Goal: Task Accomplishment & Management: Manage account settings

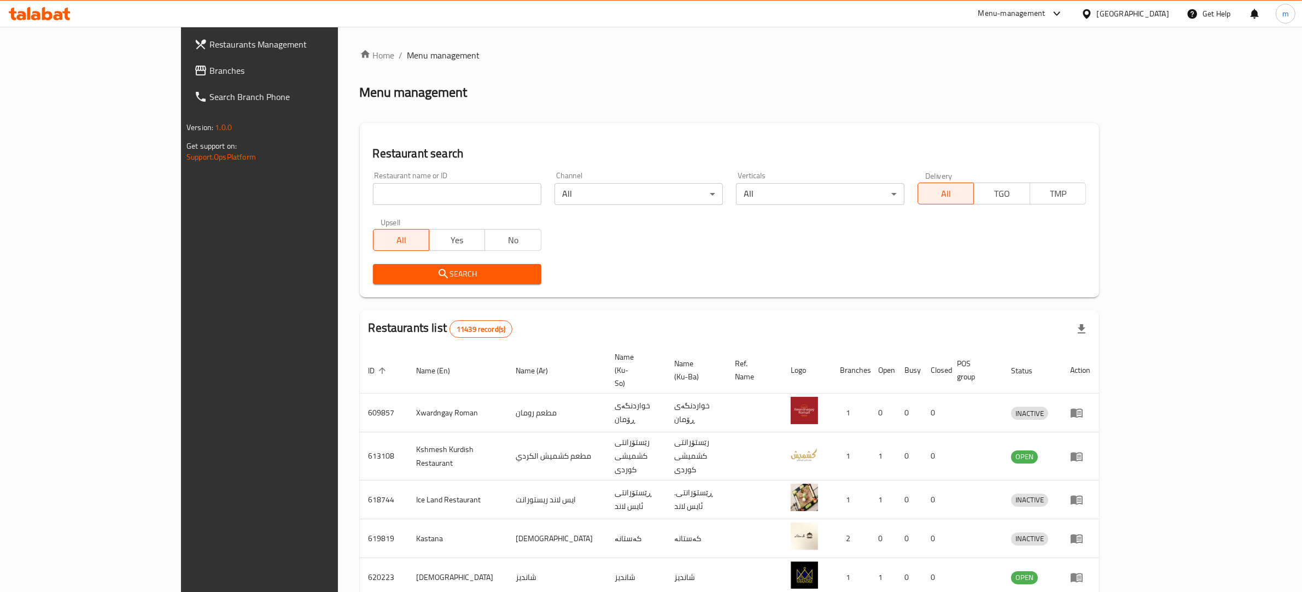
click at [373, 195] on input "search" at bounding box center [457, 194] width 168 height 22
paste input "757769"
type input "757769"
click at [209, 69] on span "Branches" at bounding box center [299, 70] width 180 height 13
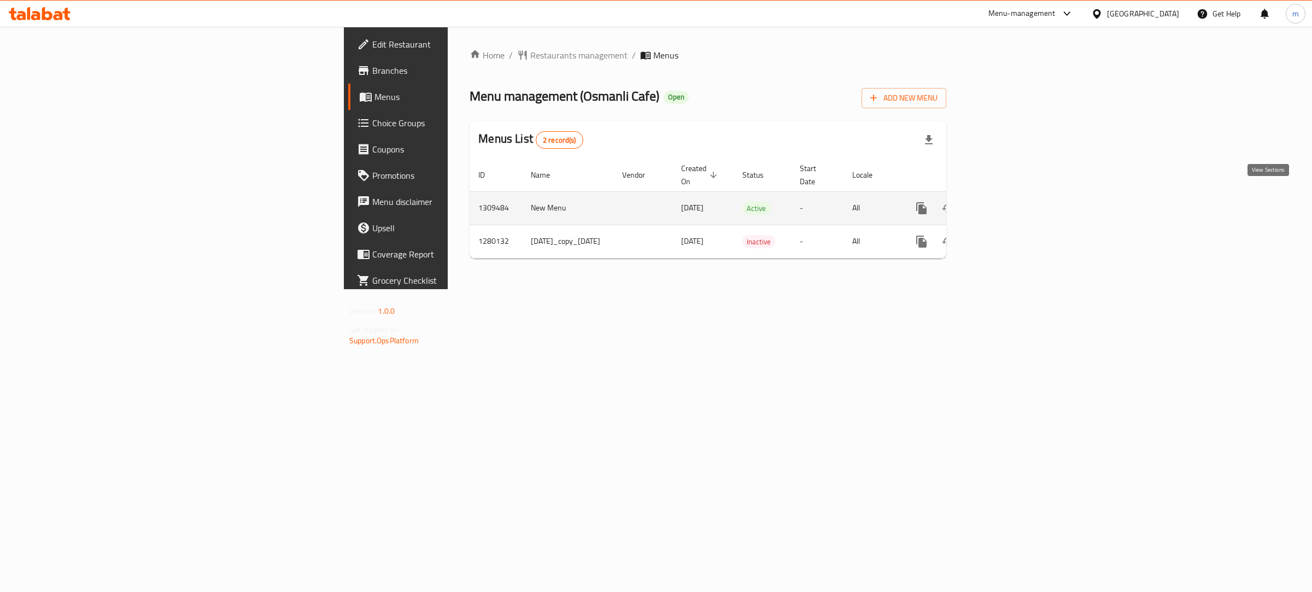
click at [1007, 202] on icon "enhanced table" at bounding box center [1000, 208] width 13 height 13
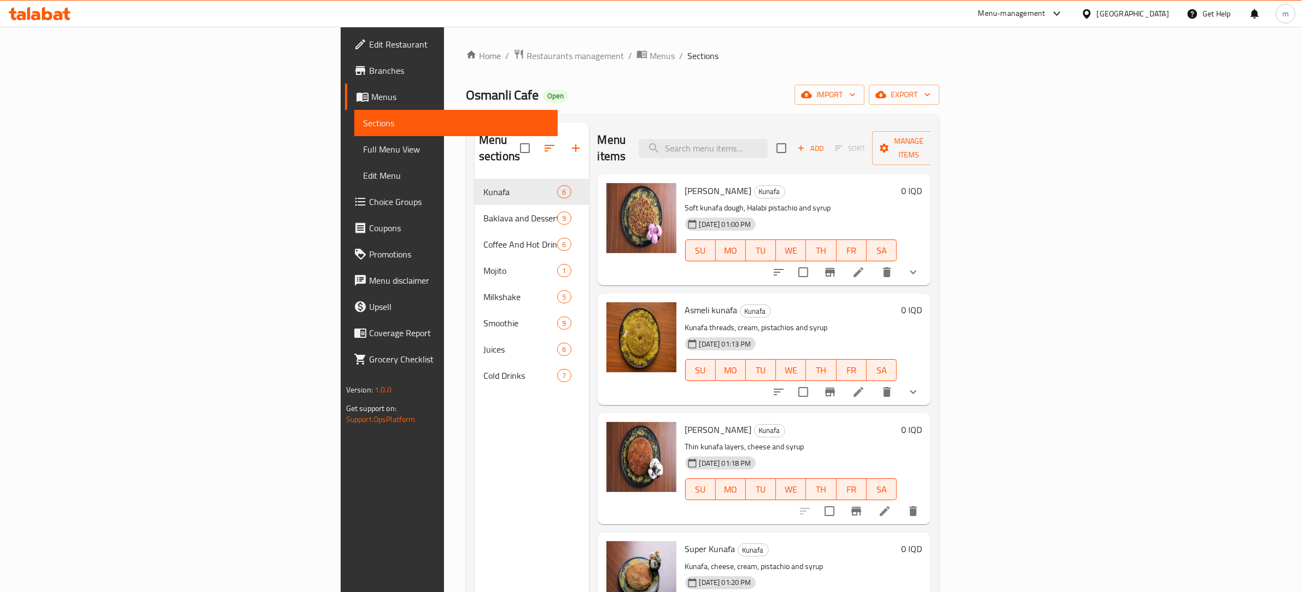
click at [369, 74] on span "Branches" at bounding box center [459, 70] width 180 height 13
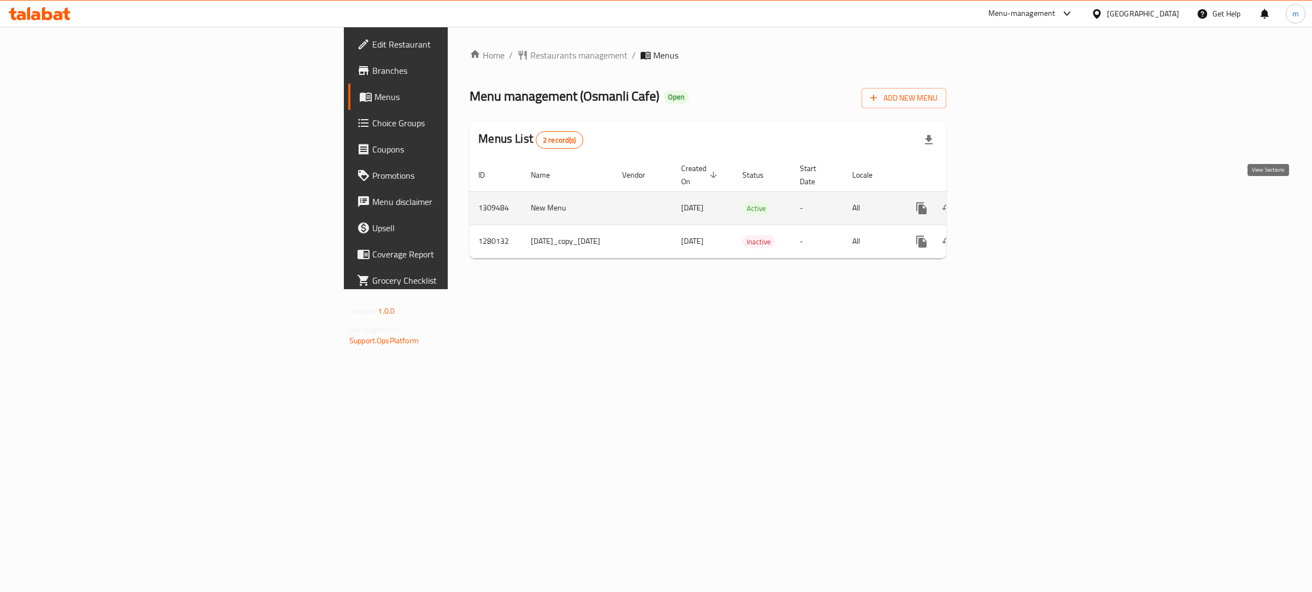
click at [1006, 203] on icon "enhanced table" at bounding box center [1001, 208] width 10 height 10
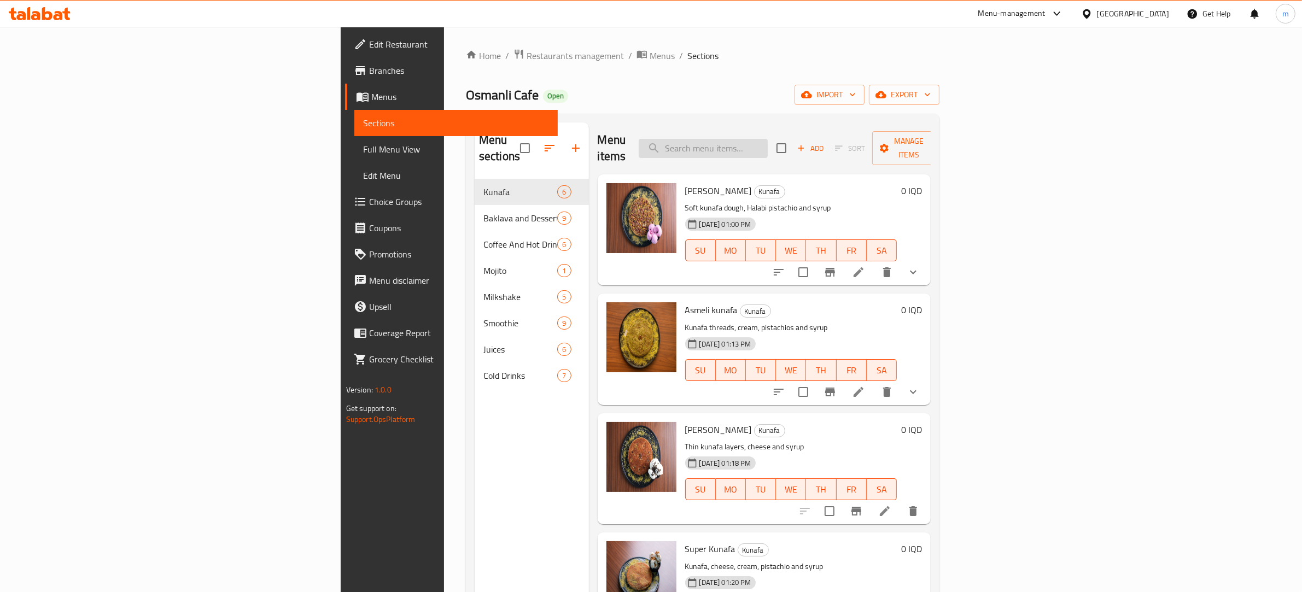
click at [768, 141] on input "search" at bounding box center [703, 148] width 129 height 19
click at [768, 139] on input "search" at bounding box center [703, 148] width 129 height 19
paste input "Latte With Various Flavors"
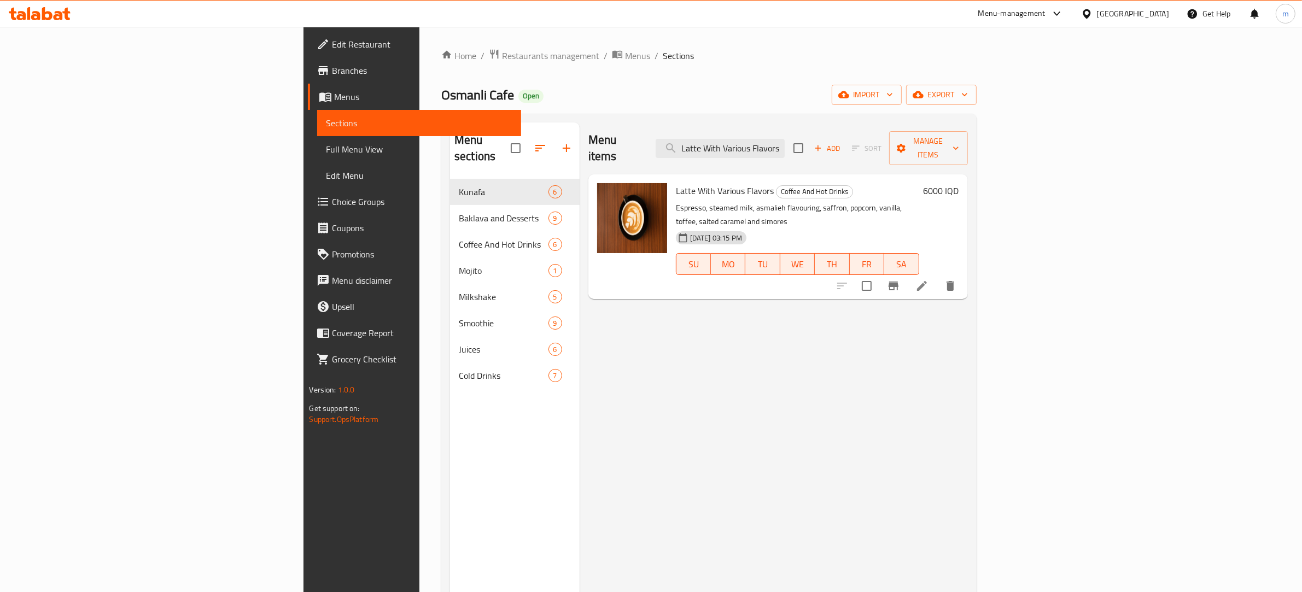
click at [843, 129] on div "Menu items Latte With Various Flavors Add Sort Manage items" at bounding box center [778, 148] width 380 height 52
click at [785, 140] on input "Latte With Various Flavors" at bounding box center [720, 148] width 129 height 19
paste input "Mojito"
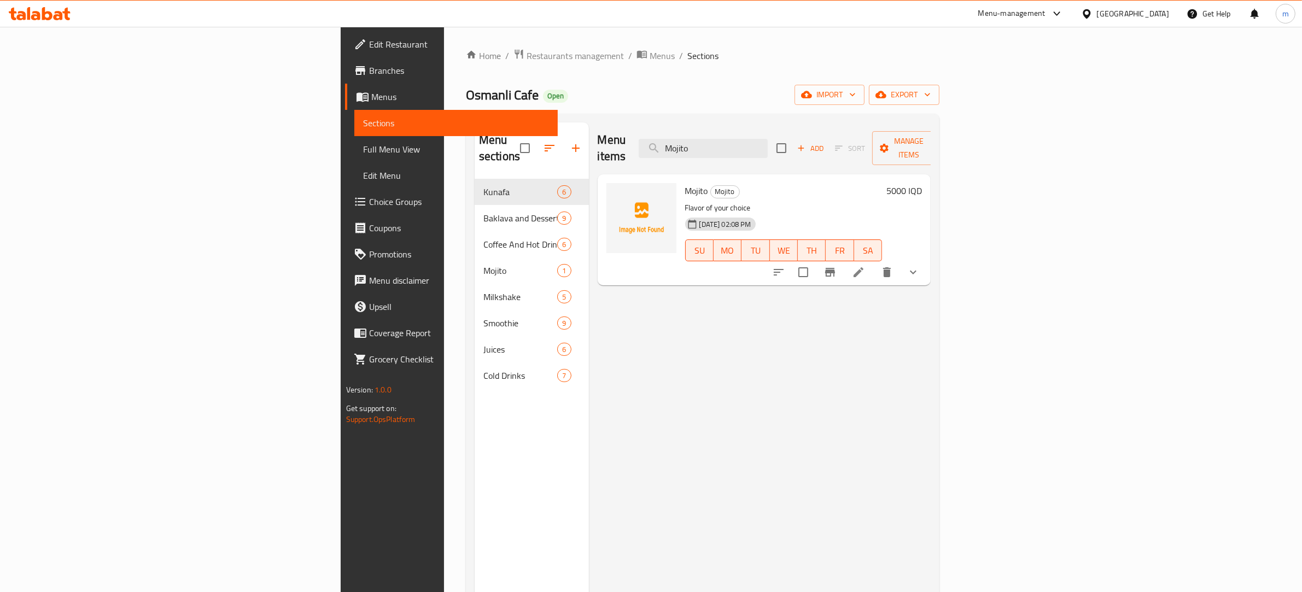
type input "Mojito"
click at [926, 259] on button "show more" at bounding box center [913, 272] width 26 height 26
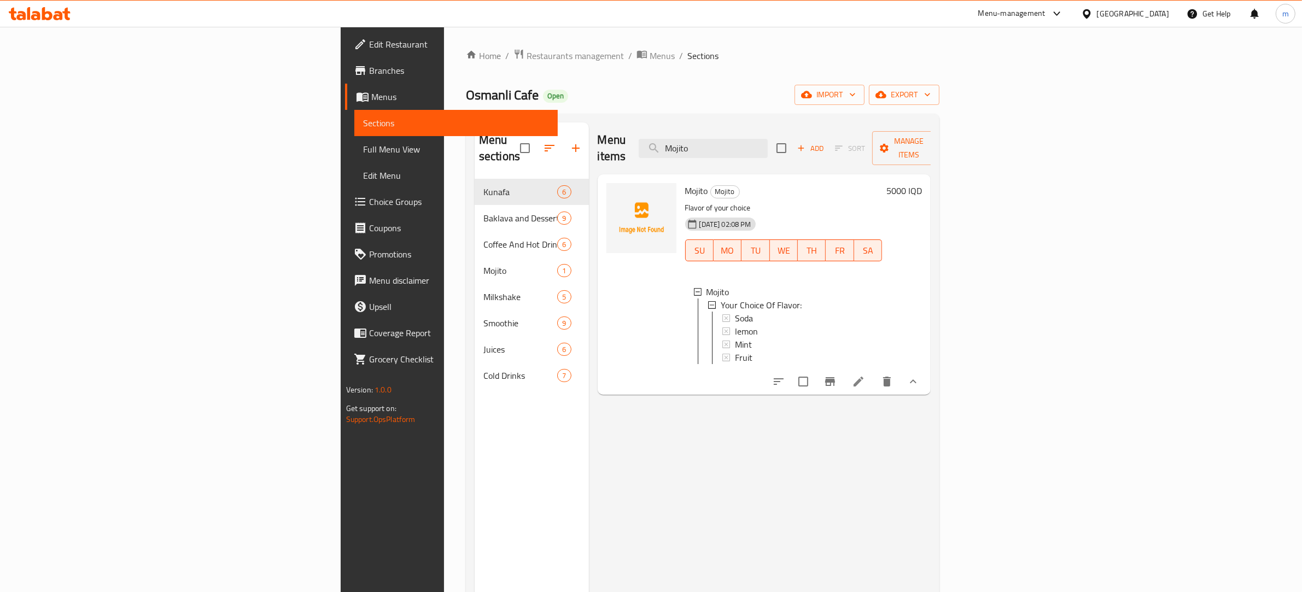
click at [703, 444] on div "Menu items Mojito Add Sort Manage items Mojito Mojito Flavor of your choice [DA…" at bounding box center [760, 418] width 342 height 592
click at [363, 122] on span "Sections" at bounding box center [456, 122] width 186 height 13
click at [815, 379] on input "checkbox" at bounding box center [803, 381] width 23 height 23
checkbox input "true"
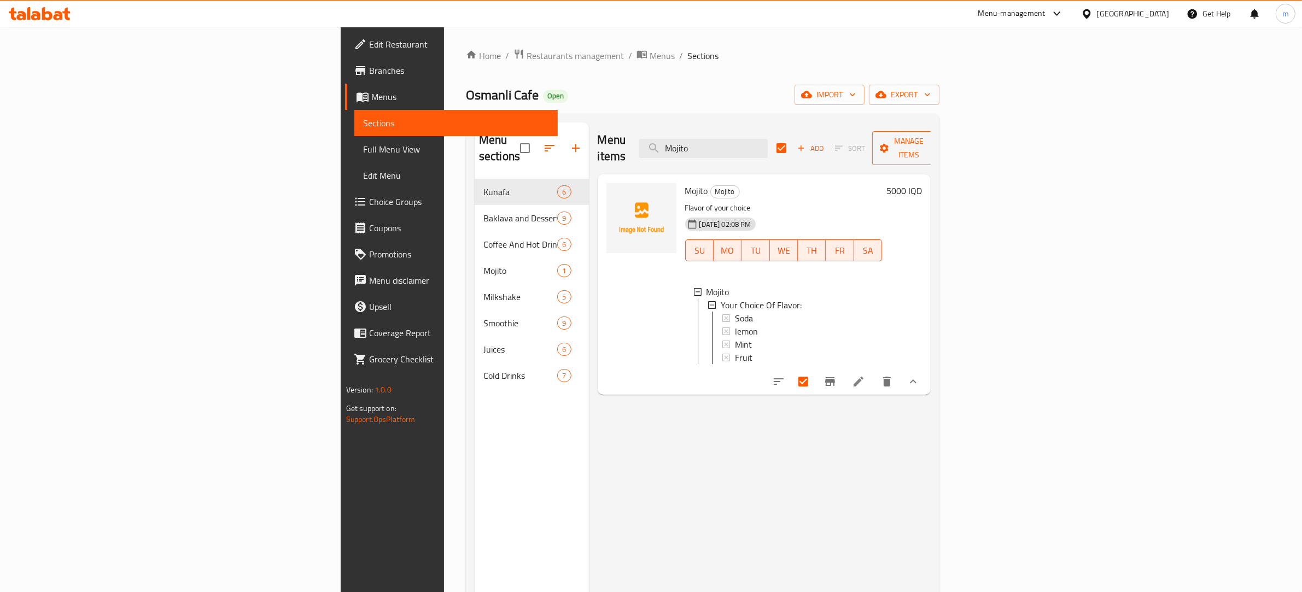
click at [937, 145] on span "Manage items" at bounding box center [909, 148] width 56 height 27
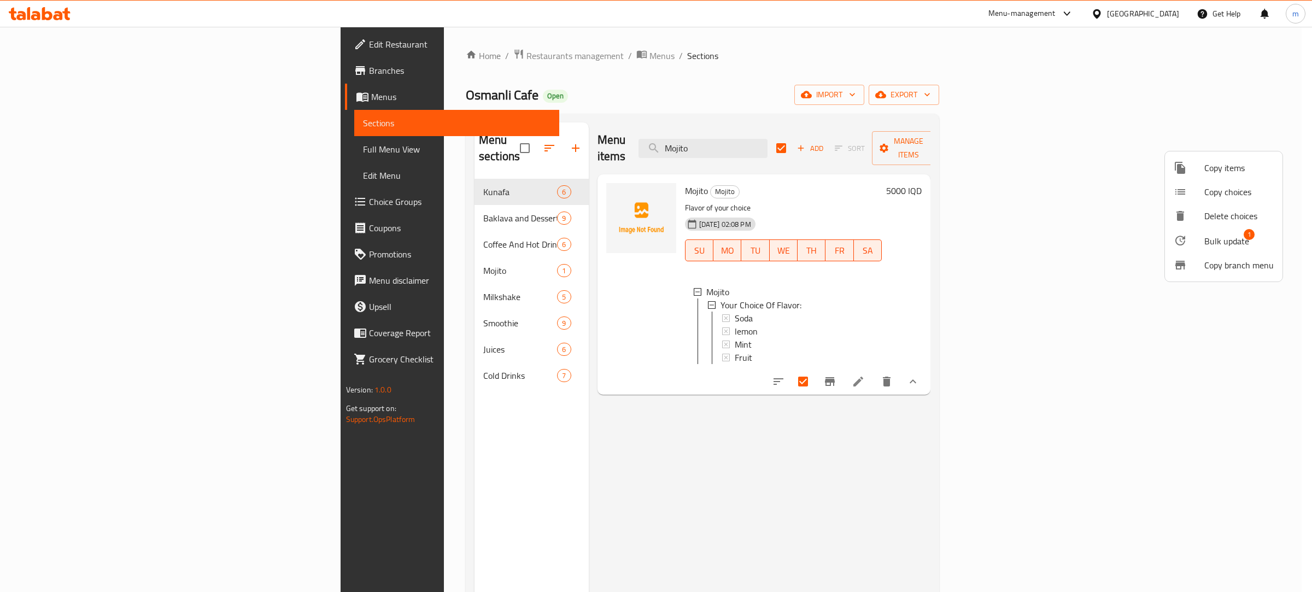
click at [334, 250] on div at bounding box center [656, 296] width 1312 height 592
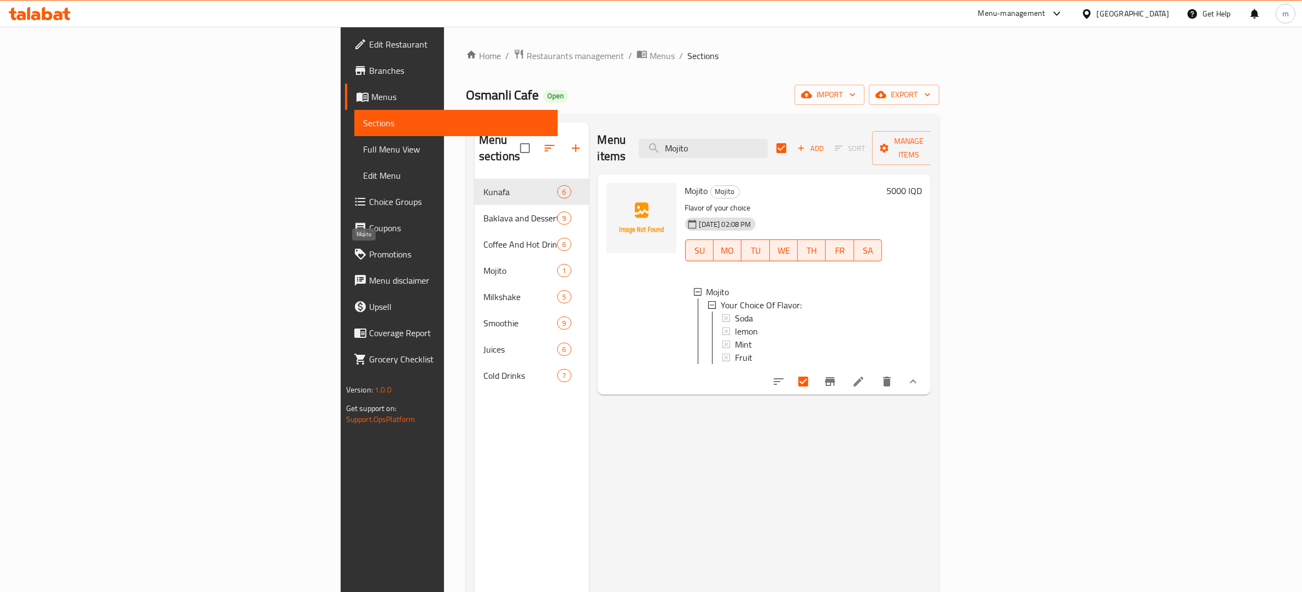
click at [483, 264] on span "Mojito" at bounding box center [520, 270] width 74 height 13
click at [937, 143] on span "Manage items" at bounding box center [909, 148] width 56 height 27
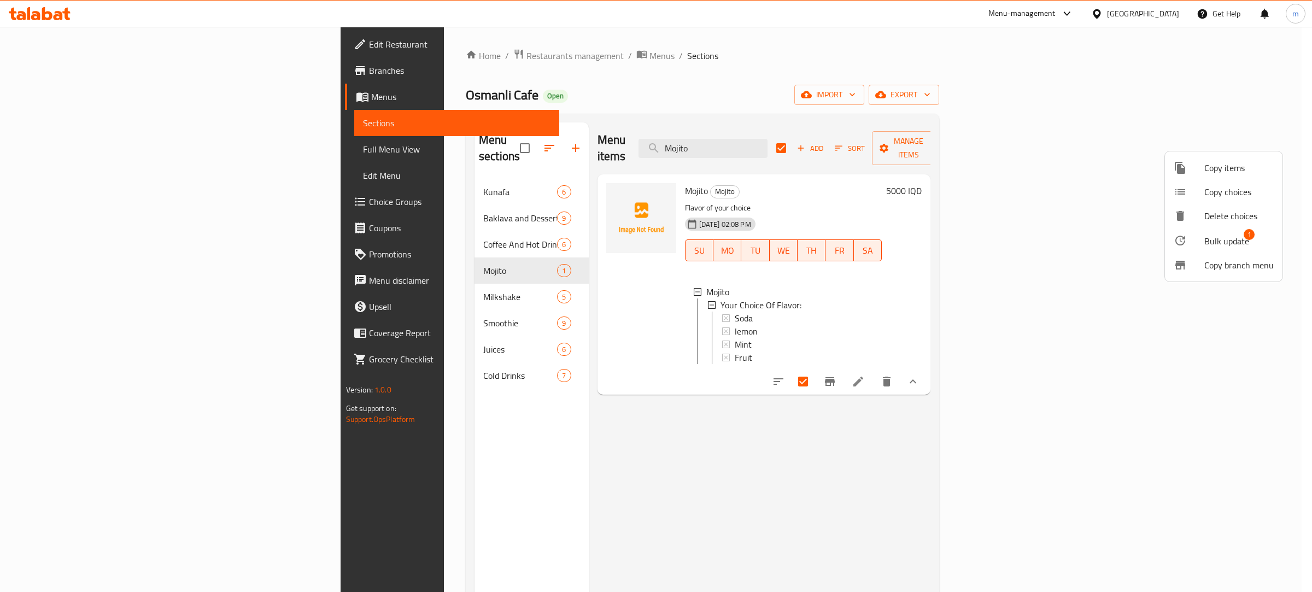
click at [1233, 176] on li "Copy items" at bounding box center [1224, 168] width 118 height 24
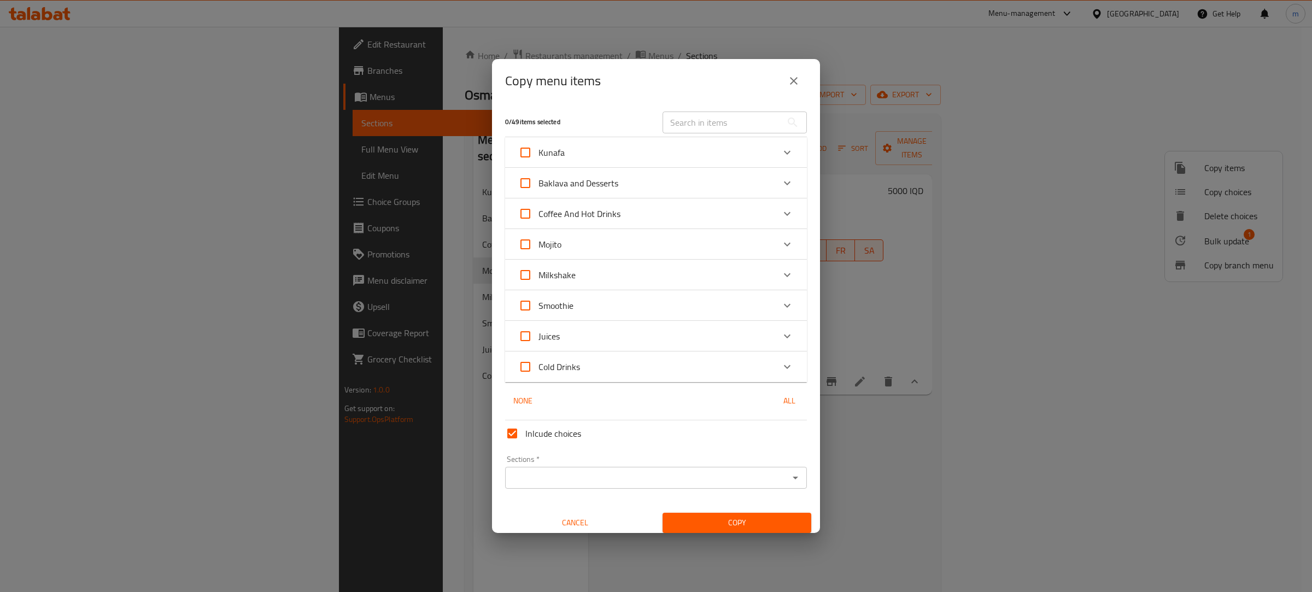
click at [781, 241] on icon "Expand" at bounding box center [787, 244] width 13 height 13
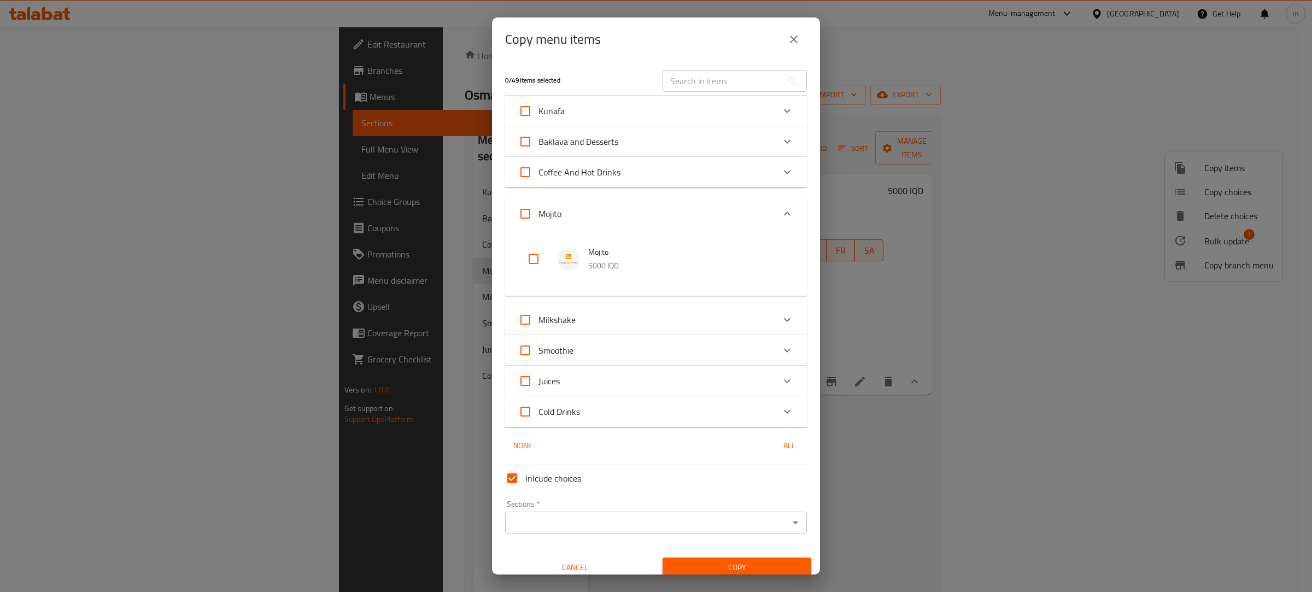
click at [534, 260] on input "checkbox" at bounding box center [534, 259] width 26 height 26
checkbox input "true"
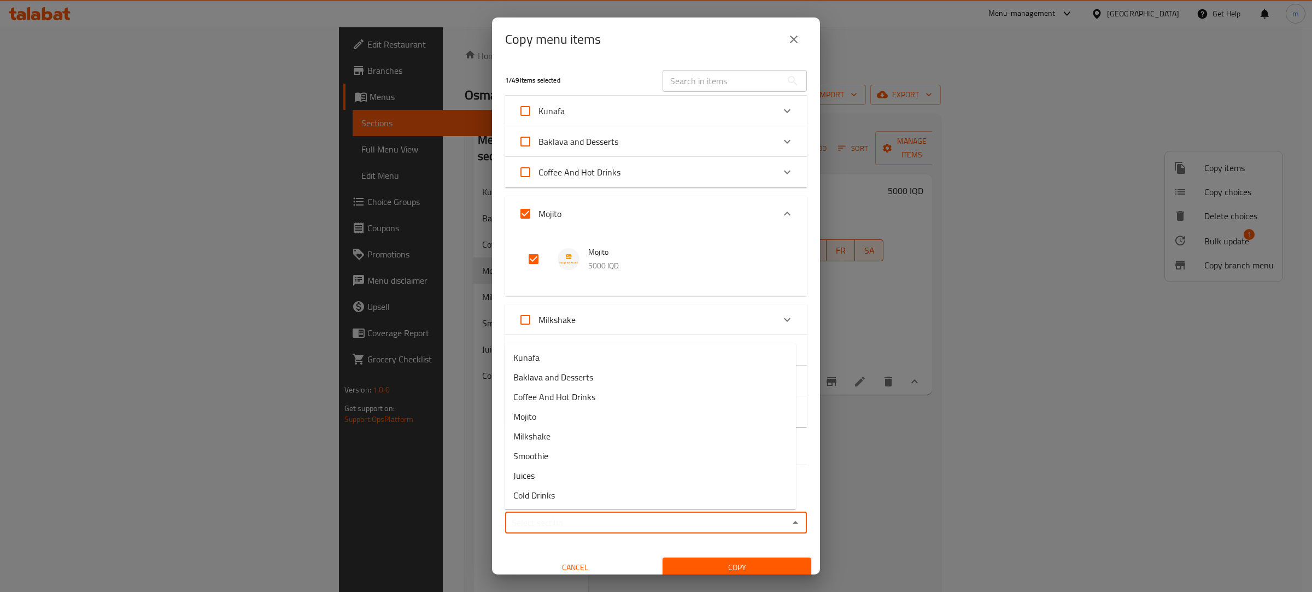
click at [541, 526] on input "Sections   *" at bounding box center [647, 522] width 277 height 15
click at [541, 422] on li "Mojito" at bounding box center [650, 417] width 291 height 20
type input "Mojito"
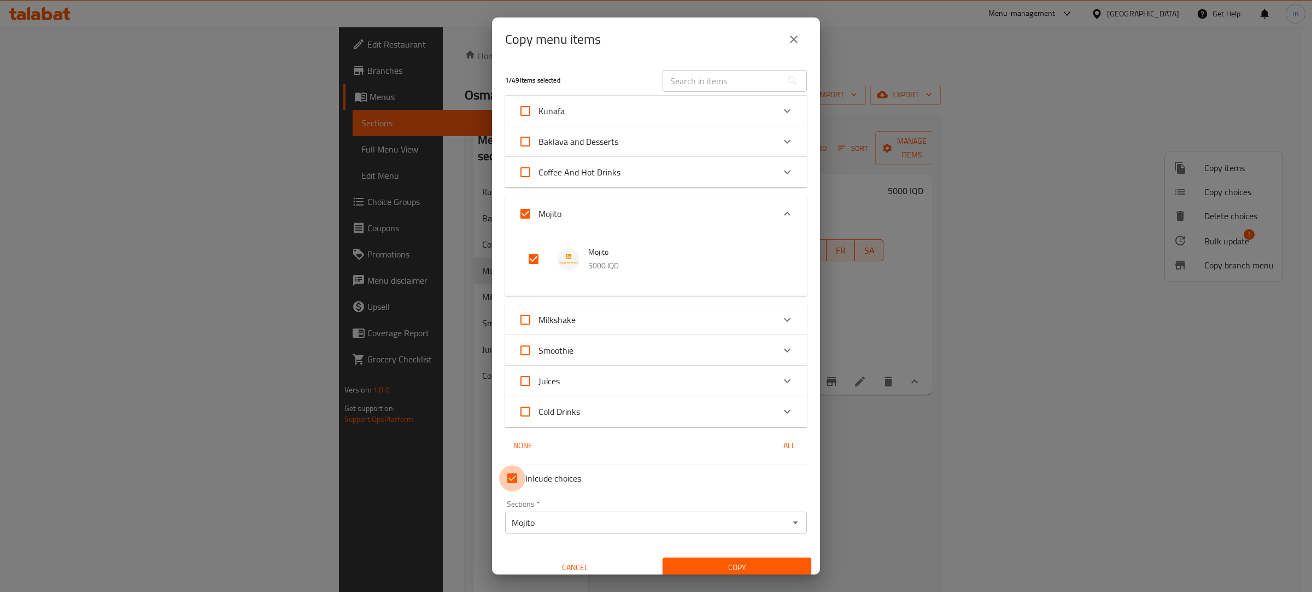
click at [512, 476] on input "Inlcude choices" at bounding box center [512, 478] width 26 height 26
checkbox input "false"
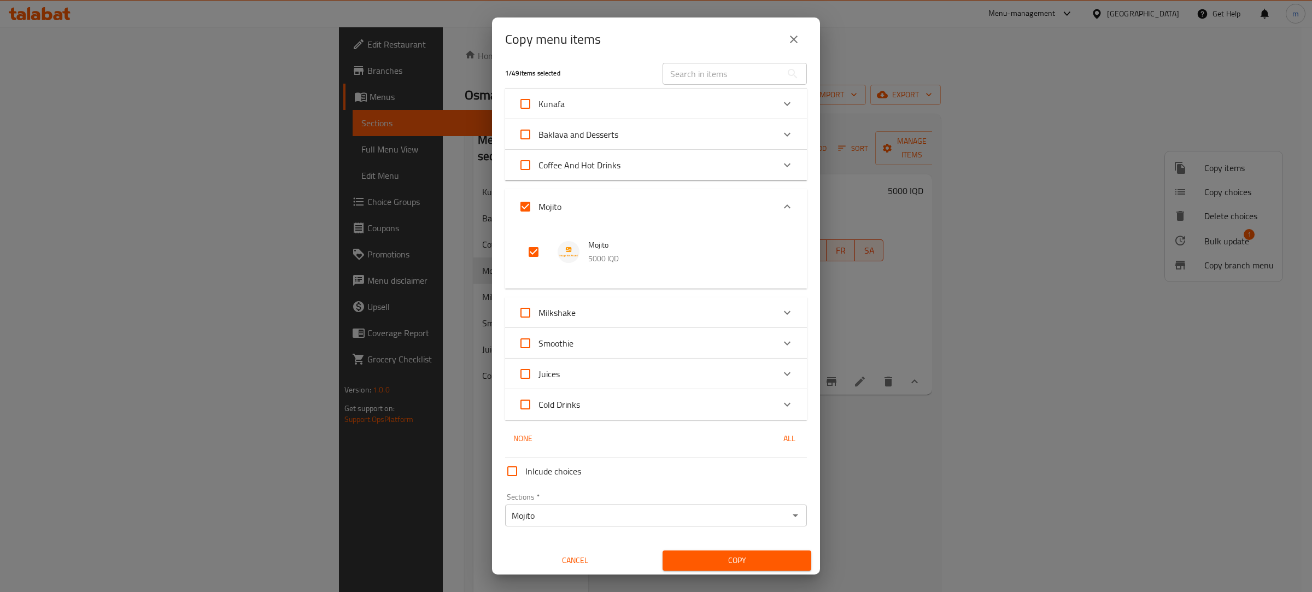
scroll to position [9, 0]
click at [725, 553] on span "Copy" at bounding box center [737, 559] width 131 height 14
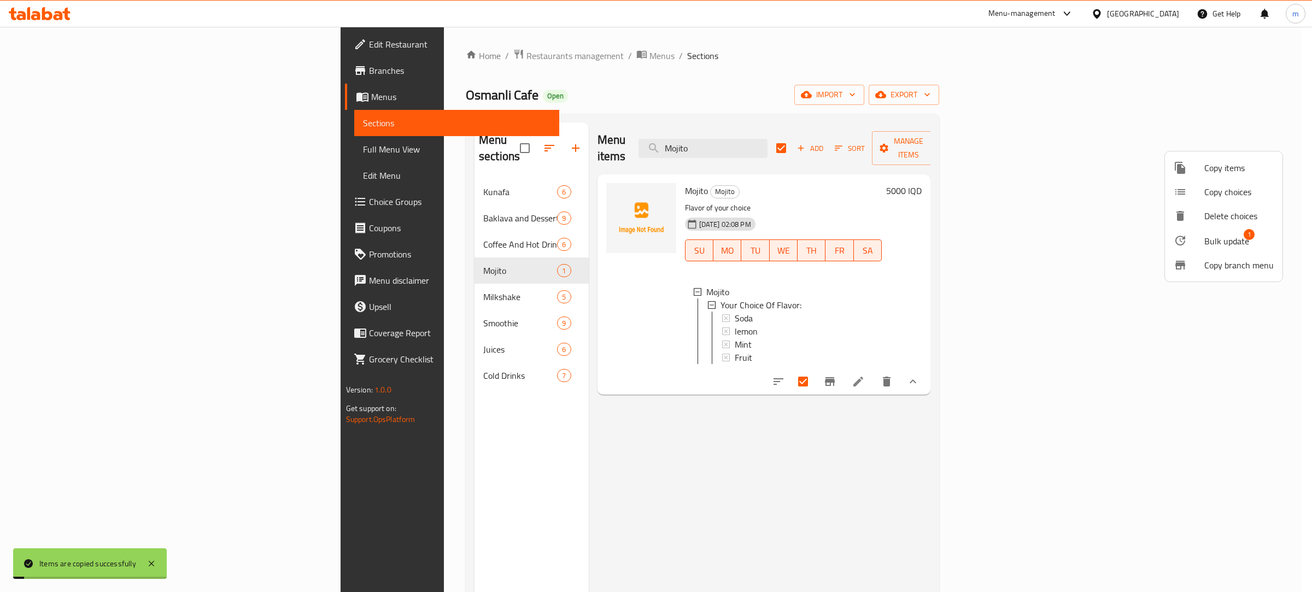
checkbox input "false"
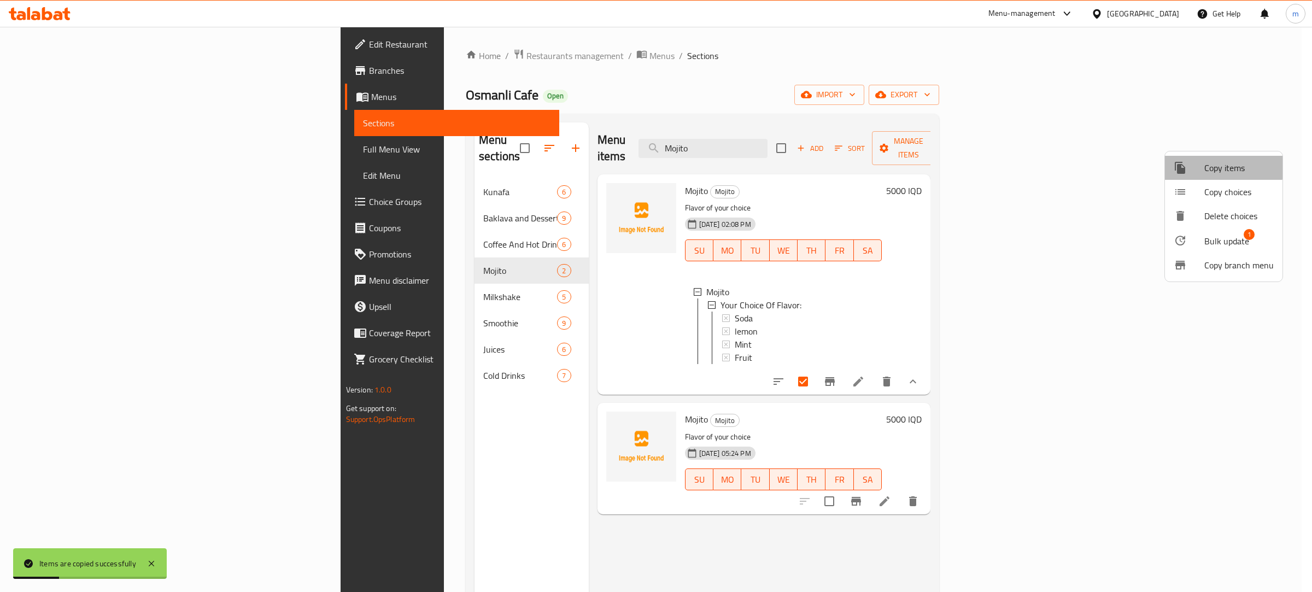
click at [1217, 167] on span "Copy items" at bounding box center [1239, 167] width 69 height 13
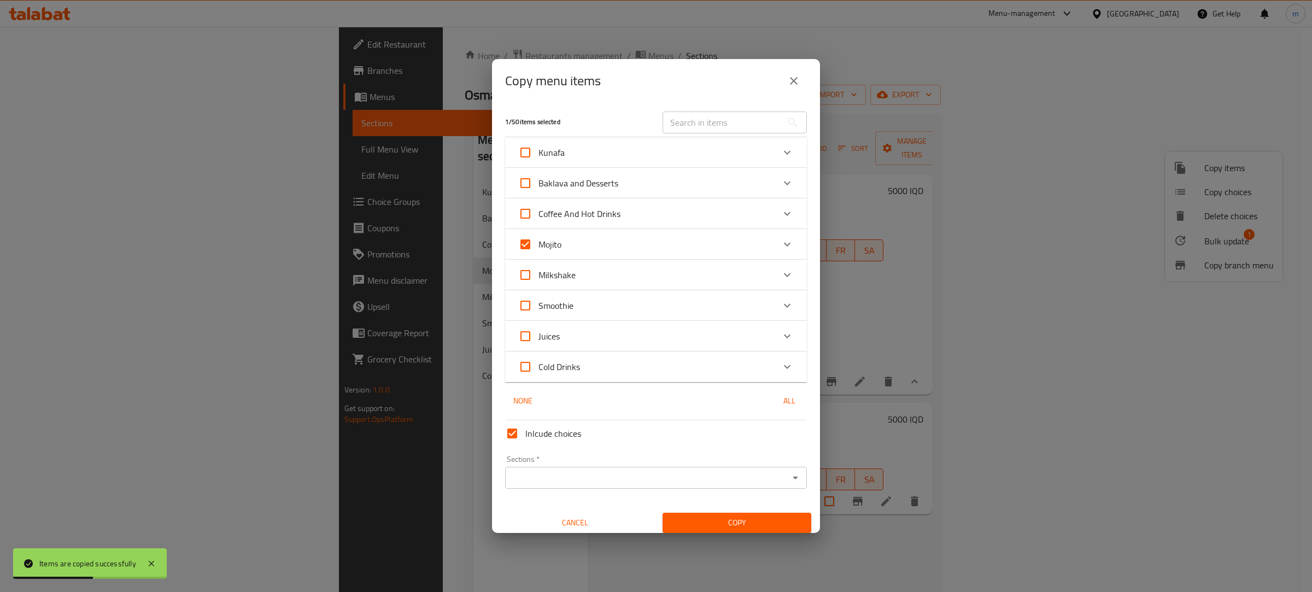
click at [536, 436] on span "Inlcude choices" at bounding box center [554, 433] width 56 height 13
click at [526, 436] on input "Inlcude choices" at bounding box center [512, 434] width 26 height 26
checkbox input "false"
click at [781, 241] on icon "Expand" at bounding box center [787, 244] width 13 height 13
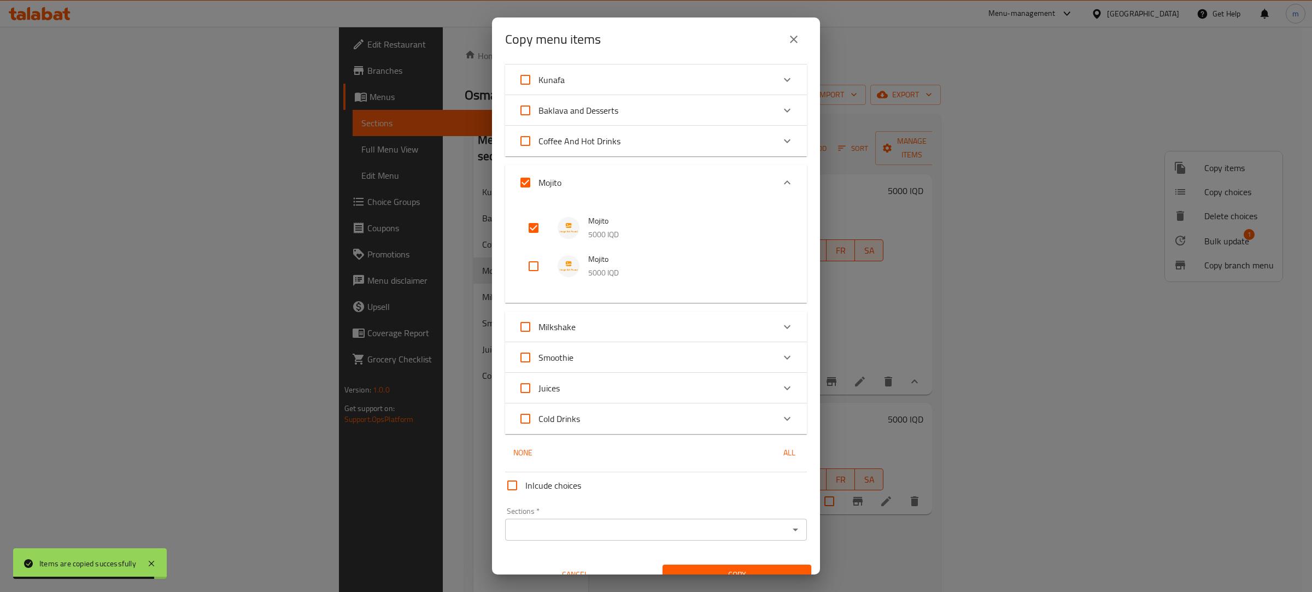
scroll to position [47, 0]
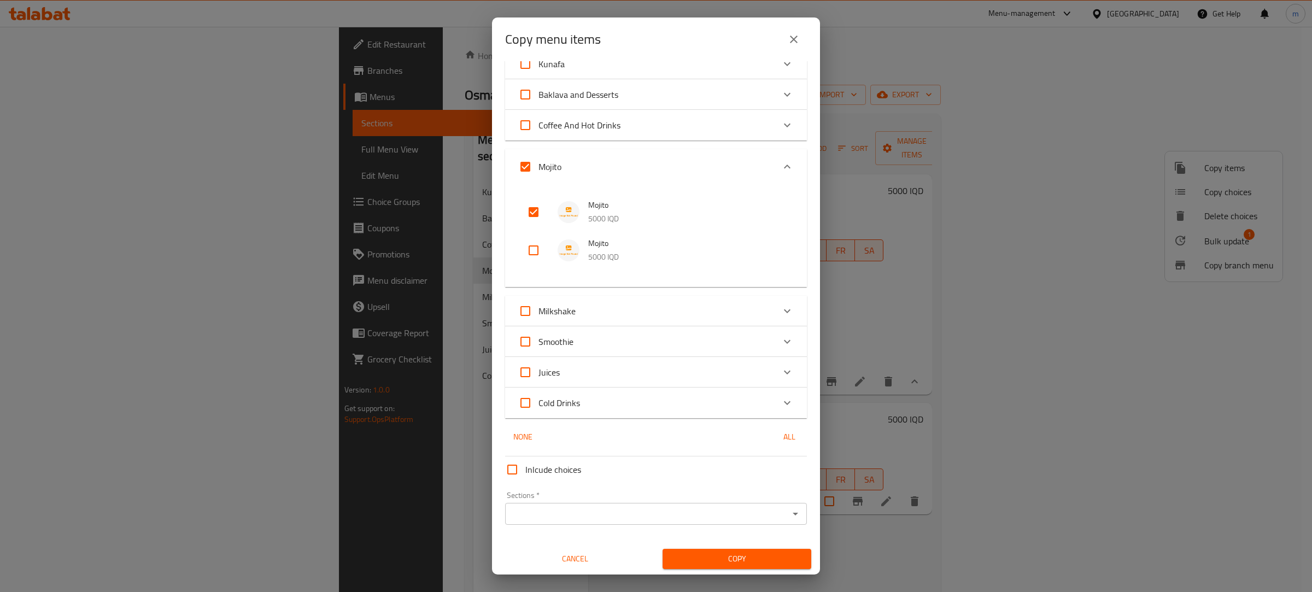
click at [609, 515] on input "Sections   *" at bounding box center [647, 513] width 277 height 15
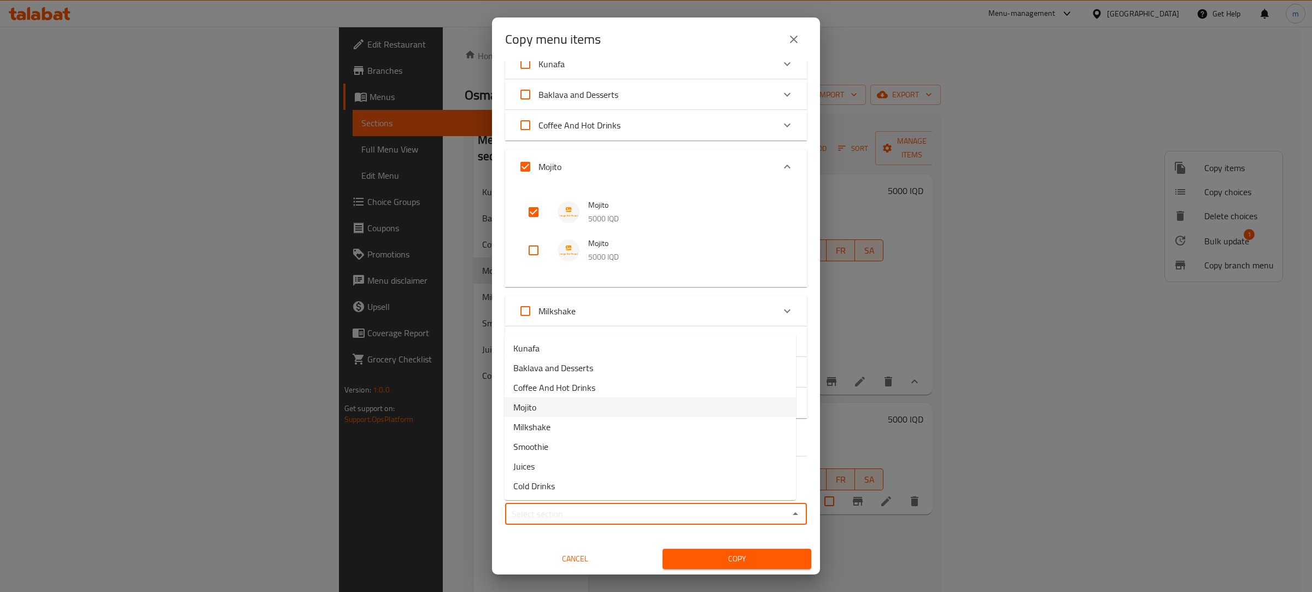
click at [553, 408] on li "Mojito" at bounding box center [650, 408] width 291 height 20
type input "Mojito"
click at [699, 562] on span "Copy" at bounding box center [737, 559] width 131 height 14
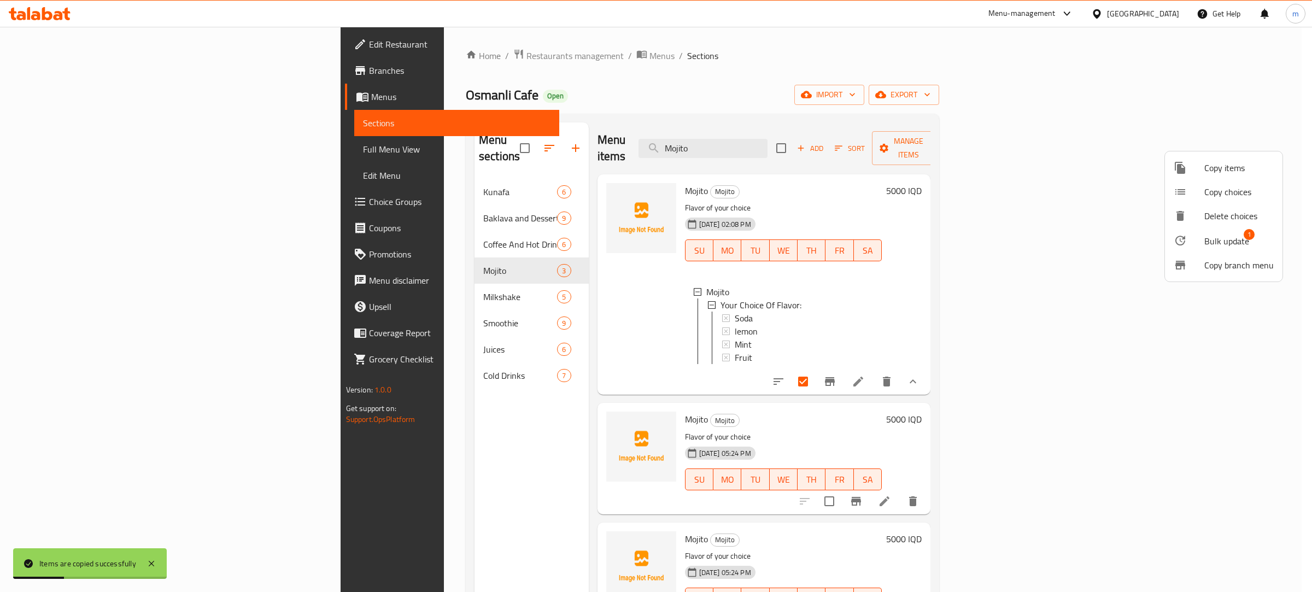
click at [1243, 167] on span "Copy items" at bounding box center [1239, 167] width 69 height 13
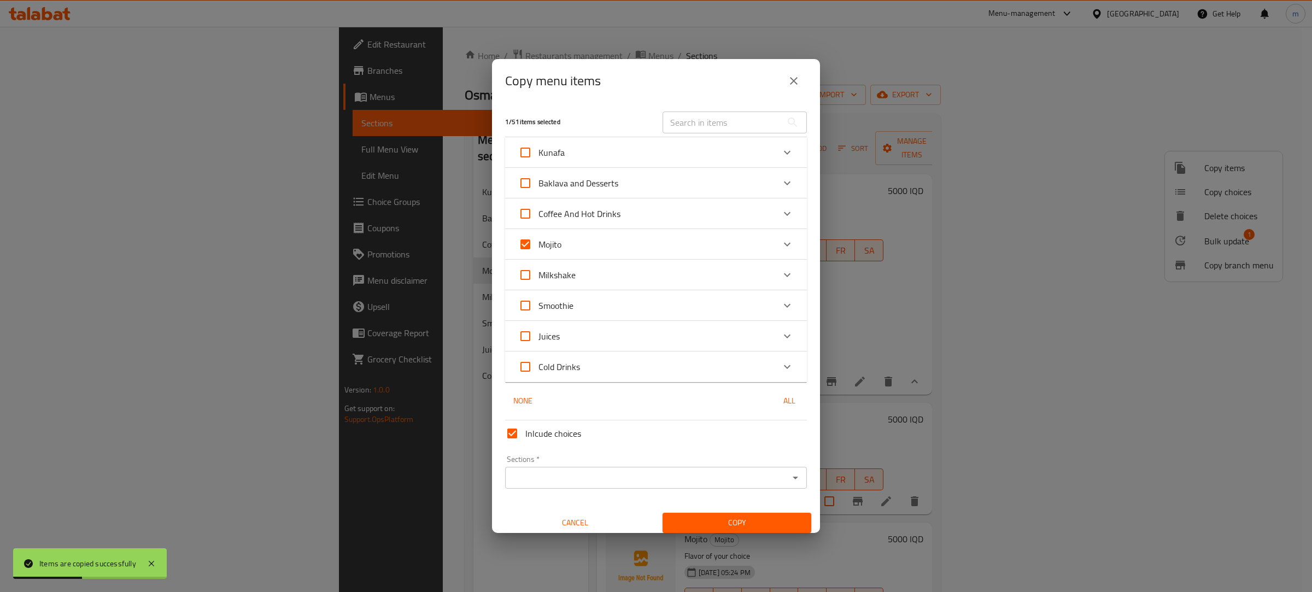
click at [571, 244] on div "Mojito" at bounding box center [646, 244] width 256 height 26
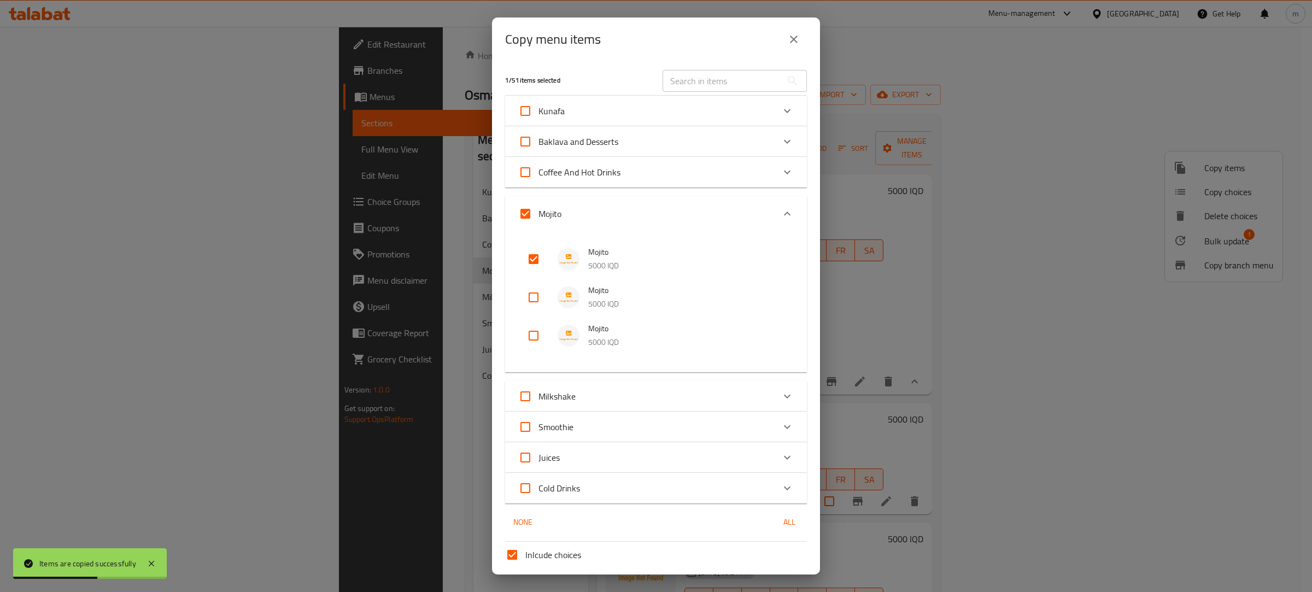
click at [531, 335] on input "checkbox" at bounding box center [534, 336] width 26 height 26
checkbox input "true"
drag, startPoint x: 528, startPoint y: 302, endPoint x: 532, endPoint y: 284, distance: 18.0
click at [529, 296] on input "checkbox" at bounding box center [534, 297] width 26 height 26
checkbox input "true"
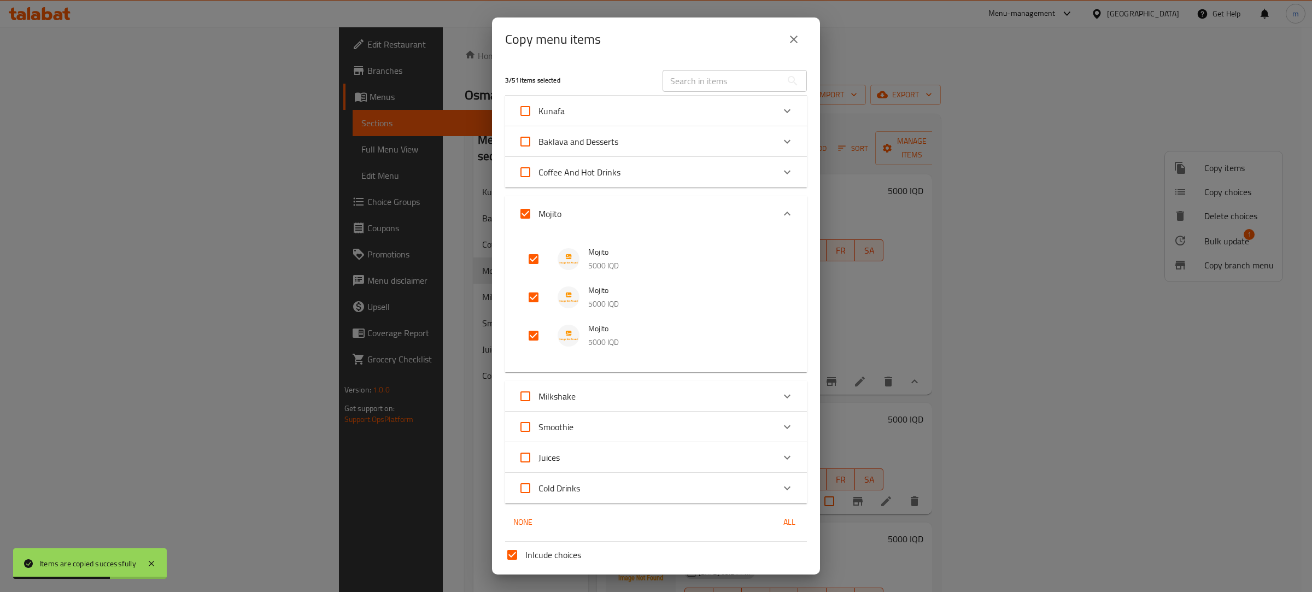
click at [534, 252] on input "checkbox" at bounding box center [534, 259] width 26 height 26
checkbox input "false"
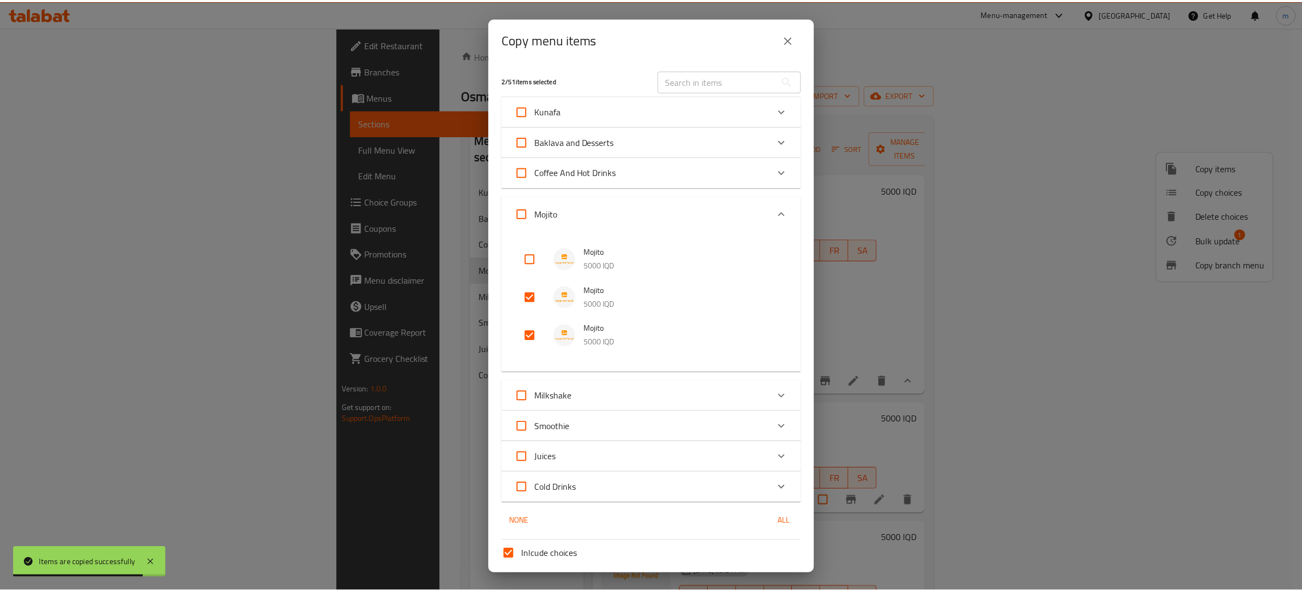
scroll to position [85, 0]
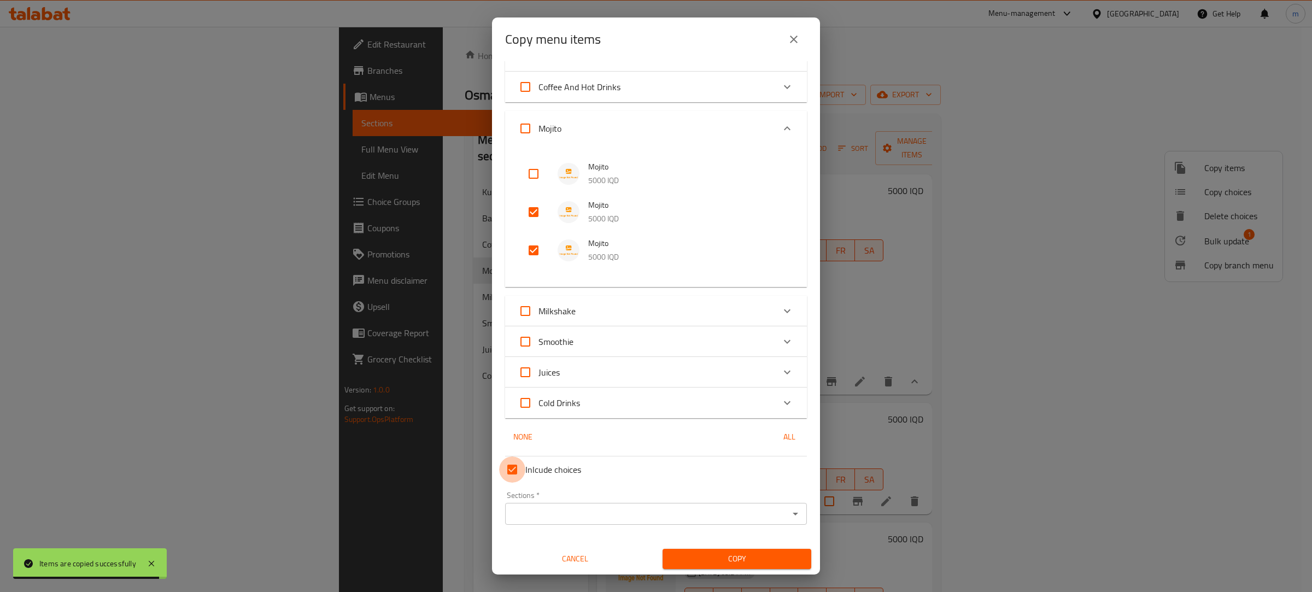
click at [510, 470] on input "Inlcude choices" at bounding box center [512, 470] width 26 height 26
checkbox input "false"
click at [540, 512] on input "Sections   *" at bounding box center [647, 513] width 277 height 15
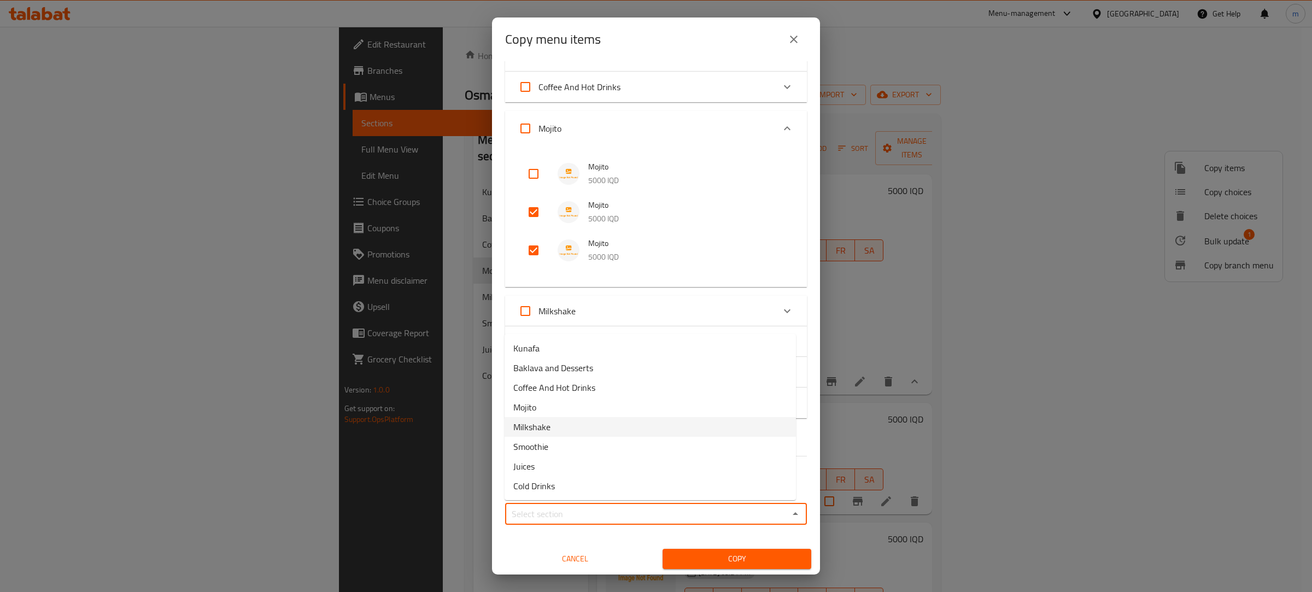
click at [545, 413] on li "Mojito" at bounding box center [650, 408] width 291 height 20
type input "Mojito"
click at [693, 559] on span "Copy" at bounding box center [737, 559] width 131 height 14
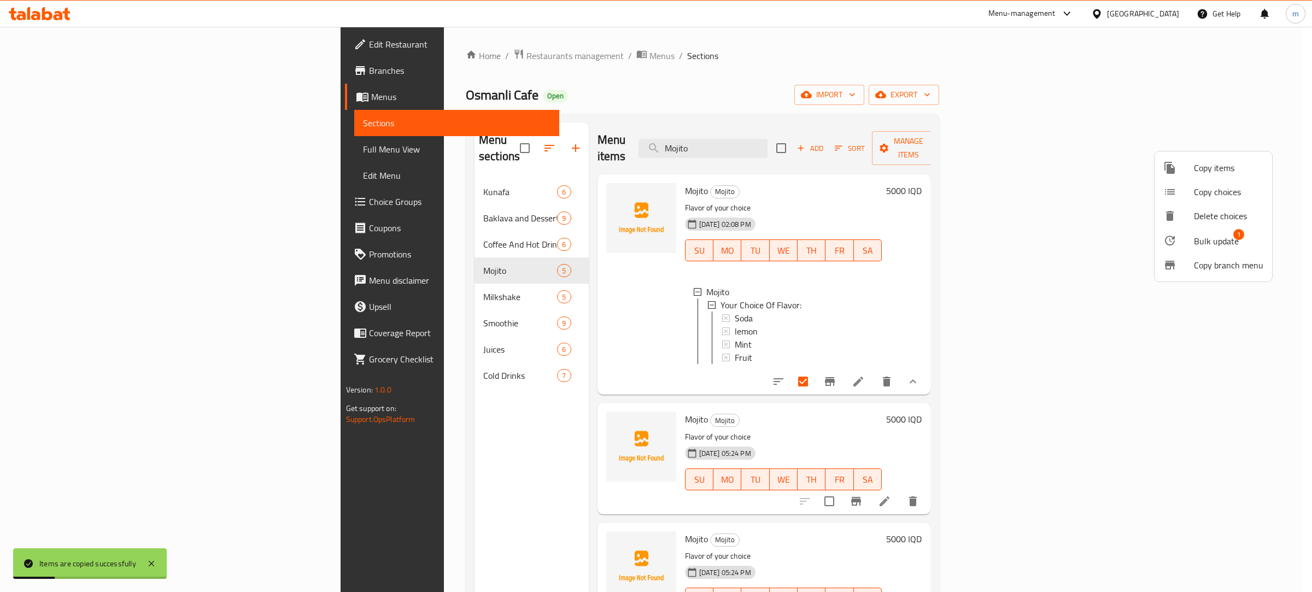
click at [473, 407] on div at bounding box center [656, 296] width 1312 height 592
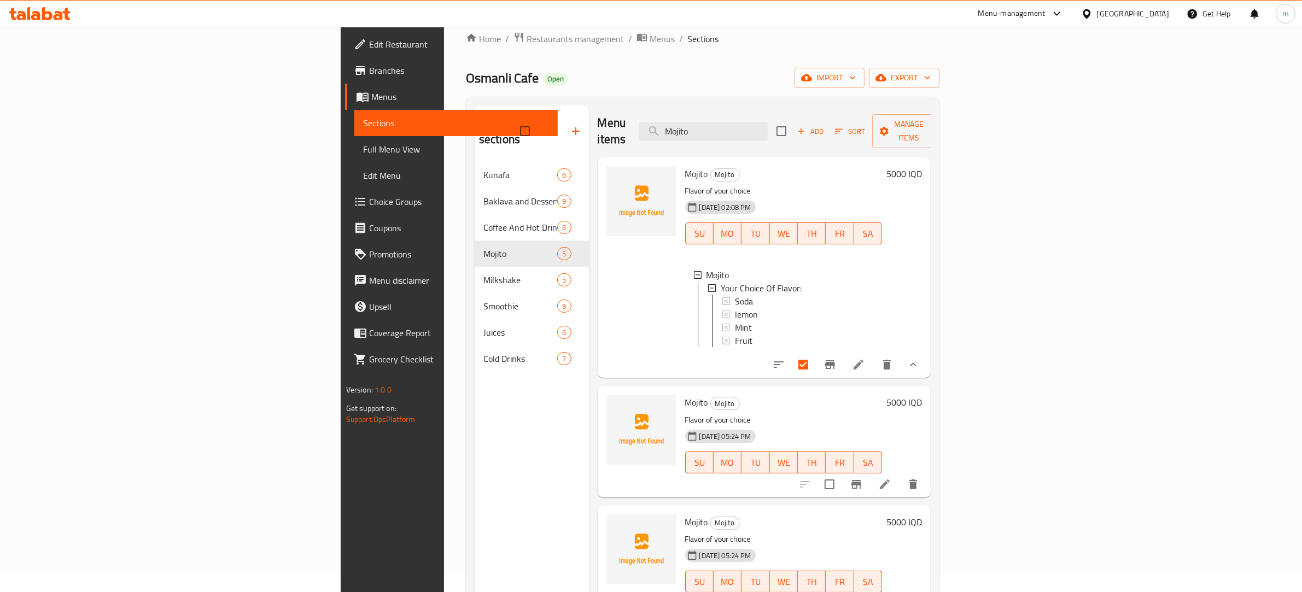
scroll to position [0, 0]
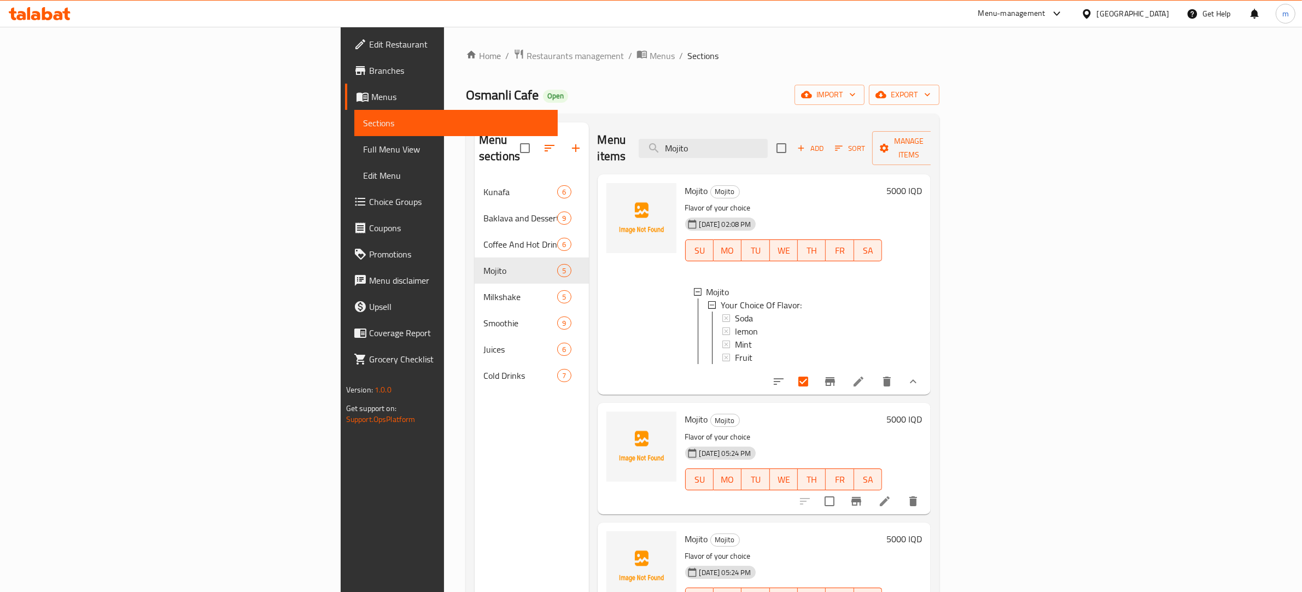
click at [891, 496] on icon at bounding box center [884, 501] width 13 height 13
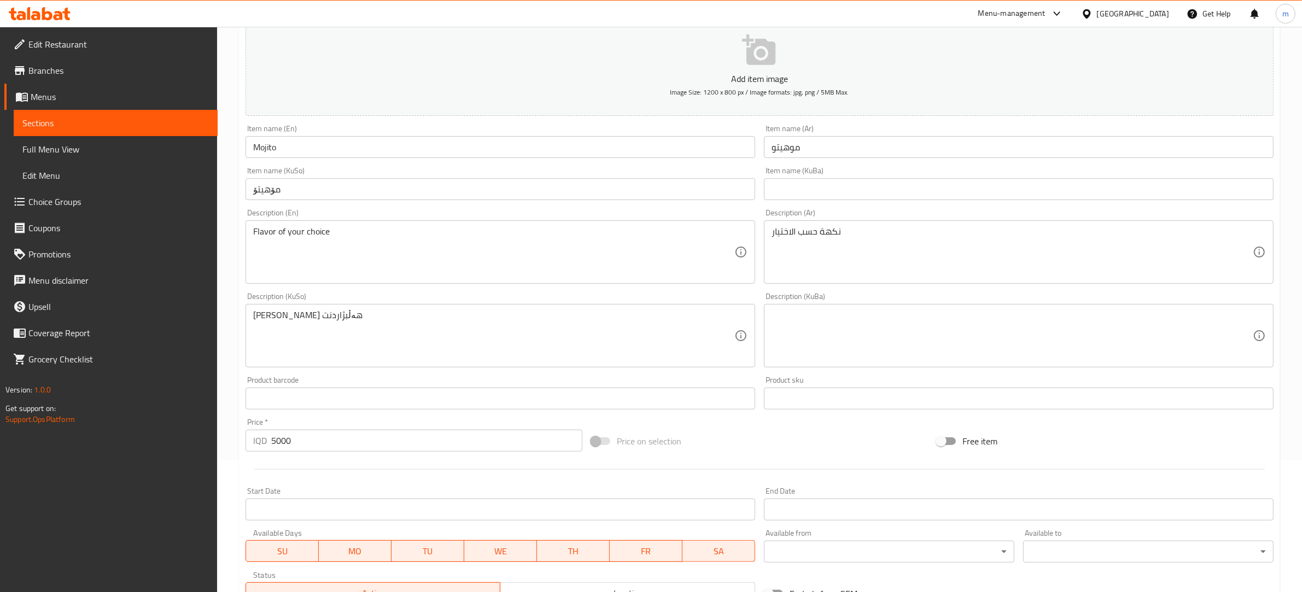
scroll to position [227, 0]
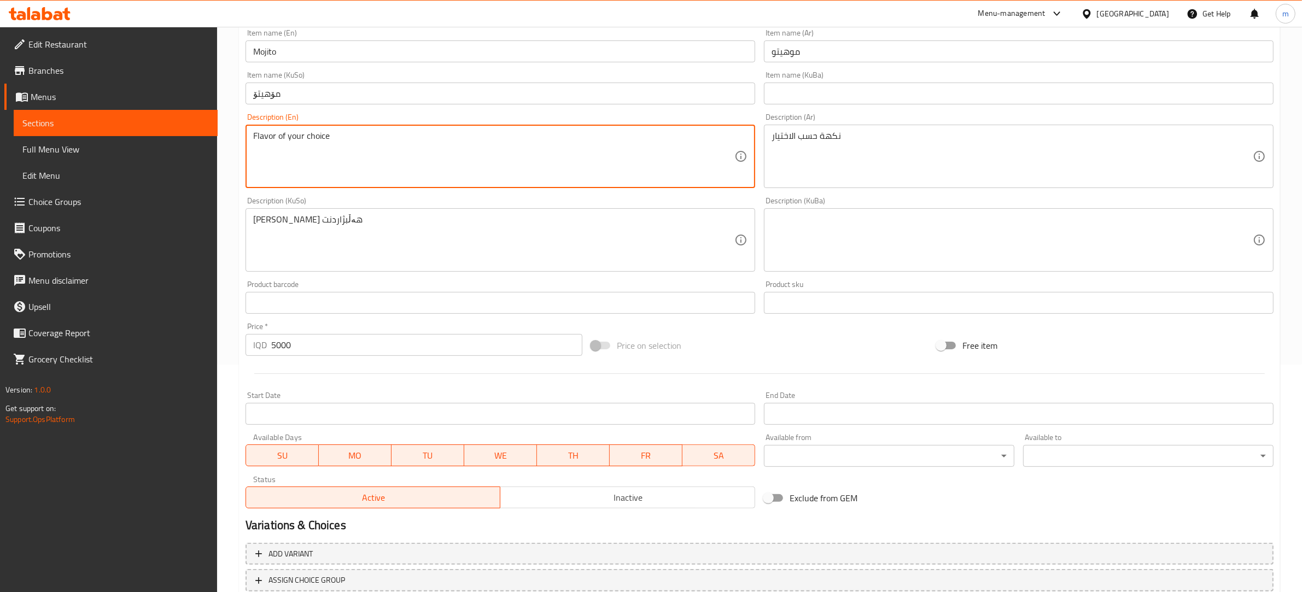
click at [332, 146] on textarea "Flavor of your choice" at bounding box center [493, 157] width 481 height 52
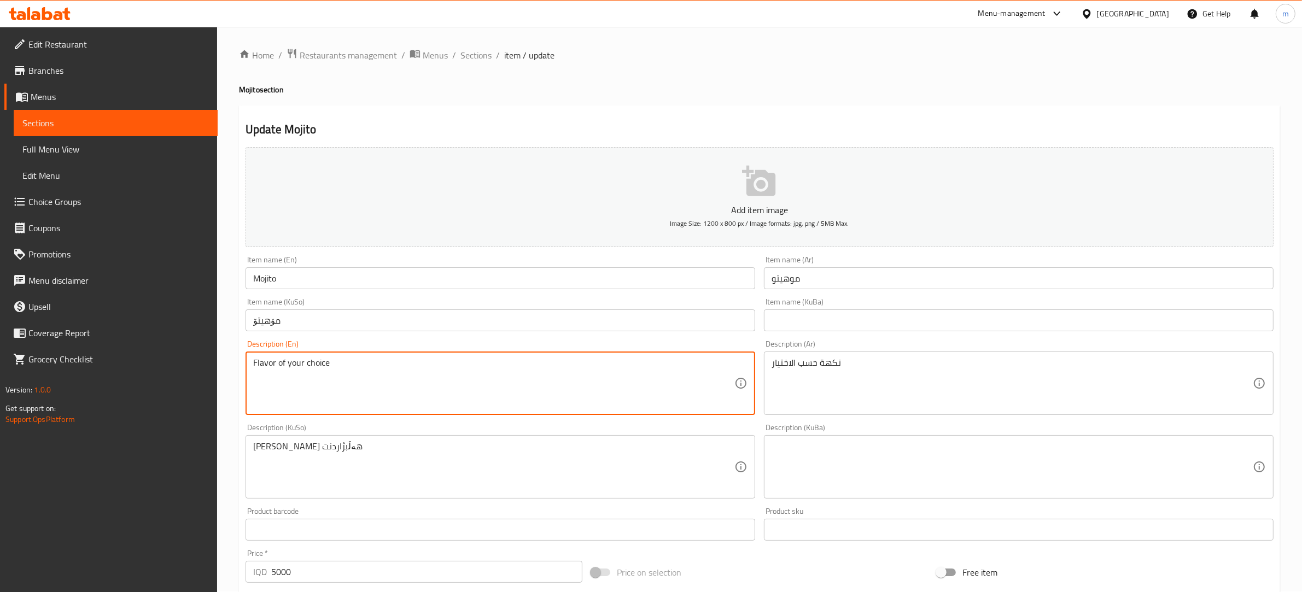
scroll to position [0, 0]
click at [290, 283] on input "Mojito" at bounding box center [501, 279] width 510 height 22
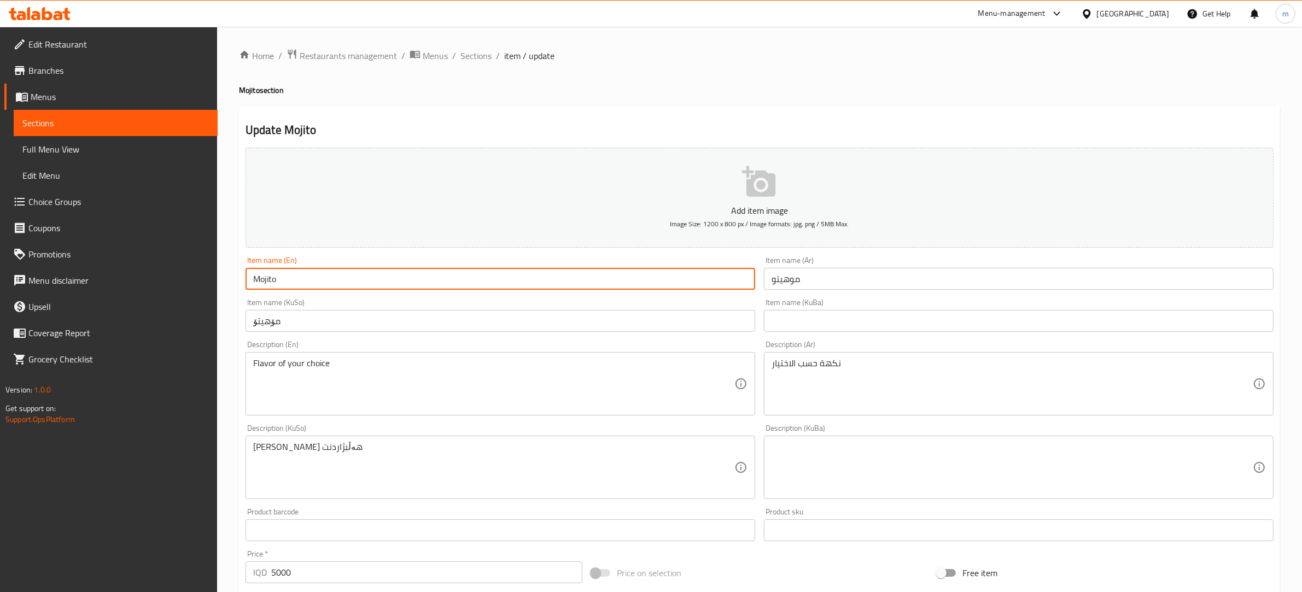
paste input "سۆدە"
paste input "Soda"
type input "[PERSON_NAME]"
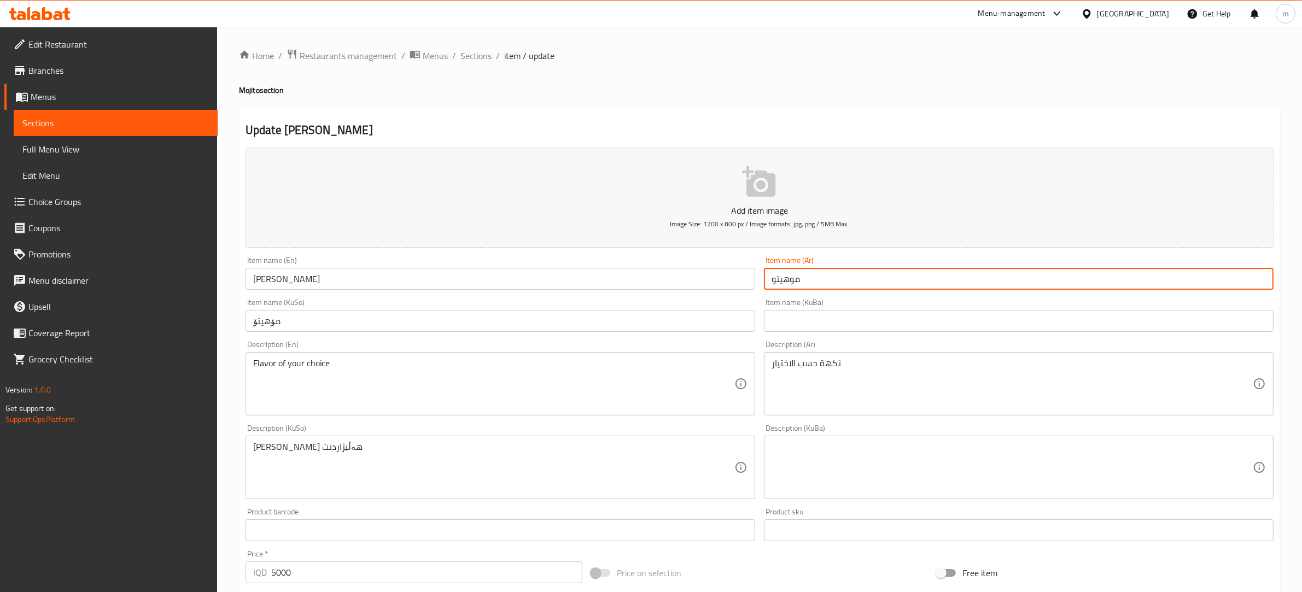
click at [873, 277] on input "موهيتو" at bounding box center [1019, 279] width 510 height 22
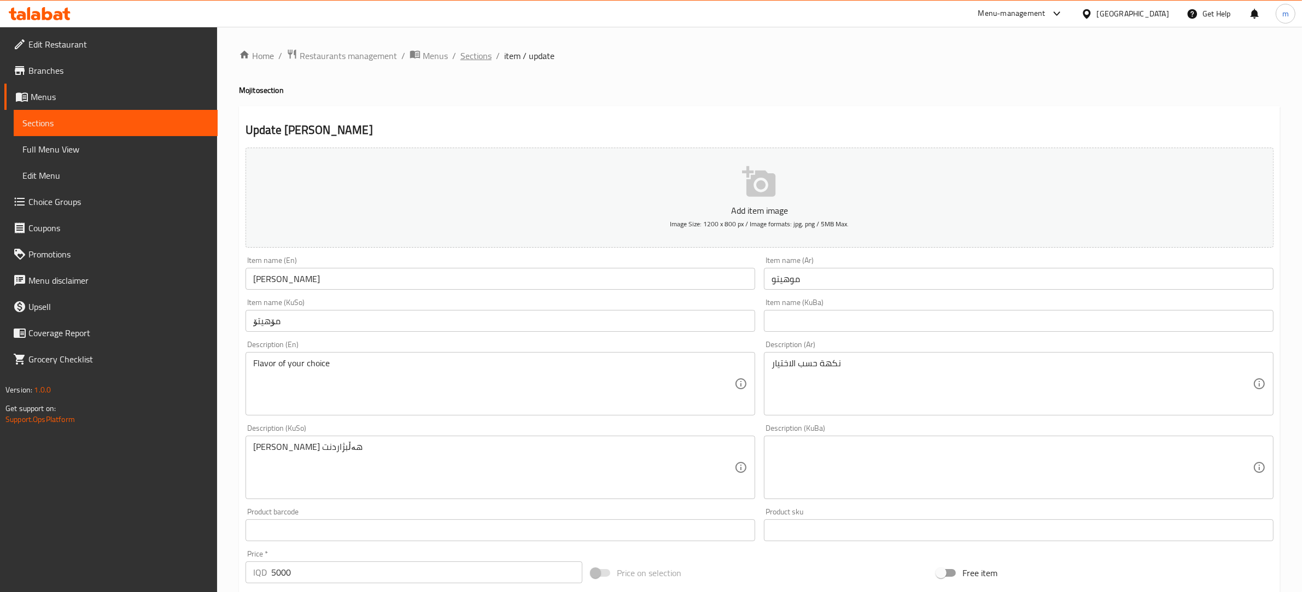
click at [478, 59] on span "Sections" at bounding box center [475, 55] width 31 height 13
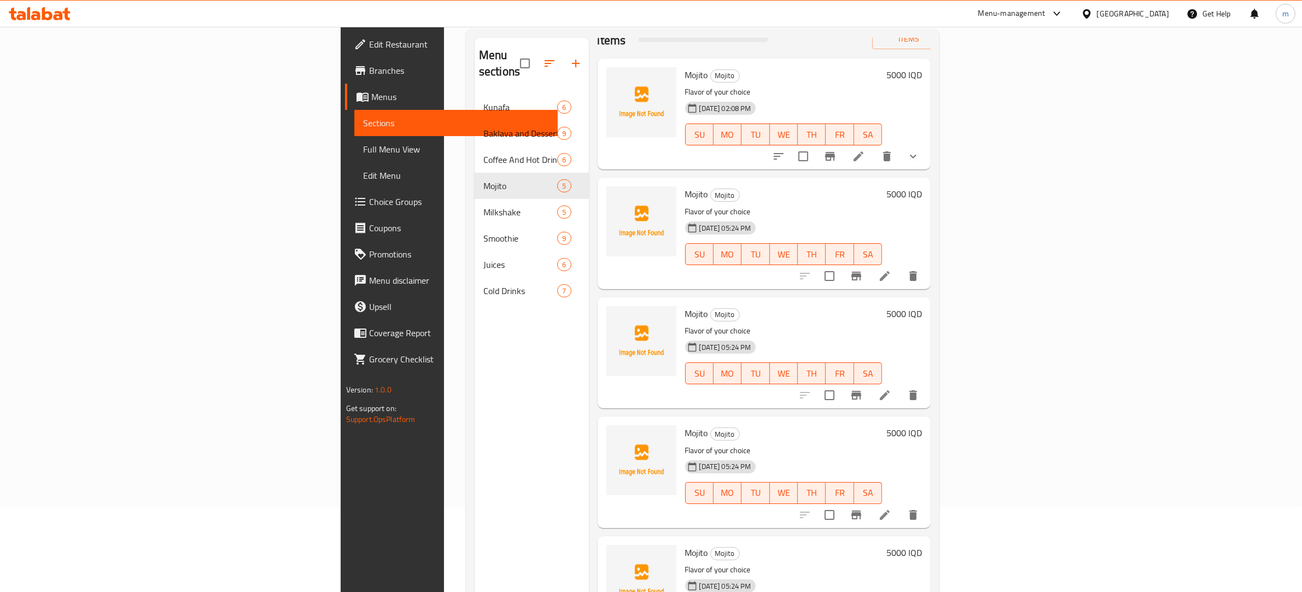
scroll to position [154, 0]
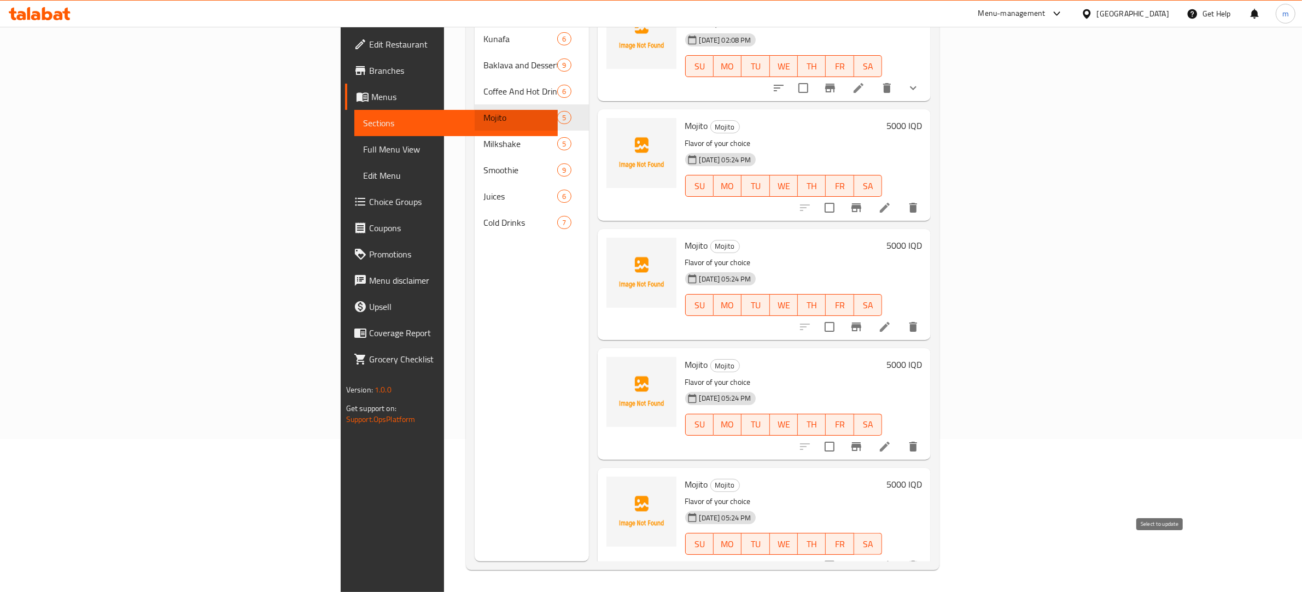
click at [841, 554] on input "checkbox" at bounding box center [829, 565] width 23 height 23
checkbox input "true"
click at [841, 435] on input "checkbox" at bounding box center [829, 446] width 23 height 23
checkbox input "true"
click at [841, 316] on input "checkbox" at bounding box center [829, 327] width 23 height 23
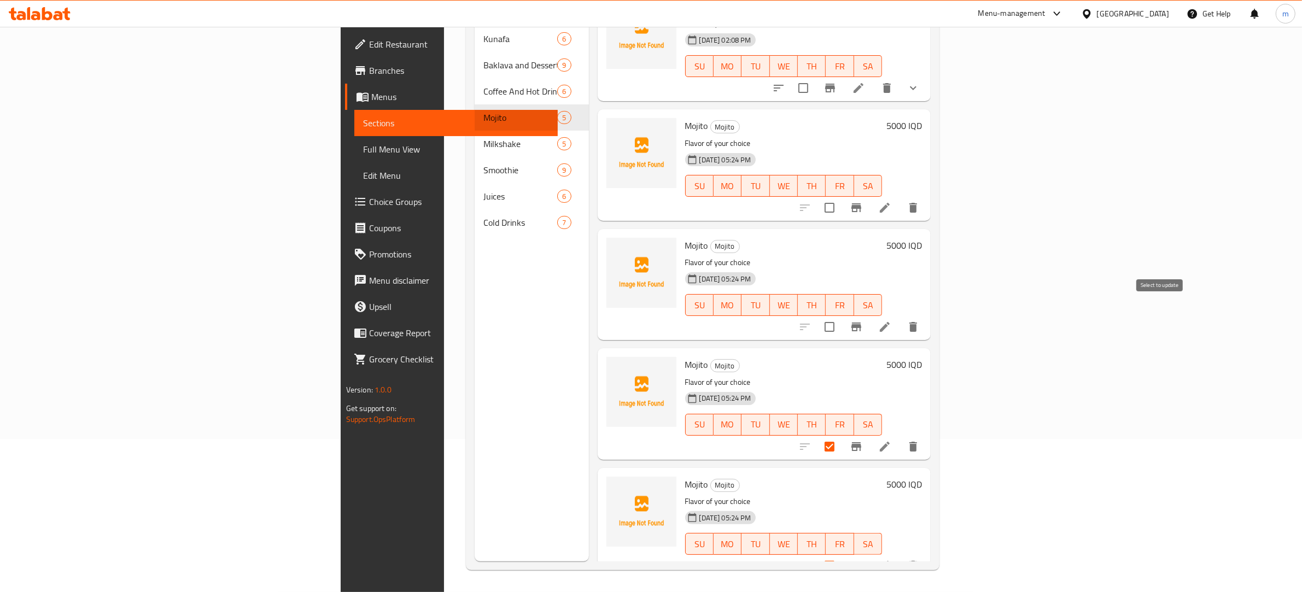
checkbox input "true"
click at [841, 196] on input "checkbox" at bounding box center [829, 207] width 23 height 23
checkbox input "true"
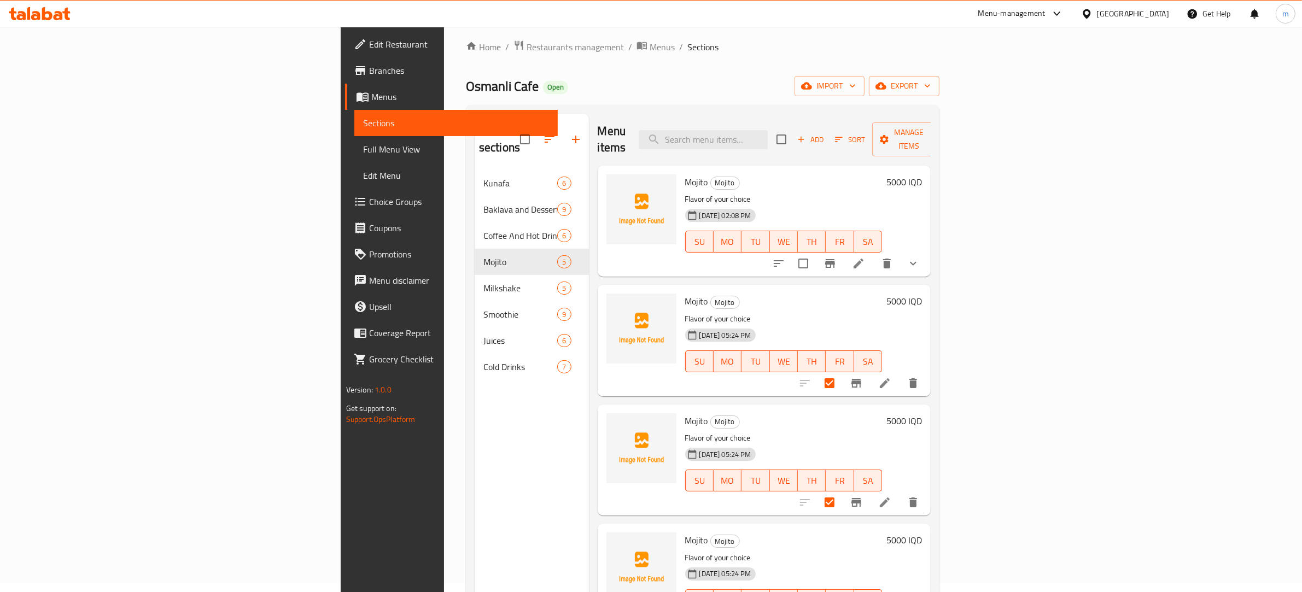
scroll to position [0, 0]
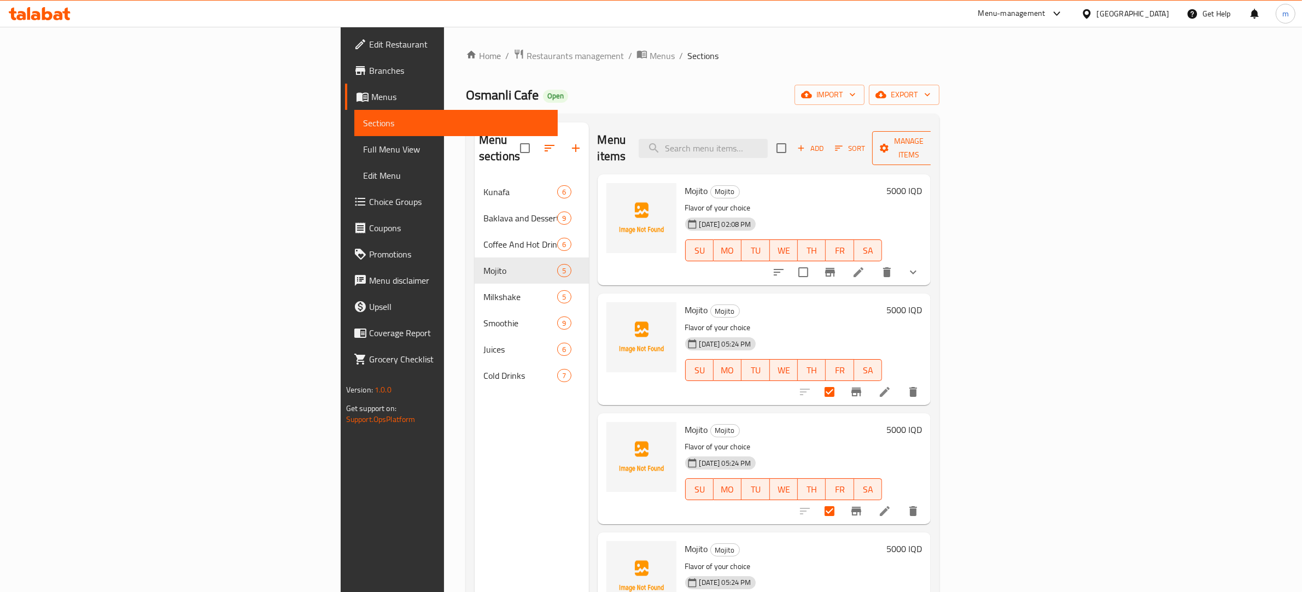
click at [937, 147] on span "Manage items" at bounding box center [909, 148] width 56 height 27
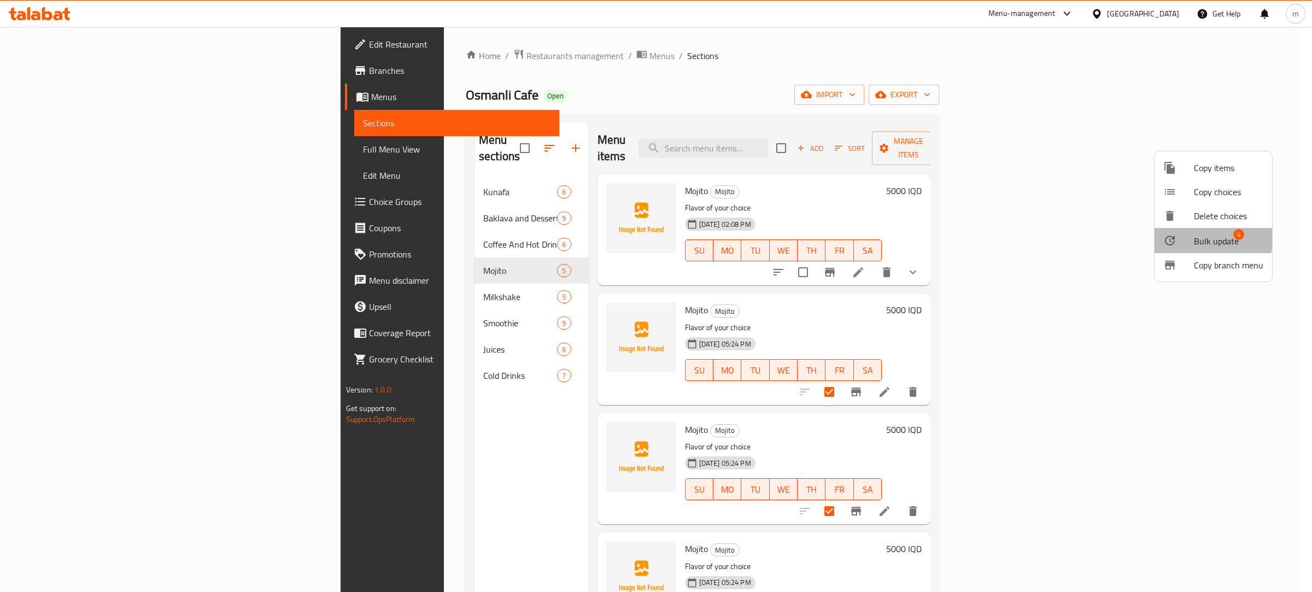
click at [1198, 239] on span "Bulk update" at bounding box center [1216, 241] width 45 height 13
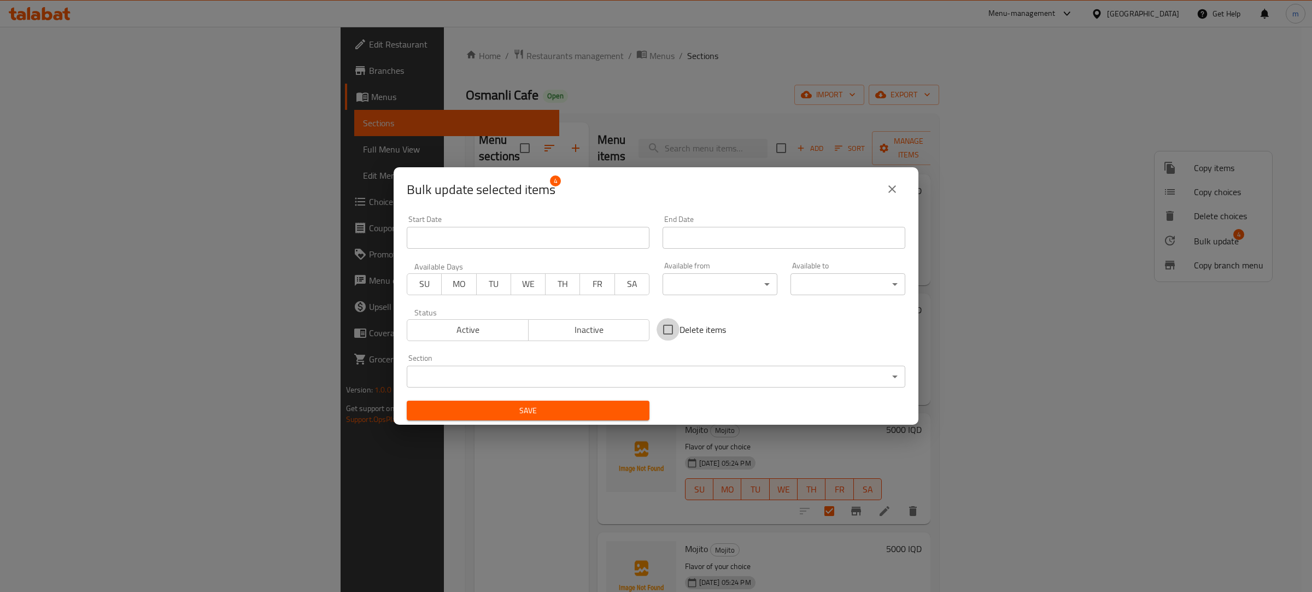
click at [670, 321] on input "Delete items" at bounding box center [668, 329] width 23 height 23
checkbox input "true"
click at [562, 416] on span "Save" at bounding box center [528, 411] width 225 height 14
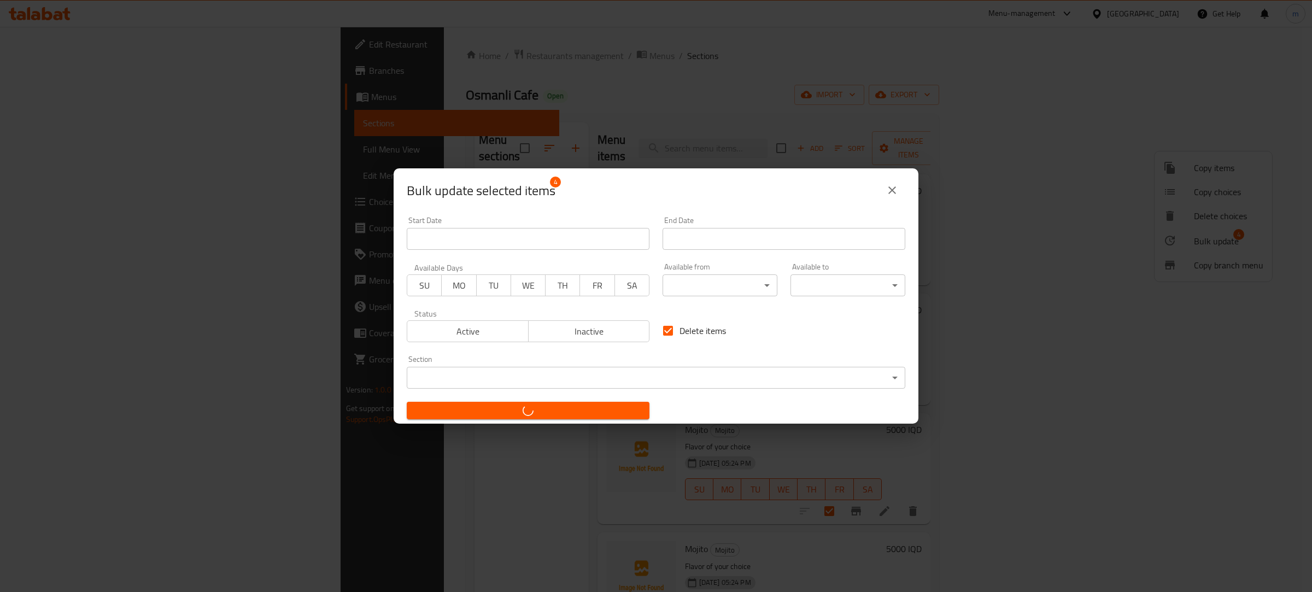
checkbox input "false"
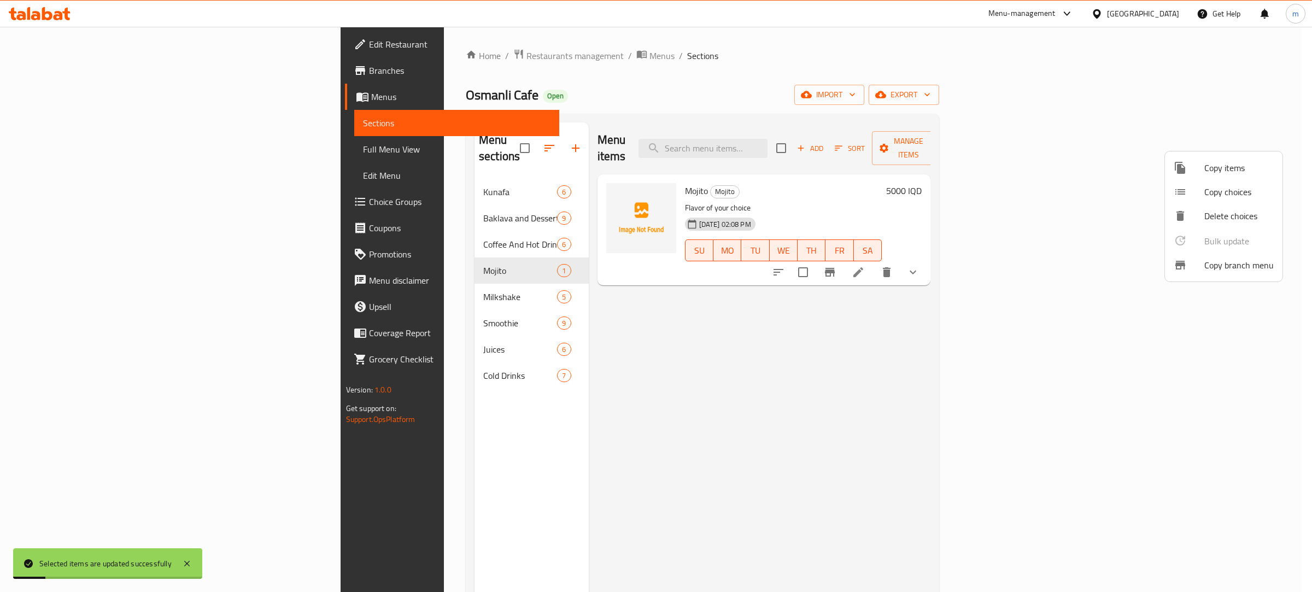
click at [883, 395] on div at bounding box center [656, 296] width 1312 height 592
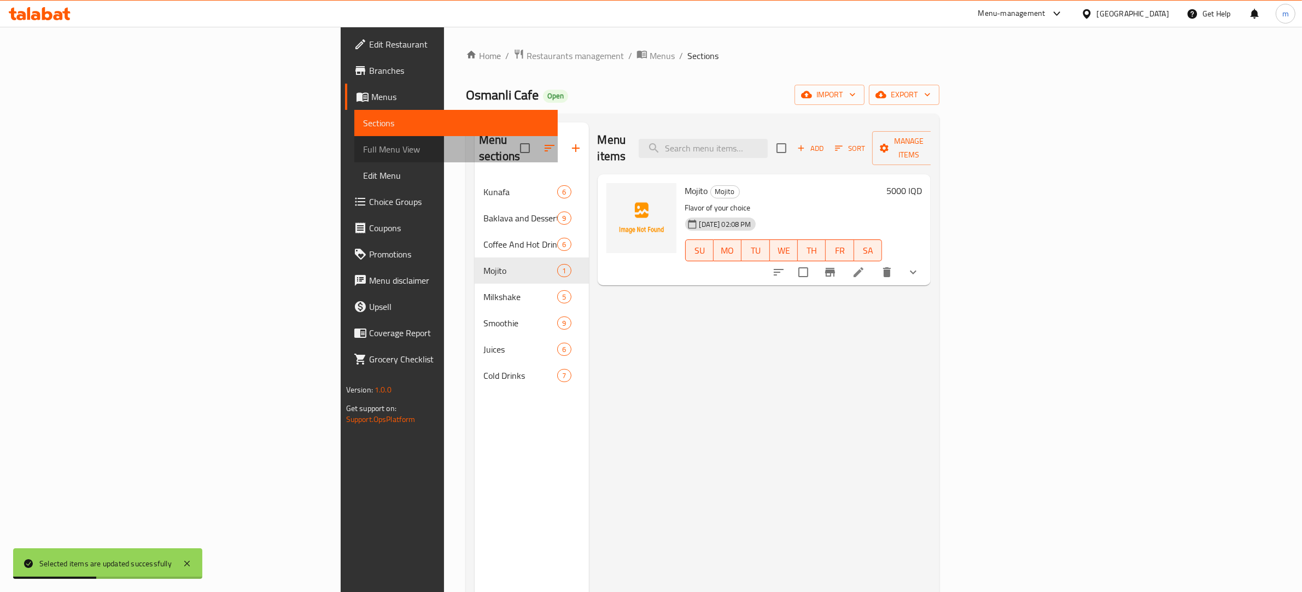
click at [363, 143] on span "Full Menu View" at bounding box center [456, 149] width 186 height 13
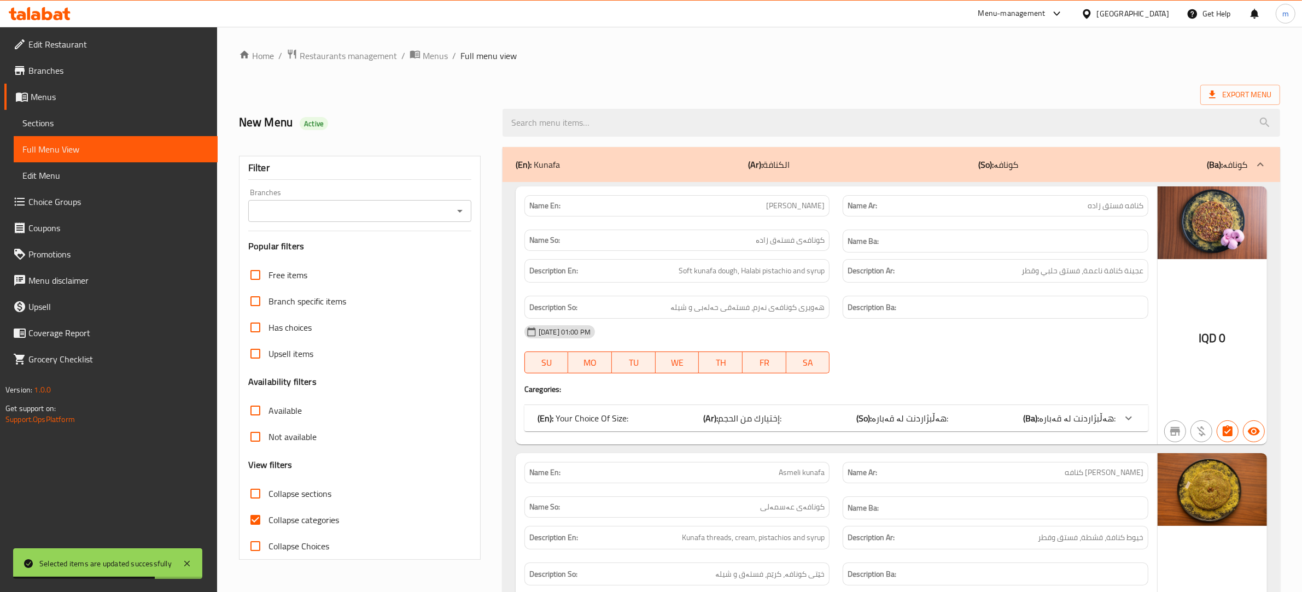
click at [463, 214] on icon "Open" at bounding box center [459, 211] width 13 height 13
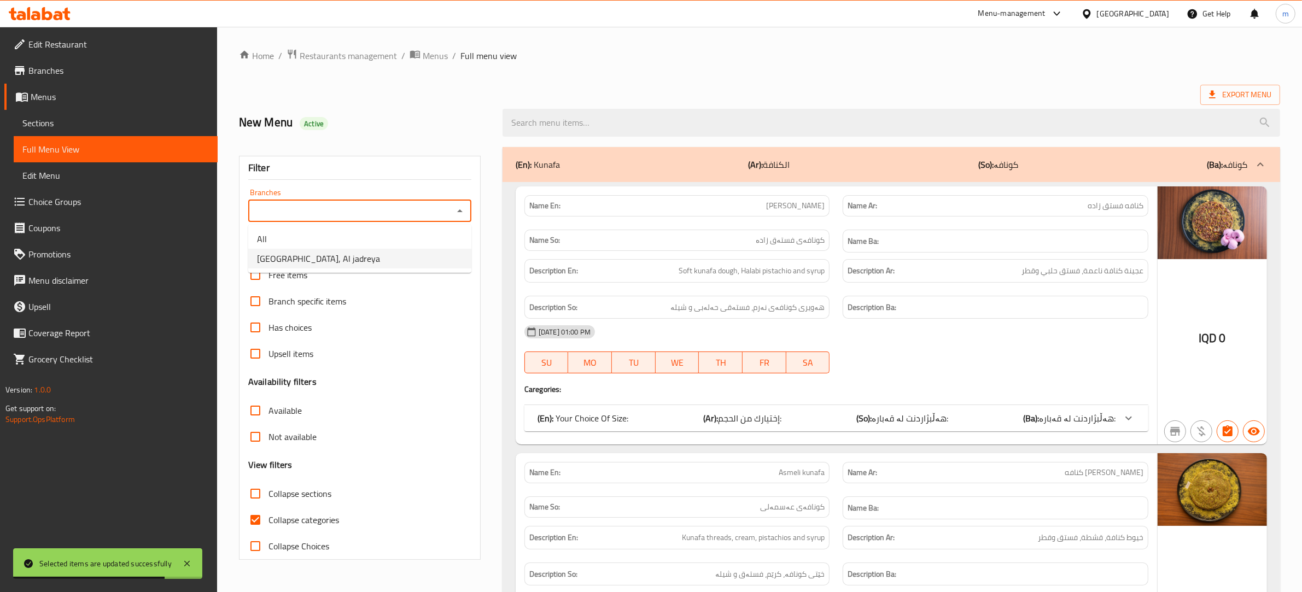
click at [364, 264] on li "[GEOGRAPHIC_DATA], Al jadreya" at bounding box center [359, 259] width 223 height 20
type input "[GEOGRAPHIC_DATA], Al jadreya"
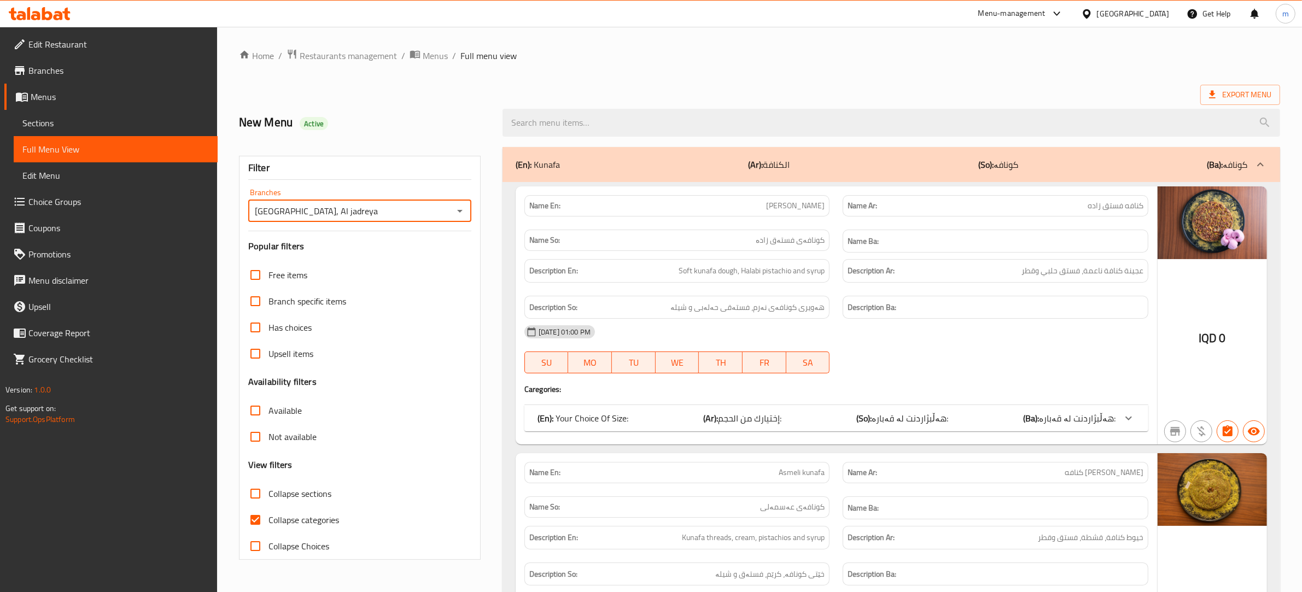
click at [255, 520] on input "Collapse categories" at bounding box center [255, 520] width 26 height 26
checkbox input "false"
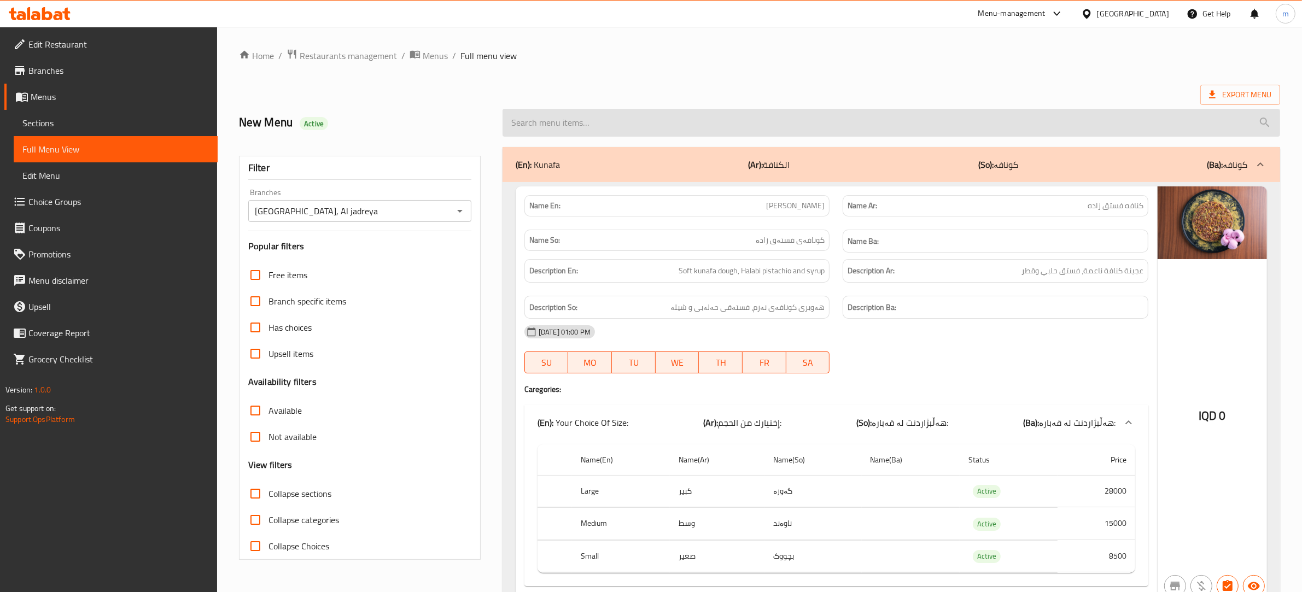
click at [570, 121] on input "search" at bounding box center [892, 123] width 778 height 28
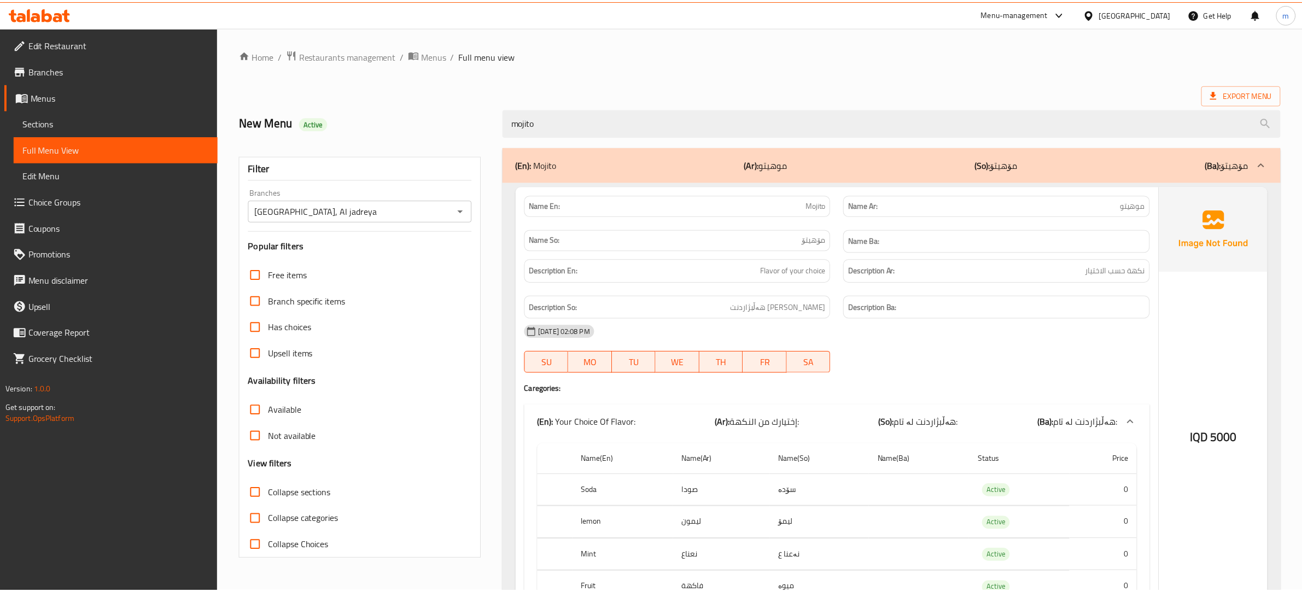
scroll to position [86, 0]
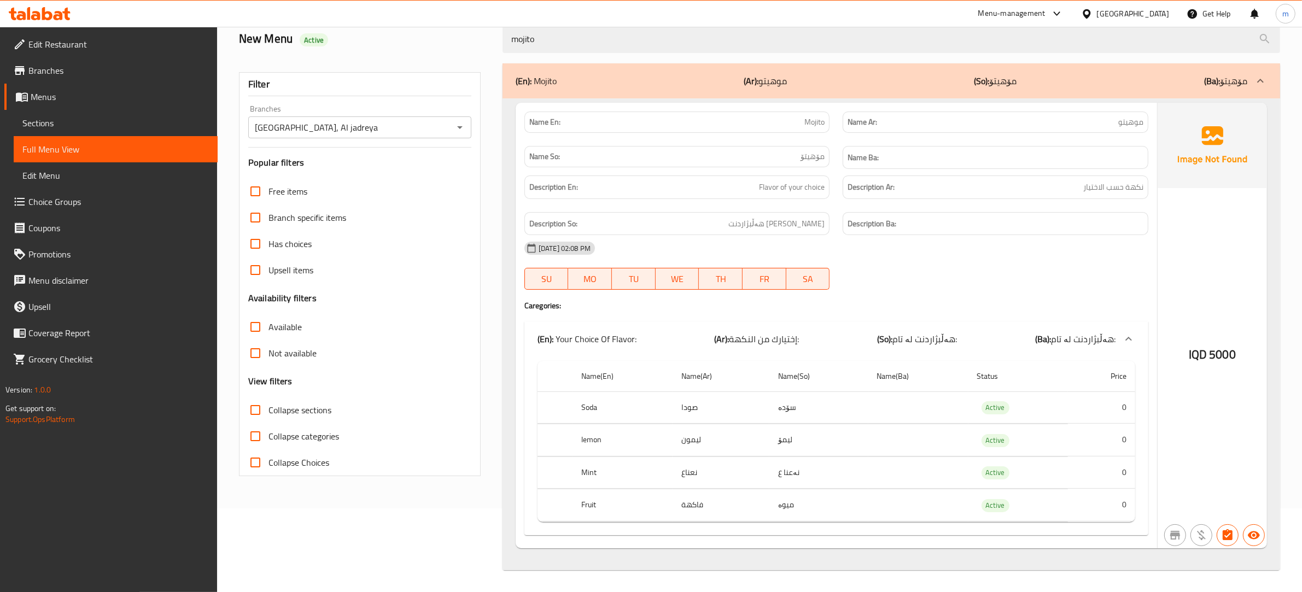
click at [906, 273] on div "[DATE] 02:08 PM SU MO TU WE TH FR SA" at bounding box center [836, 265] width 637 height 61
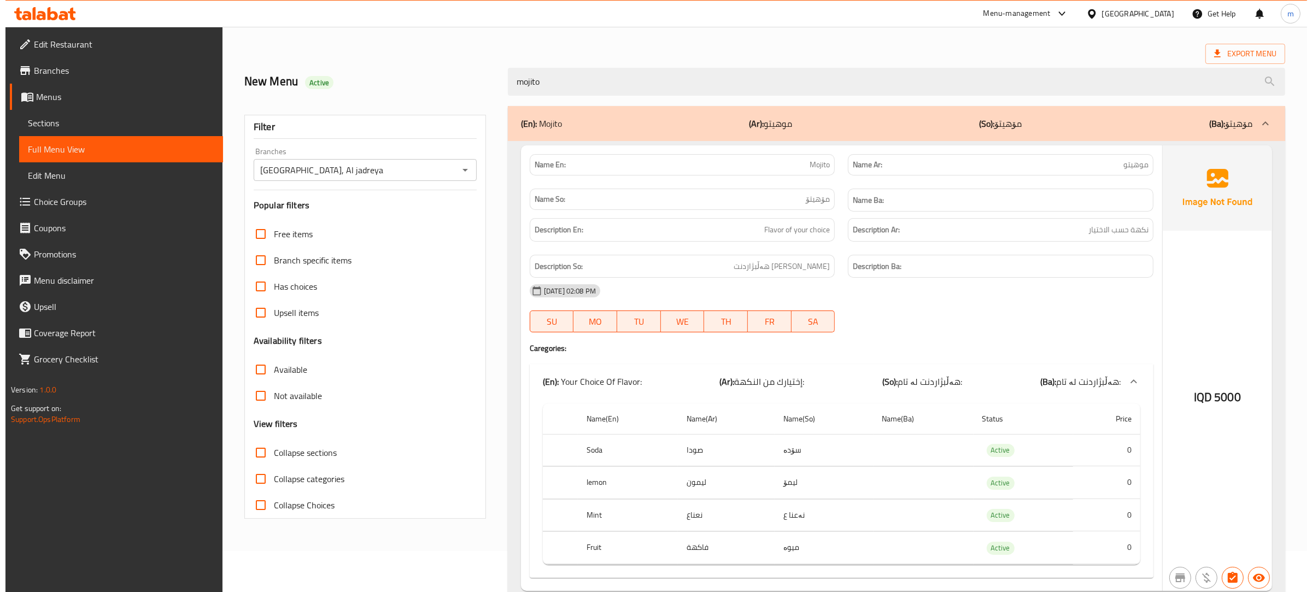
scroll to position [0, 0]
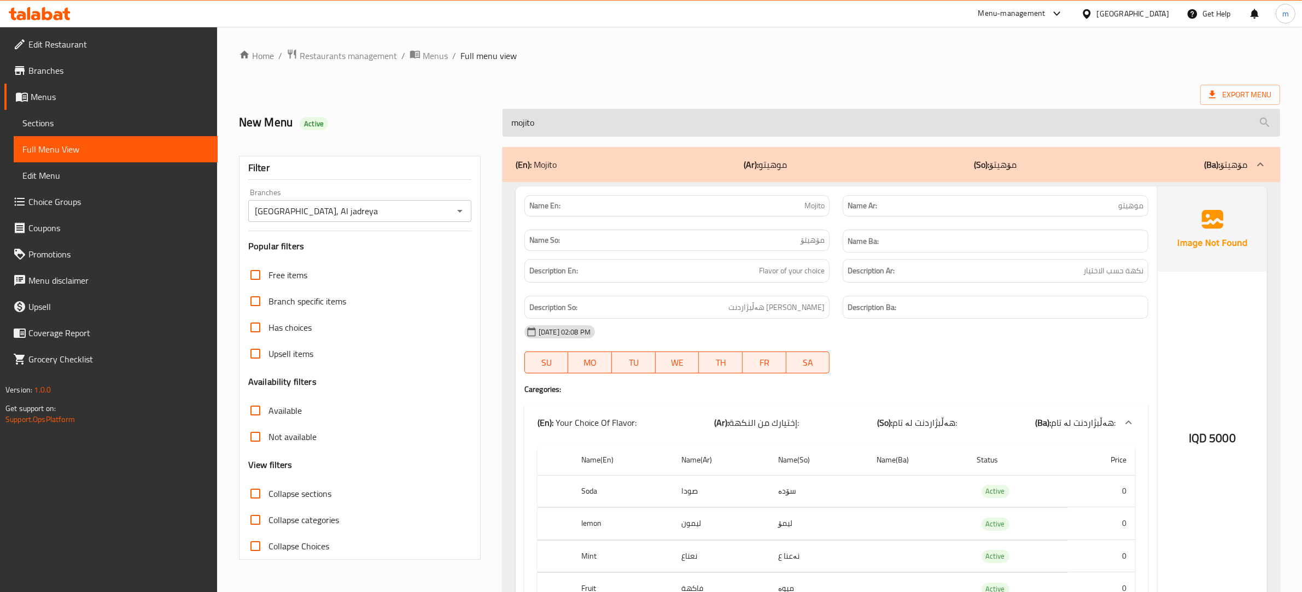
click at [637, 132] on input "mojito" at bounding box center [892, 123] width 778 height 28
paste input "Latte With Various Flavors"
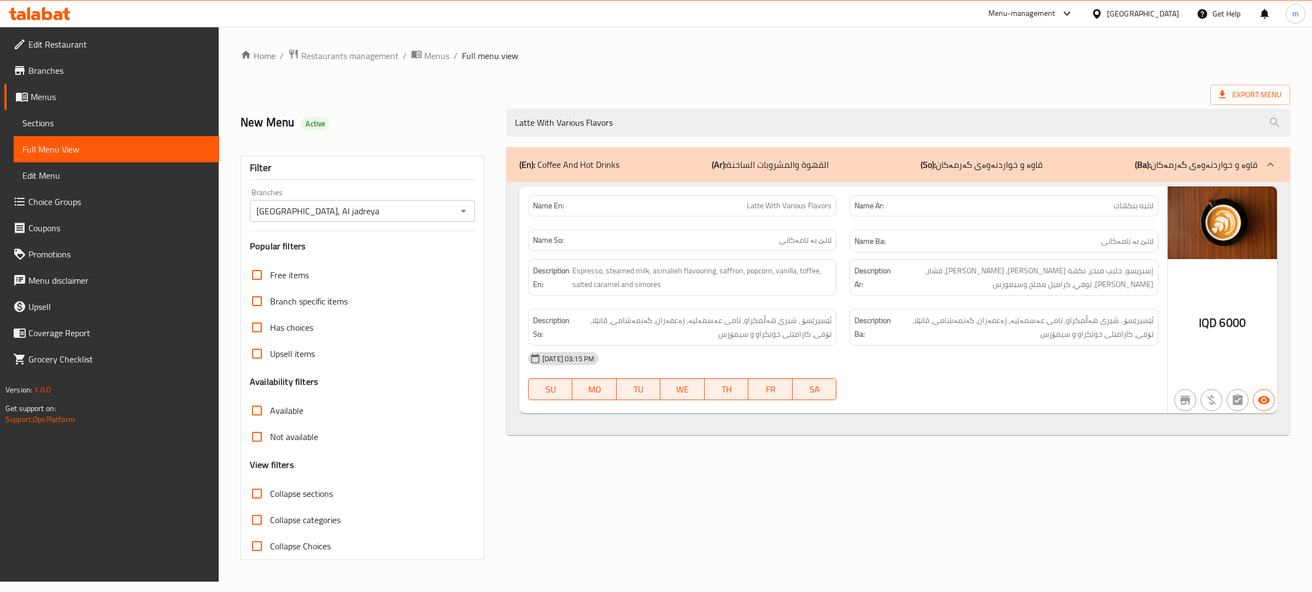
type input "Latte With Various Flavors"
click at [113, 110] on link "Sections" at bounding box center [117, 123] width 206 height 26
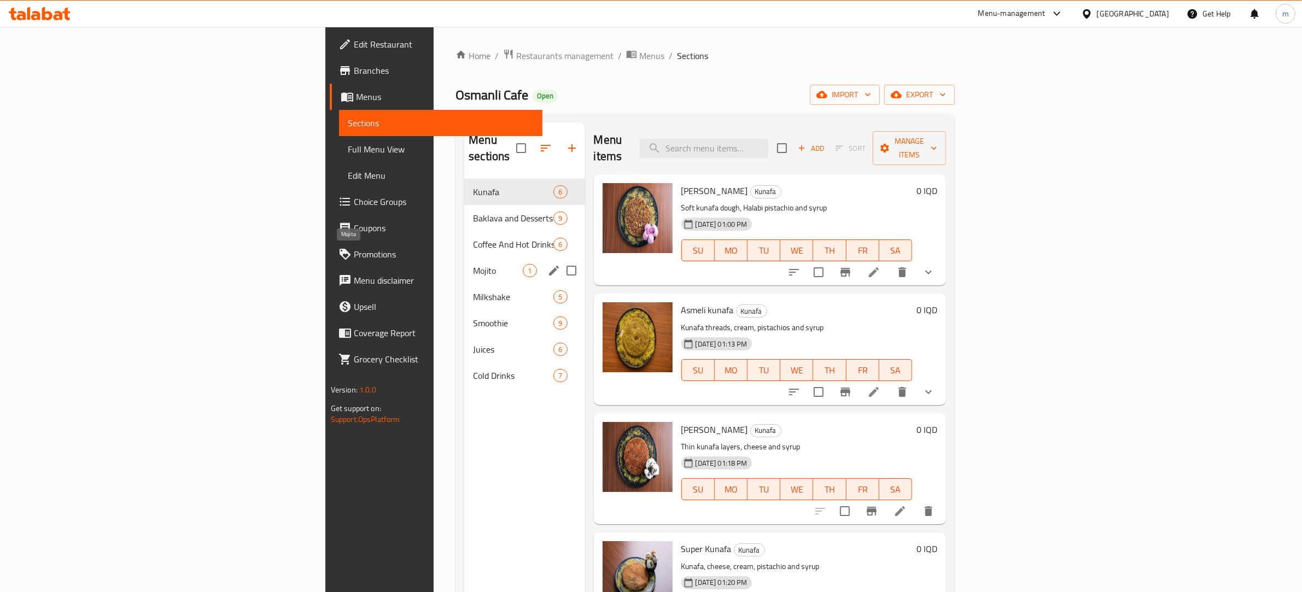
click at [473, 264] on span "Mojito" at bounding box center [498, 270] width 50 height 13
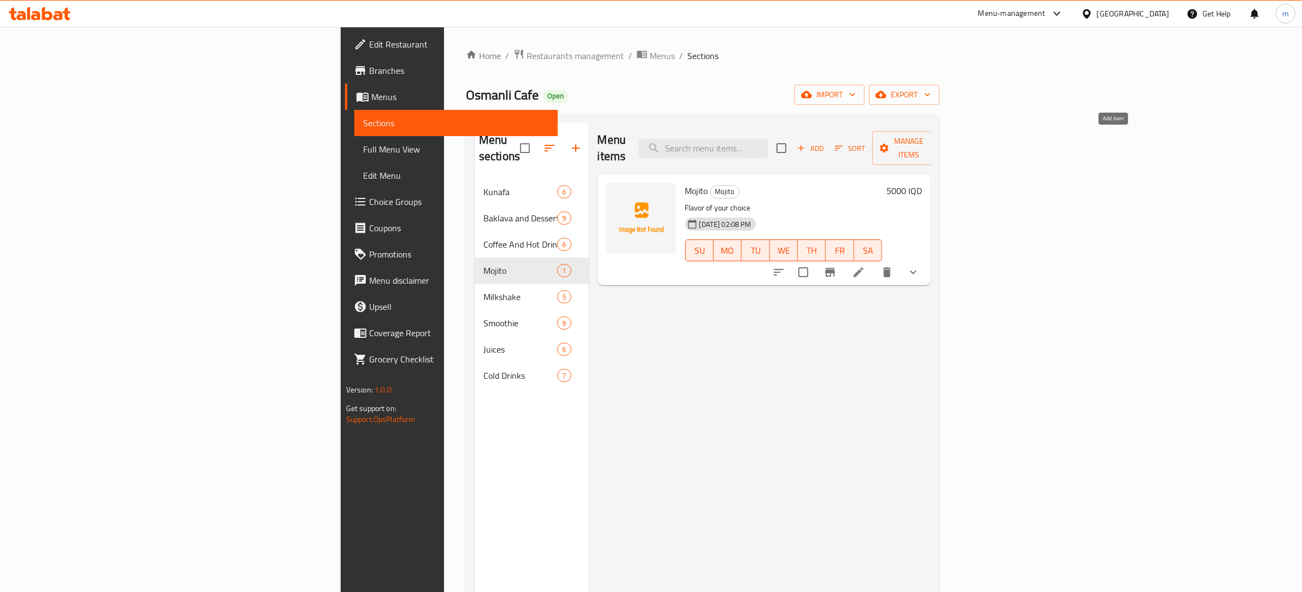
click at [825, 142] on span "Add" at bounding box center [811, 148] width 30 height 13
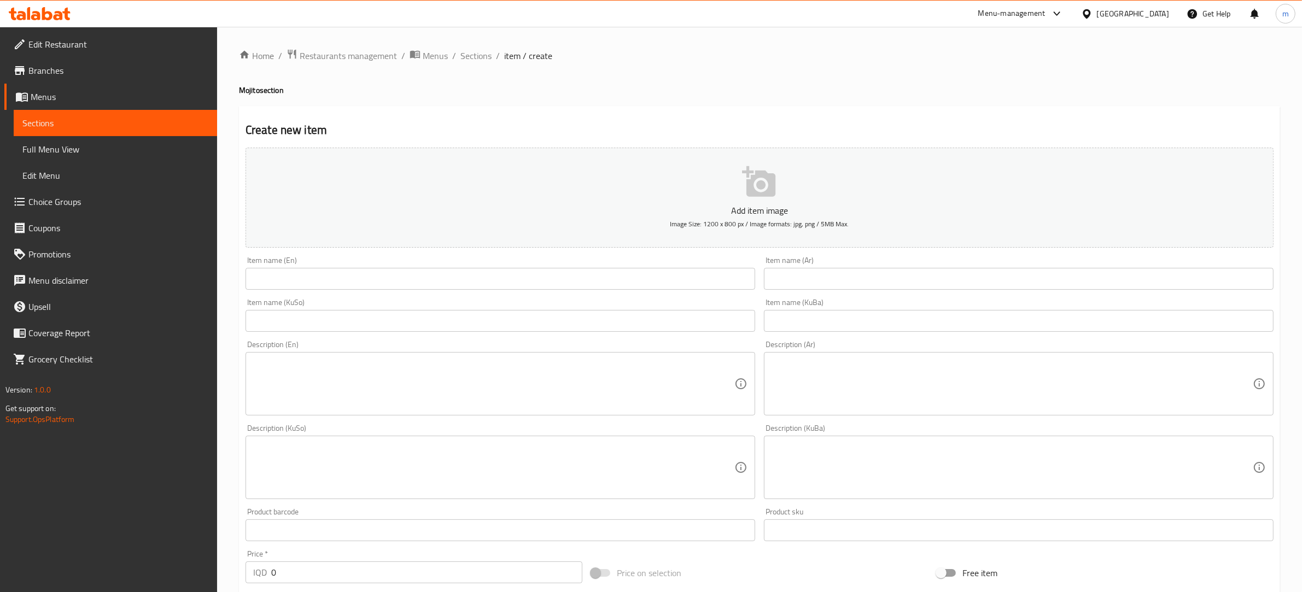
click at [546, 277] on input "text" at bounding box center [501, 279] width 510 height 22
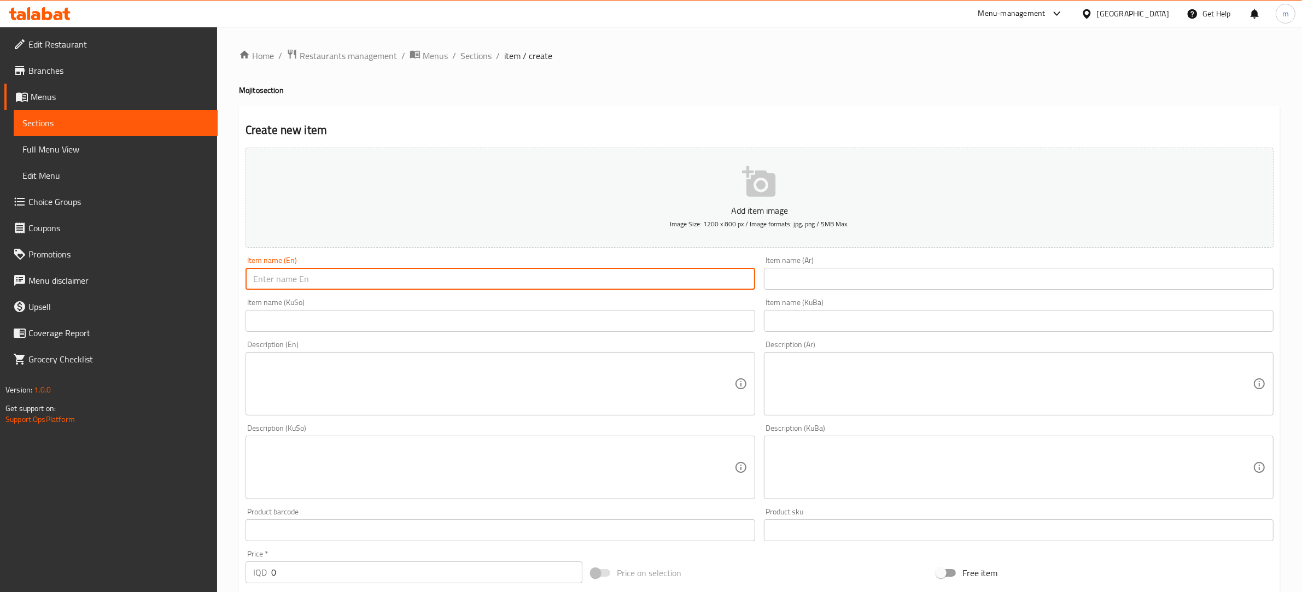
click at [305, 282] on input "text" at bounding box center [501, 279] width 510 height 22
paste input "Soda"
type input "[PERSON_NAME]"
click at [837, 273] on input "text" at bounding box center [1019, 279] width 510 height 22
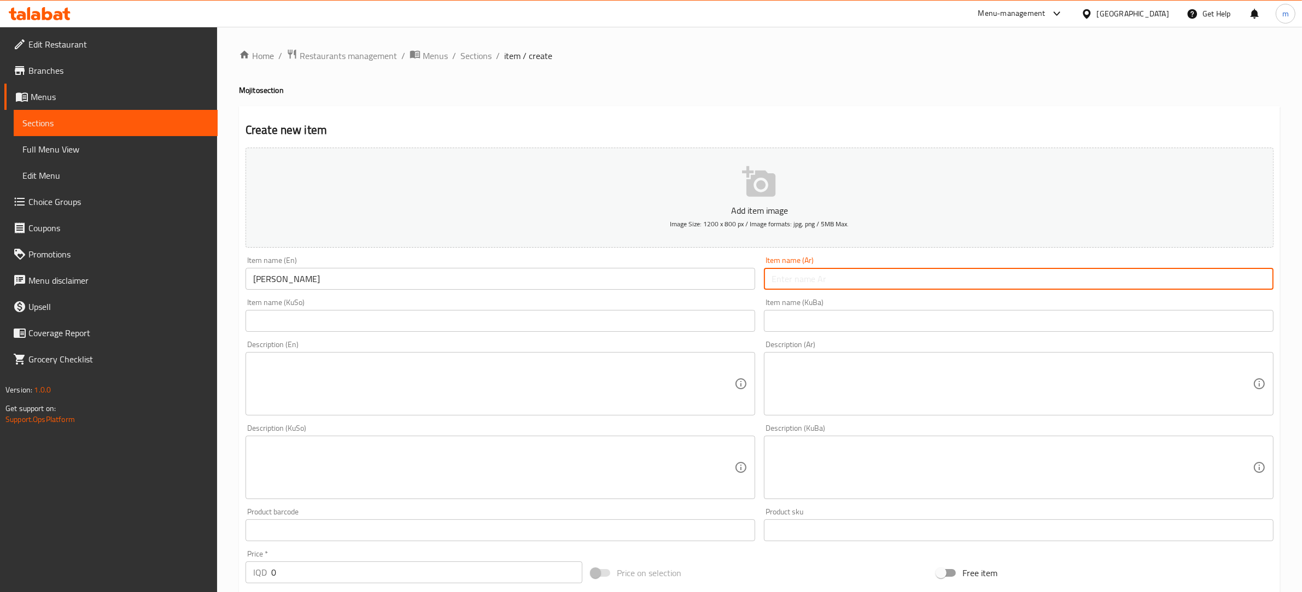
paste input "صودا"
type input "صودا"
paste input "موهيتو"
paste input "صودا"
type input "موهيتو صودا"
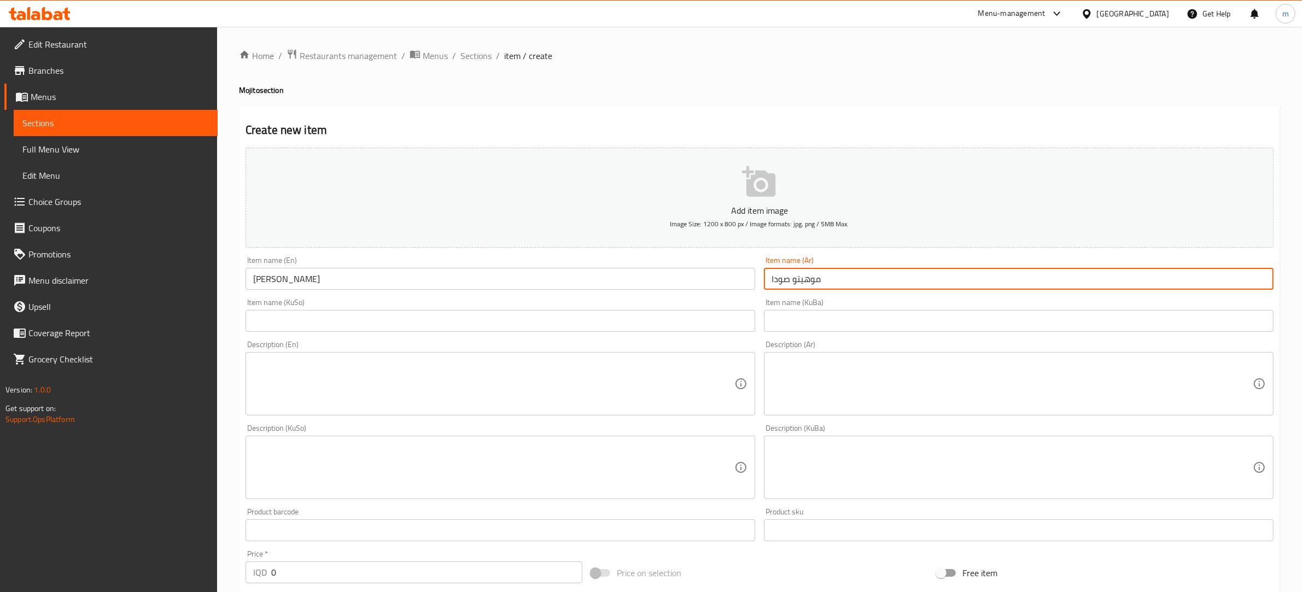
click at [392, 317] on input "text" at bounding box center [501, 321] width 510 height 22
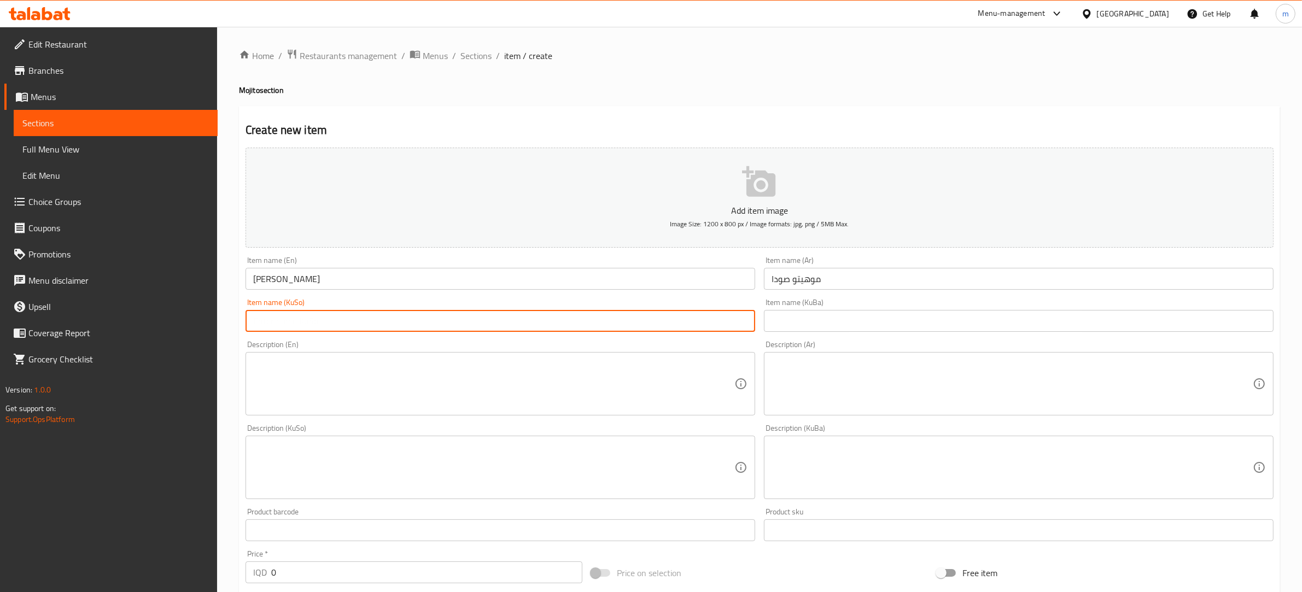
paste input "مۆهیتۆ"
paste input "سۆدە"
type input "مۆهیتۆی سۆدە"
click at [783, 320] on input "text" at bounding box center [1019, 321] width 510 height 22
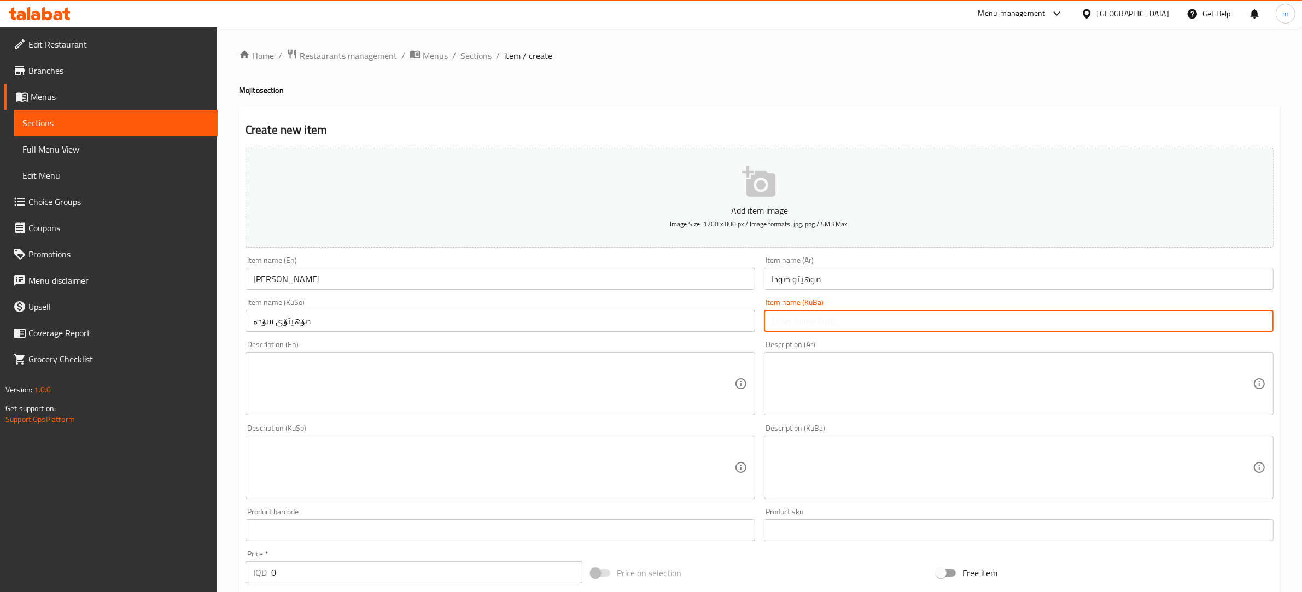
paste input "مۆهیتۆی سۆدە"
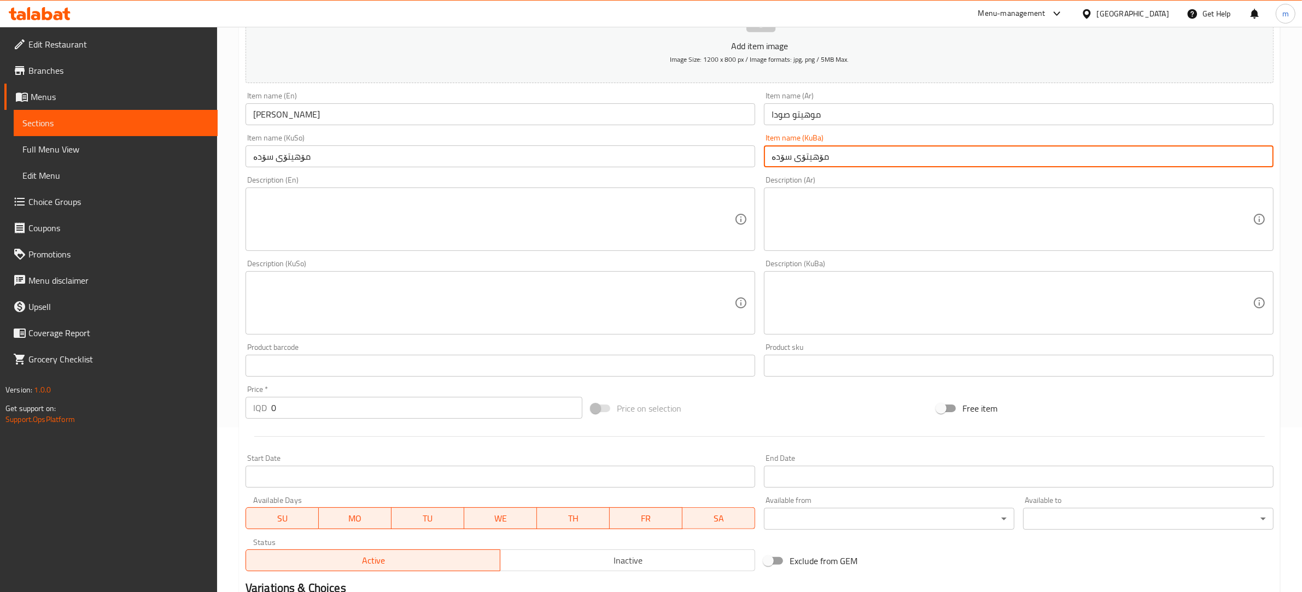
scroll to position [227, 0]
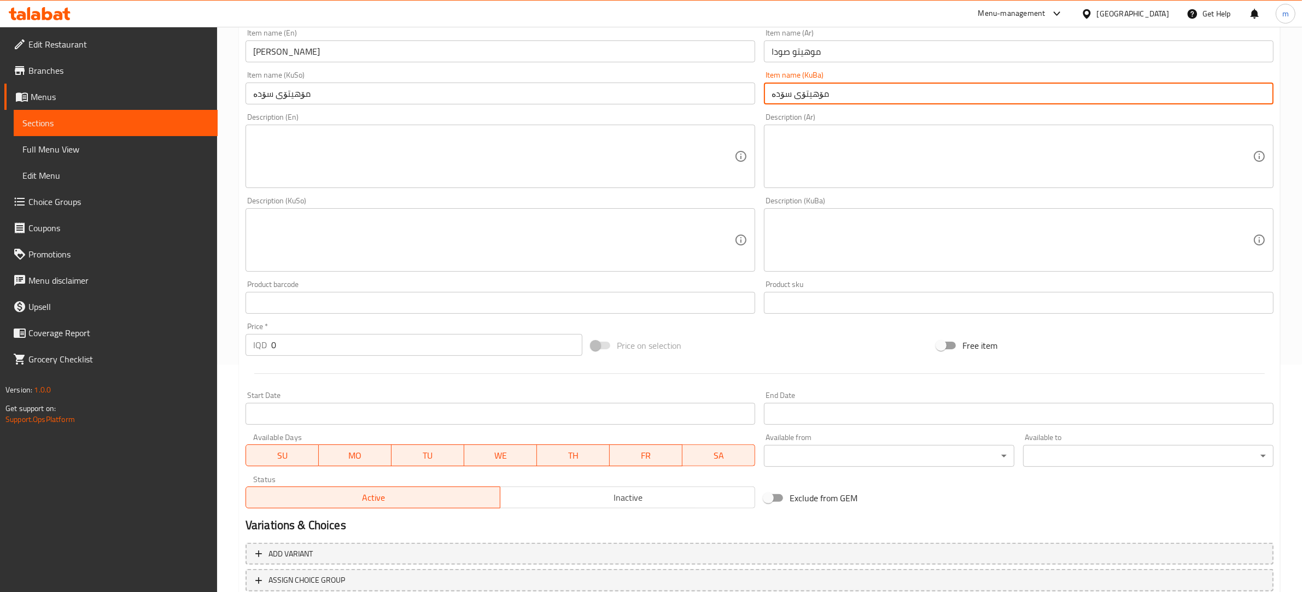
type input "مۆهیتۆی سۆدە"
click at [290, 342] on input "0" at bounding box center [426, 345] width 311 height 22
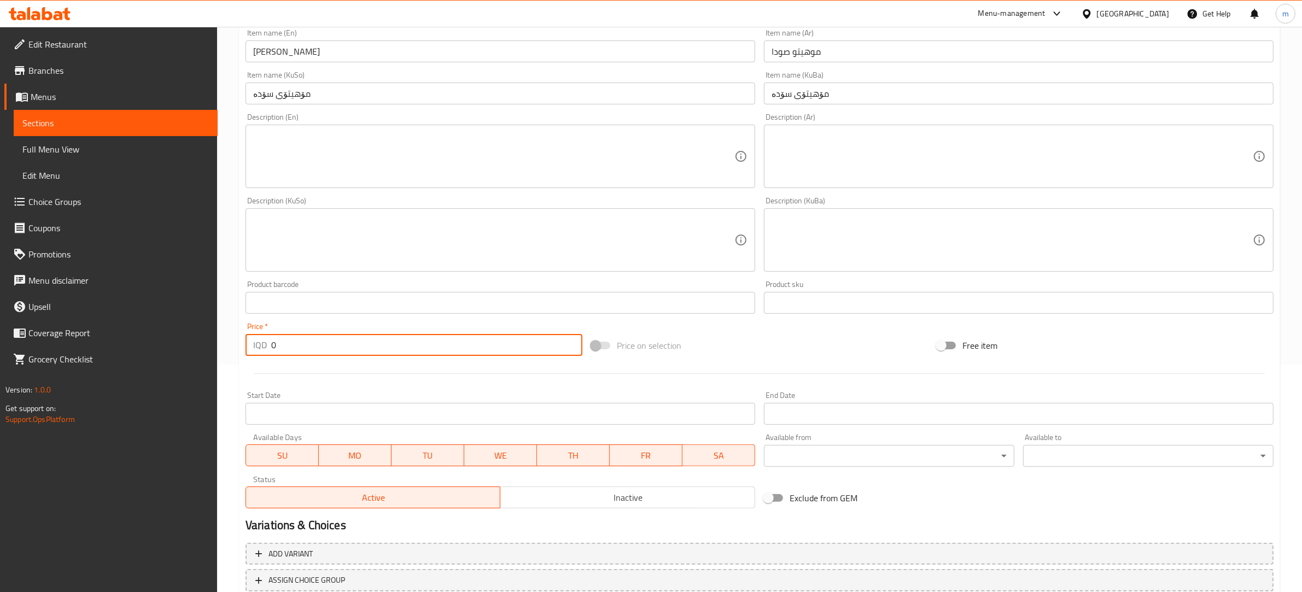
click at [290, 342] on input "0" at bounding box center [426, 345] width 311 height 22
click at [355, 356] on div "Price   * IQD 0 Price *" at bounding box center [414, 339] width 346 height 42
click at [355, 350] on input "0" at bounding box center [426, 345] width 311 height 22
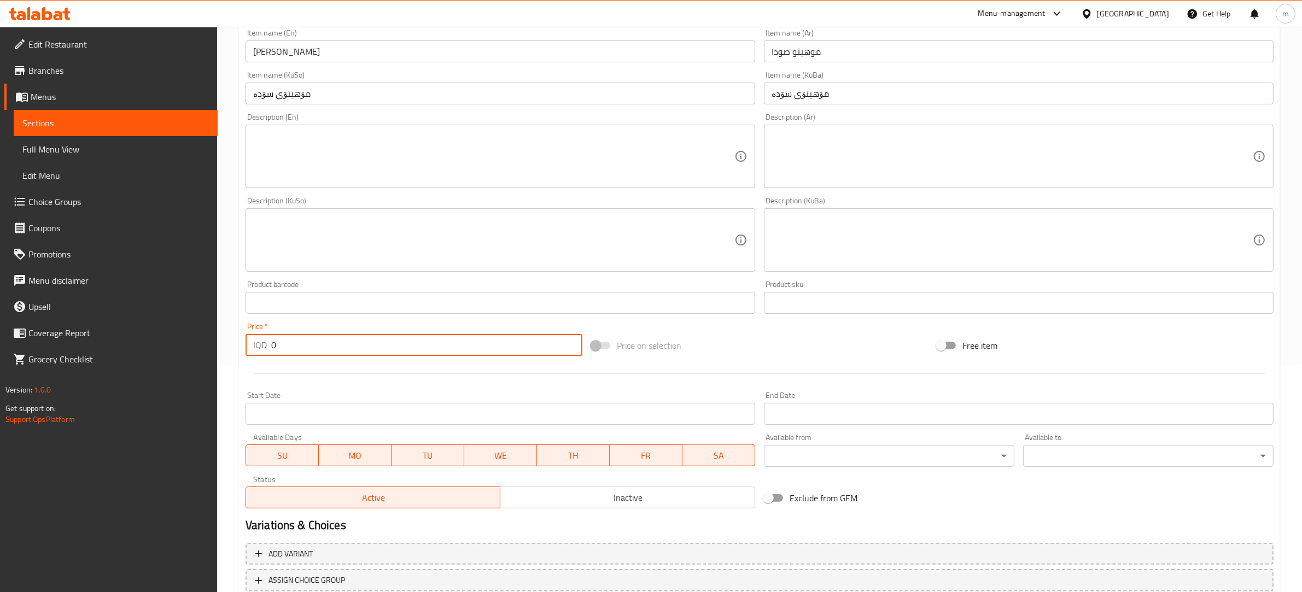
click at [355, 350] on input "0" at bounding box center [426, 345] width 311 height 22
paste input "500"
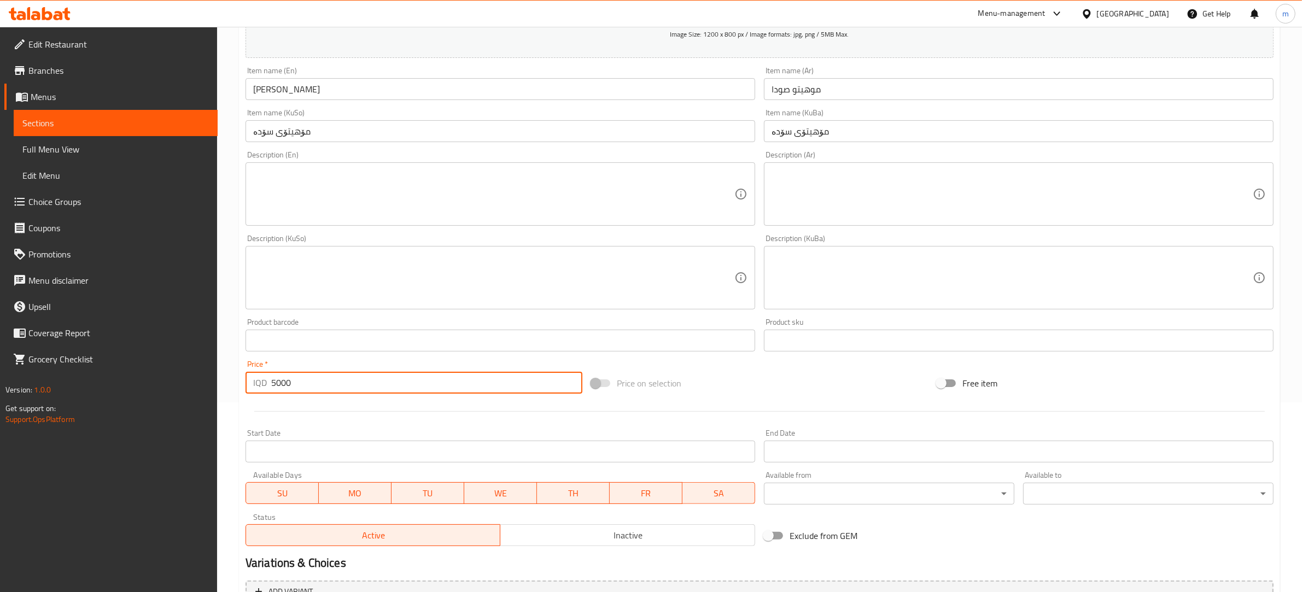
scroll to position [304, 0]
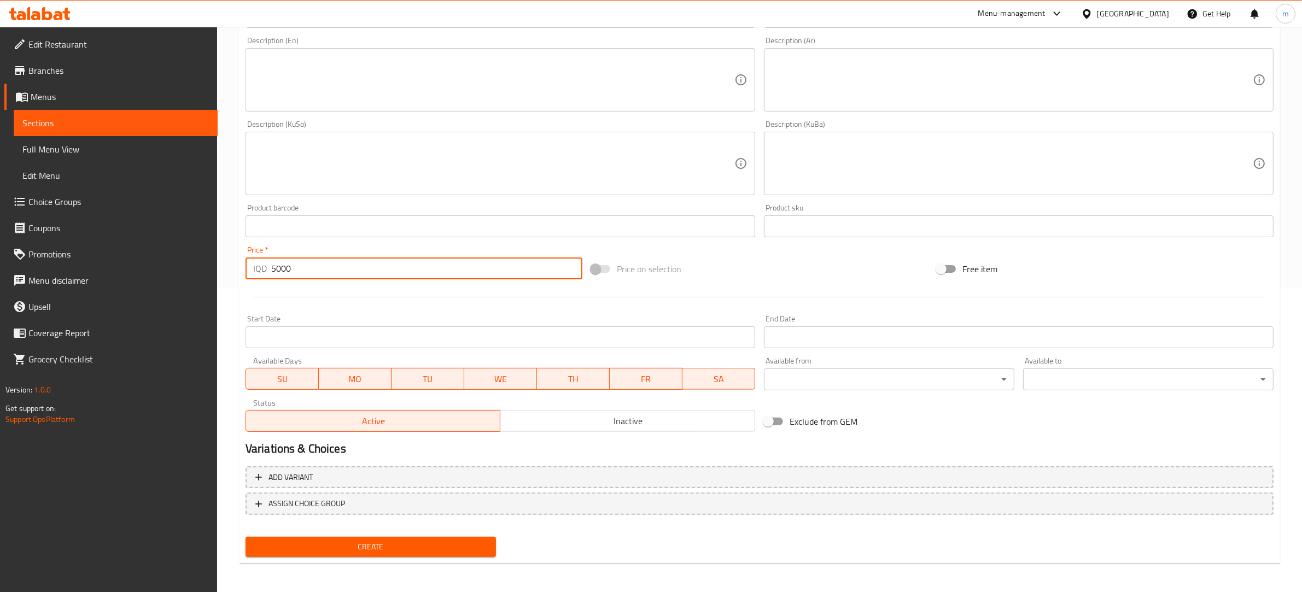
type input "5000"
click at [393, 550] on span "Create" at bounding box center [370, 547] width 233 height 14
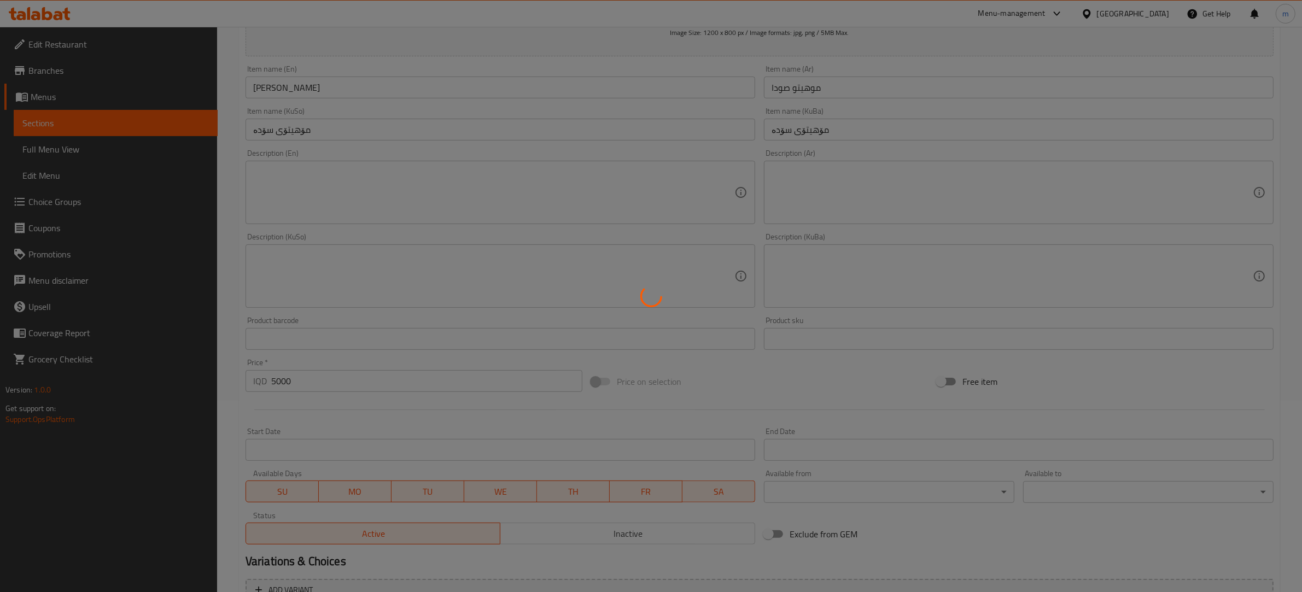
scroll to position [64, 0]
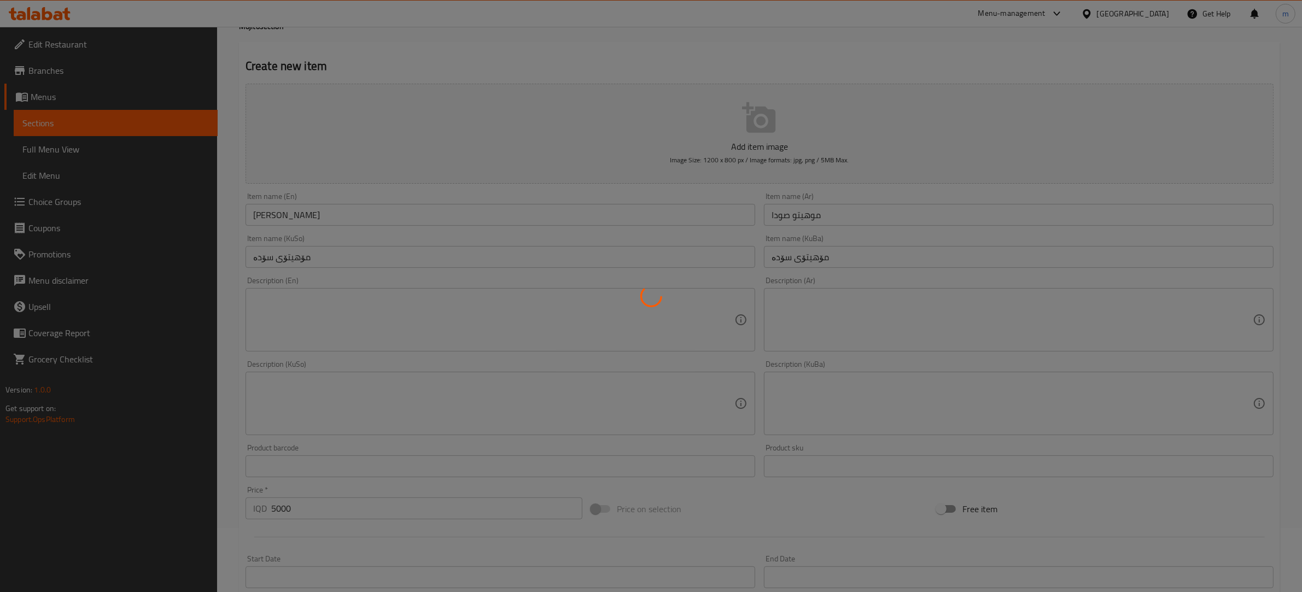
type input "0"
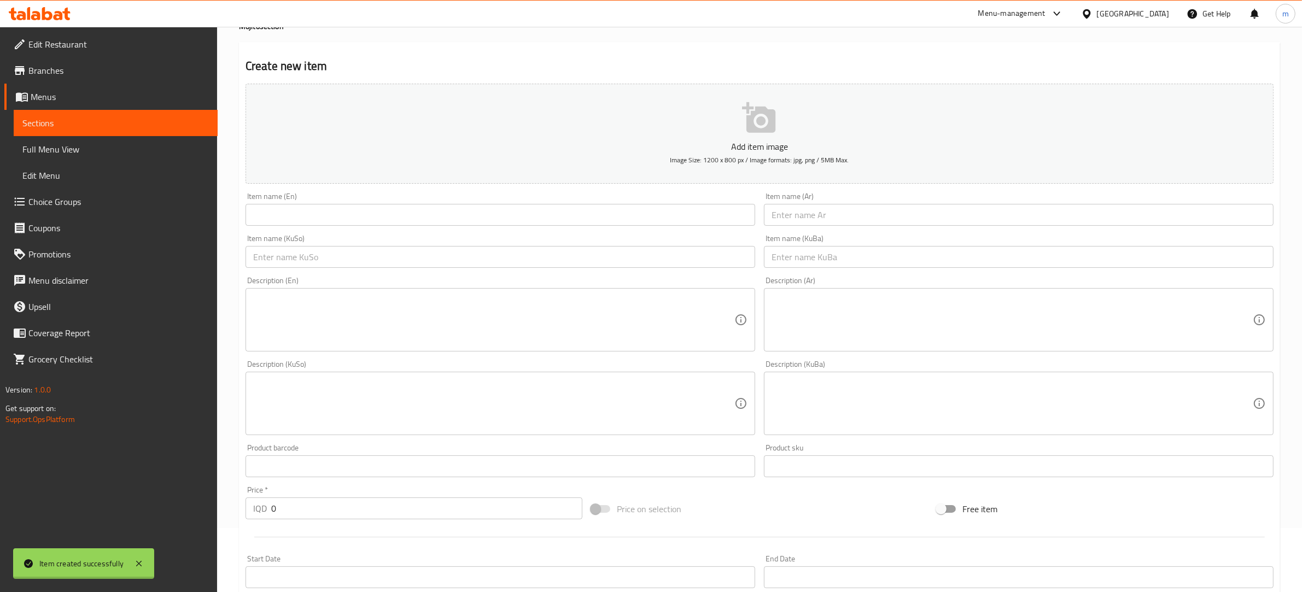
scroll to position [0, 0]
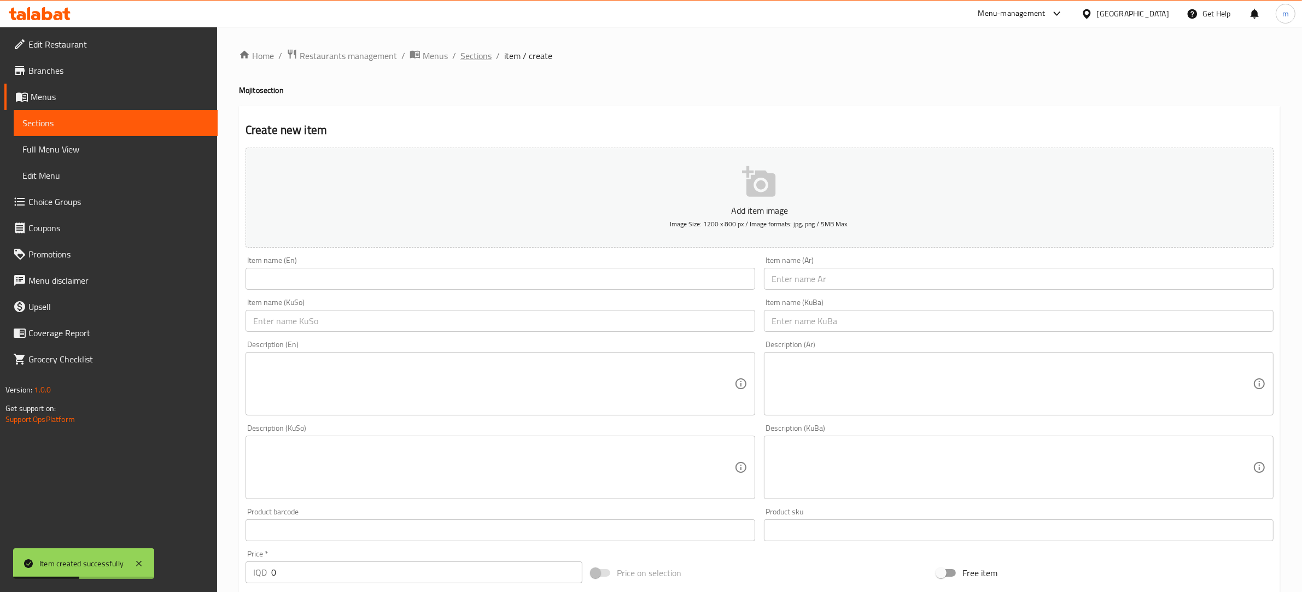
click at [480, 55] on span "Sections" at bounding box center [475, 55] width 31 height 13
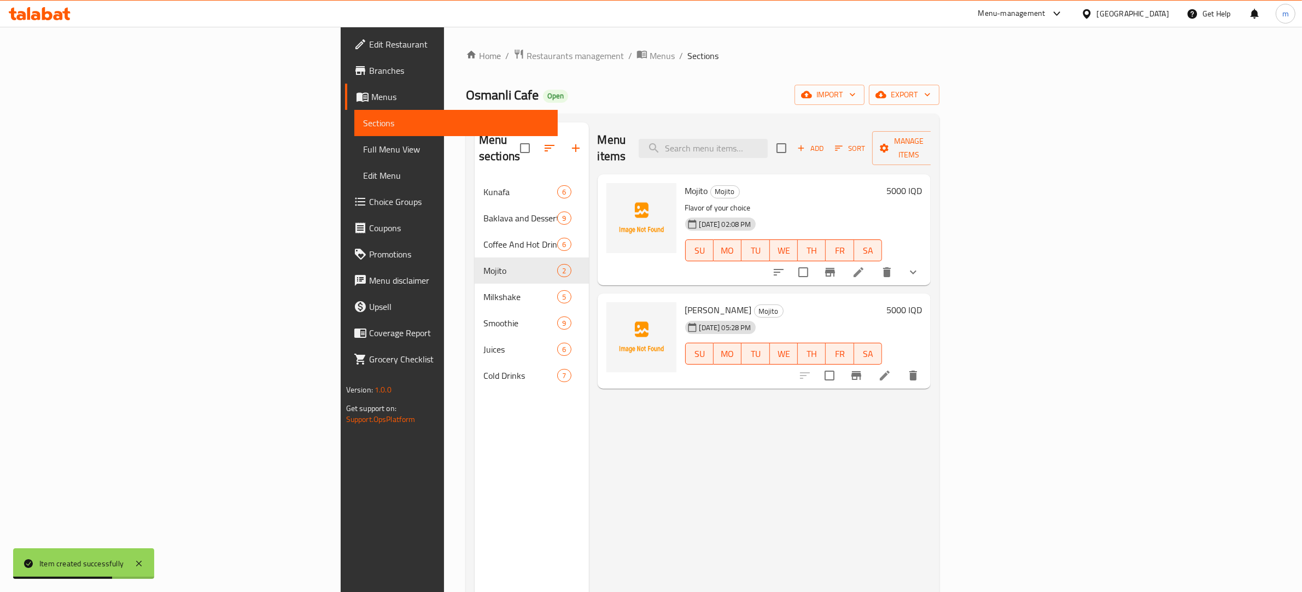
click at [891, 369] on icon at bounding box center [884, 375] width 13 height 13
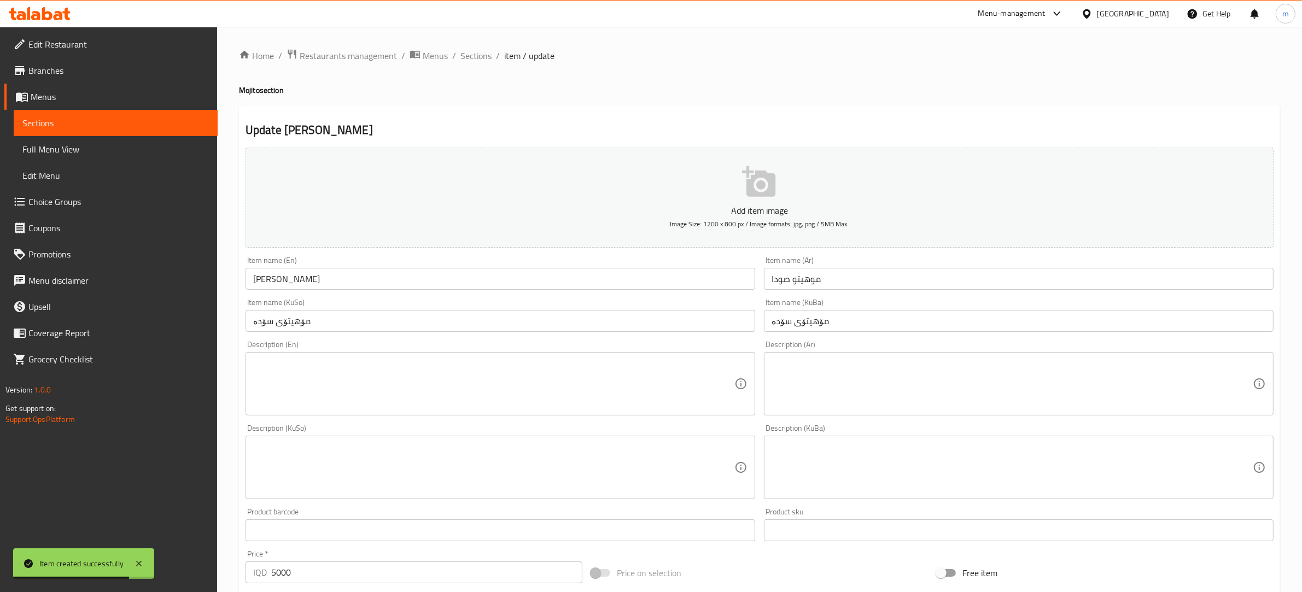
click at [280, 277] on input "[PERSON_NAME]" at bounding box center [501, 279] width 510 height 22
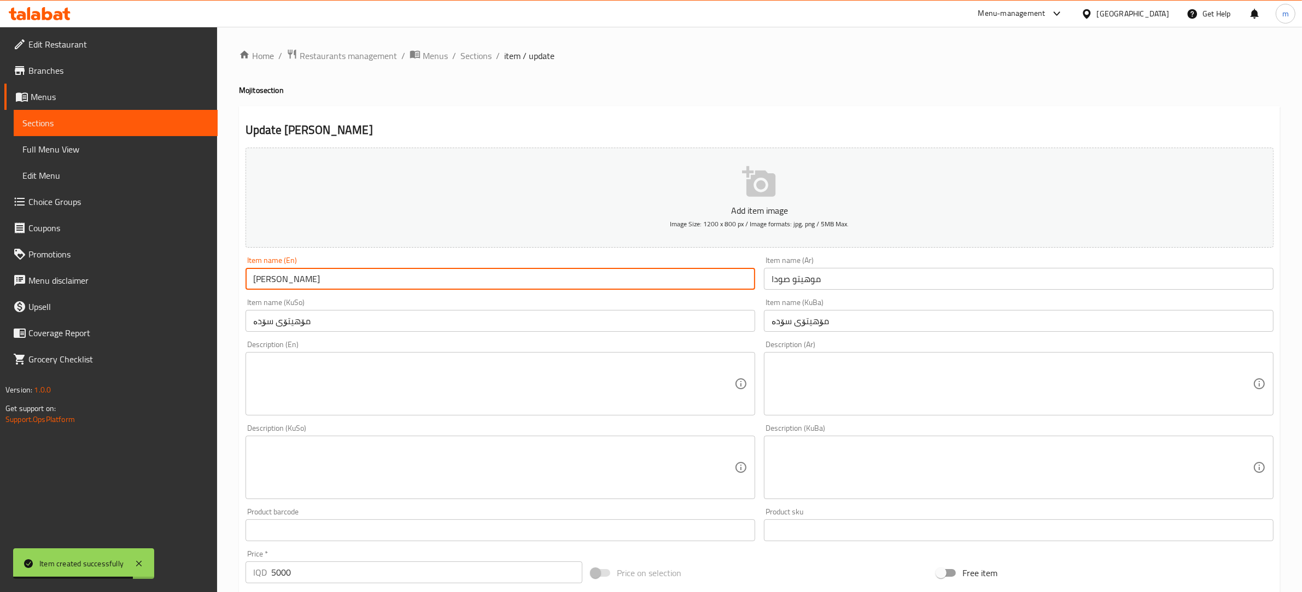
click at [280, 277] on input "[PERSON_NAME]" at bounding box center [501, 279] width 510 height 22
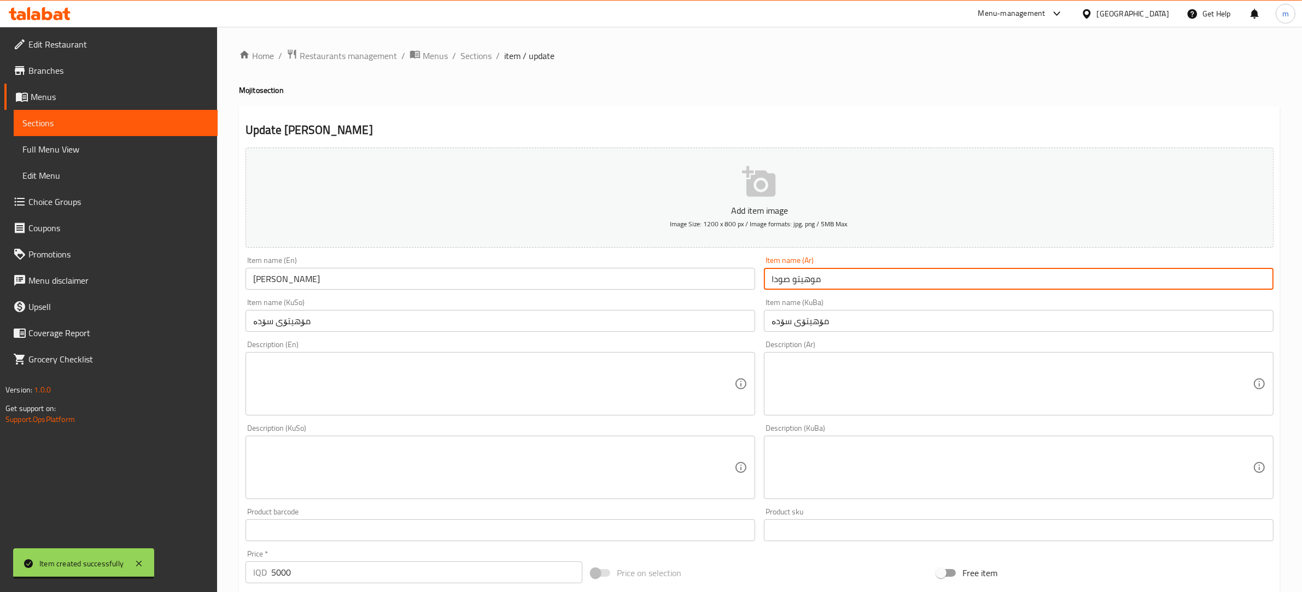
click at [814, 281] on input "موهيتو صودا" at bounding box center [1019, 279] width 510 height 22
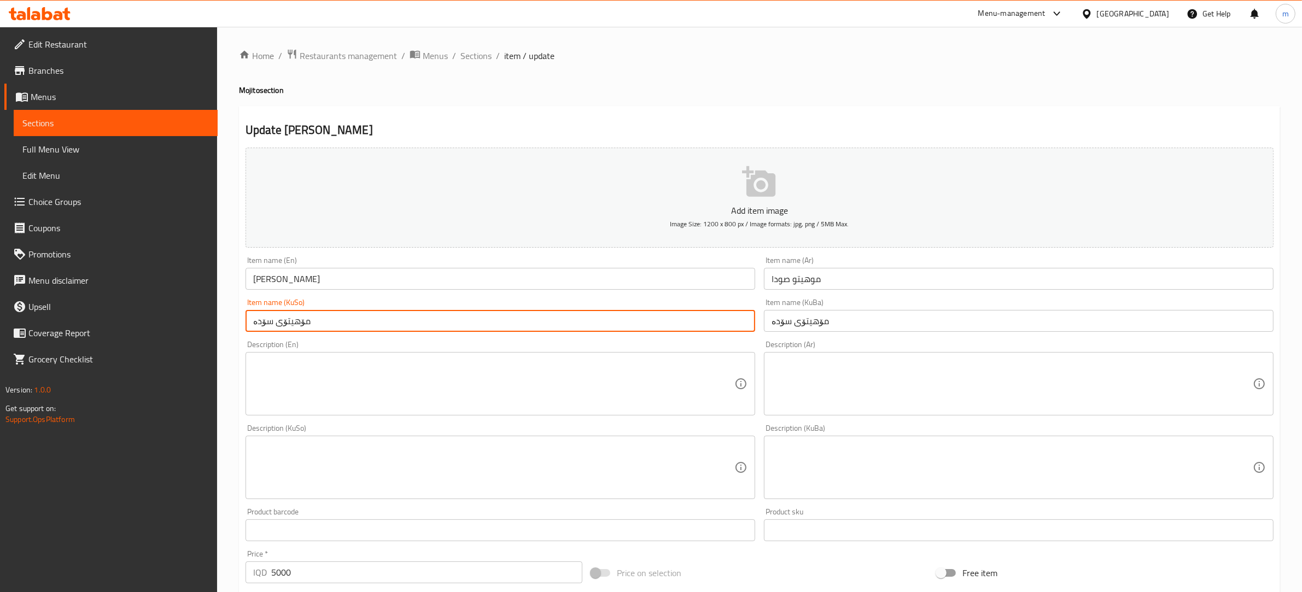
click at [338, 323] on input "مۆهیتۆی سۆدە" at bounding box center [501, 321] width 510 height 22
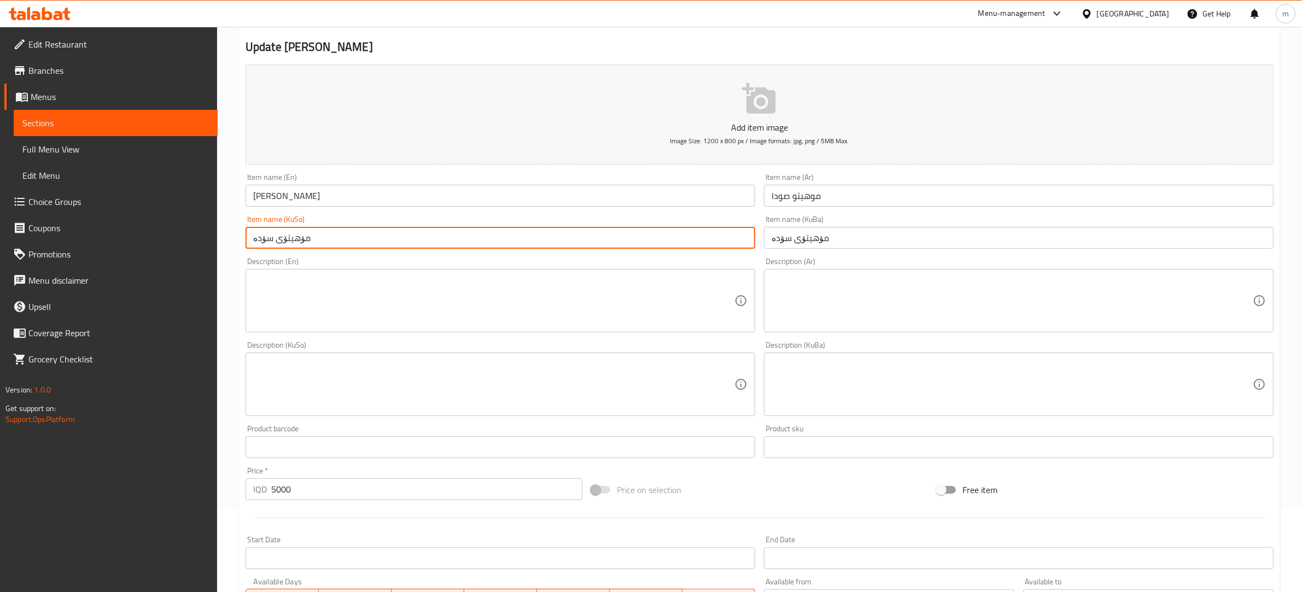
scroll to position [114, 0]
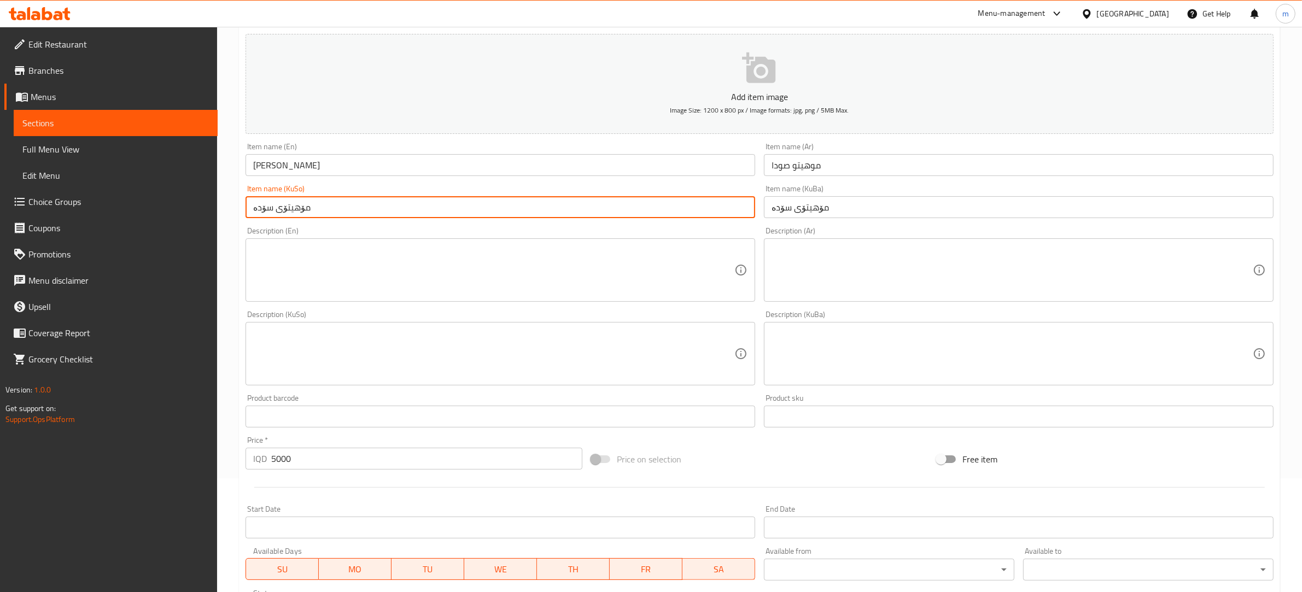
click at [277, 449] on input "5000" at bounding box center [426, 459] width 311 height 22
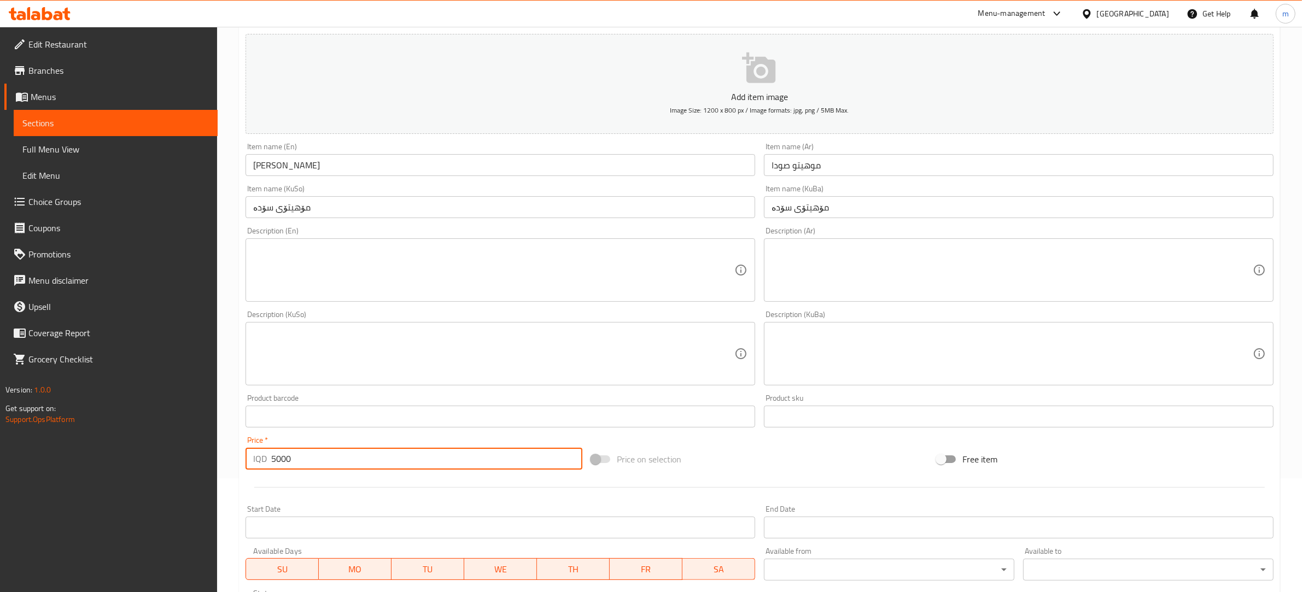
click at [277, 449] on input "5000" at bounding box center [426, 459] width 311 height 22
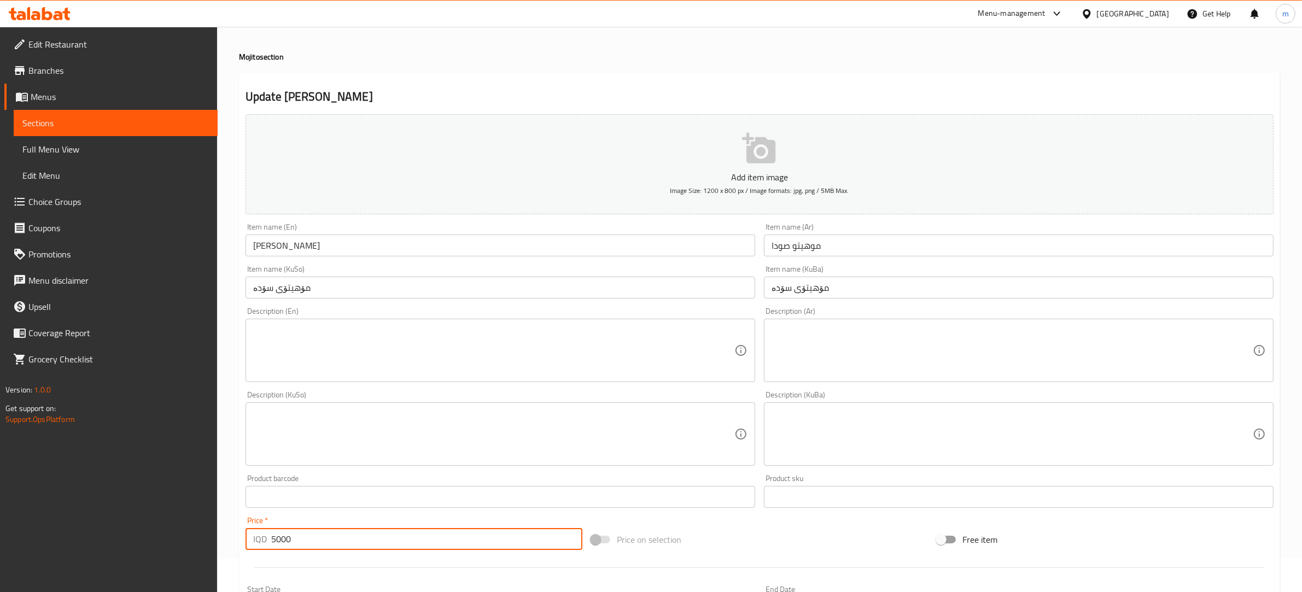
scroll to position [0, 0]
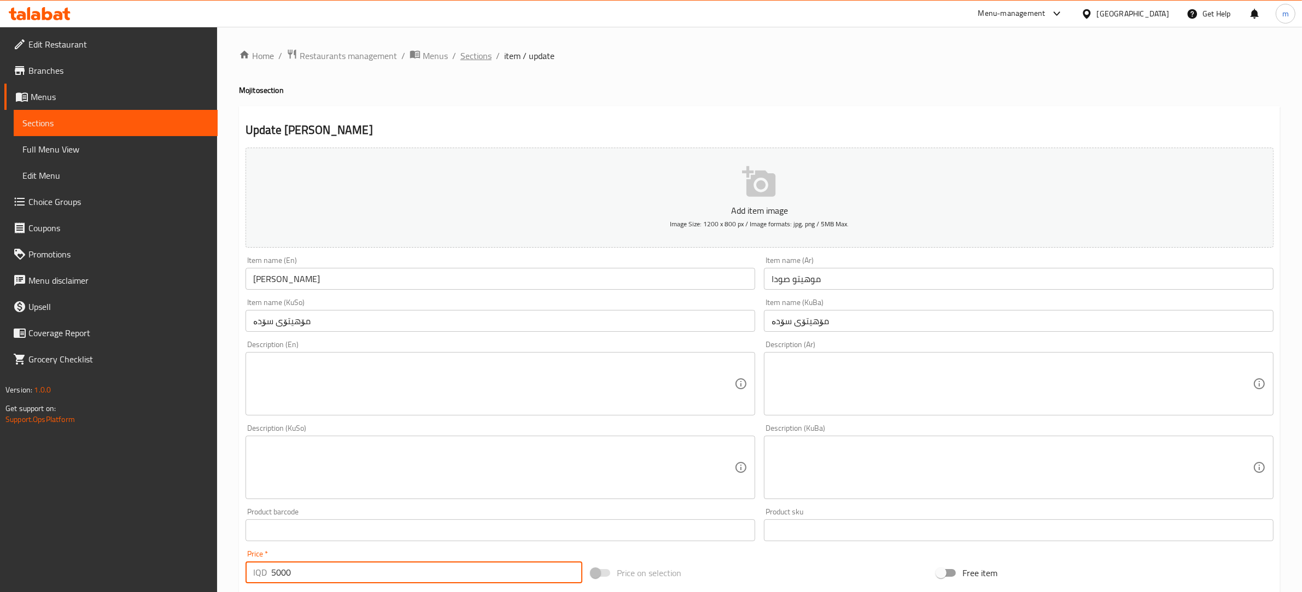
click at [478, 57] on span "Sections" at bounding box center [475, 55] width 31 height 13
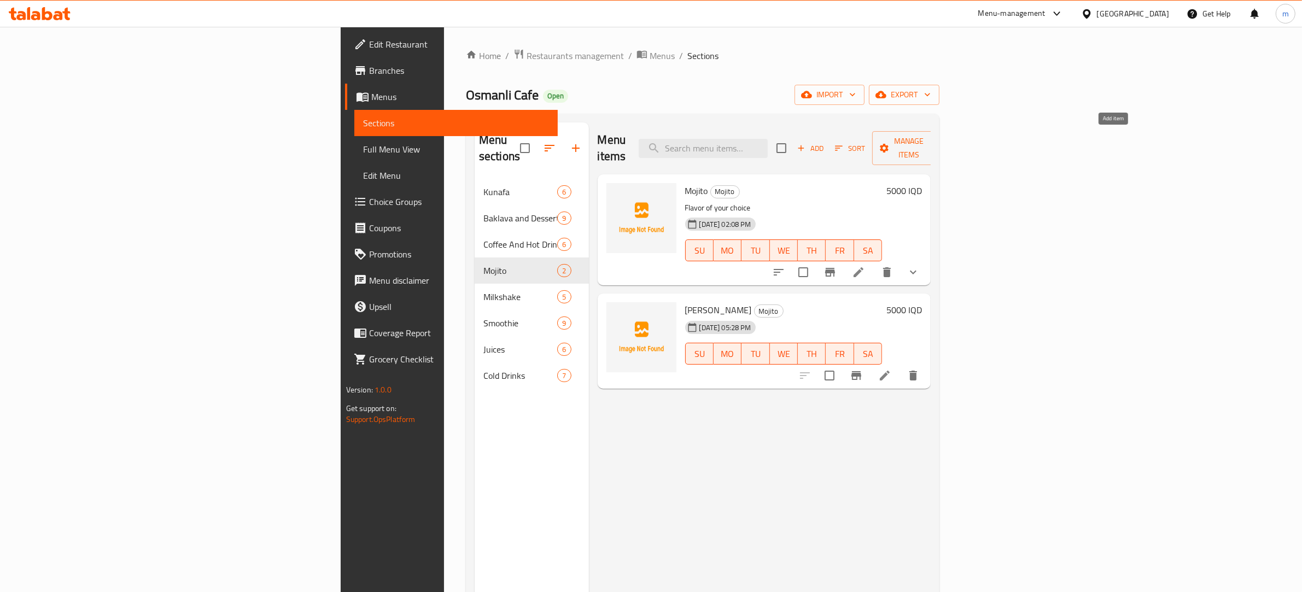
click at [825, 142] on span "Add" at bounding box center [811, 148] width 30 height 13
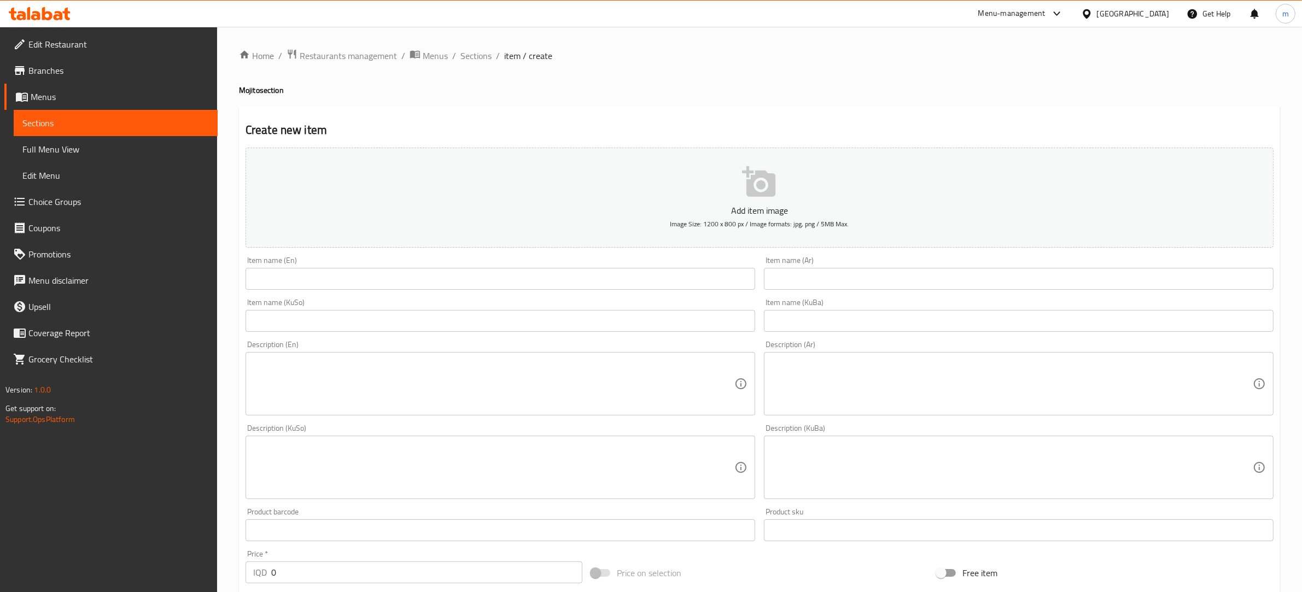
click at [380, 271] on input "text" at bounding box center [501, 279] width 510 height 22
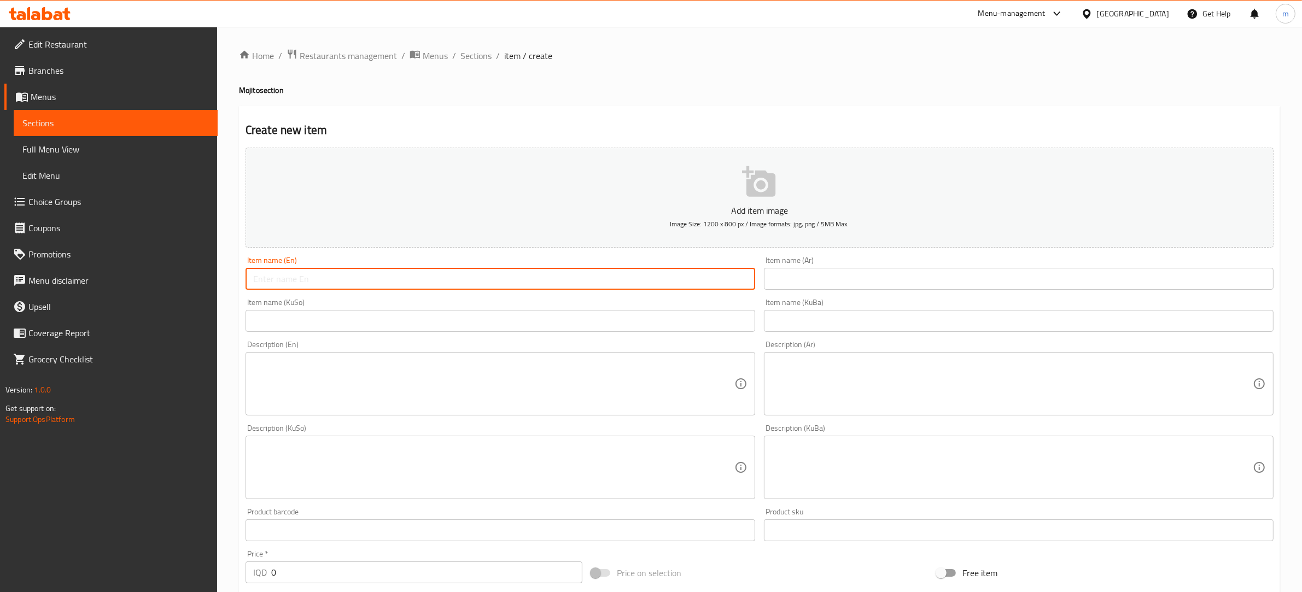
paste input "[PERSON_NAME]"
type input "[PERSON_NAME]"
click at [856, 279] on input "text" at bounding box center [1019, 279] width 510 height 22
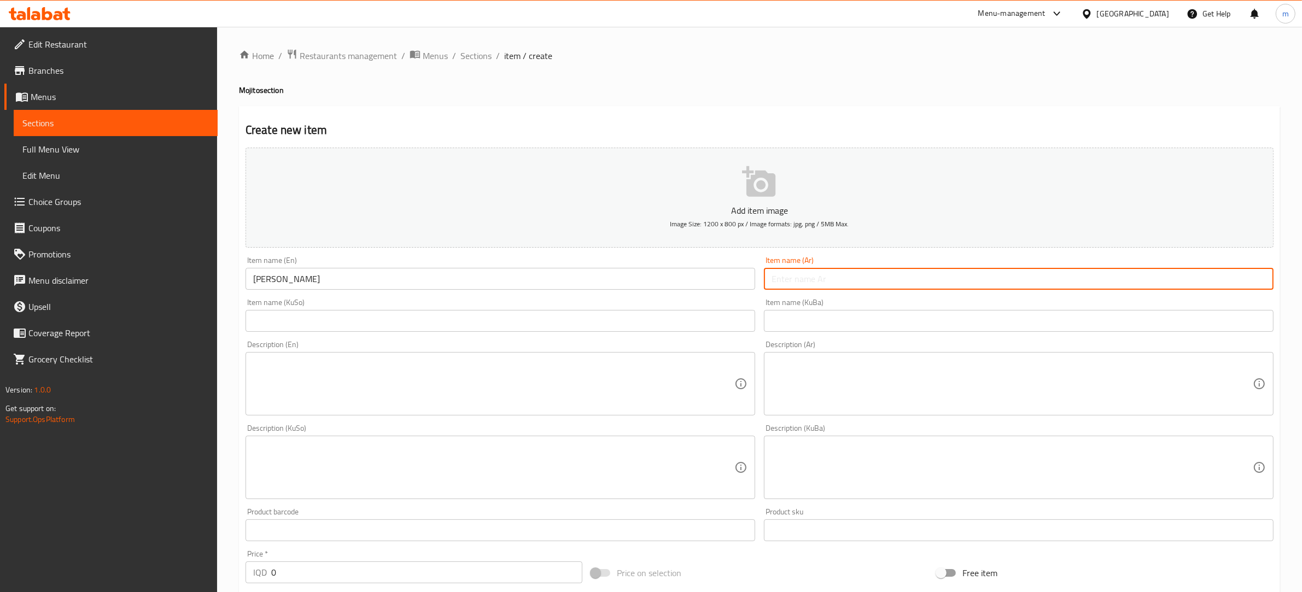
paste input "موهيتو صودا"
type input "موهيتو صودا"
click at [473, 307] on div "Item name (KuSo) Item name (KuSo)" at bounding box center [501, 315] width 510 height 33
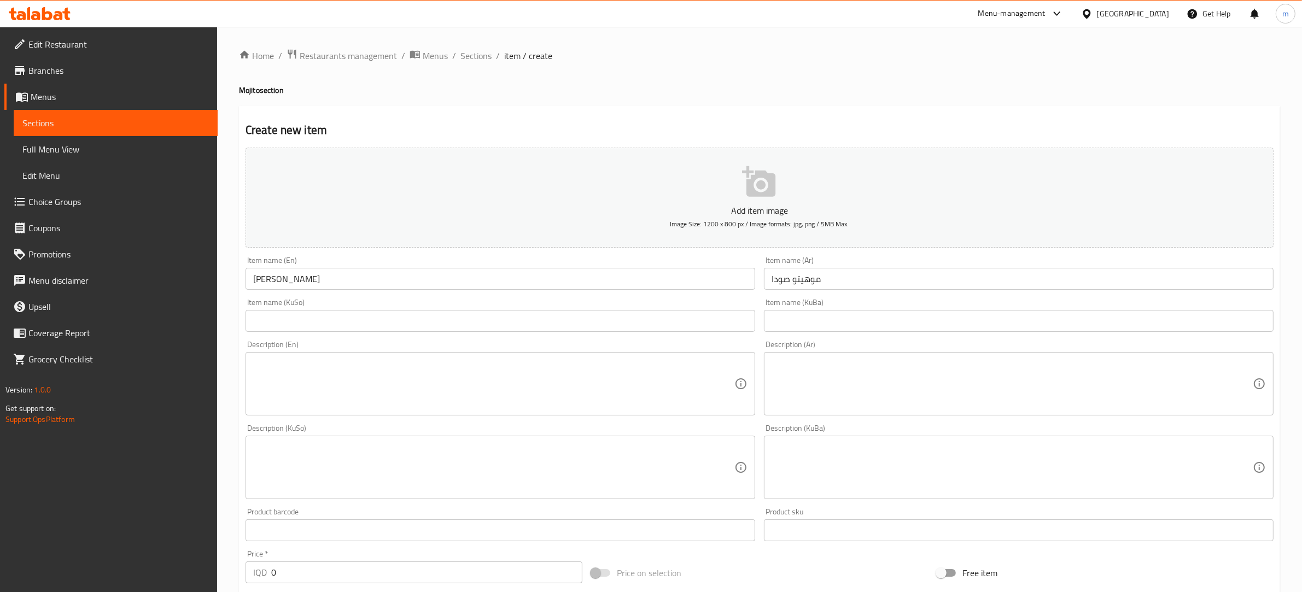
click at [412, 320] on input "text" at bounding box center [501, 321] width 510 height 22
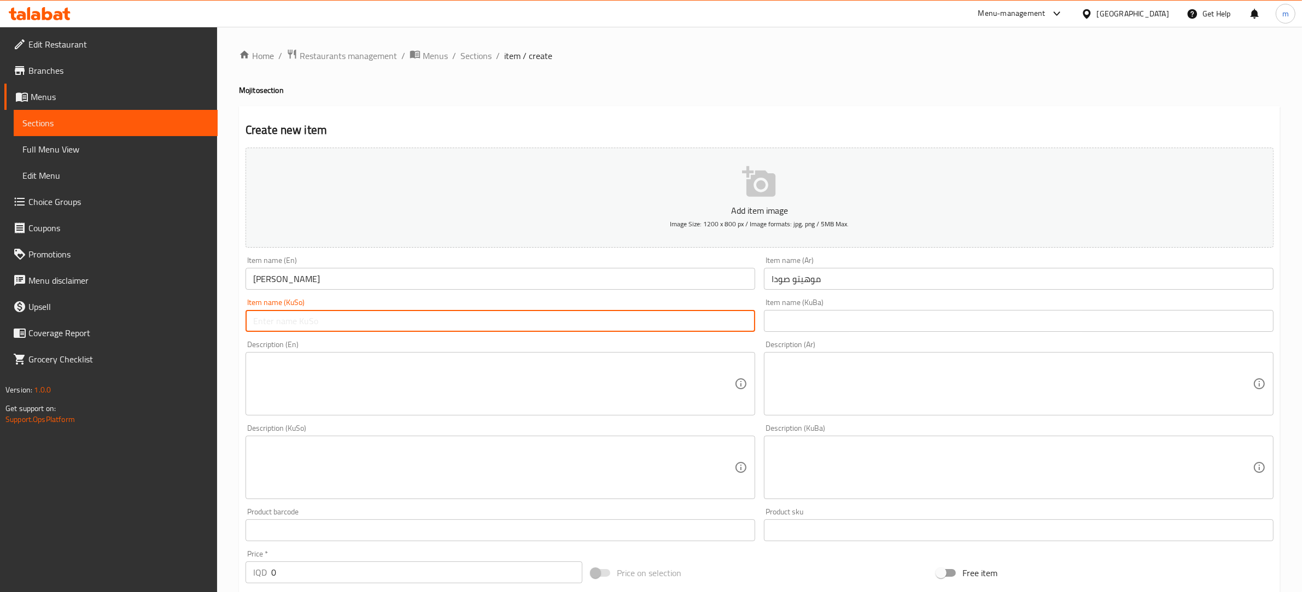
paste input "مۆهیتۆی سۆدە"
type input "مۆهیتۆی سۆدە"
click at [278, 580] on input "0" at bounding box center [426, 573] width 311 height 22
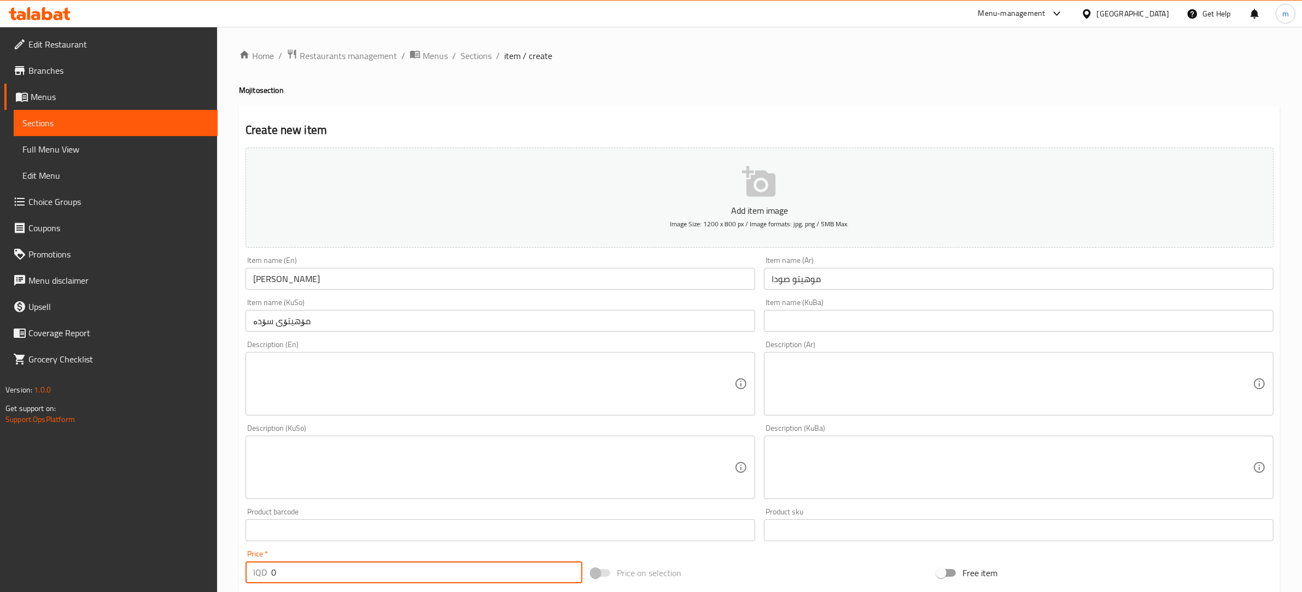
click at [278, 575] on input "0" at bounding box center [426, 573] width 311 height 22
paste input "500"
type input "5000"
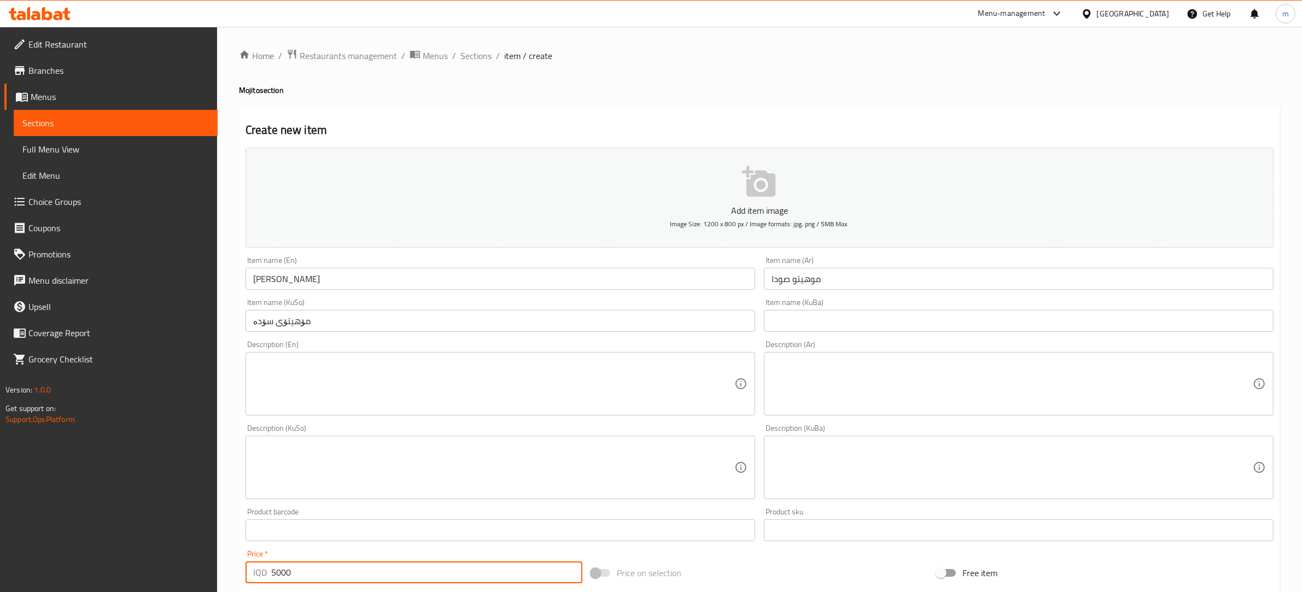
click at [265, 277] on input "[PERSON_NAME]" at bounding box center [501, 279] width 510 height 22
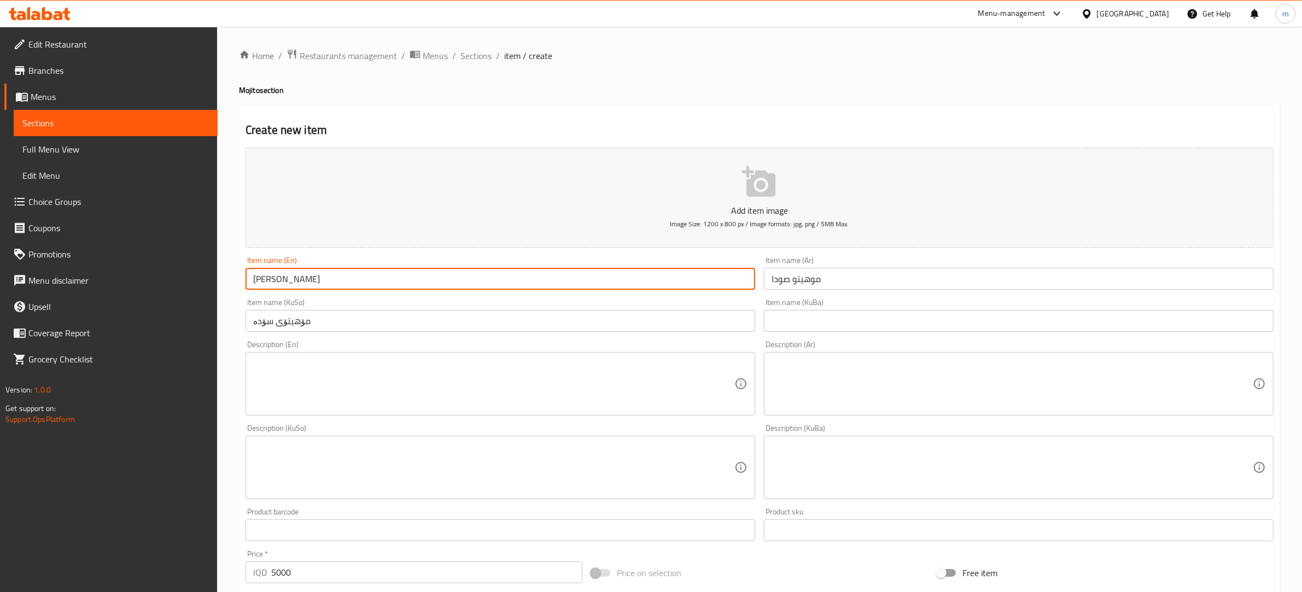
drag, startPoint x: 265, startPoint y: 277, endPoint x: 252, endPoint y: 281, distance: 14.1
click at [252, 280] on input "[PERSON_NAME]" at bounding box center [501, 279] width 510 height 22
paste input "lemon"
type input "lemon Mojito"
click at [786, 280] on input "موهيتو صودا" at bounding box center [1019, 279] width 510 height 22
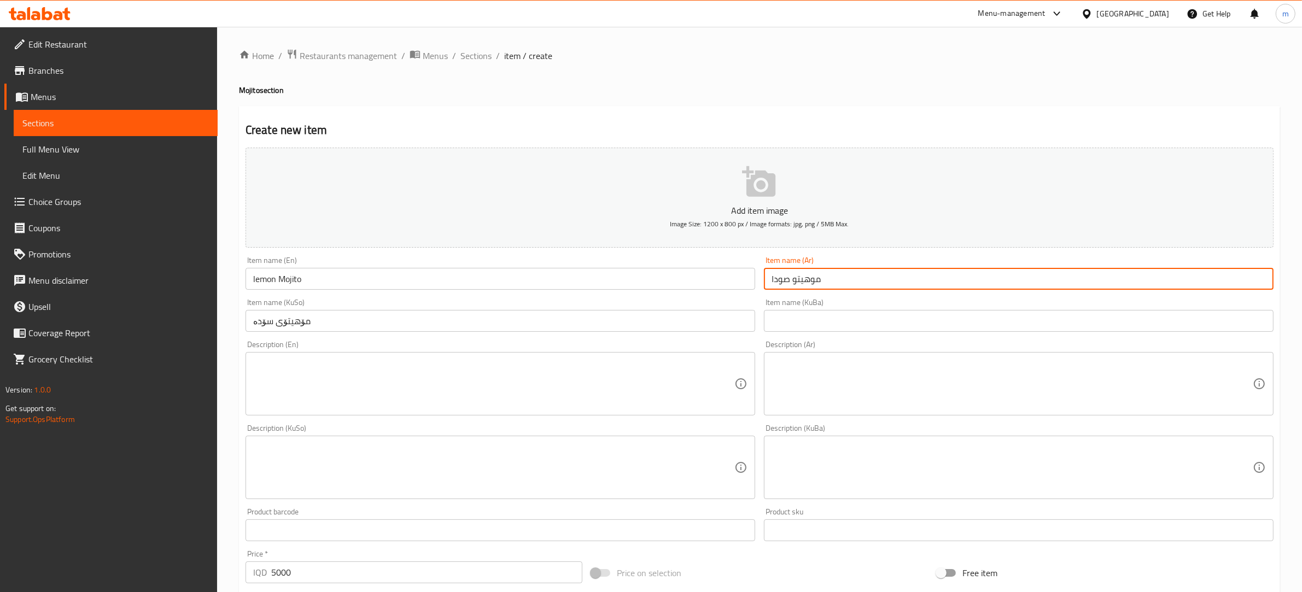
click at [786, 280] on input "موهيتو صودا" at bounding box center [1019, 279] width 510 height 22
paste input "ليمون"
type input "موهيتو ليمون"
click at [261, 321] on input "مۆهیتۆی سۆدە" at bounding box center [501, 321] width 510 height 22
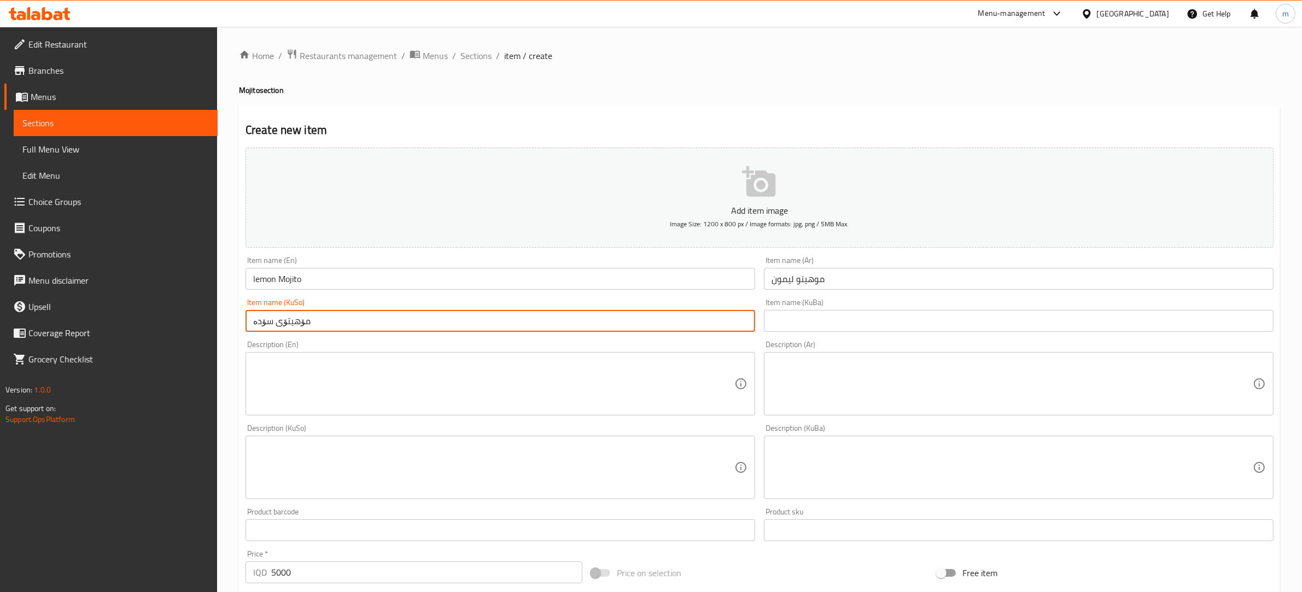
click at [261, 321] on input "مۆهیتۆی سۆدە" at bounding box center [501, 321] width 510 height 22
paste input "لیمۆ"
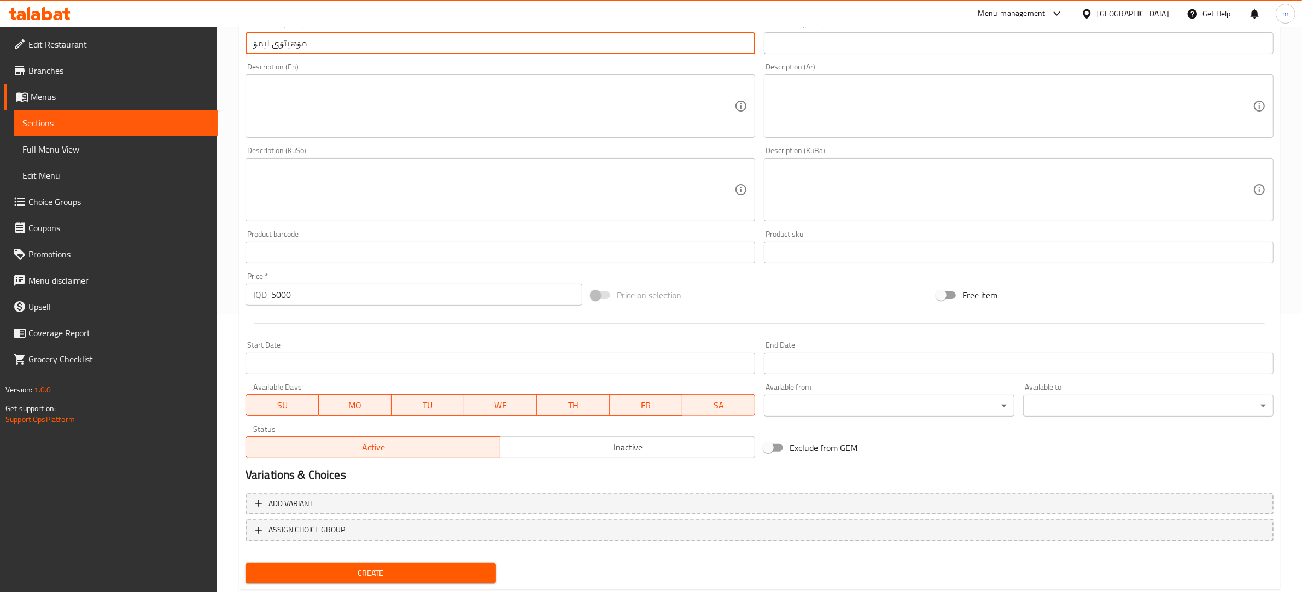
scroll to position [304, 0]
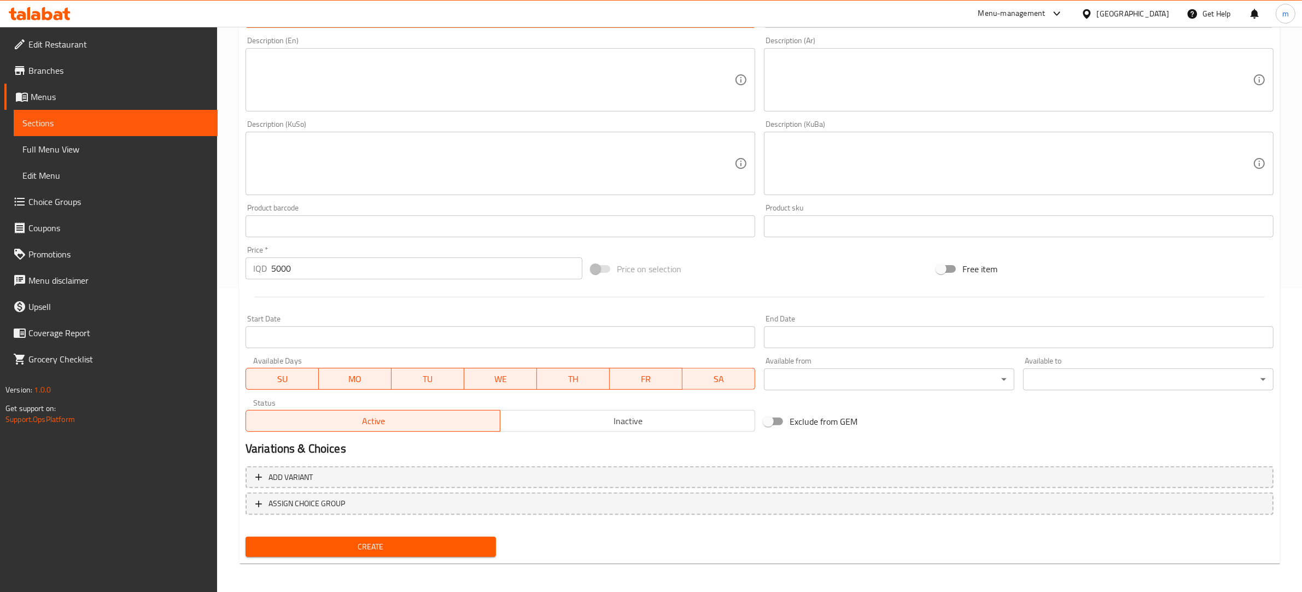
type input "مۆهیتۆی لیمۆ"
click at [322, 543] on span "Create" at bounding box center [370, 547] width 233 height 14
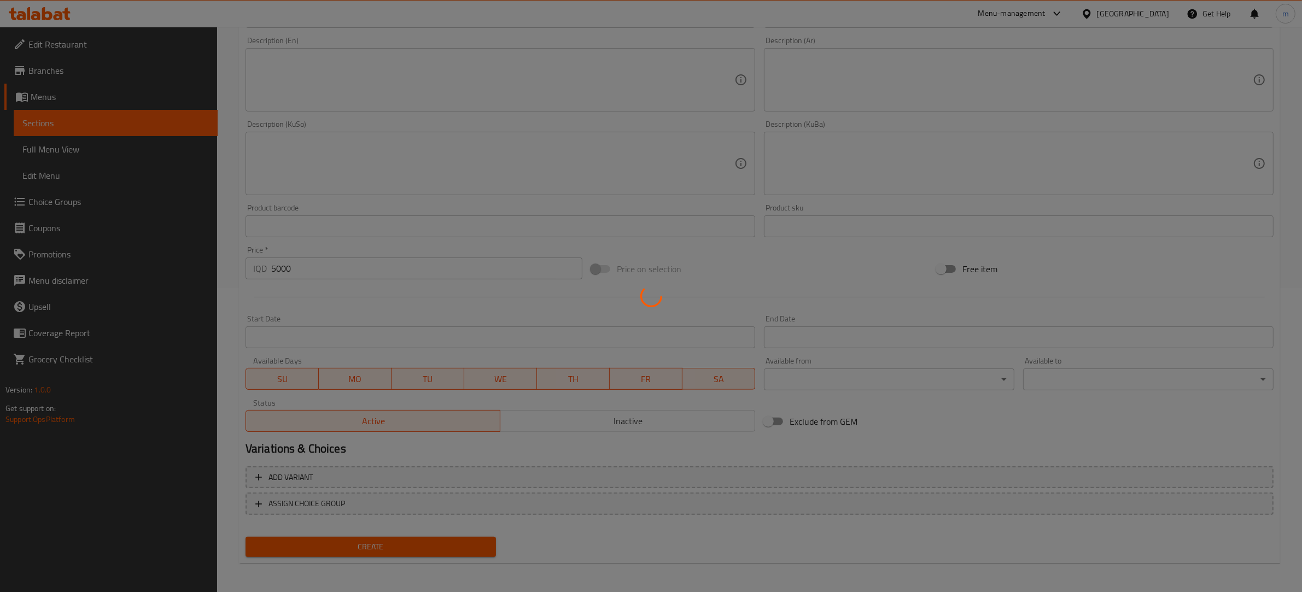
scroll to position [123, 0]
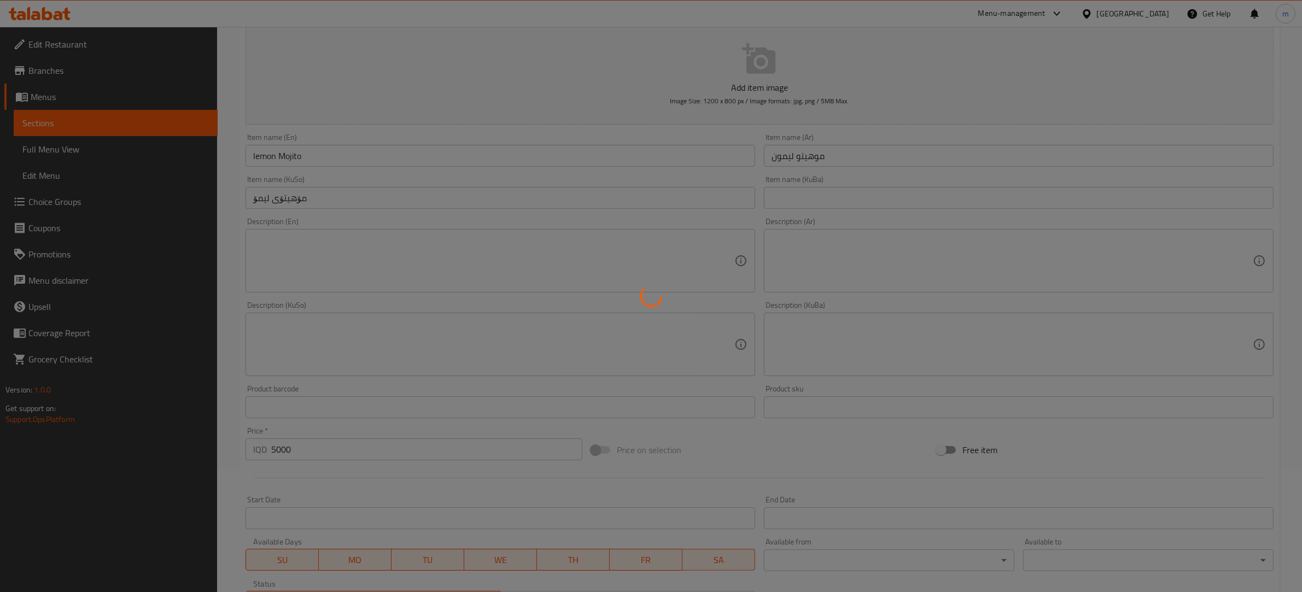
type input "0"
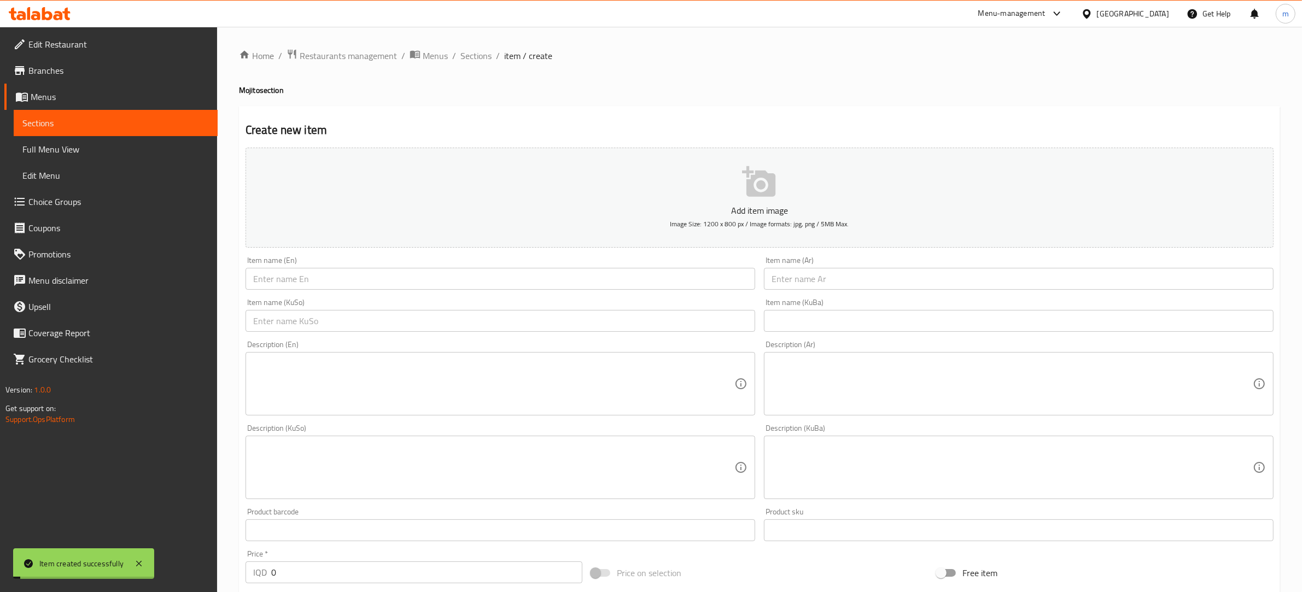
click at [334, 280] on input "text" at bounding box center [501, 279] width 510 height 22
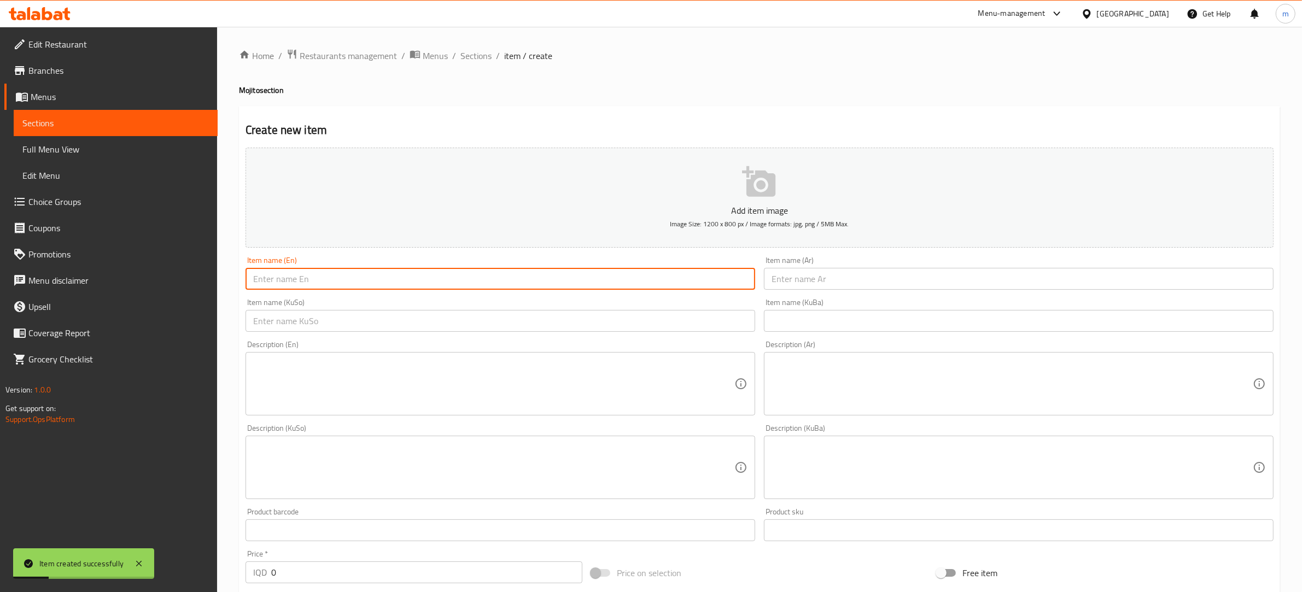
paste input "[PERSON_NAME]"
type input "[PERSON_NAME]"
click at [783, 275] on input "text" at bounding box center [1019, 279] width 510 height 22
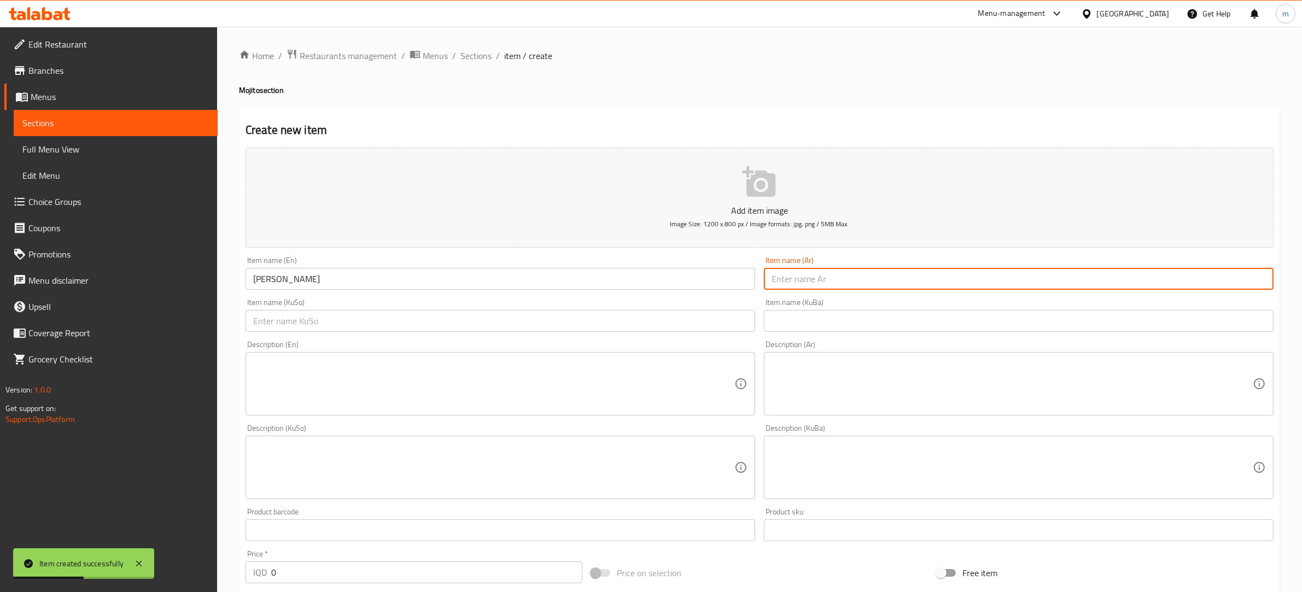
paste input "موهيتو صودا"
type input "موهيتو صودا"
click at [511, 325] on input "text" at bounding box center [501, 321] width 510 height 22
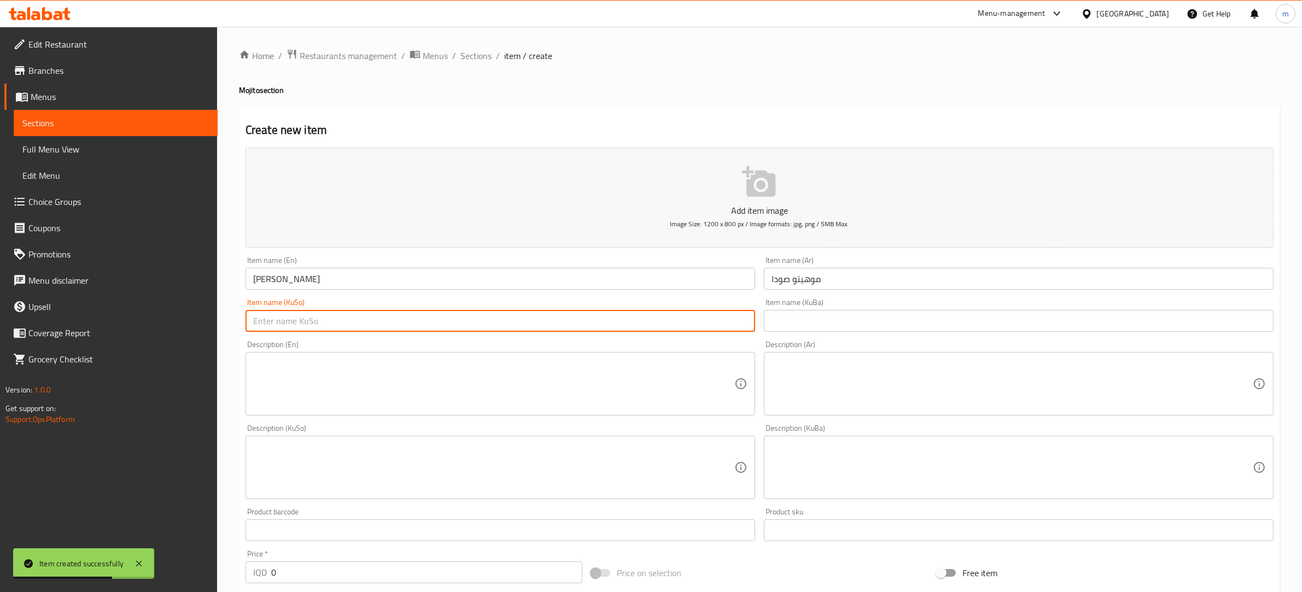
paste input "مۆهیتۆی سۆدە"
type input "مۆهیتۆی سۆدە"
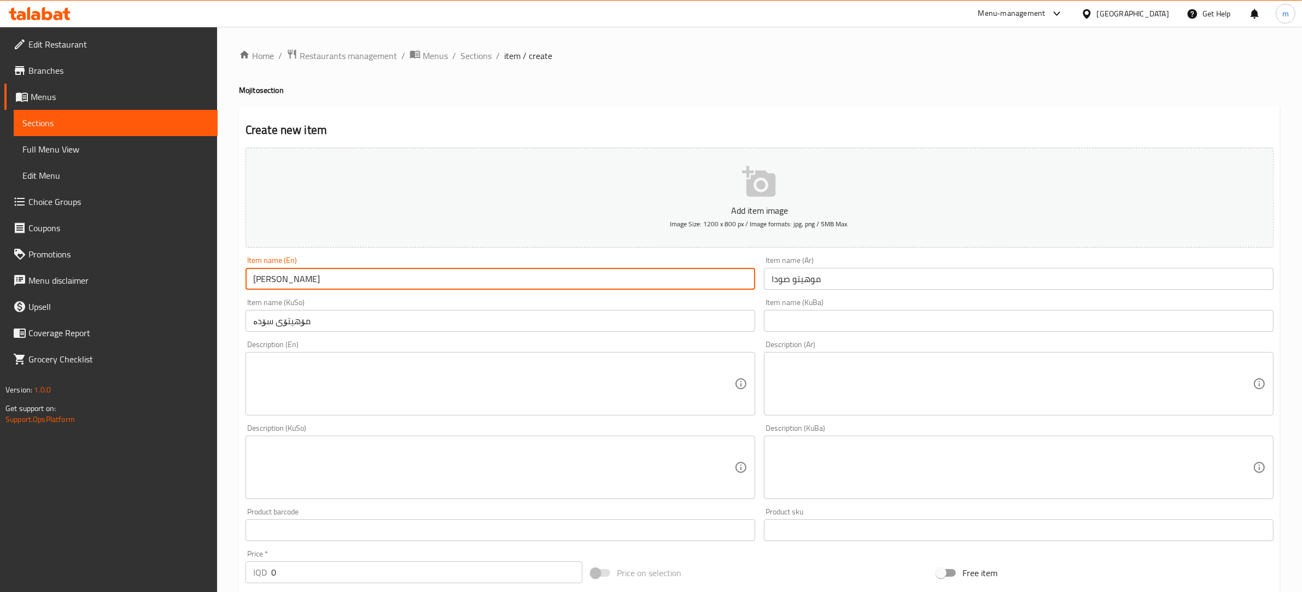
click at [262, 279] on input "[PERSON_NAME]" at bounding box center [501, 279] width 510 height 22
drag, startPoint x: 262, startPoint y: 279, endPoint x: 253, endPoint y: 279, distance: 9.3
click at [253, 279] on input "[PERSON_NAME]" at bounding box center [501, 279] width 510 height 22
paste input "Mint"
type input "Mint Mojito"
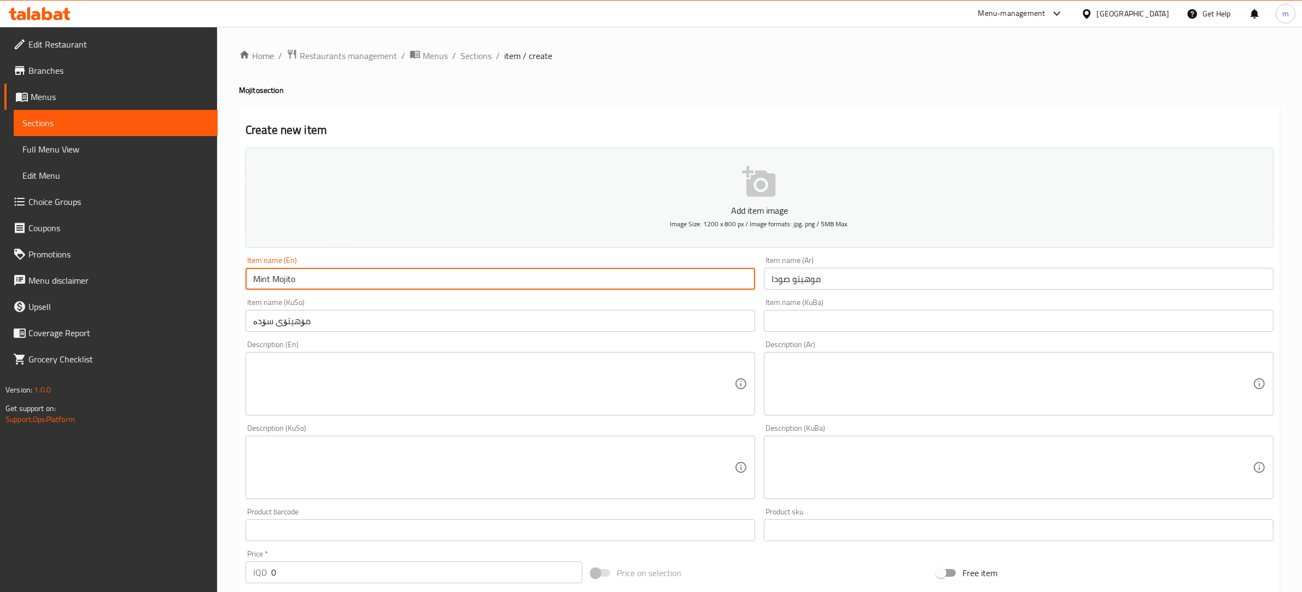
click at [780, 277] on input "موهيتو صودا" at bounding box center [1019, 279] width 510 height 22
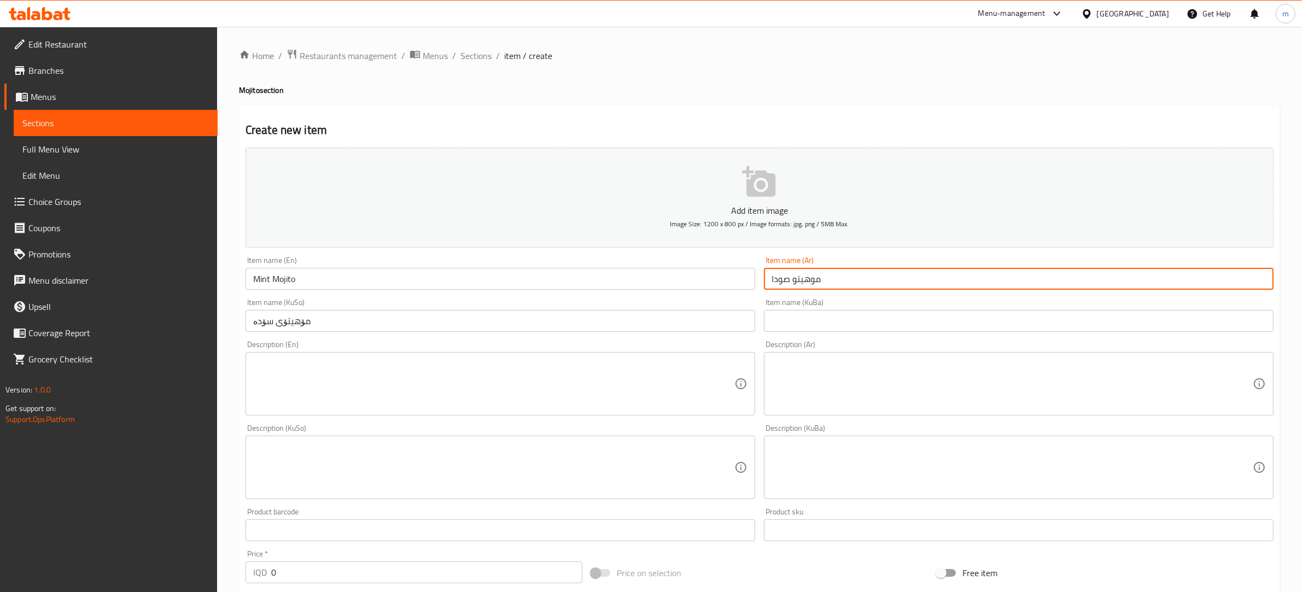
click at [780, 277] on input "موهيتو صودا" at bounding box center [1019, 279] width 510 height 22
paste input "نعناع"
type input "موهيتو نعناع"
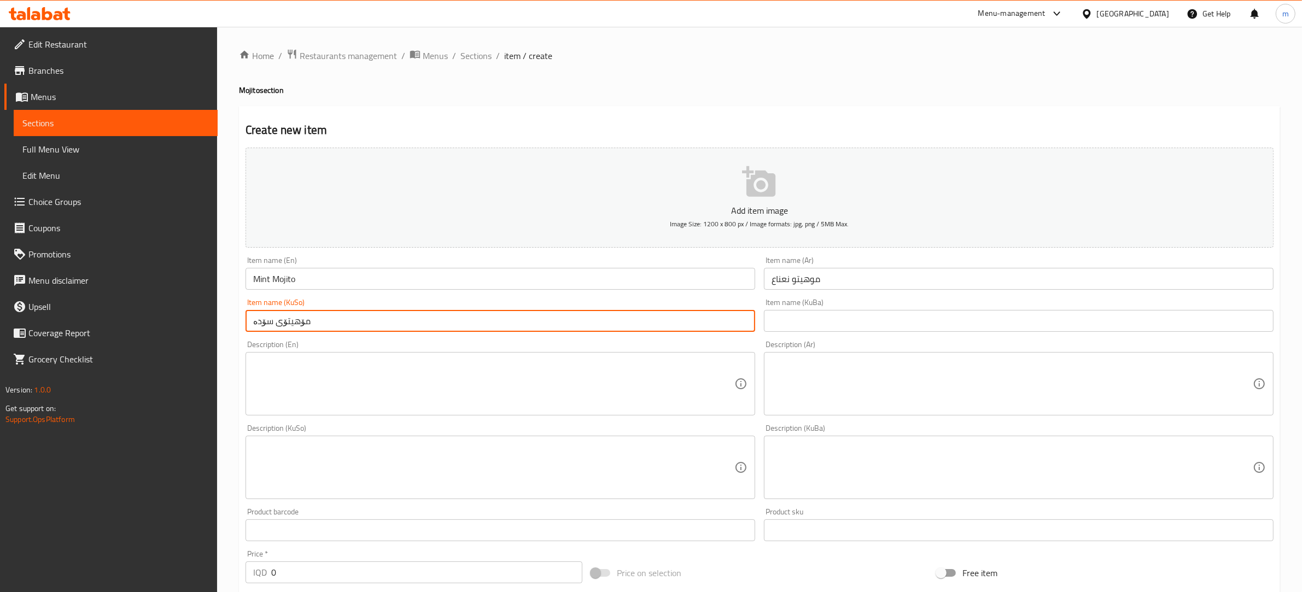
click at [264, 322] on input "مۆهیتۆی سۆدە" at bounding box center [501, 321] width 510 height 22
paste input "نەعنا ع"
click at [258, 320] on input "مۆهیتۆی نەعنا ع" at bounding box center [501, 321] width 510 height 22
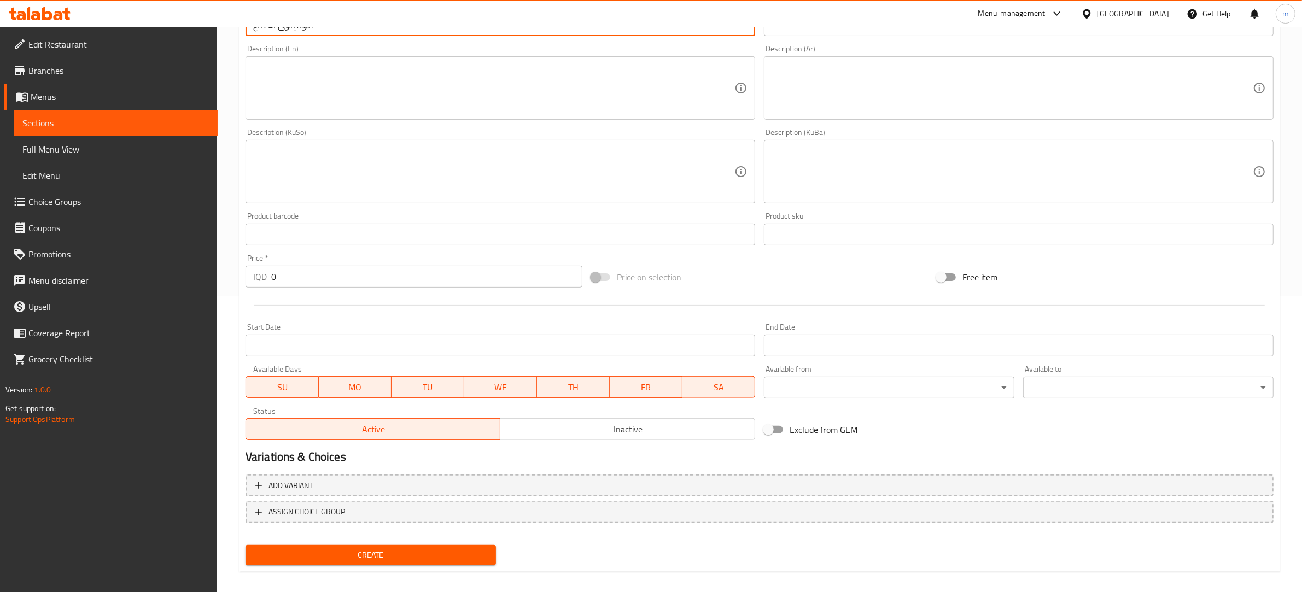
scroll to position [304, 0]
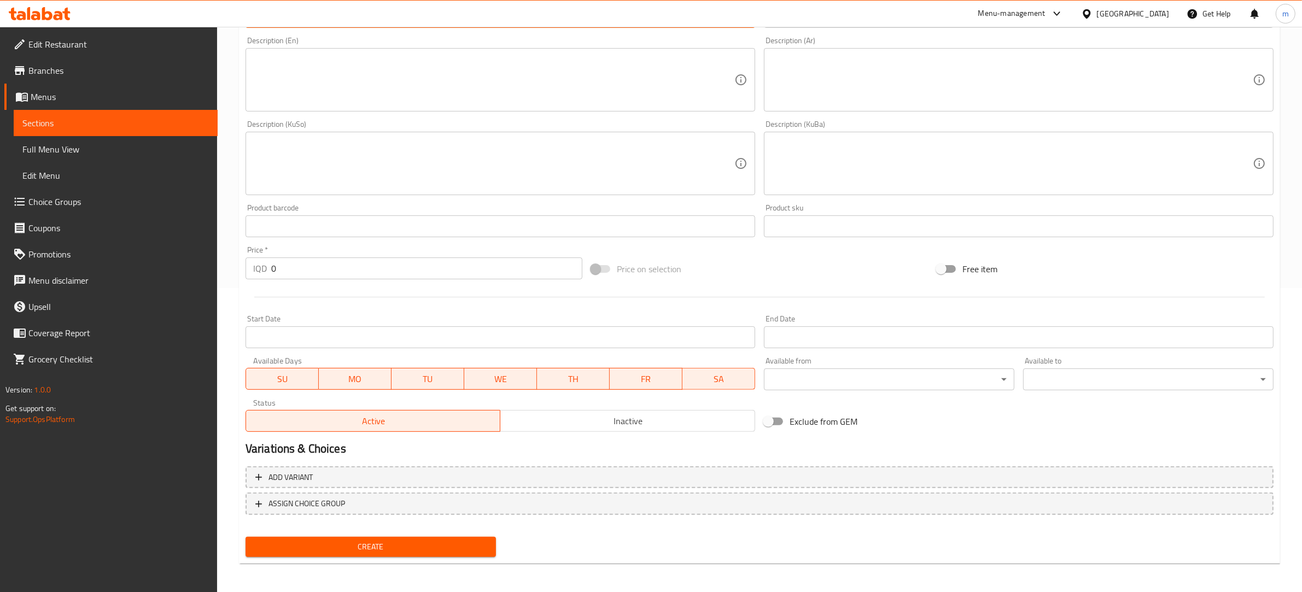
type input "مۆهیتۆی نەعناع"
click at [285, 272] on input "0" at bounding box center [426, 269] width 311 height 22
click at [296, 264] on input "0" at bounding box center [426, 269] width 311 height 22
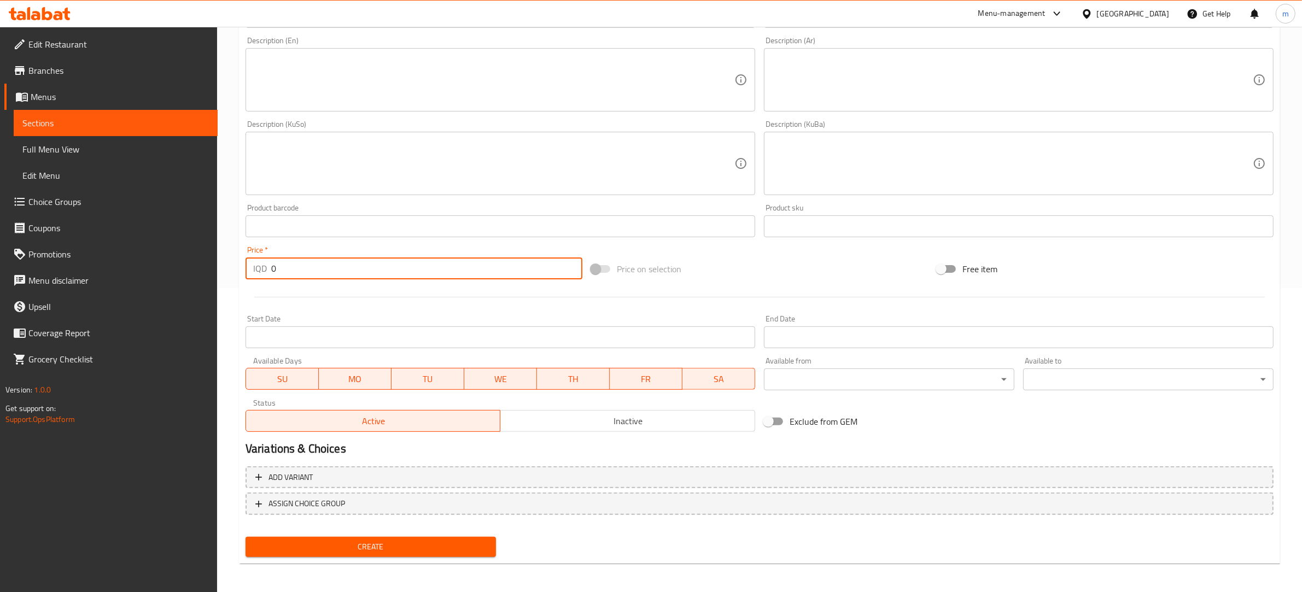
click at [296, 264] on input "0" at bounding box center [426, 269] width 311 height 22
paste input "500"
type input "5000"
click at [373, 542] on span "Create" at bounding box center [370, 547] width 233 height 14
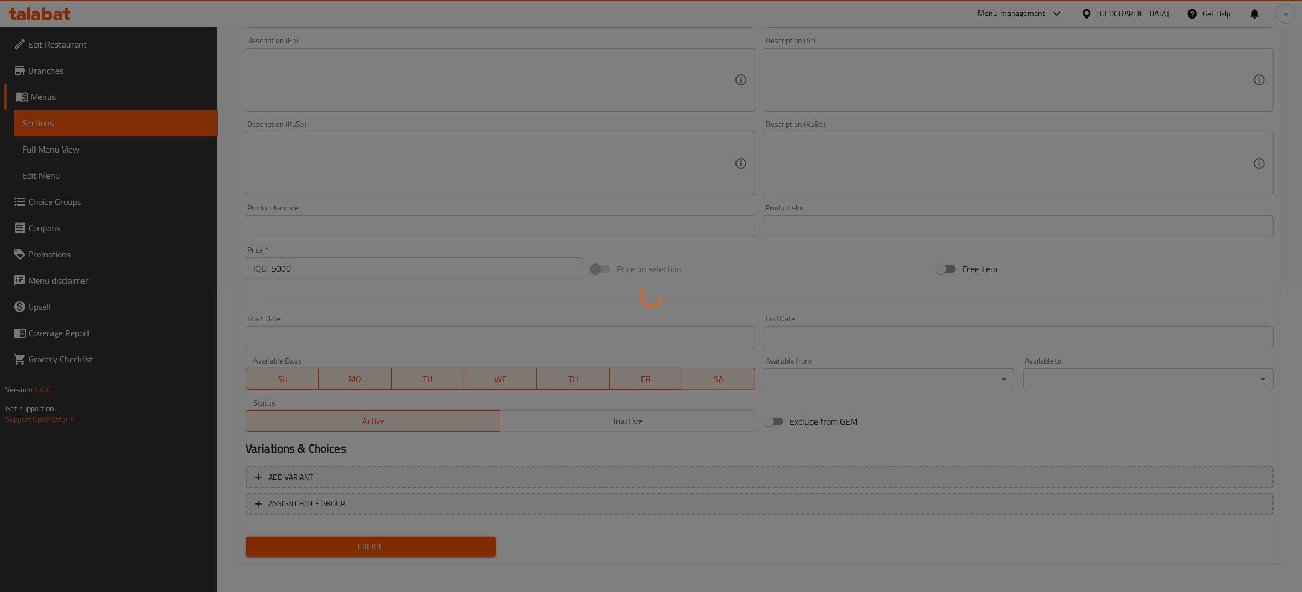
type input "0"
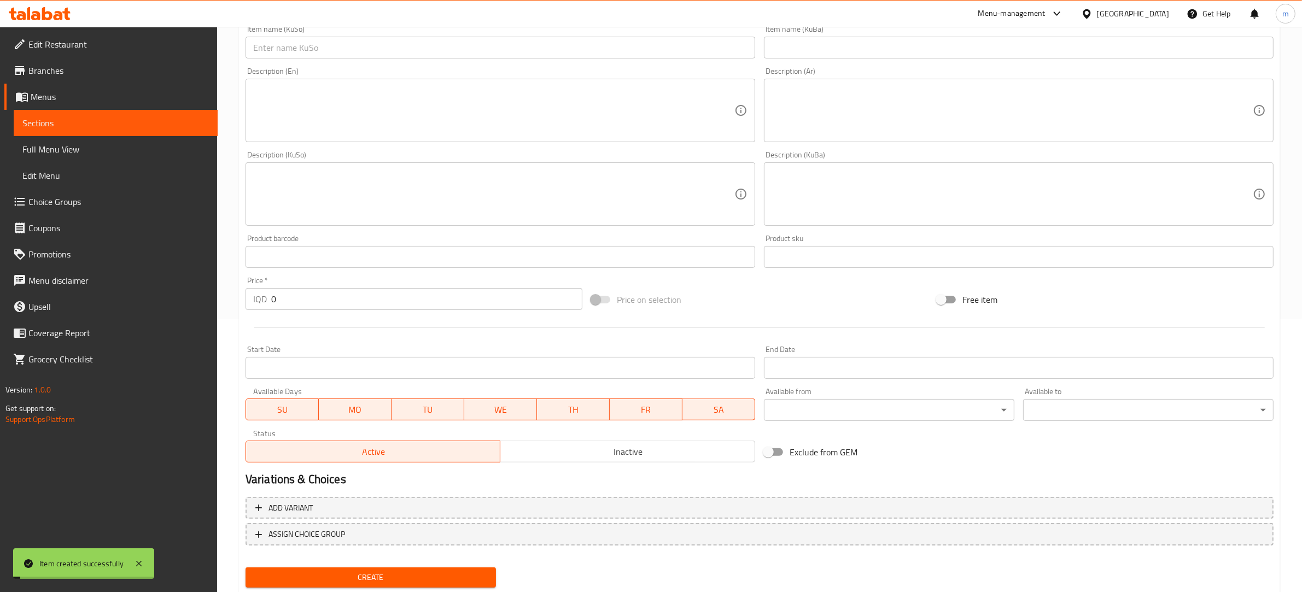
scroll to position [0, 0]
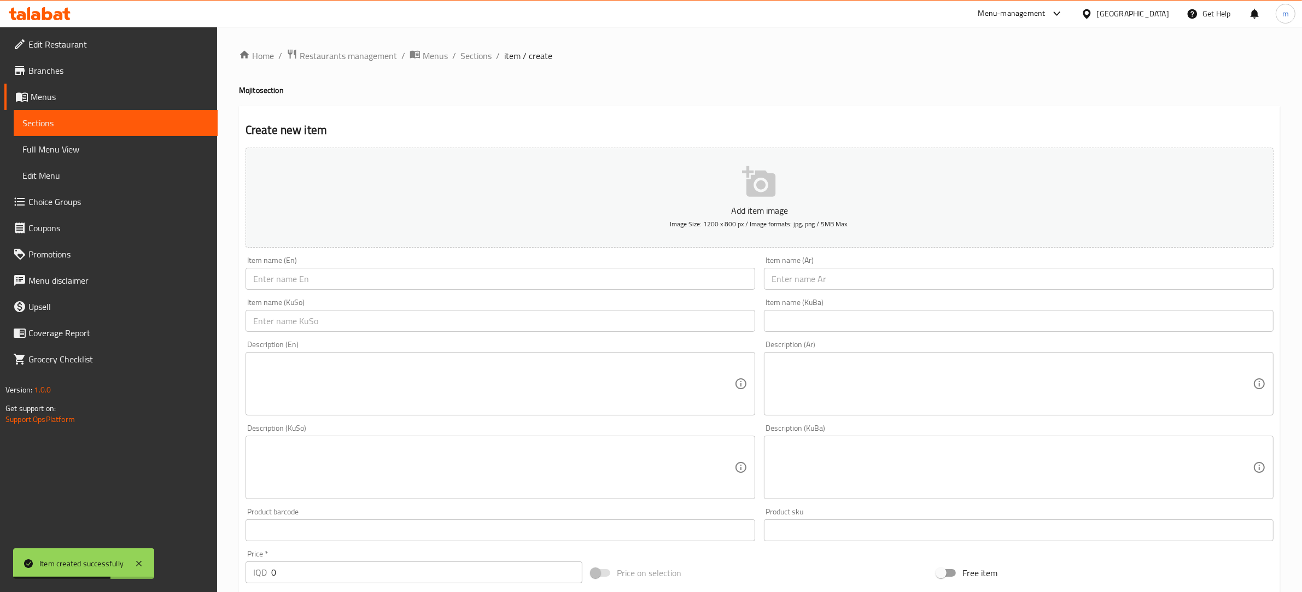
click at [305, 279] on input "text" at bounding box center [501, 279] width 510 height 22
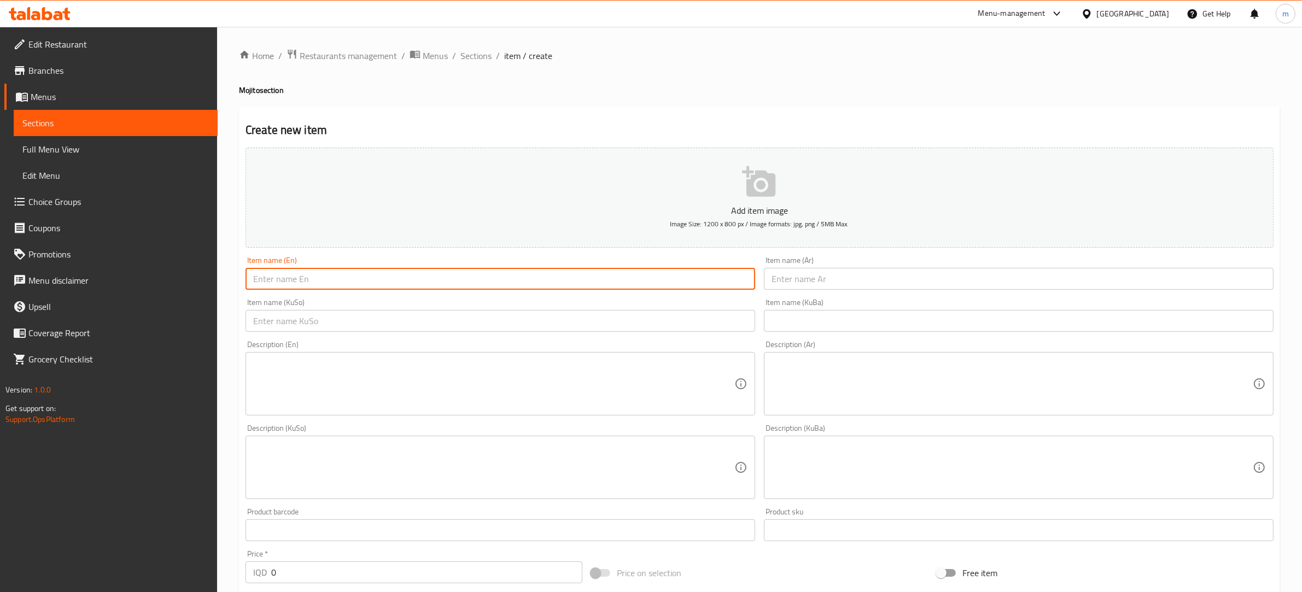
paste input "[PERSON_NAME]"
type input "[PERSON_NAME]"
drag, startPoint x: 805, startPoint y: 272, endPoint x: 813, endPoint y: 268, distance: 8.8
click at [807, 272] on input "text" at bounding box center [1019, 279] width 510 height 22
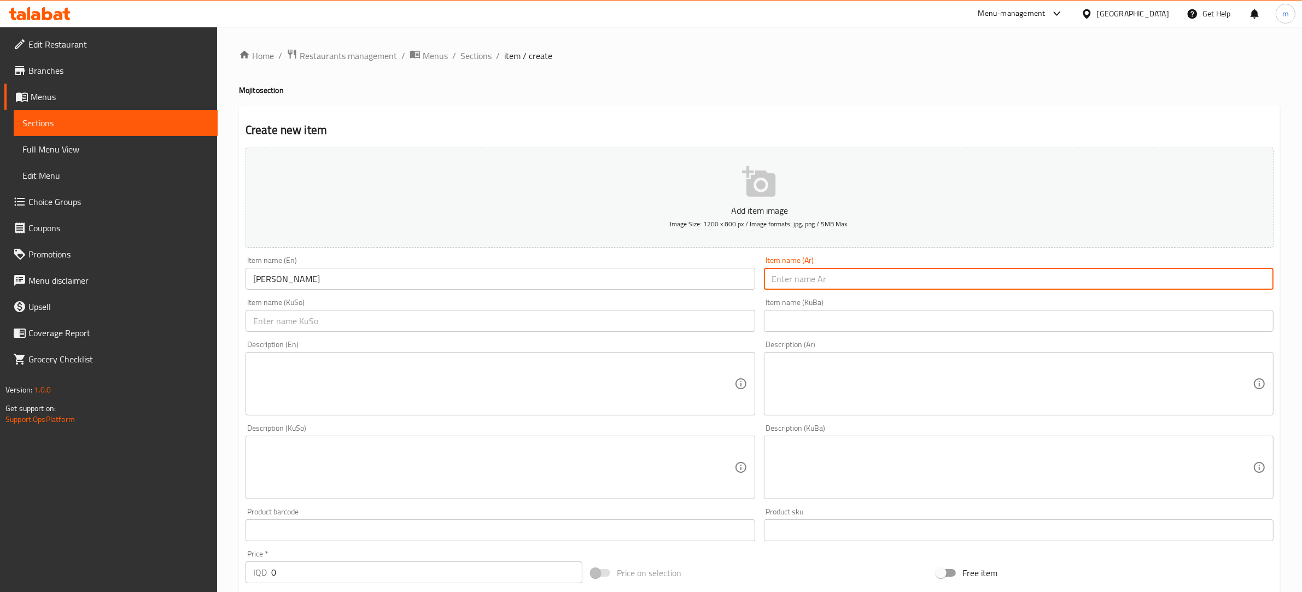
paste input "موهيتو صودا"
type input "موهيتو صودا"
click at [612, 317] on input "text" at bounding box center [501, 321] width 510 height 22
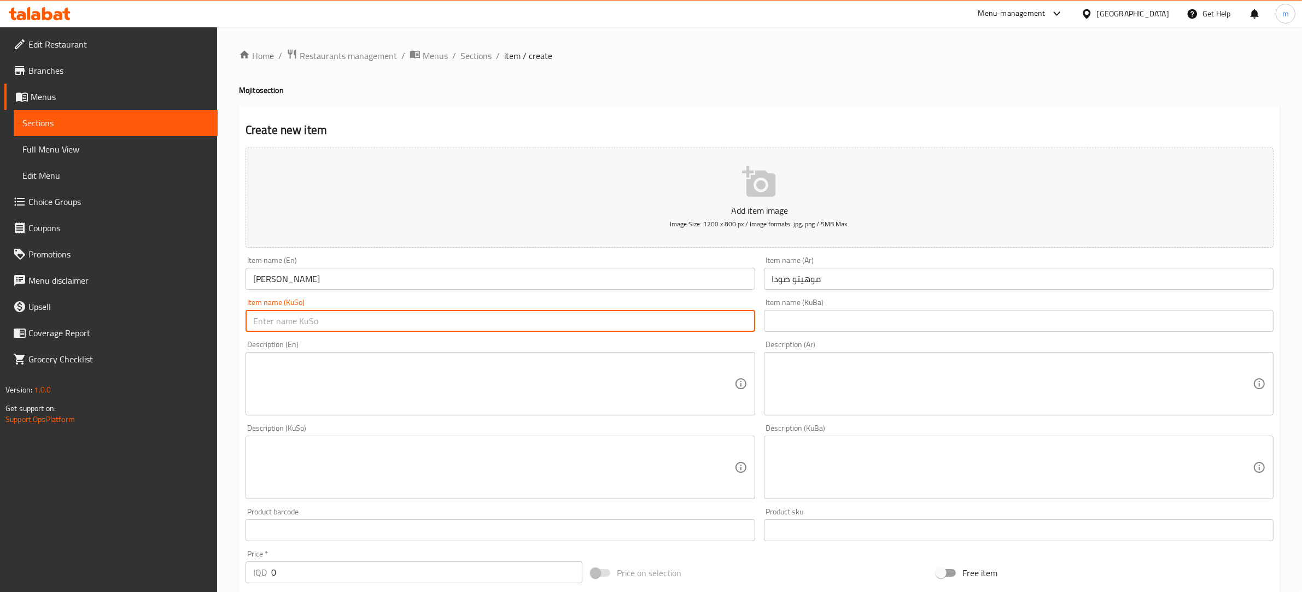
paste input "مۆهیتۆی سۆدە"
type input "مۆهیتۆی سۆدە"
click at [258, 277] on input "[PERSON_NAME]" at bounding box center [501, 279] width 510 height 22
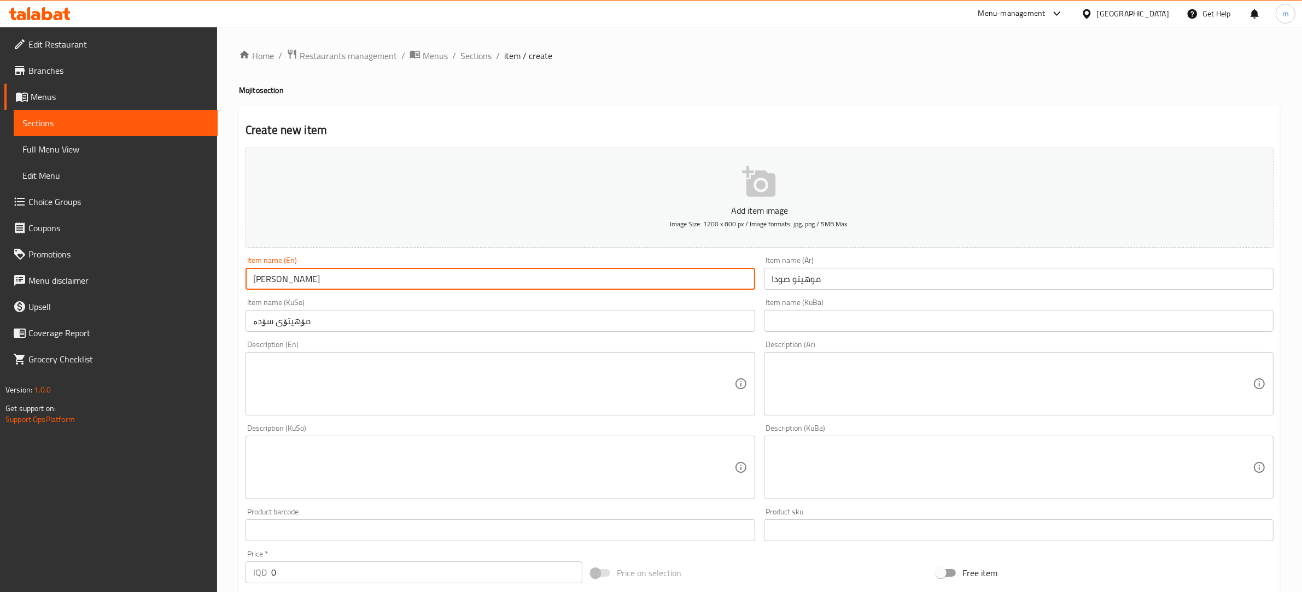
drag, startPoint x: 258, startPoint y: 277, endPoint x: 244, endPoint y: 282, distance: 14.2
click at [244, 282] on div "Item name (En) [PERSON_NAME] Item name (En)" at bounding box center [500, 273] width 518 height 42
paste input "Fruit"
type input "Fruit Mojito"
click at [778, 277] on input "موهيتو صودا" at bounding box center [1019, 279] width 510 height 22
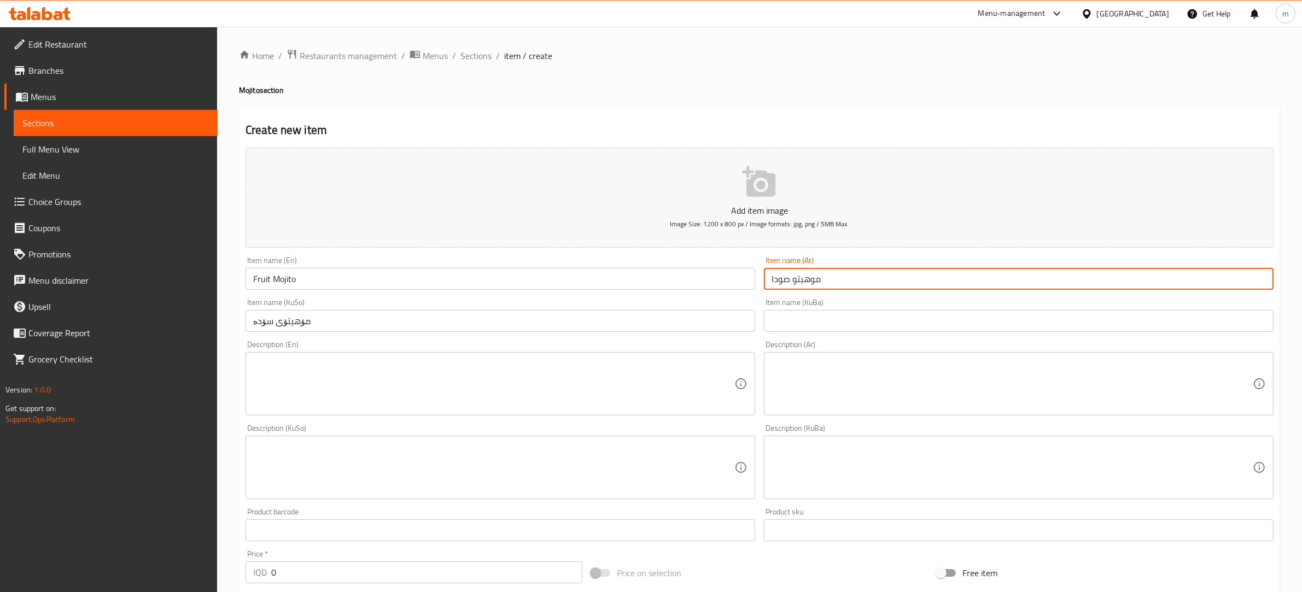
click at [778, 277] on input "موهيتو صودا" at bounding box center [1019, 279] width 510 height 22
paste input "فاكهة"
type input "موهيتو فاكهة"
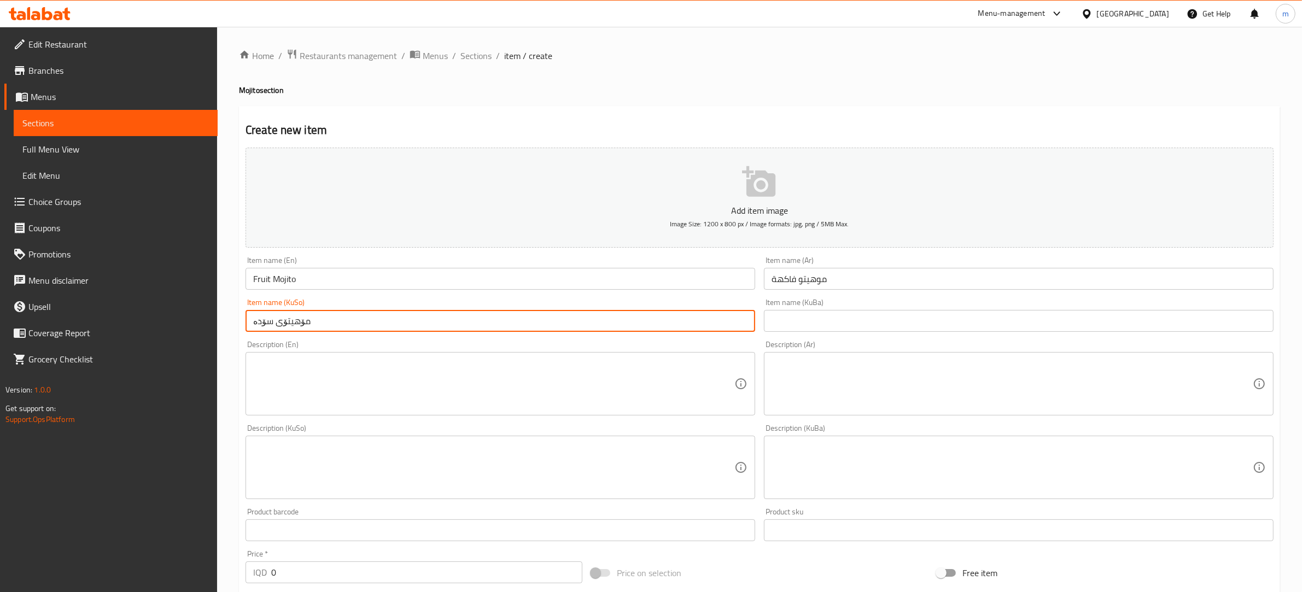
click at [261, 326] on input "مۆهیتۆی سۆدە" at bounding box center [501, 321] width 510 height 22
paste input "میو"
type input "مۆهیتۆی میوە"
click at [280, 381] on textarea at bounding box center [493, 384] width 481 height 52
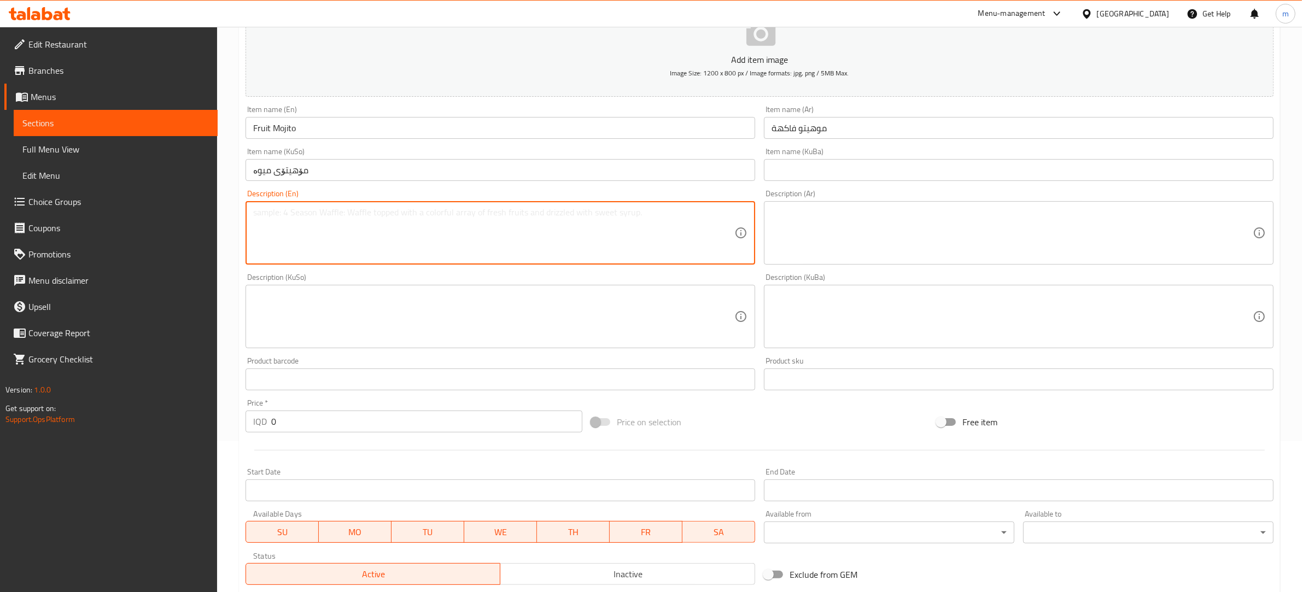
scroll to position [304, 0]
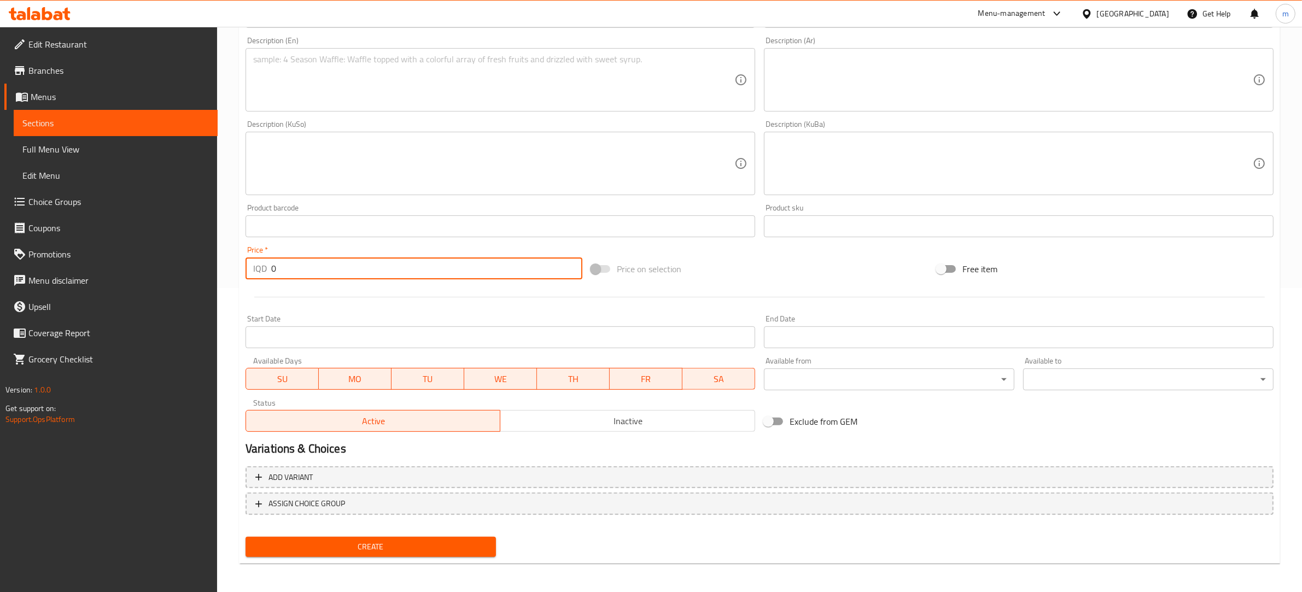
click at [296, 272] on input "0" at bounding box center [426, 269] width 311 height 22
paste input "500"
type input "5000"
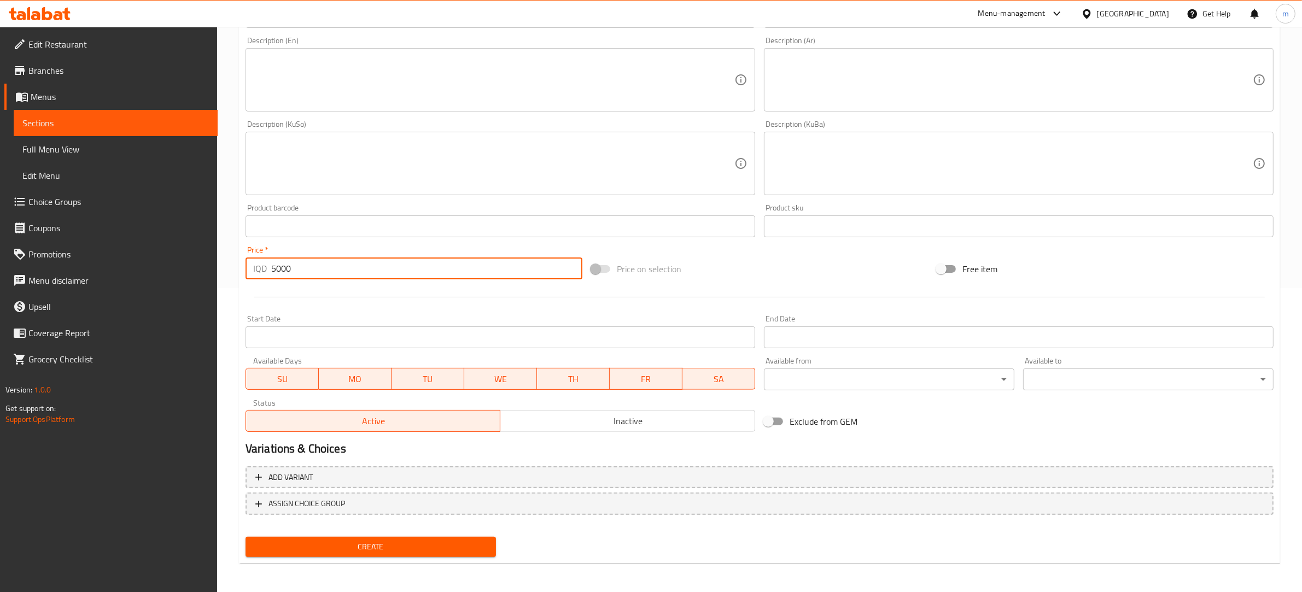
click at [354, 547] on span "Create" at bounding box center [370, 547] width 233 height 14
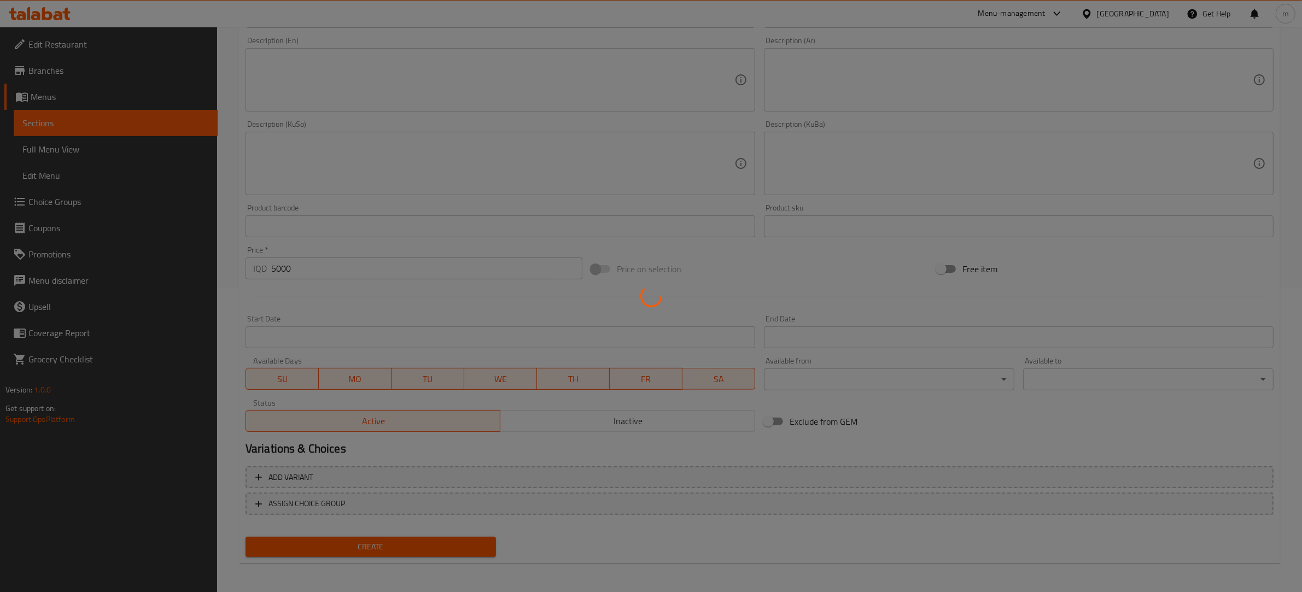
type input "0"
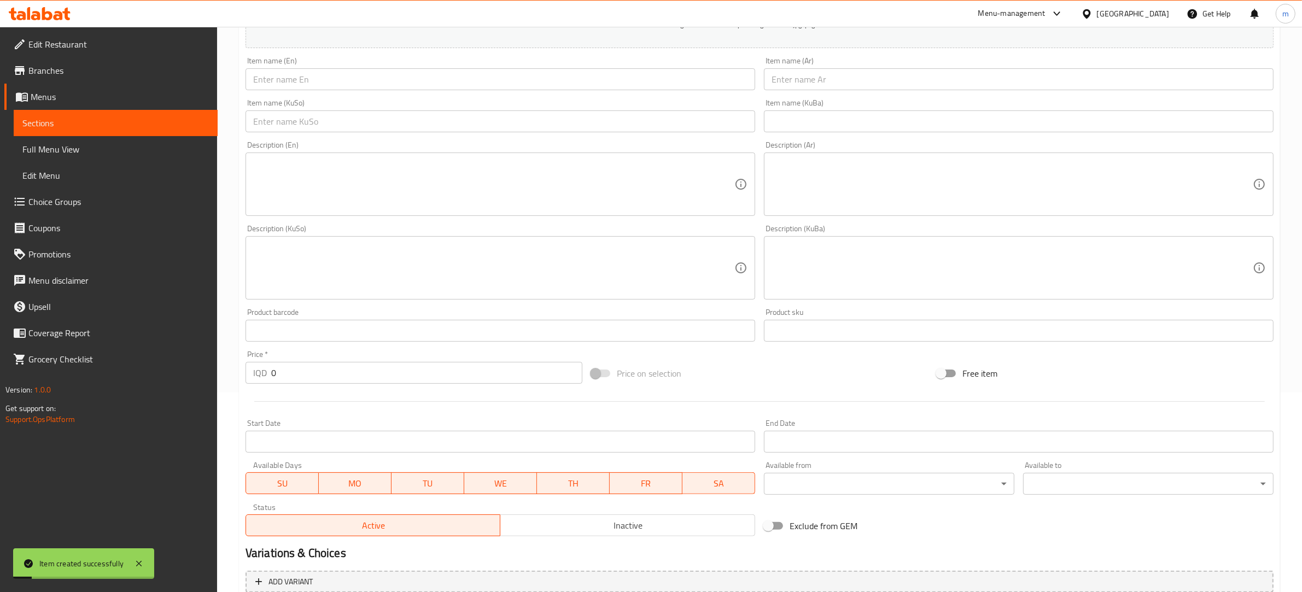
scroll to position [0, 0]
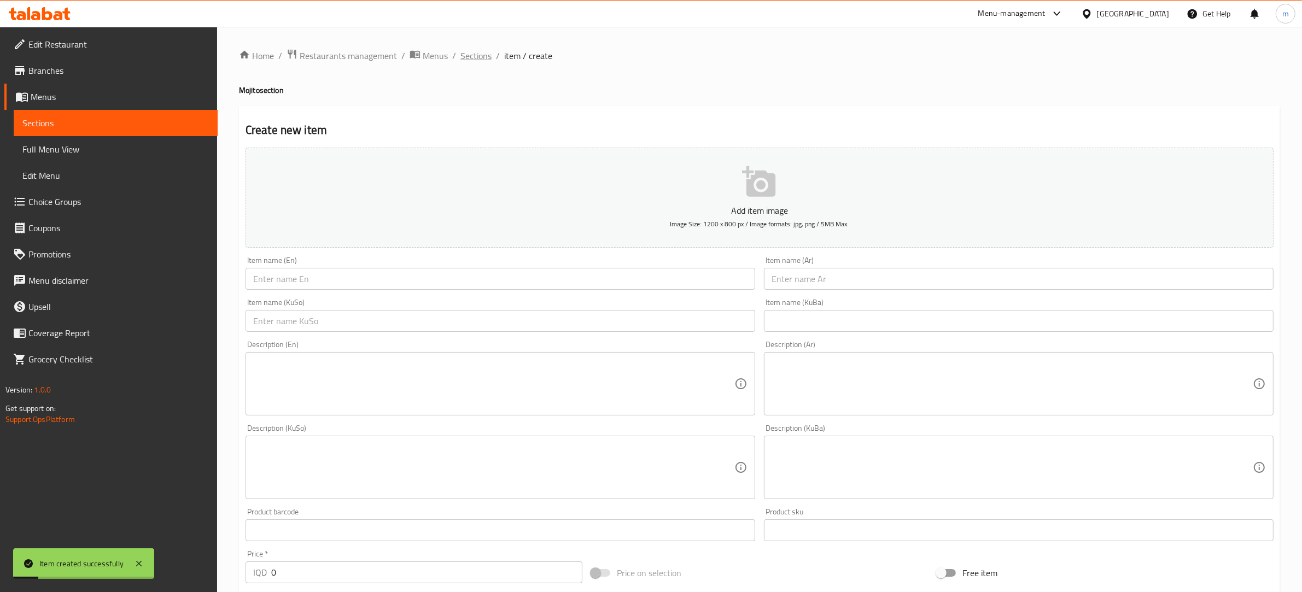
click at [480, 55] on span "Sections" at bounding box center [475, 55] width 31 height 13
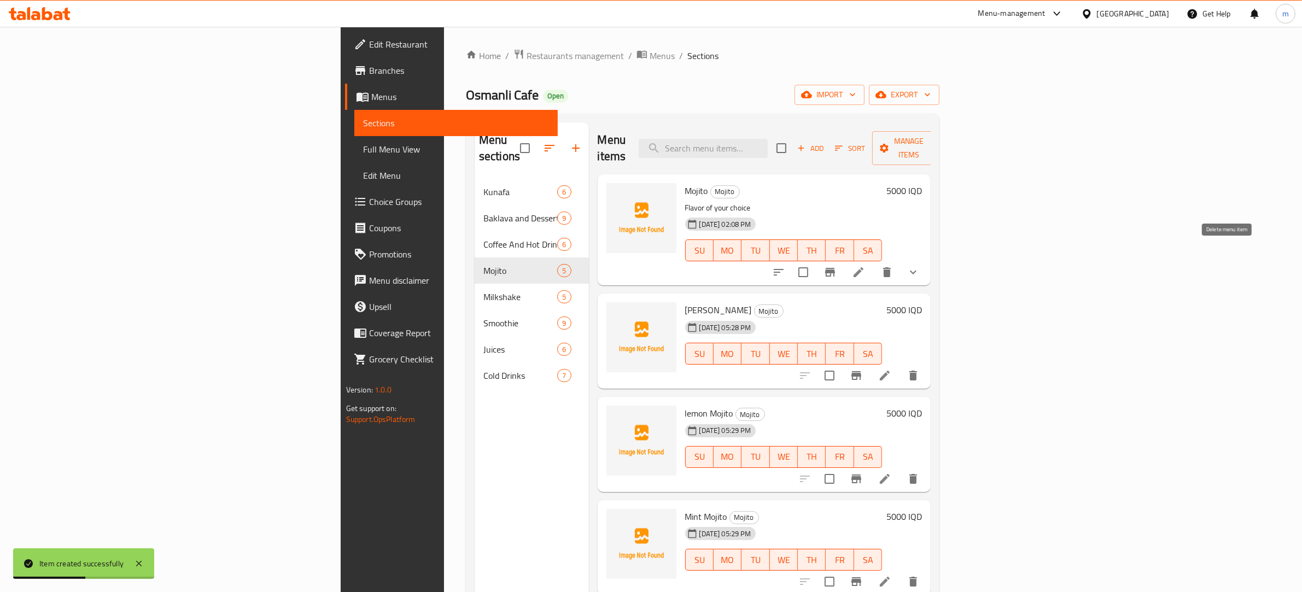
click at [894, 266] on icon "delete" at bounding box center [886, 272] width 13 height 13
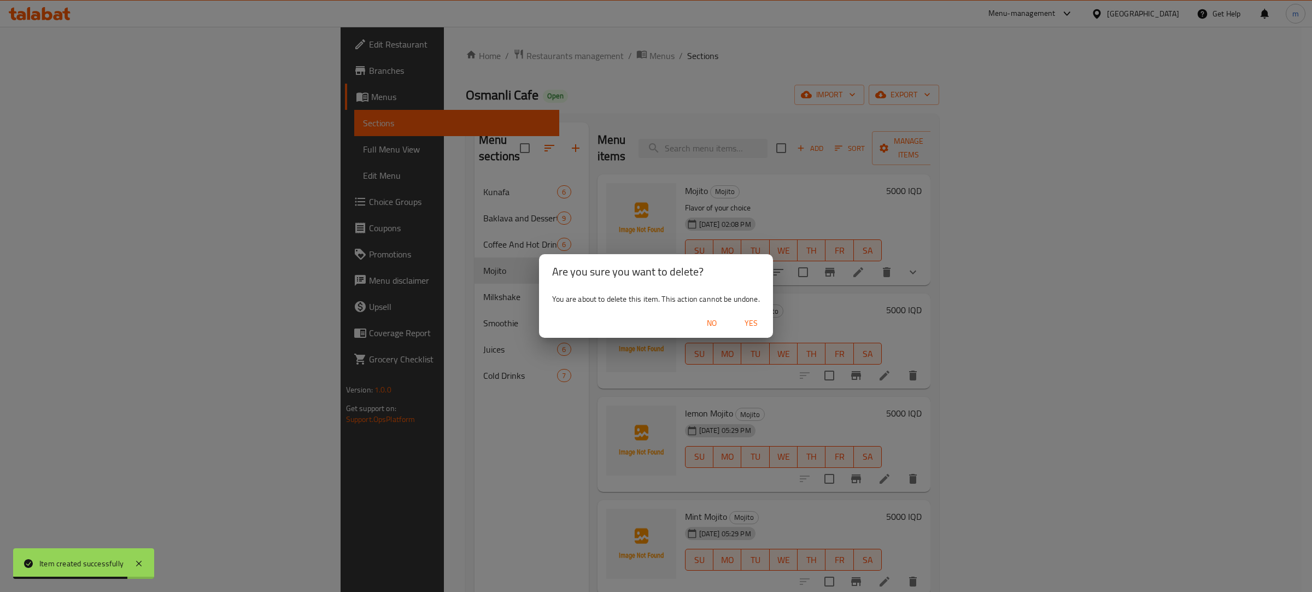
click at [751, 325] on span "Yes" at bounding box center [751, 324] width 26 height 14
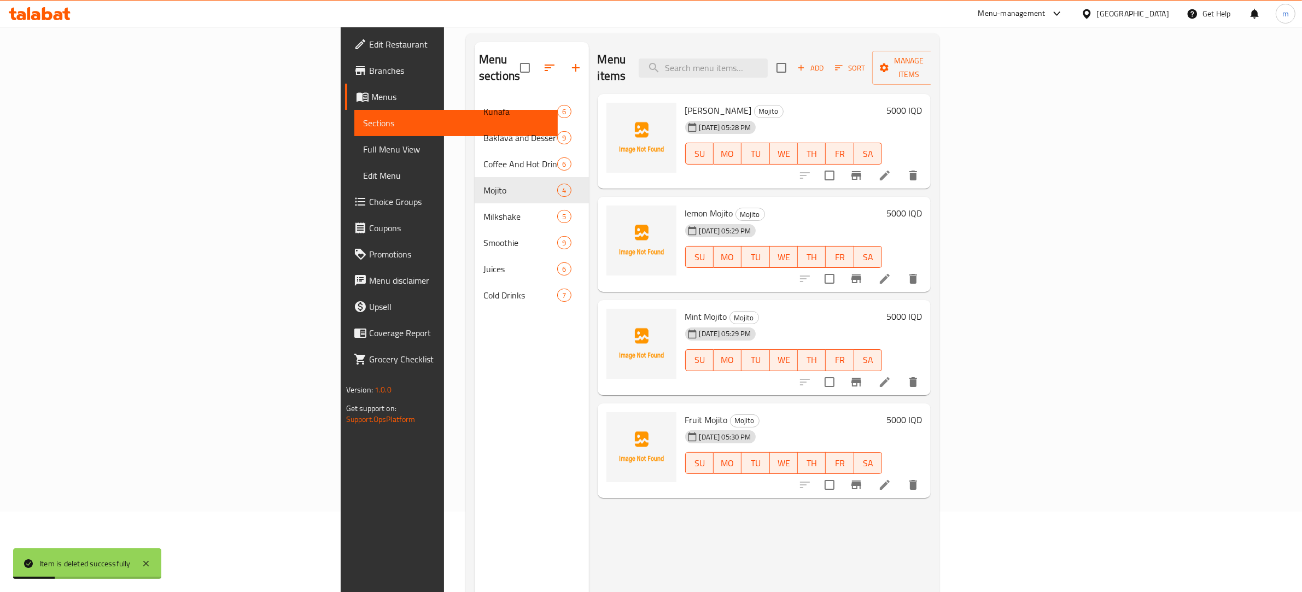
scroll to position [114, 0]
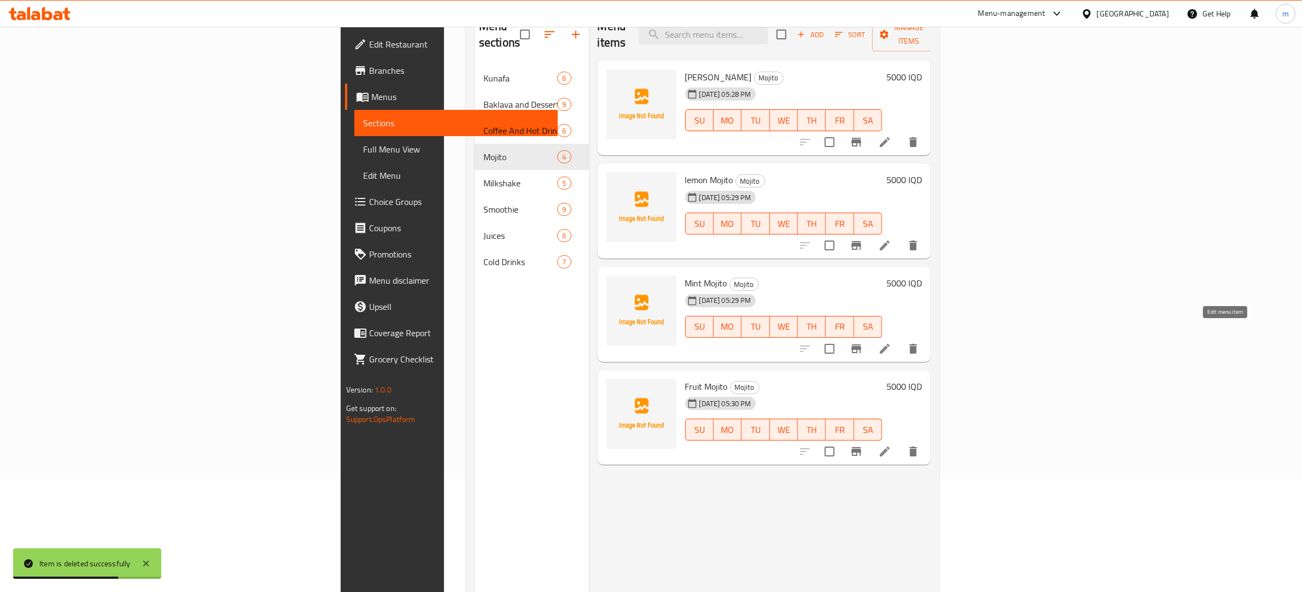
click at [891, 342] on icon at bounding box center [884, 348] width 13 height 13
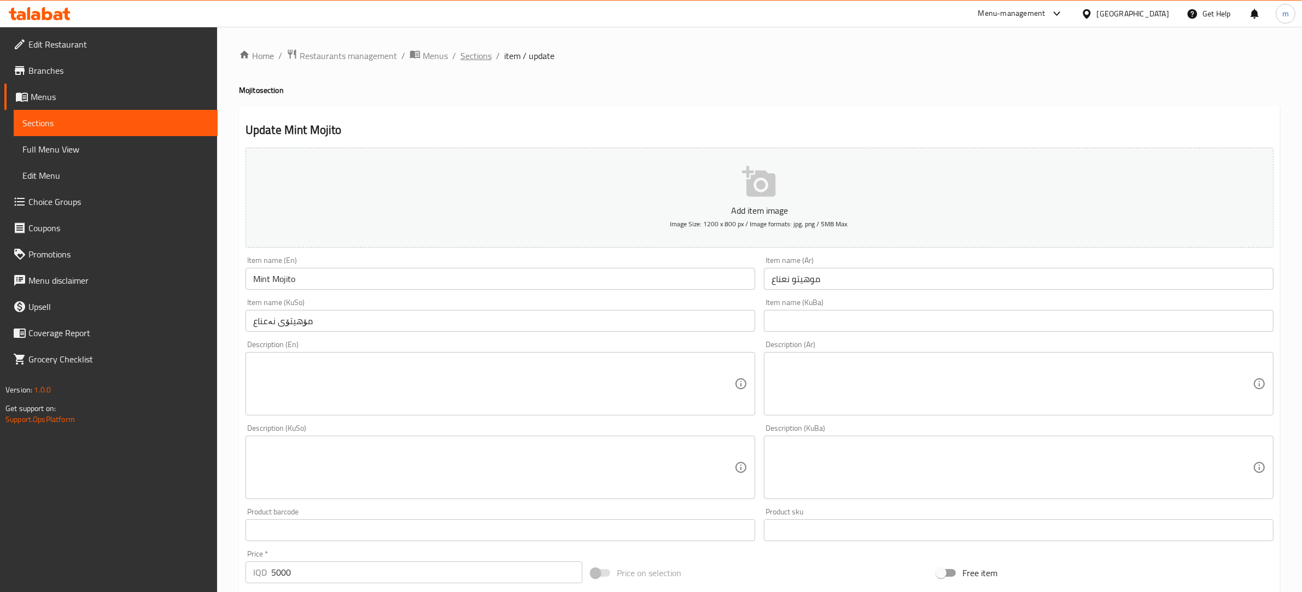
click at [480, 55] on span "Sections" at bounding box center [475, 55] width 31 height 13
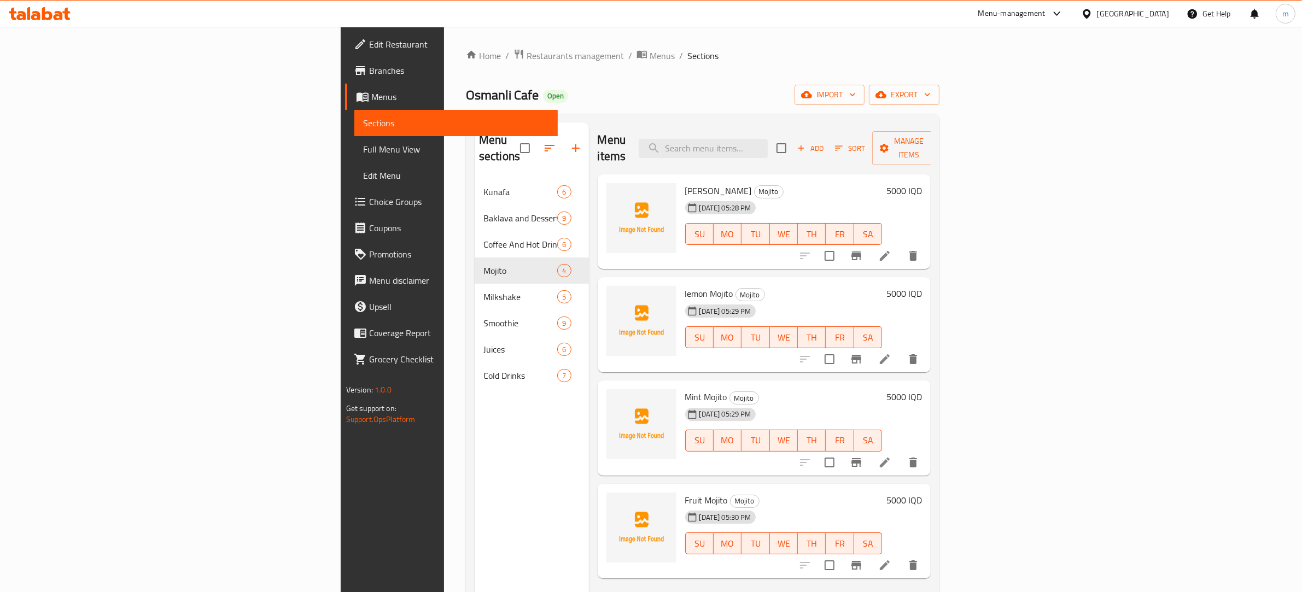
click at [826, 129] on div "Menu items Add Sort Manage items" at bounding box center [765, 148] width 334 height 52
click at [768, 141] on input "search" at bounding box center [703, 148] width 129 height 19
paste input "Latte With Various Flavors"
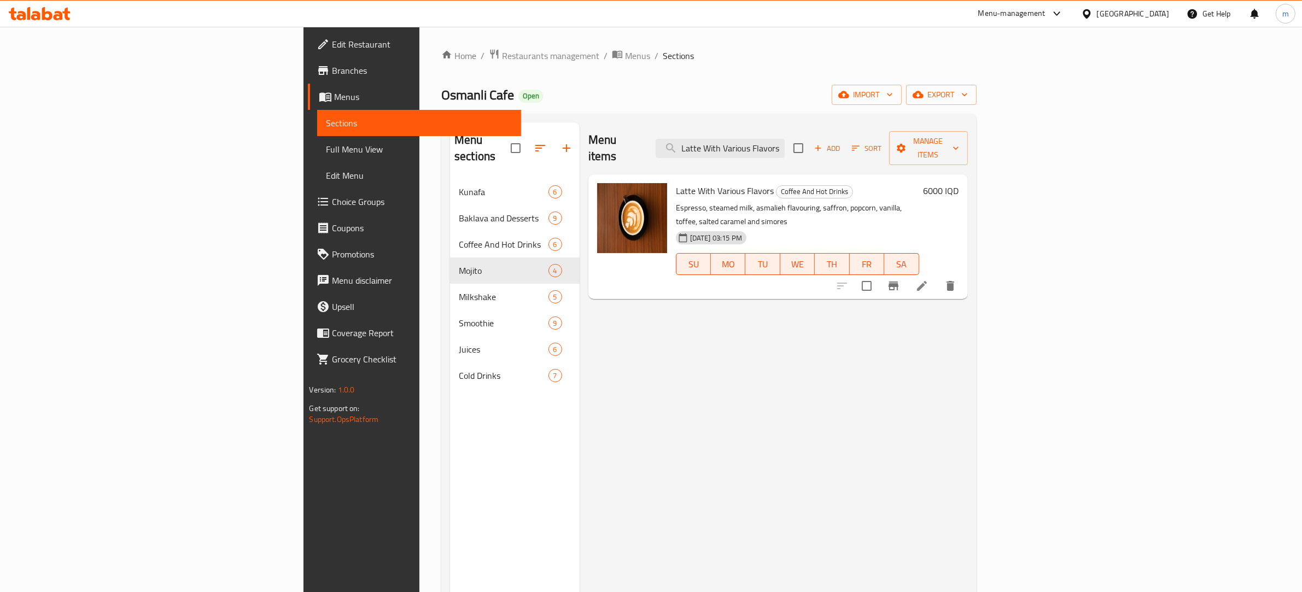
type input "Latte With Various Flavors"
click at [332, 206] on span "Choice Groups" at bounding box center [422, 201] width 180 height 13
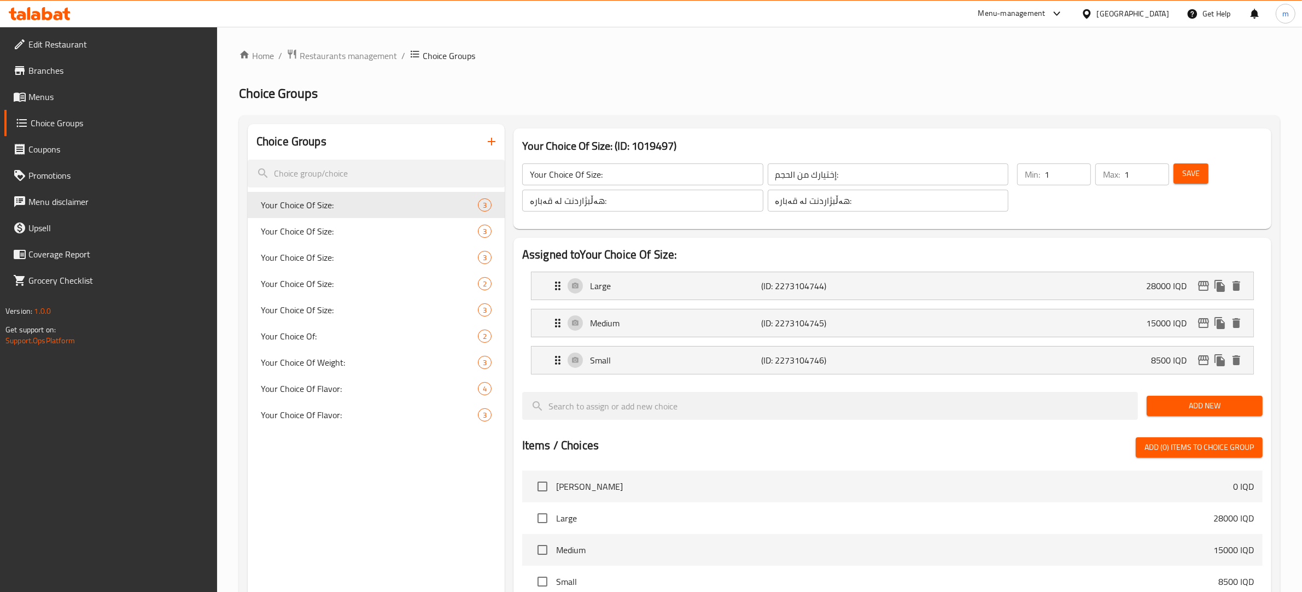
click at [492, 145] on icon "button" at bounding box center [491, 141] width 13 height 13
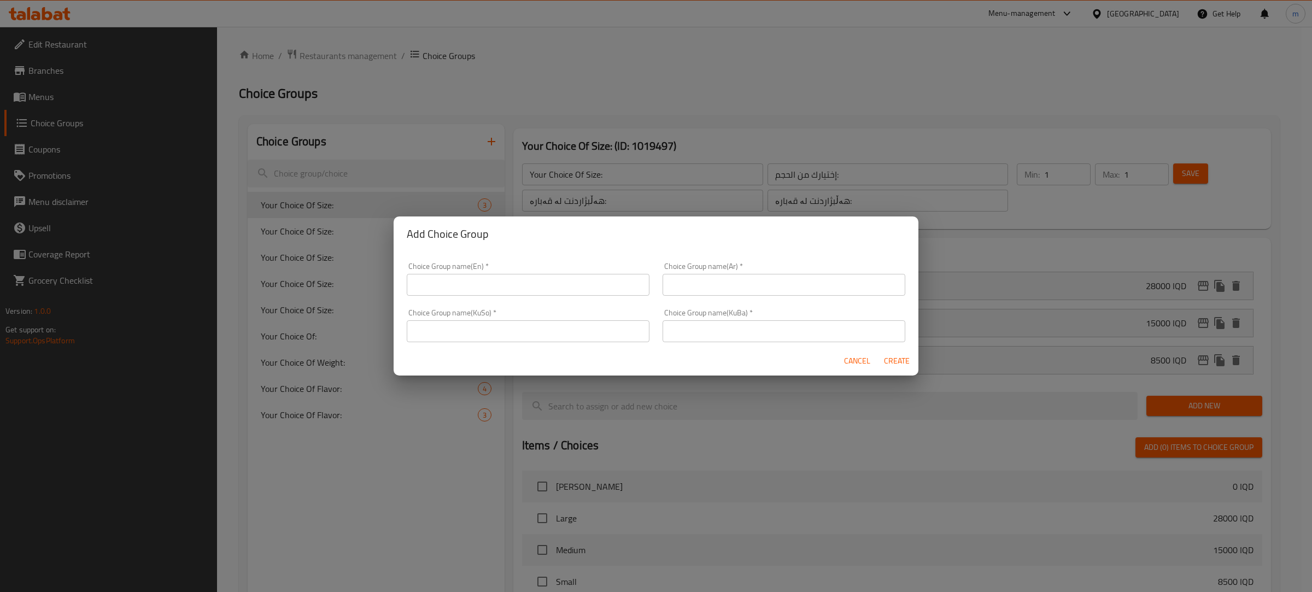
click at [478, 285] on input "text" at bounding box center [528, 285] width 243 height 22
paste input "Your Choice Of Flavor:"
type input "Your Choice Of Flavor:"
click at [722, 283] on input "text" at bounding box center [784, 285] width 243 height 22
paste input "إختيارك من النكهة:"
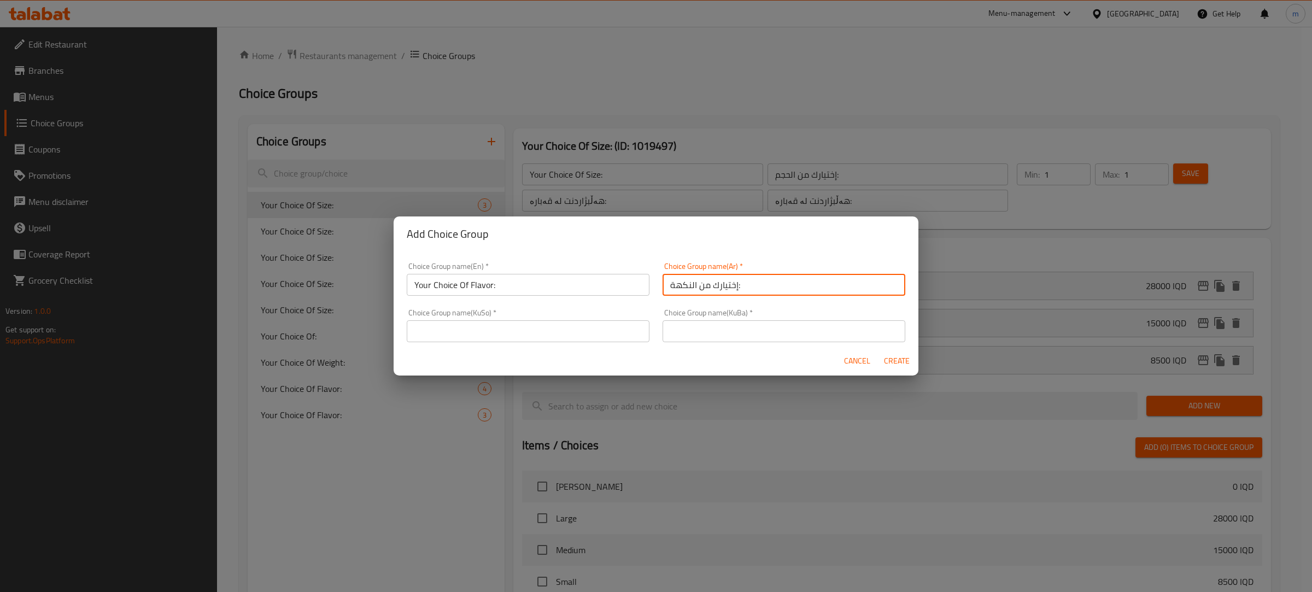
type input "إختيارك من النكهة:"
click at [538, 327] on input "text" at bounding box center [528, 331] width 243 height 22
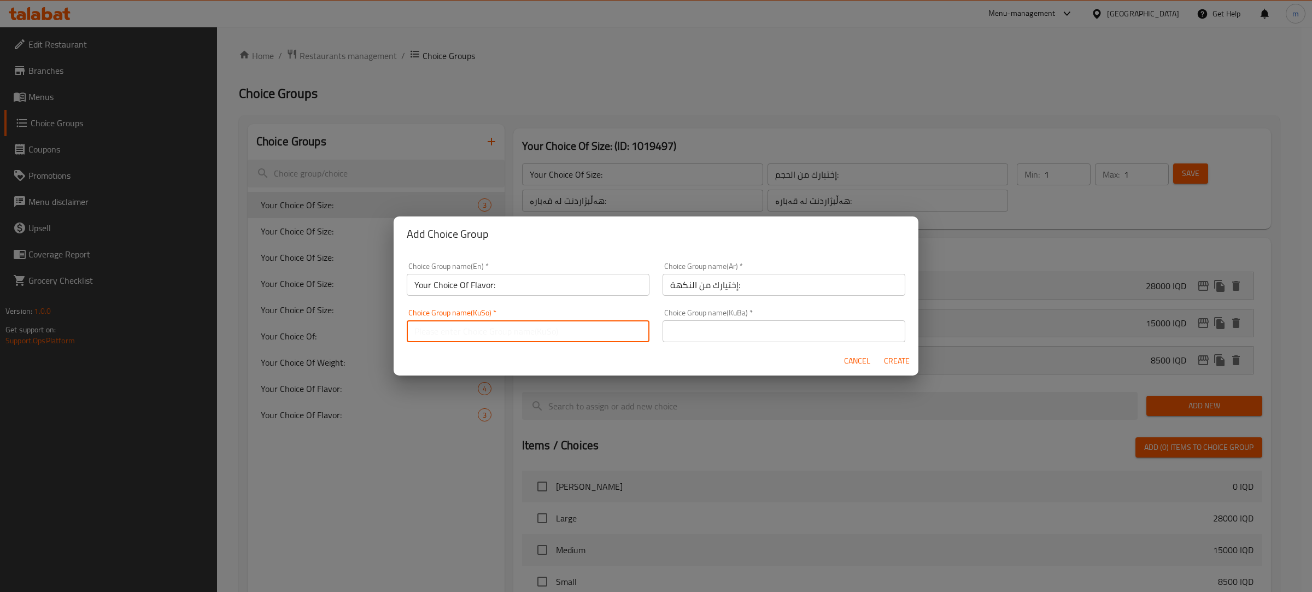
paste input "هەڵبژاردنت لە تام:"
type input "هەڵبژاردنت لە تام:"
click at [767, 329] on input "text" at bounding box center [784, 331] width 243 height 22
paste input "هەڵبژاردنت لە تام:"
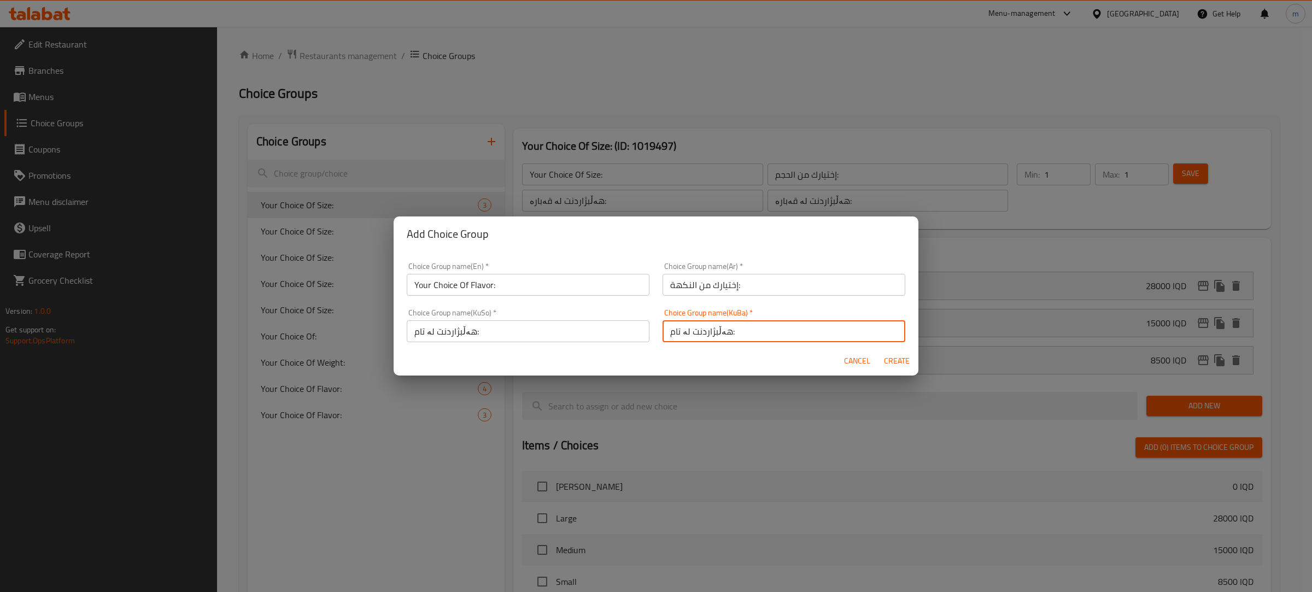
type input "هەڵبژاردنت لە تام:"
click at [889, 354] on span "Create" at bounding box center [897, 361] width 26 height 14
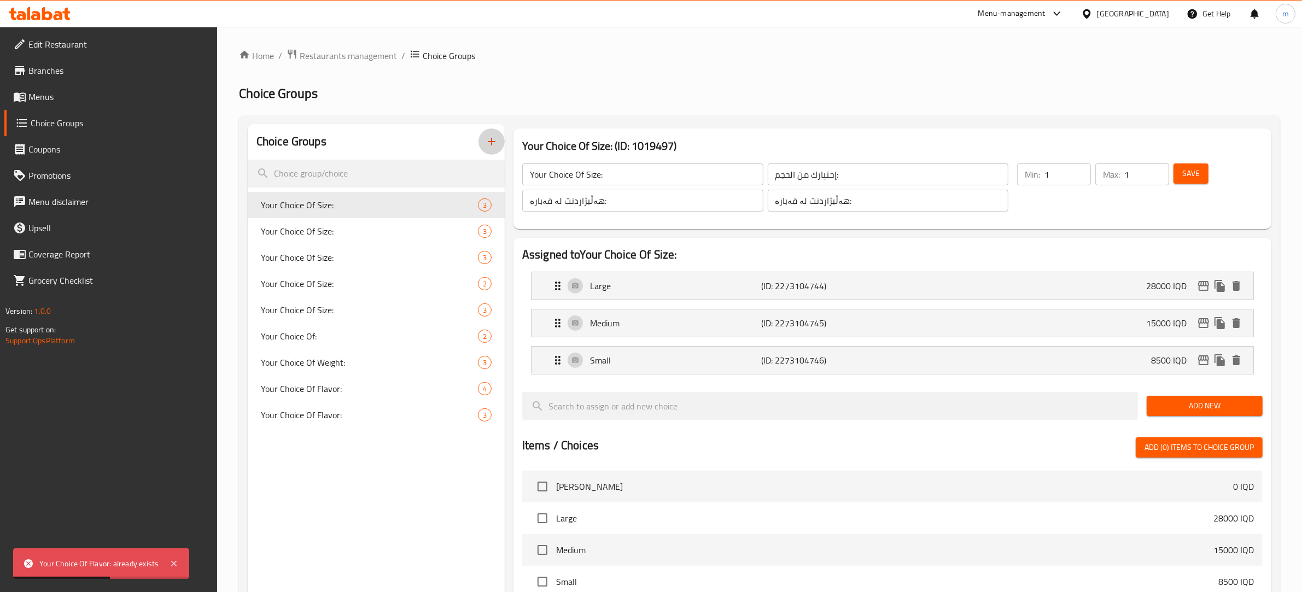
click at [488, 137] on icon "button" at bounding box center [491, 141] width 13 height 13
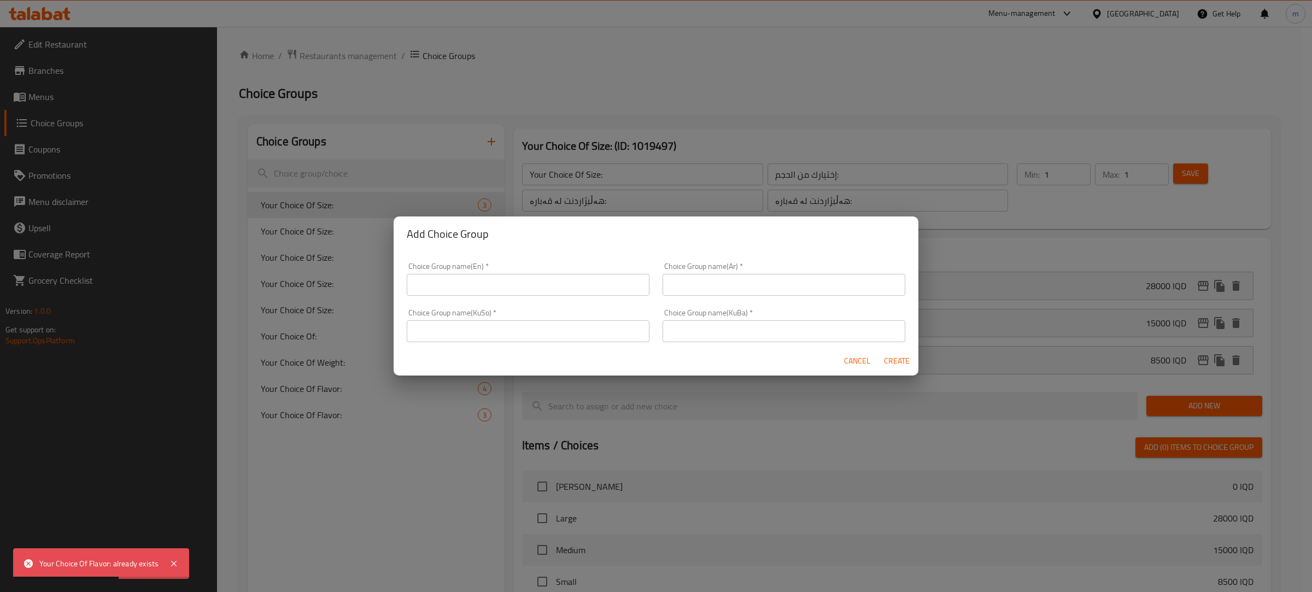
click at [488, 284] on input "text" at bounding box center [528, 285] width 243 height 22
paste input "Your Choice Of Flavor:"
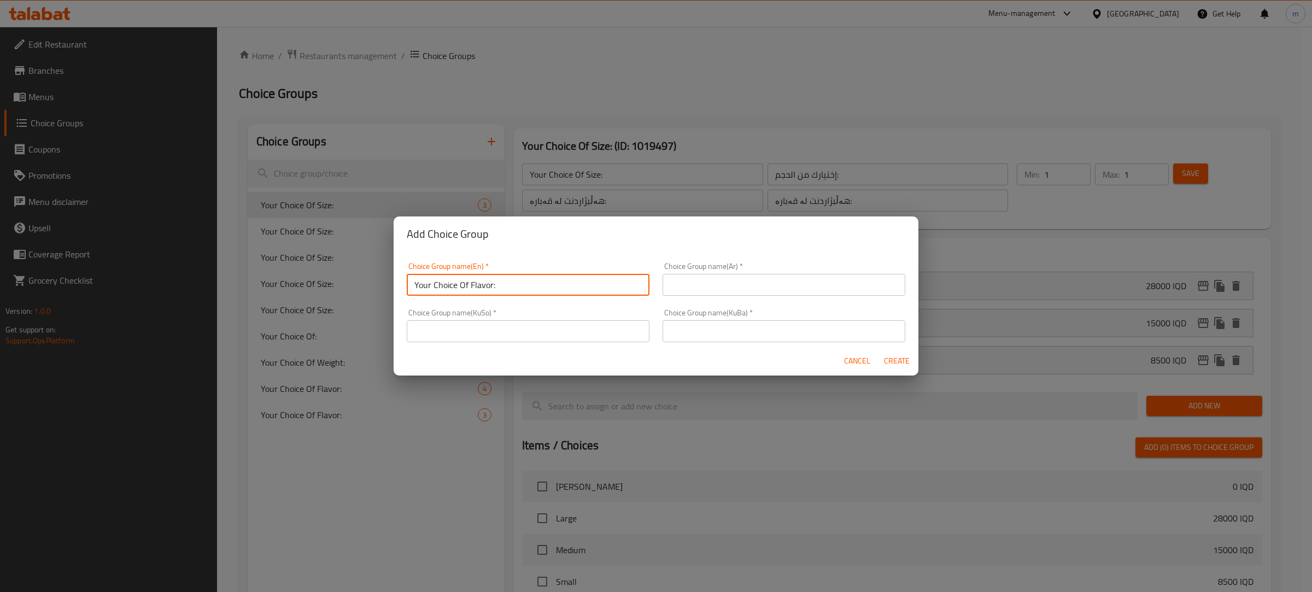
type input "Your Choice Of Flavor:"
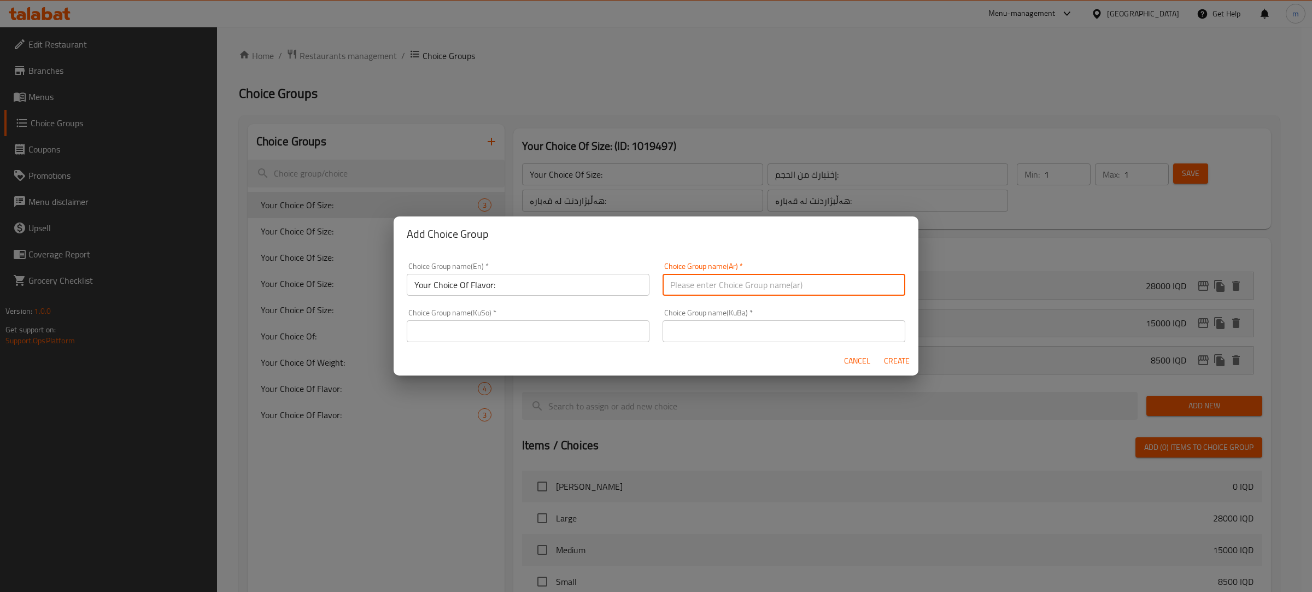
click at [734, 281] on input "text" at bounding box center [784, 285] width 243 height 22
paste input "إختيارك من النكهة:"
type input "إختيارك من النكهة:"
click at [559, 338] on input "text" at bounding box center [528, 331] width 243 height 22
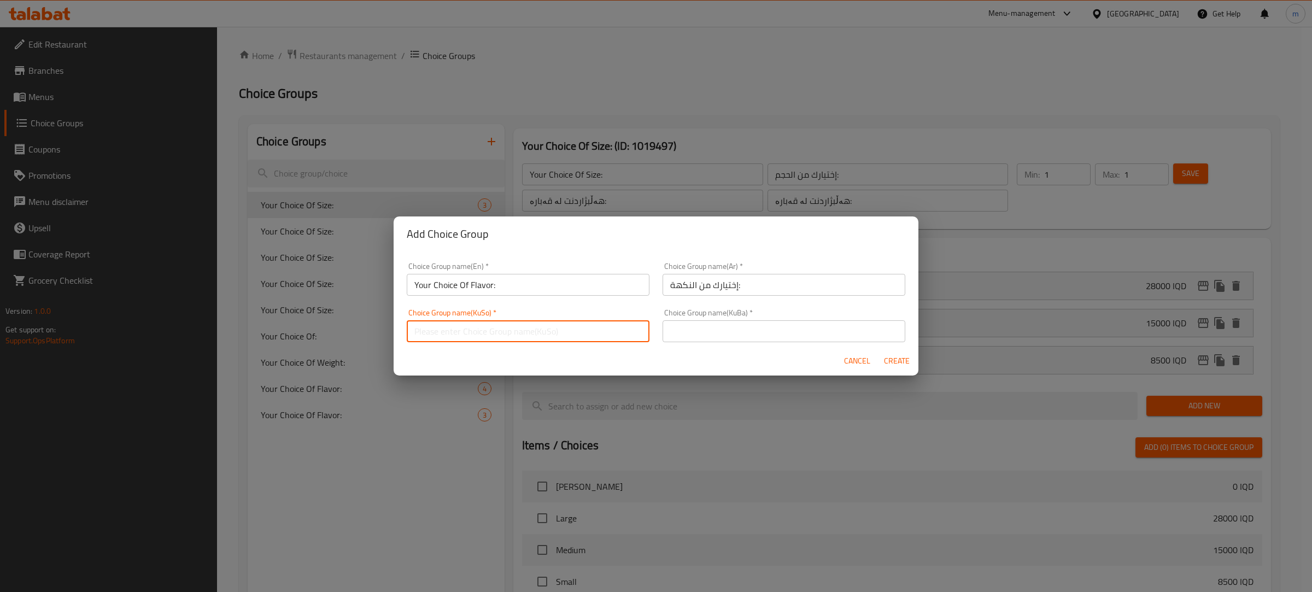
paste input "هەڵبژاردنت لە تام:"
type input "هەڵبژاردنت لە تام:"
click at [755, 332] on input "text" at bounding box center [784, 331] width 243 height 22
paste input "هەڵبژاردنت لە تام:"
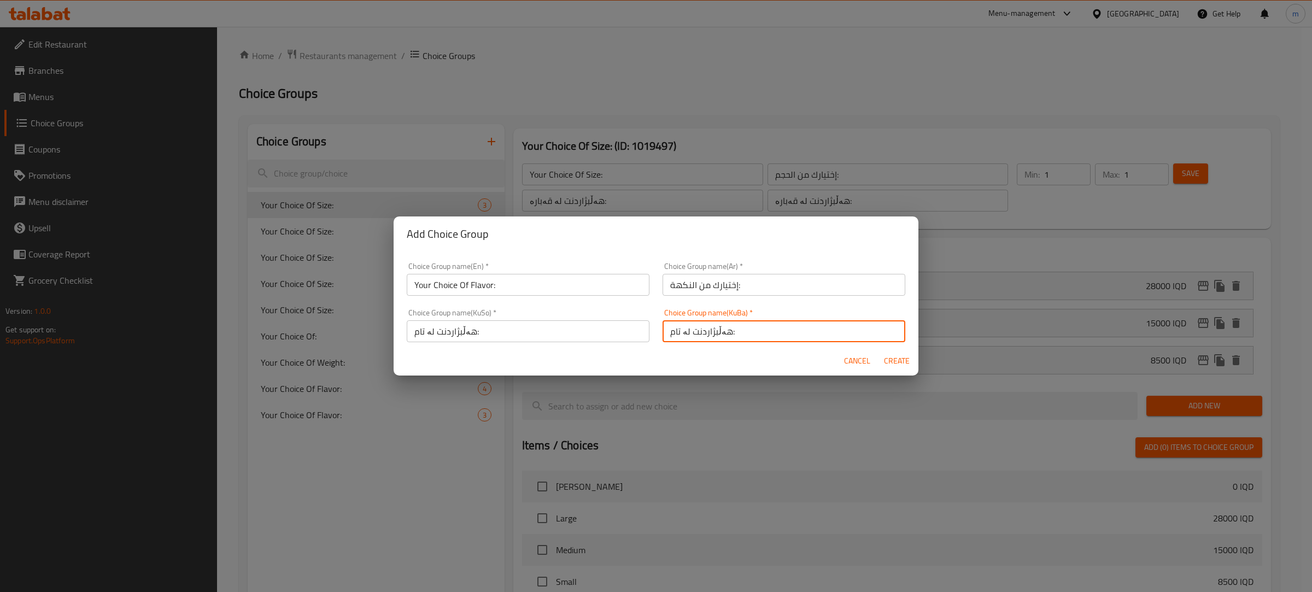
type input "هەڵبژاردنت لە تام:"
click at [539, 279] on input "Your Choice Of Flavor:" at bounding box center [528, 285] width 243 height 22
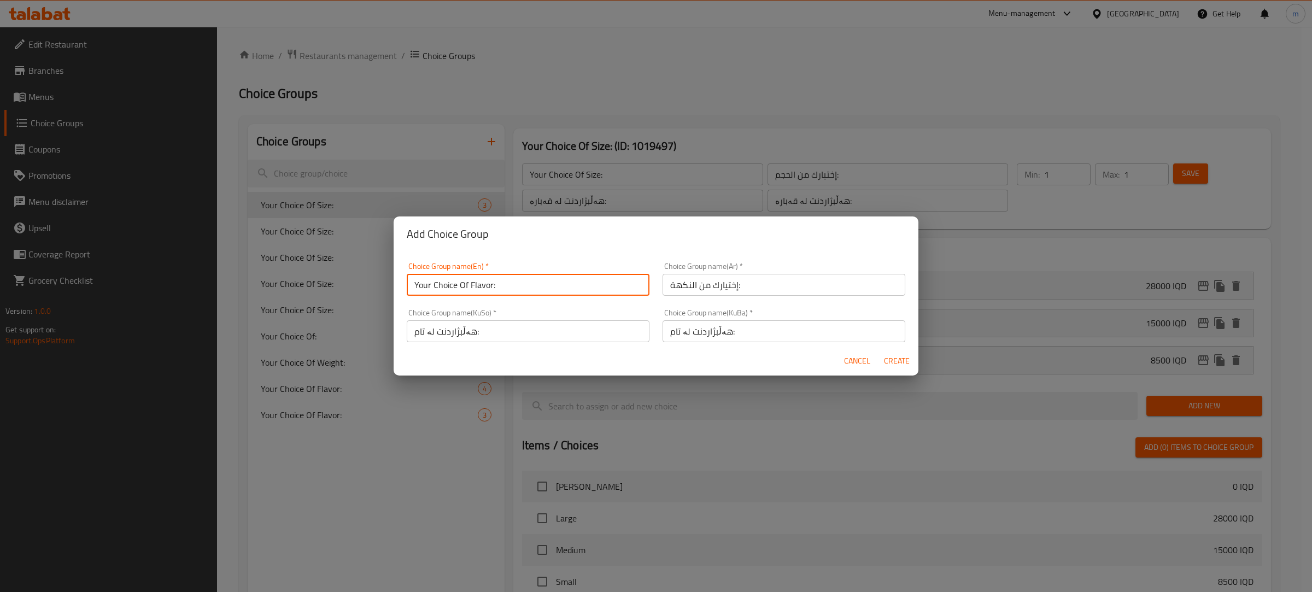
type input "Your Choice Of Flavor:"
click at [905, 364] on span "Create" at bounding box center [897, 361] width 26 height 14
type input "Your Choice Of Flavor:"
type input "إختيارك من النكهة:"
type input "هەڵبژاردنت لە تام:"
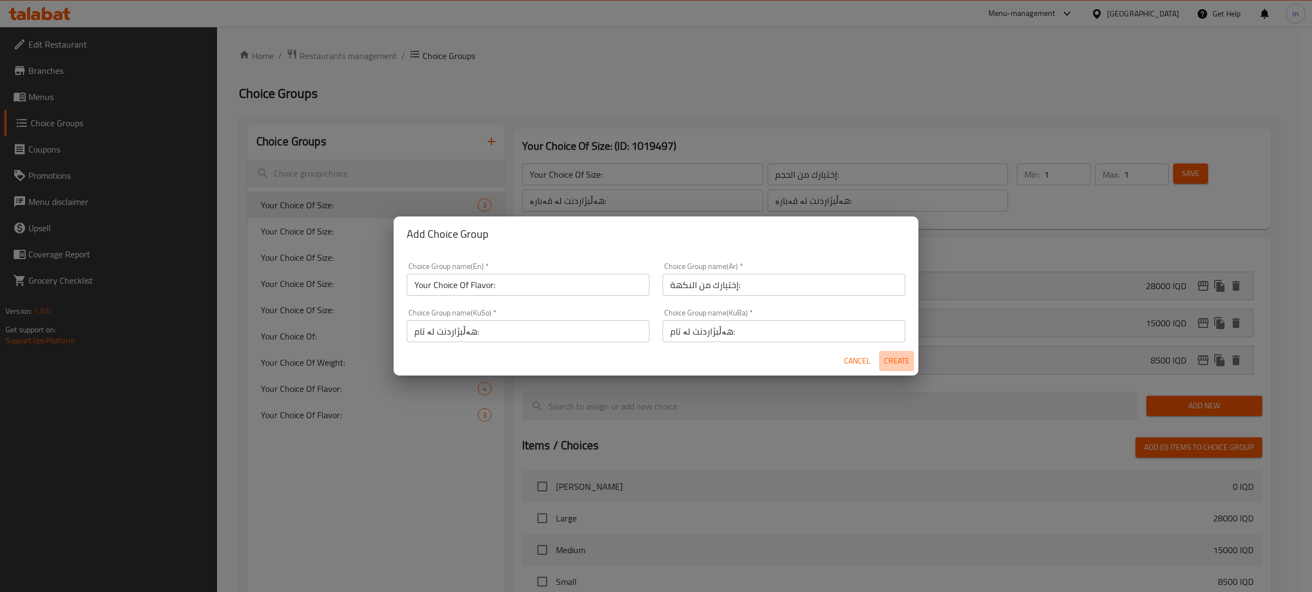
type input "هەڵبژاردنت لە تام:"
type input "0"
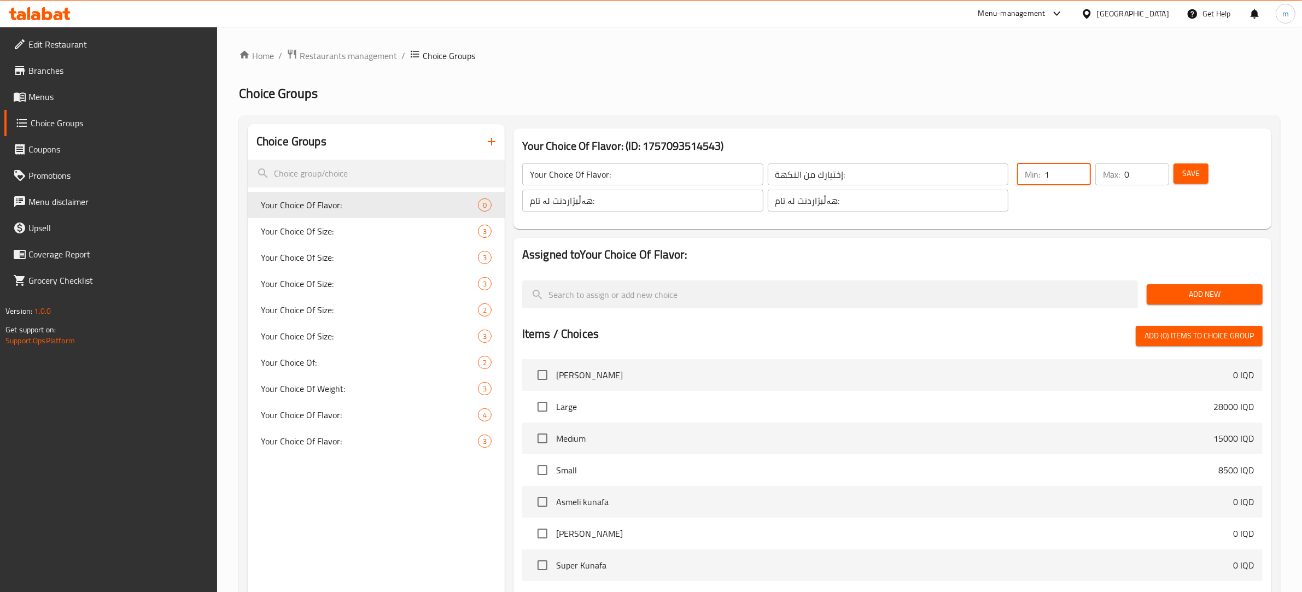
type input "1"
click at [1079, 171] on input "1" at bounding box center [1067, 175] width 46 height 22
type input "1"
click at [1155, 168] on input "1" at bounding box center [1146, 175] width 45 height 22
click at [1191, 171] on span "Save" at bounding box center [1190, 174] width 17 height 14
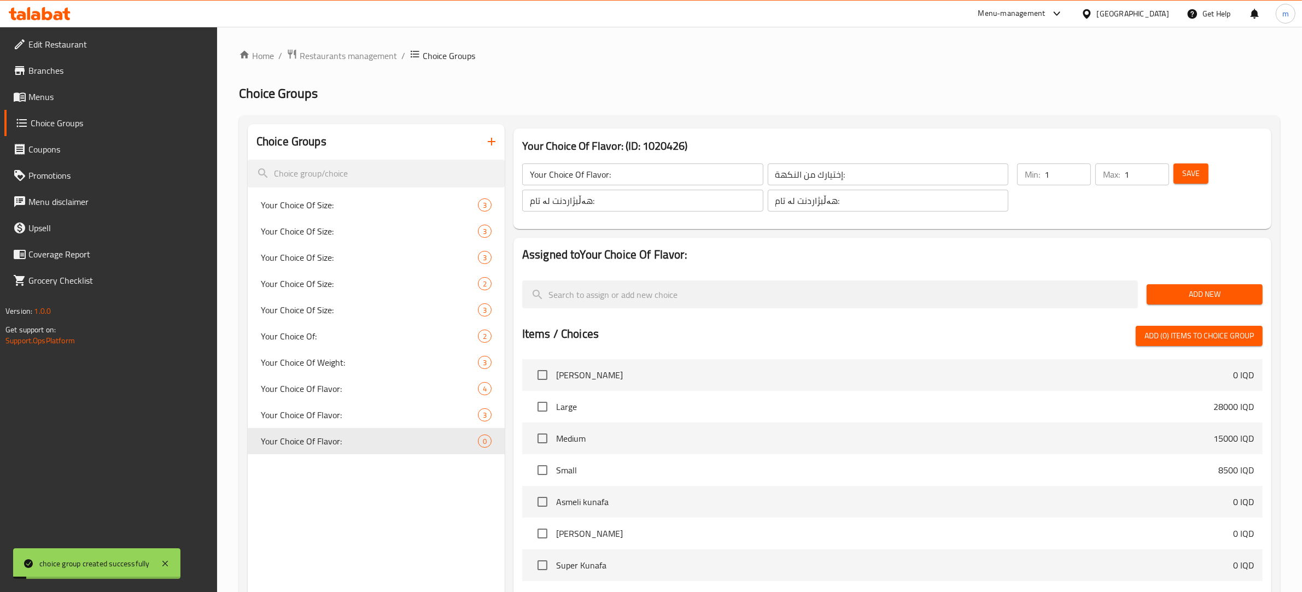
click at [1215, 283] on div "Add New" at bounding box center [1204, 294] width 125 height 37
click at [1215, 291] on span "Add New" at bounding box center [1204, 295] width 98 height 14
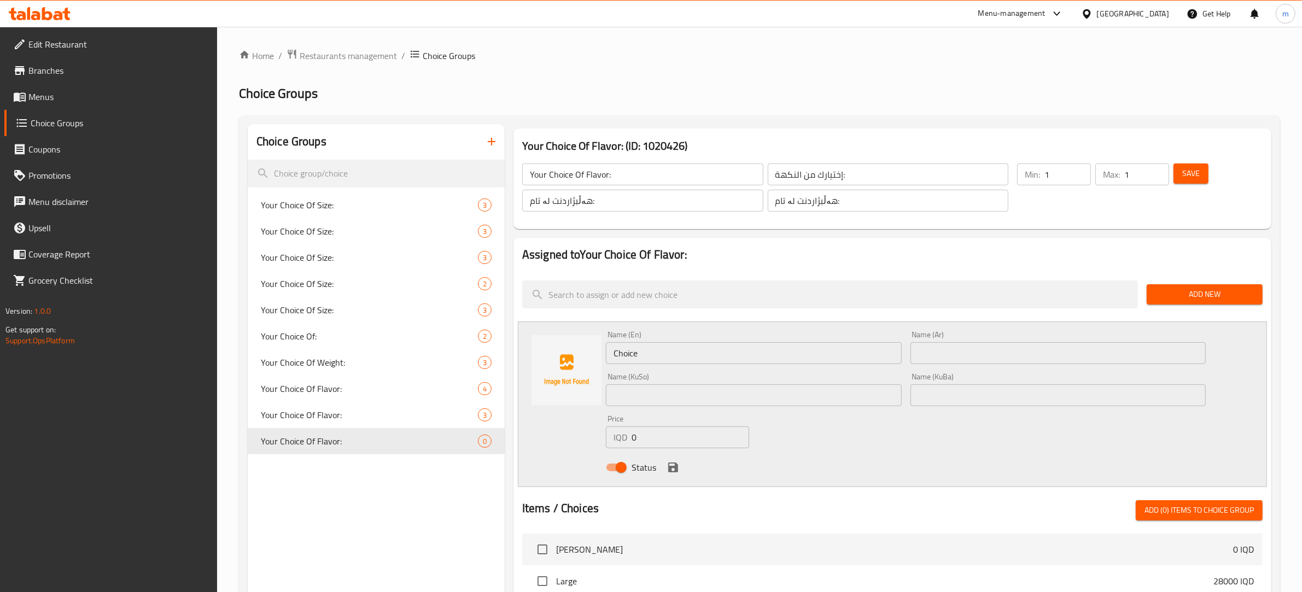
click at [742, 351] on input "Choice" at bounding box center [754, 353] width 296 height 22
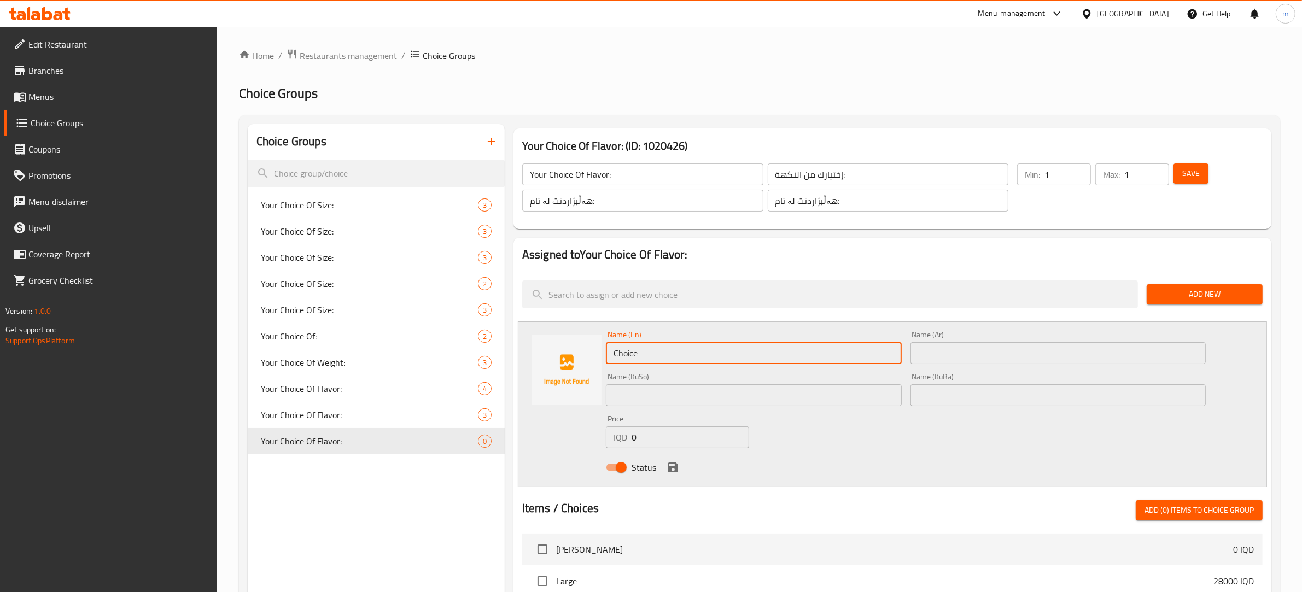
click at [742, 351] on input "Choice" at bounding box center [754, 353] width 296 height 22
paste input "Asmali"
type input "Asmali"
click at [985, 346] on input "text" at bounding box center [1058, 353] width 296 height 22
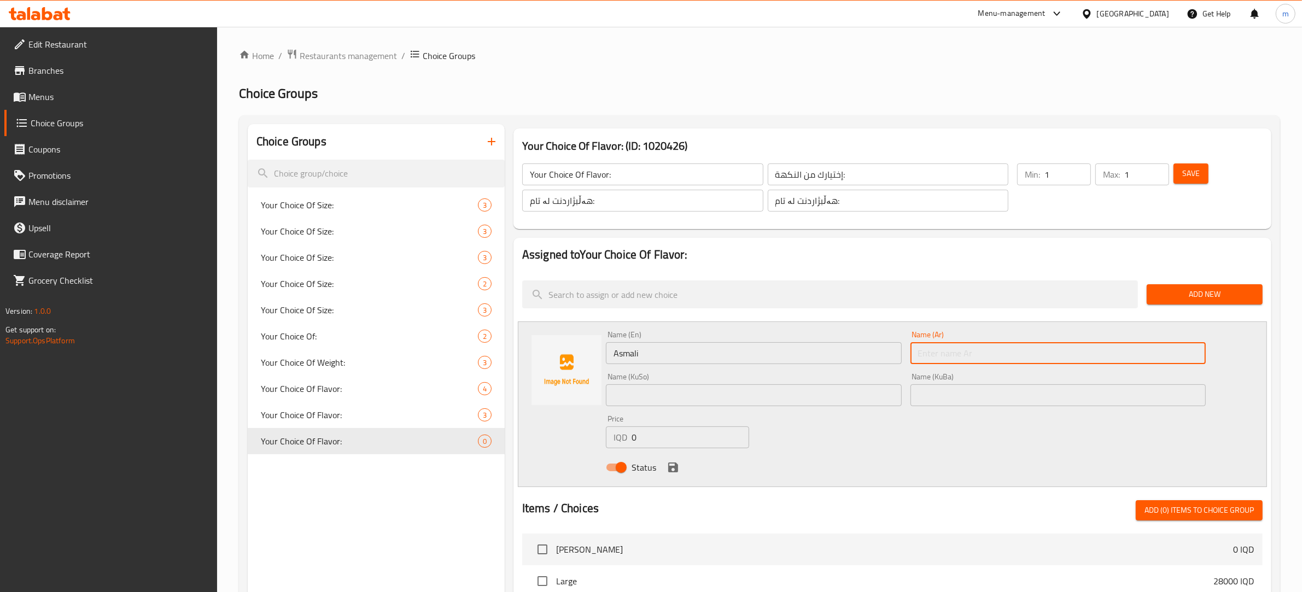
paste input "[PERSON_NAME]"
type input "[PERSON_NAME]"
click at [756, 386] on input "text" at bounding box center [754, 395] width 296 height 22
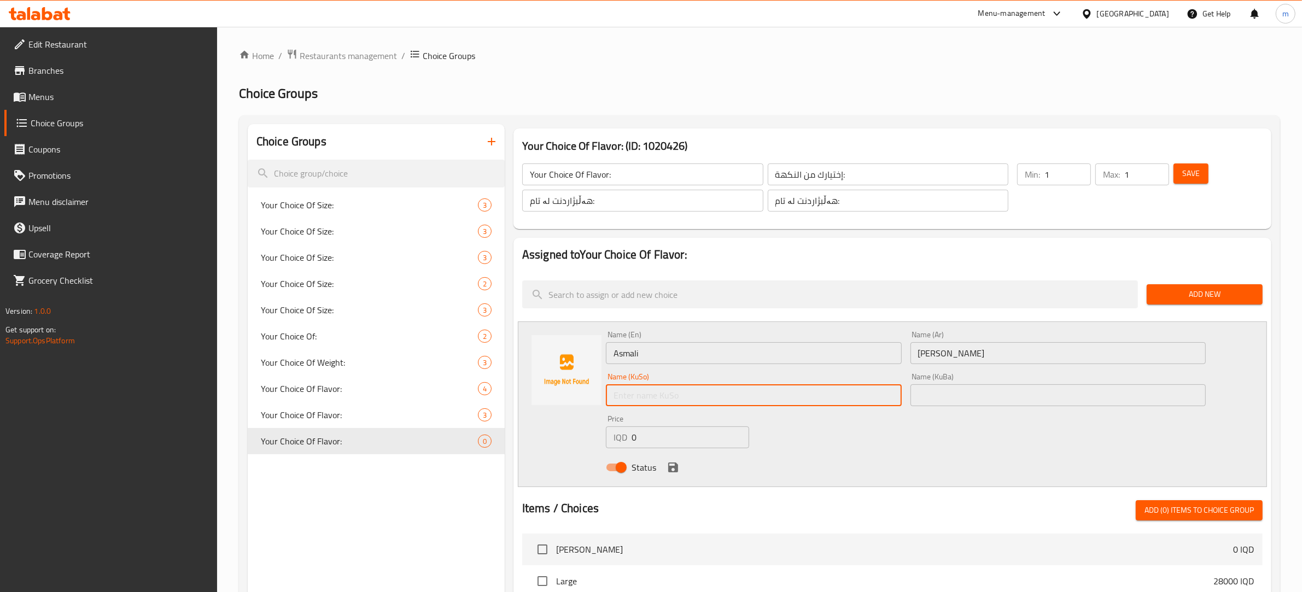
paste input "عەسمەلی"
type input "عەسمەلی"
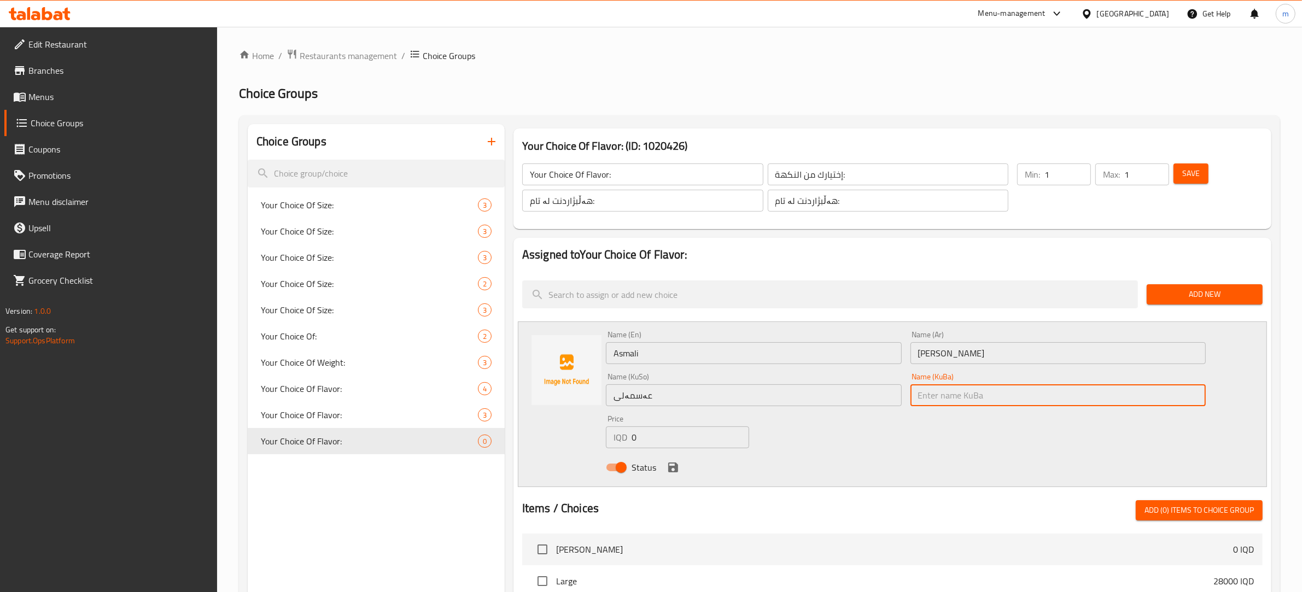
click at [1009, 394] on input "text" at bounding box center [1058, 395] width 296 height 22
paste input "عەسمەلی"
type input "عەسمەلی"
click at [673, 461] on icon "save" at bounding box center [673, 467] width 13 height 13
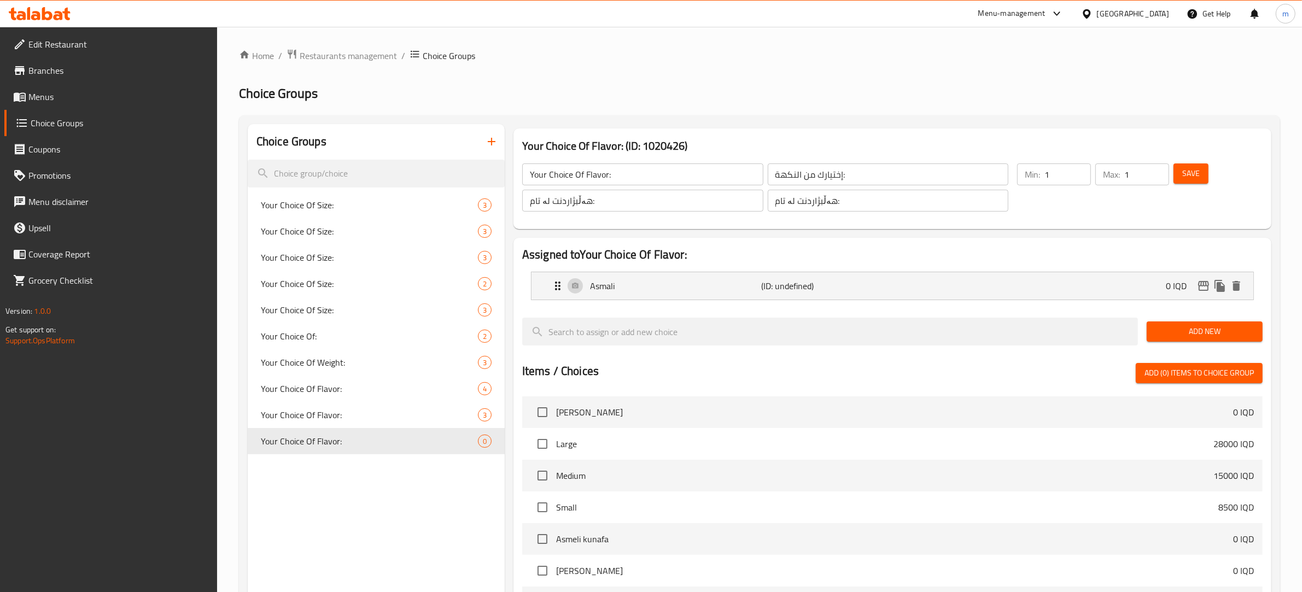
click at [1198, 334] on span "Add New" at bounding box center [1204, 332] width 98 height 14
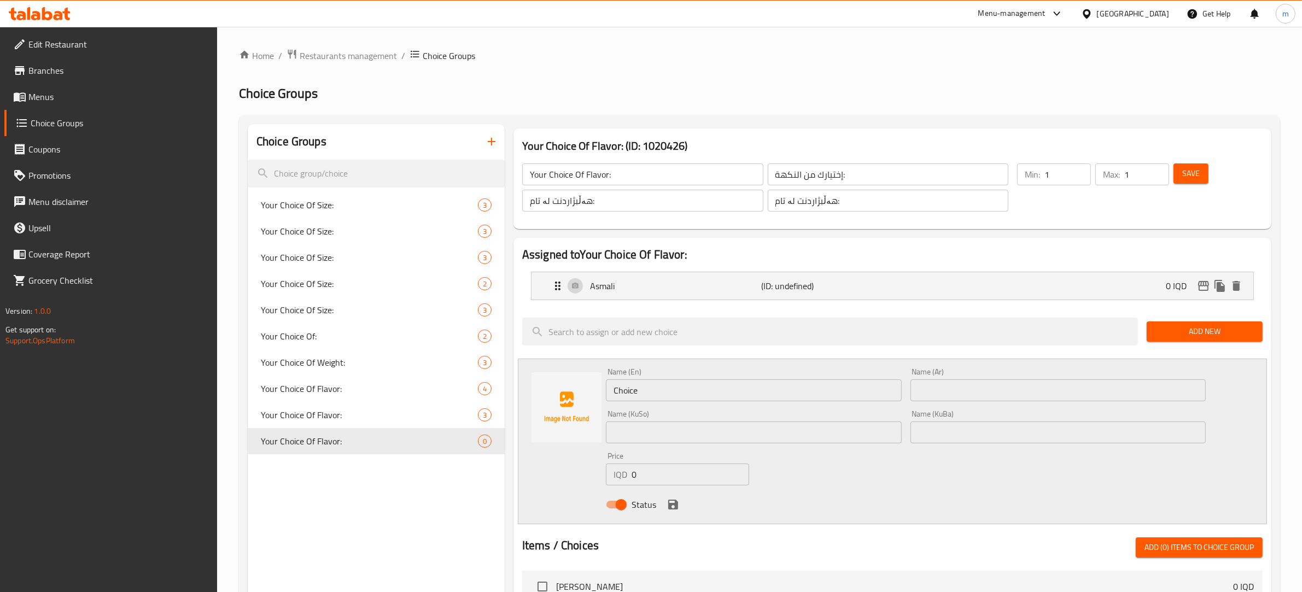
click at [655, 390] on input "Choice" at bounding box center [754, 391] width 296 height 22
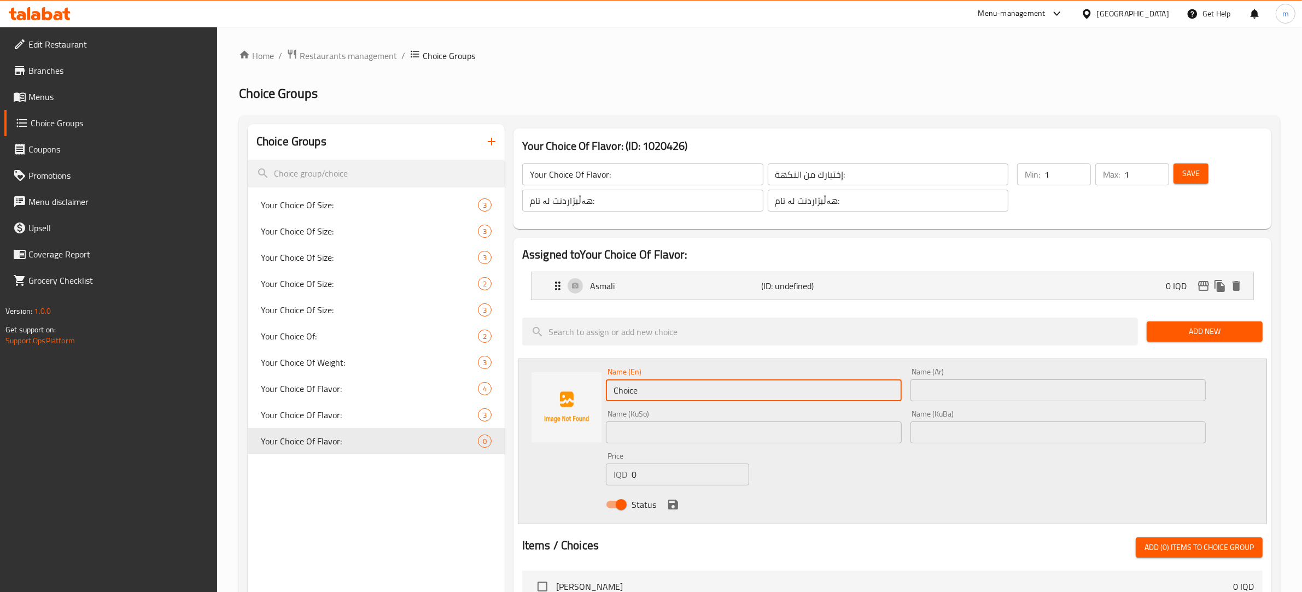
click at [655, 390] on input "Choice" at bounding box center [754, 391] width 296 height 22
paste input "Saffron"
type input "Saffron"
click at [954, 382] on input "text" at bounding box center [1058, 391] width 296 height 22
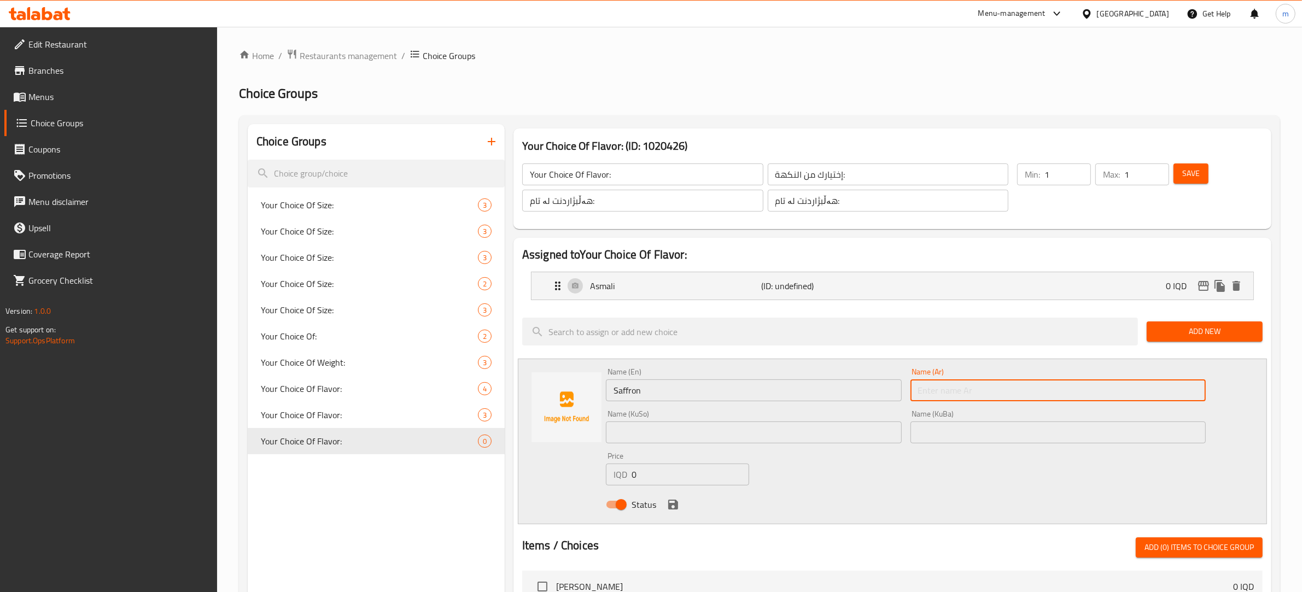
paste input "زعفران"
type input "زعفران"
click at [809, 431] on input "text" at bounding box center [754, 433] width 296 height 22
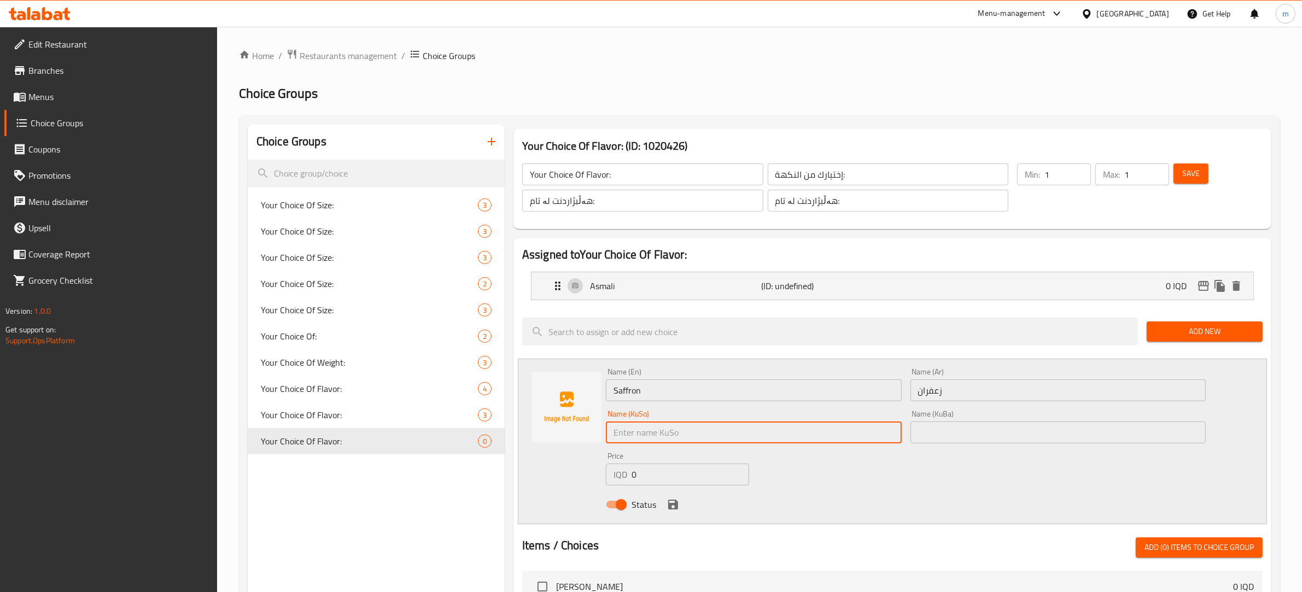
click at [809, 431] on input "text" at bounding box center [754, 433] width 296 height 22
paste input "زەعفەران"
type input "زەعفەران"
click at [672, 507] on icon "save" at bounding box center [673, 504] width 13 height 13
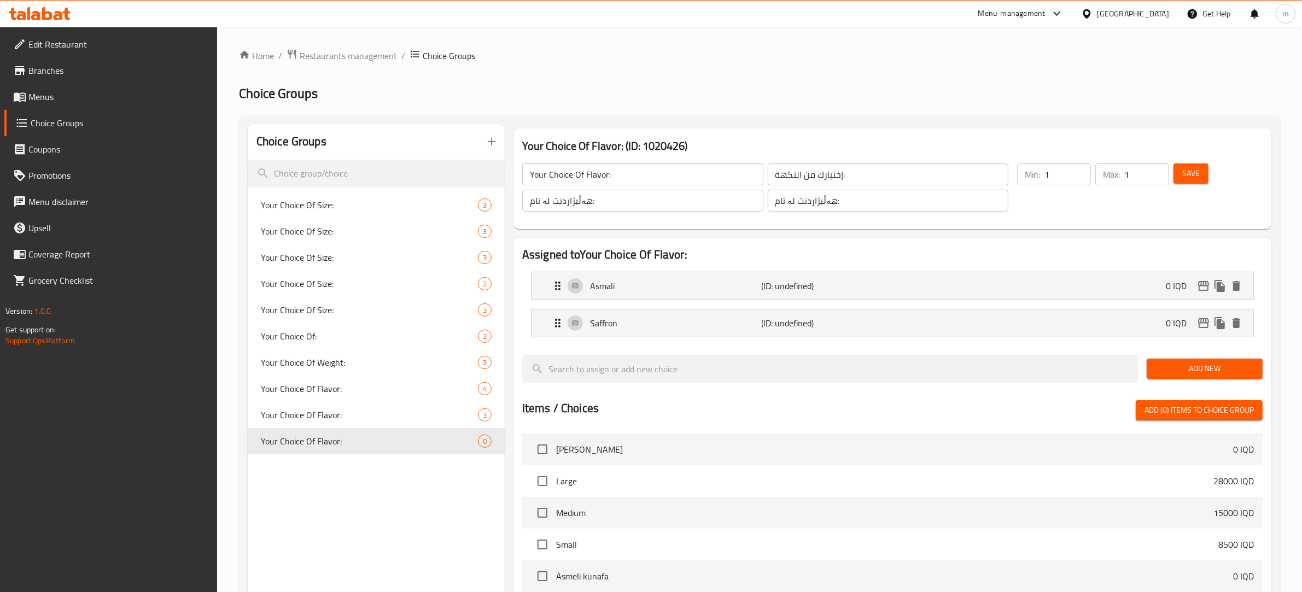
click at [1210, 367] on span "Add New" at bounding box center [1204, 369] width 98 height 14
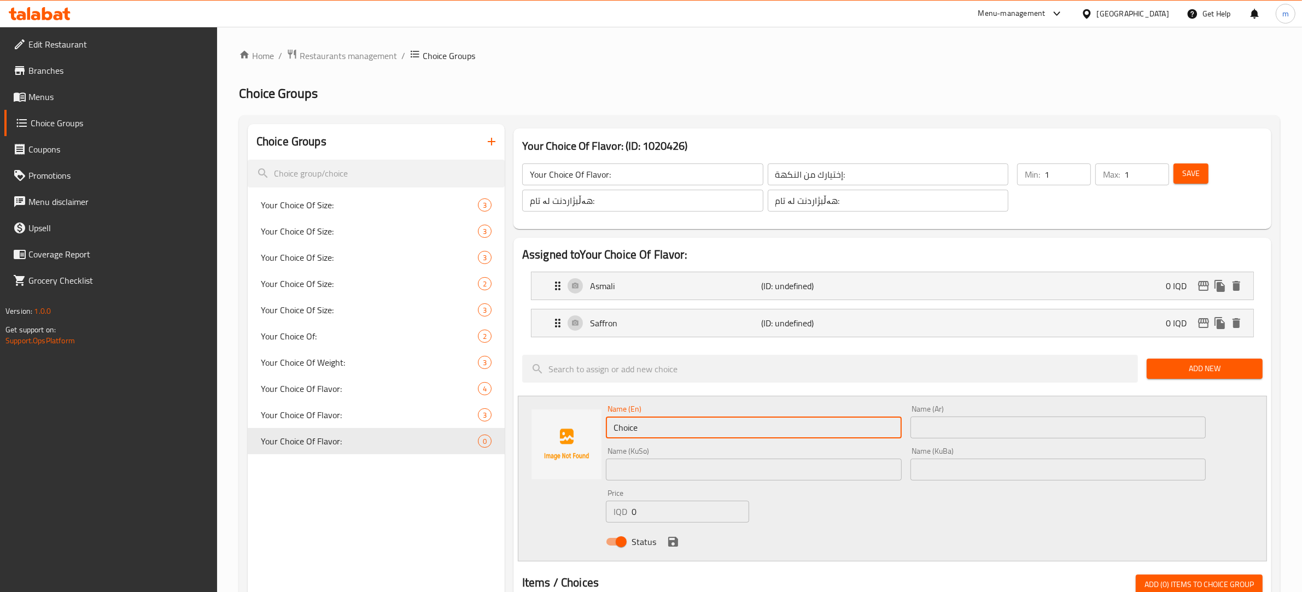
click at [711, 425] on input "Choice" at bounding box center [754, 428] width 296 height 22
paste input "Popcorn"
type input "Popcorn"
click at [950, 425] on input "text" at bounding box center [1058, 428] width 296 height 22
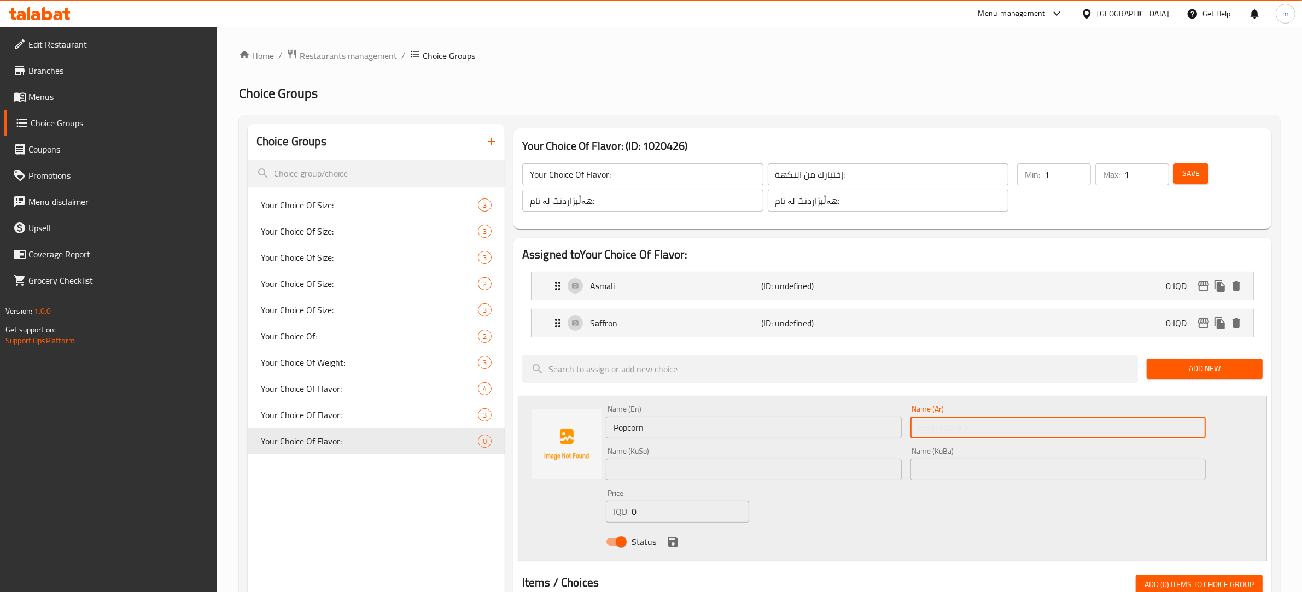
paste input "فشار"
type input "فشار"
click at [748, 459] on input "text" at bounding box center [754, 470] width 296 height 22
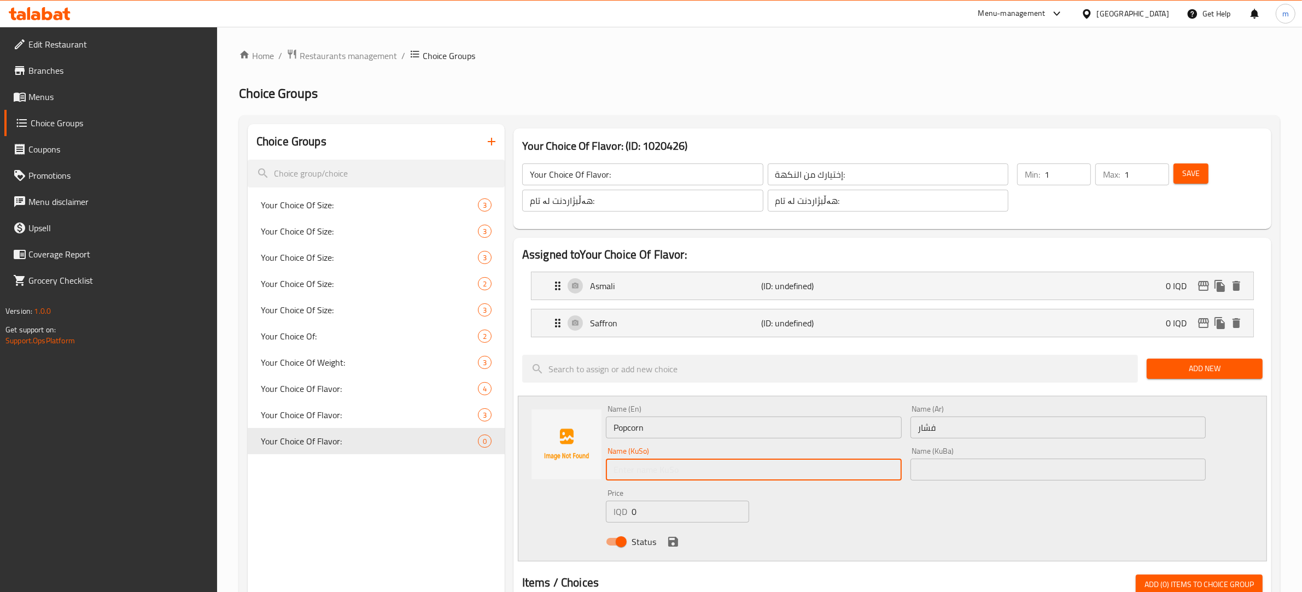
paste input "گەنمەشامی"
type input "گەنمەشامی"
click at [959, 483] on div "Name (KuBa) Name (KuBa)" at bounding box center [1058, 464] width 305 height 42
click at [959, 471] on input "text" at bounding box center [1058, 470] width 296 height 22
paste input "گەنمەشامی"
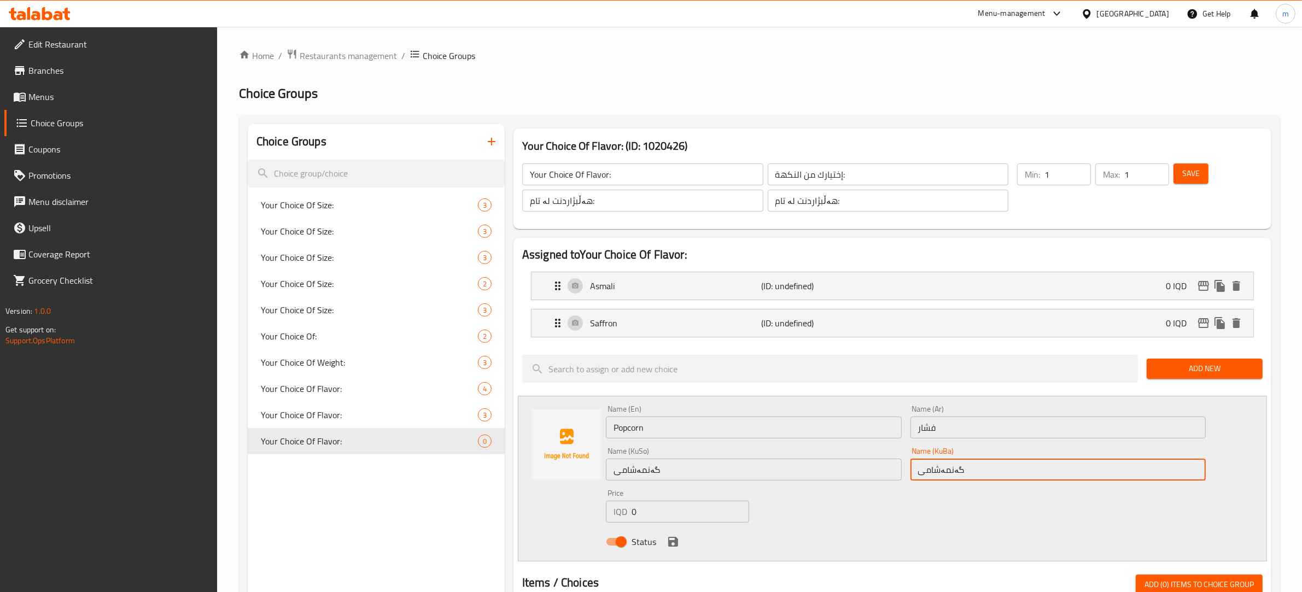
type input "گەنمەشامی"
click at [667, 543] on icon "save" at bounding box center [673, 541] width 13 height 13
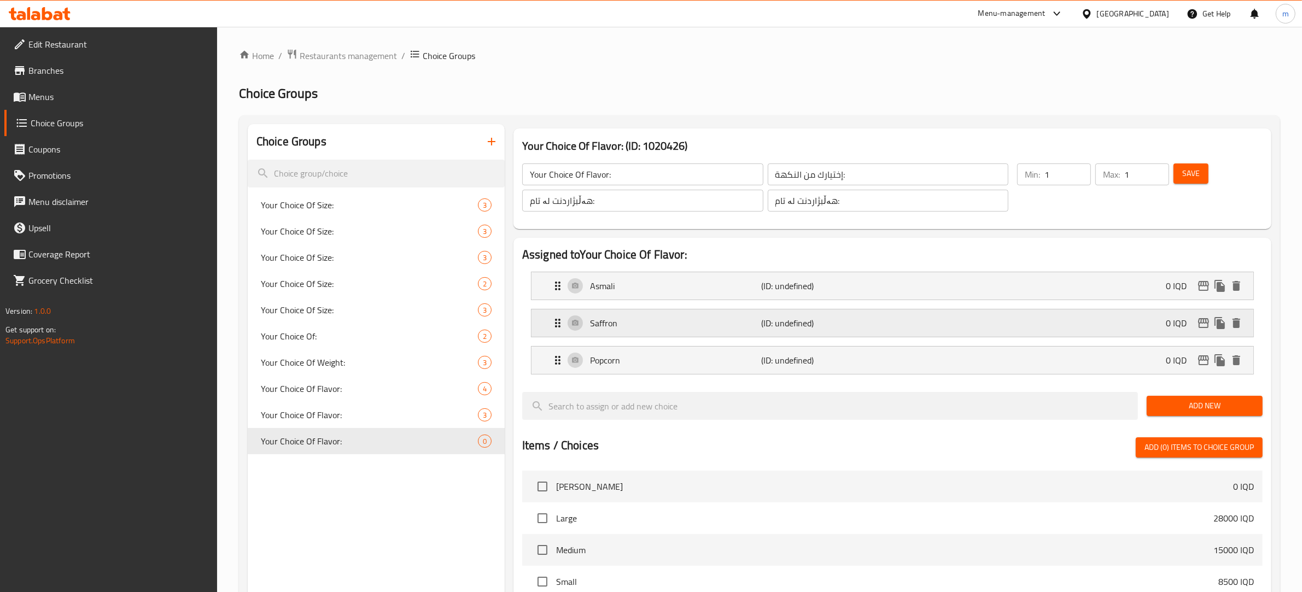
click at [715, 325] on p "Saffron" at bounding box center [676, 323] width 172 height 13
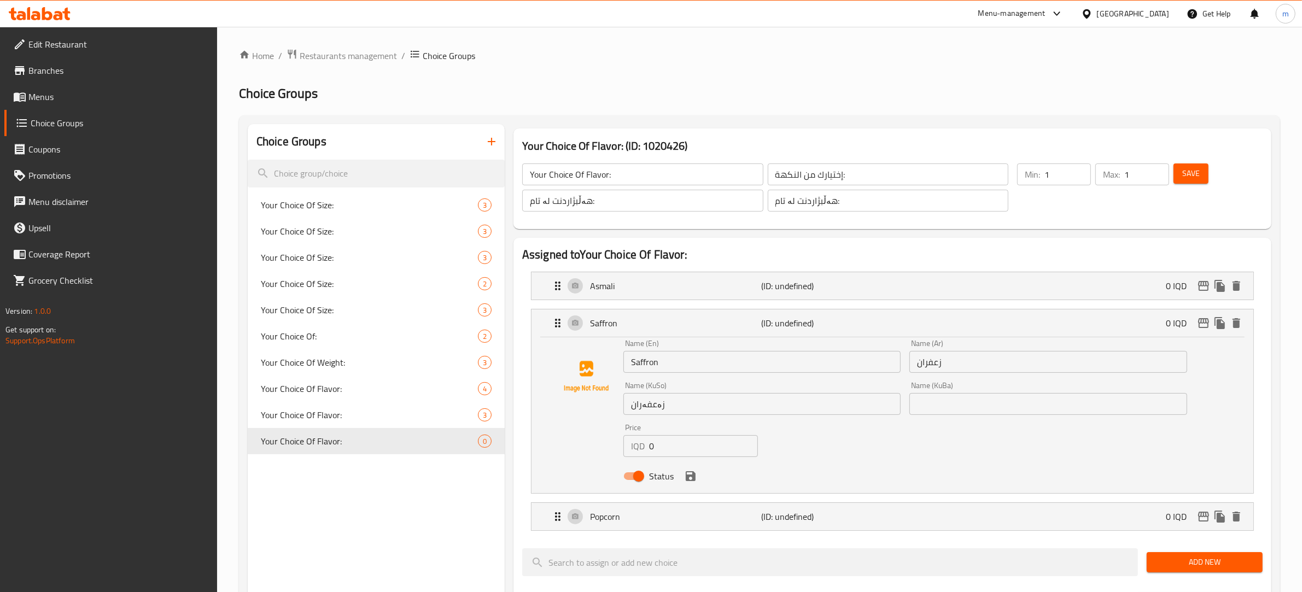
click at [964, 409] on input "text" at bounding box center [1047, 404] width 277 height 22
paste input "زەعفەران"
click at [692, 481] on icon "save" at bounding box center [691, 476] width 10 height 10
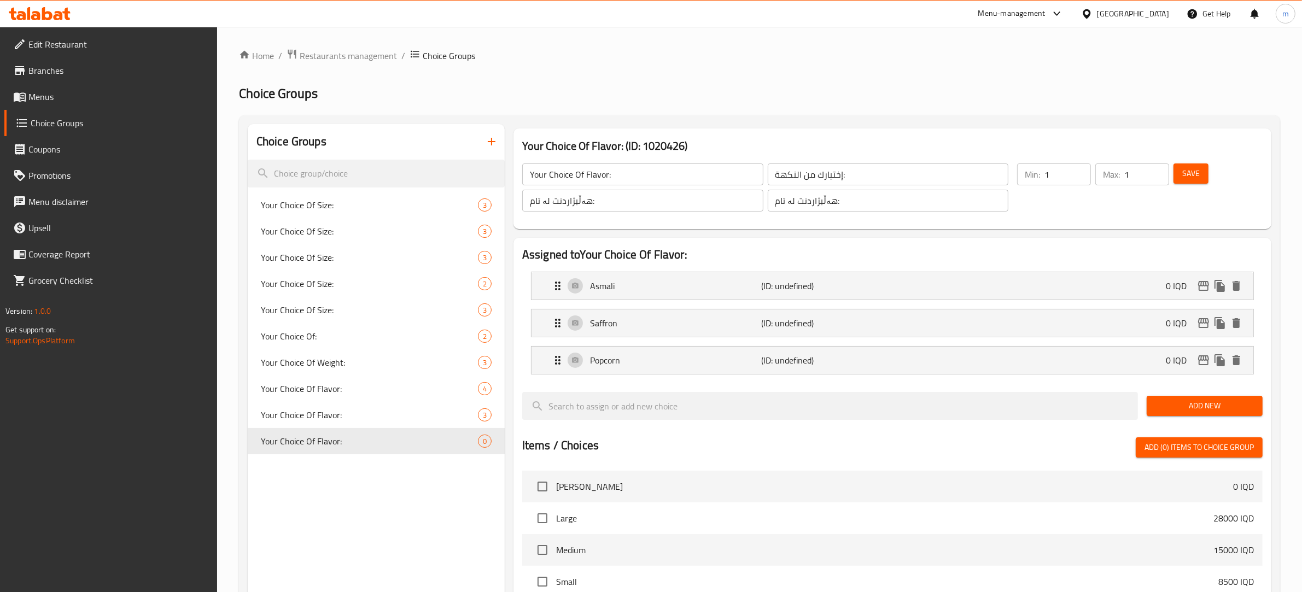
type input "زەعفەران"
click at [1231, 405] on span "Add New" at bounding box center [1204, 406] width 98 height 14
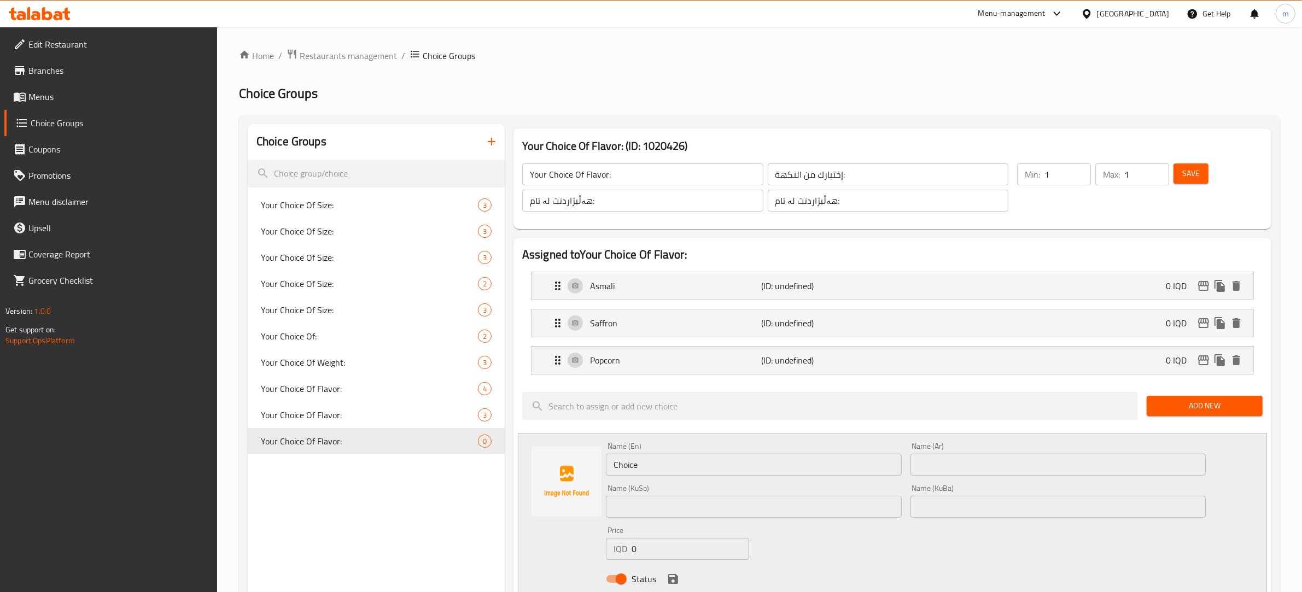
click at [775, 458] on input "Choice" at bounding box center [754, 465] width 296 height 22
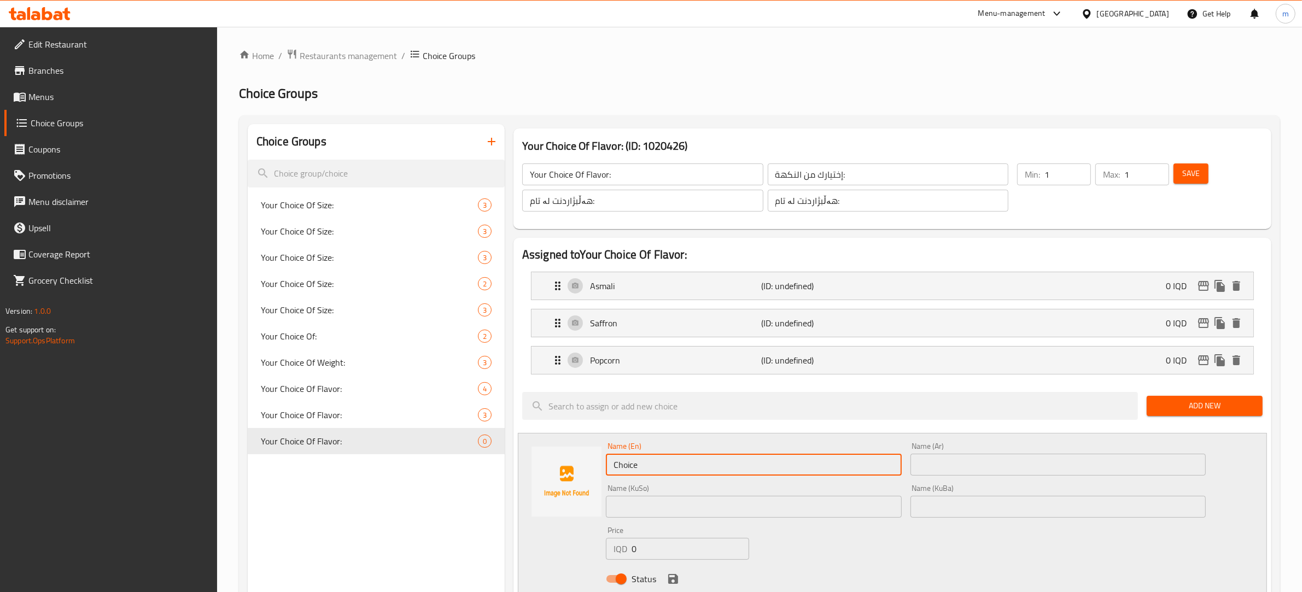
click at [775, 458] on input "Choice" at bounding box center [754, 465] width 296 height 22
paste input "Vanilla"
type input "Vanilla"
click at [942, 469] on input "text" at bounding box center [1058, 465] width 296 height 22
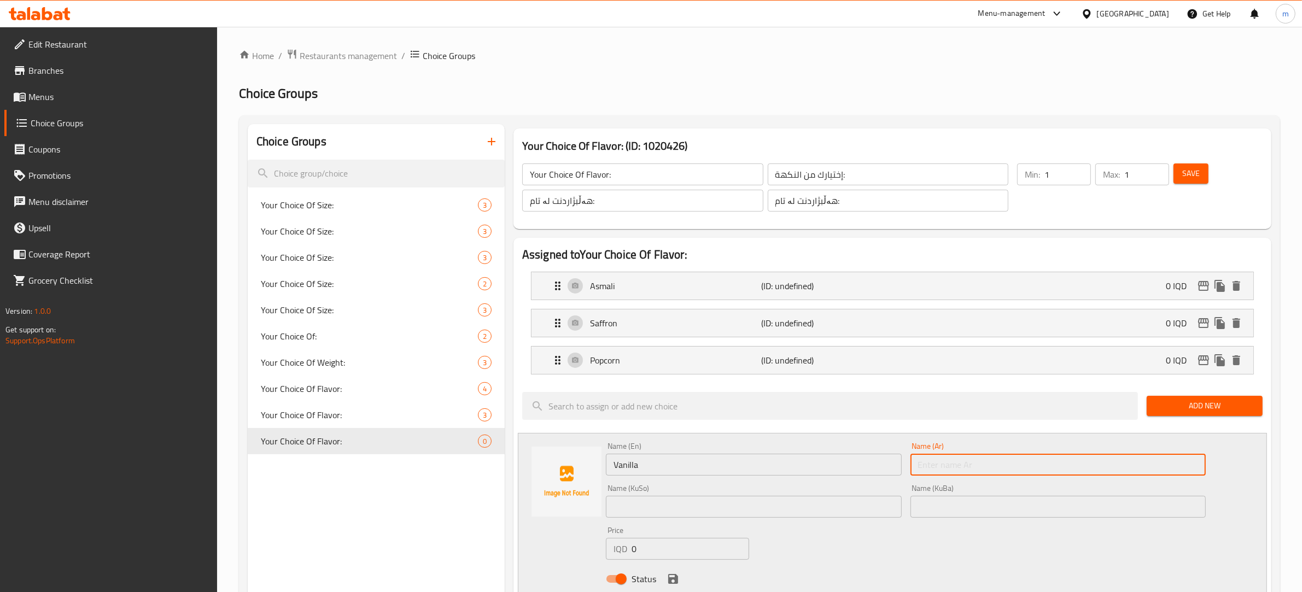
paste input "فانيليا"
type input "فانيليا"
click at [698, 518] on input "text" at bounding box center [754, 507] width 296 height 22
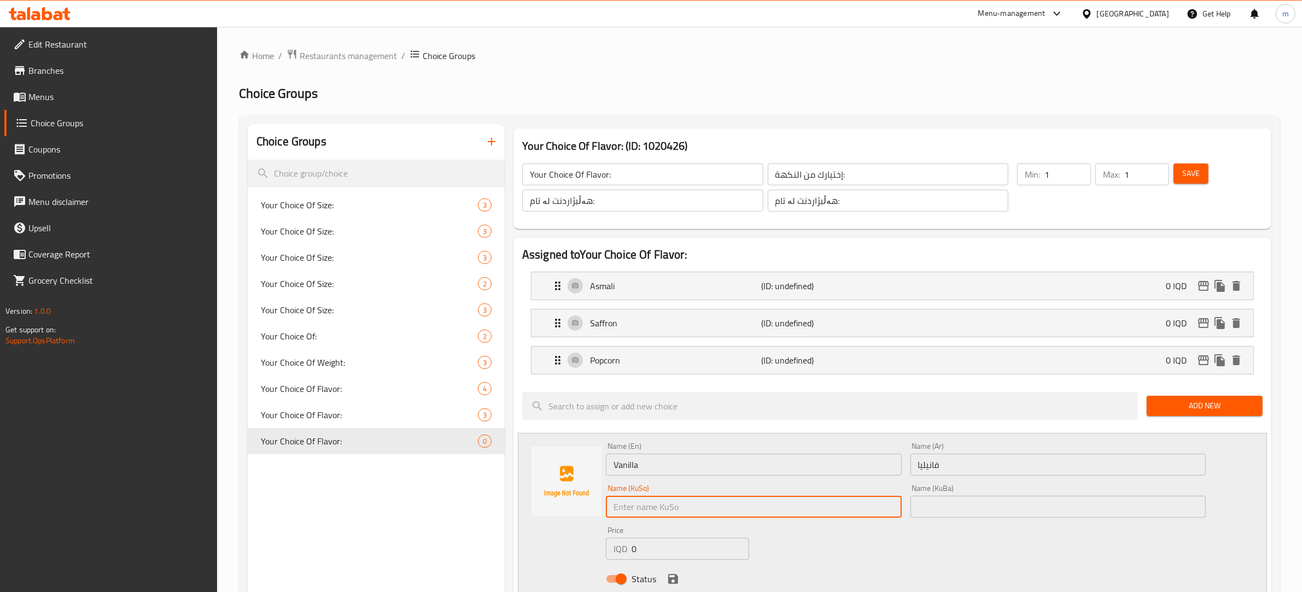
paste input "ڤانێلا"
type input "ڤانێلا"
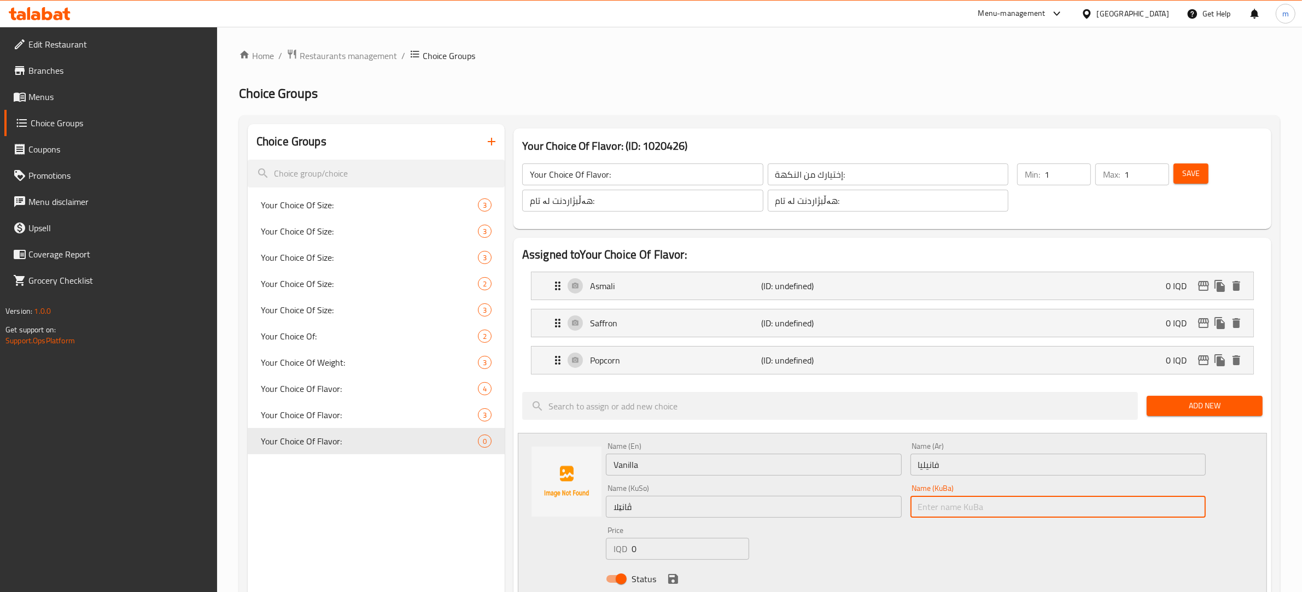
click at [976, 500] on input "text" at bounding box center [1058, 507] width 296 height 22
paste input "ڤانێلا"
type input "ڤانێلا"
click at [673, 577] on icon "save" at bounding box center [673, 579] width 13 height 13
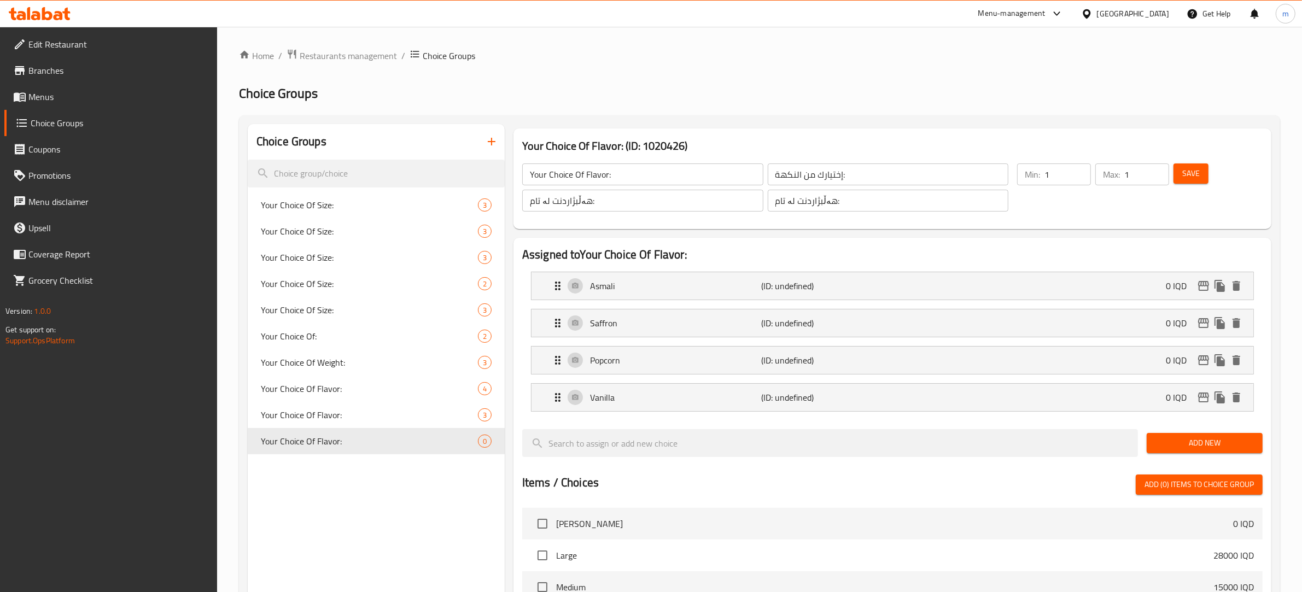
click at [1221, 445] on span "Add New" at bounding box center [1204, 443] width 98 height 14
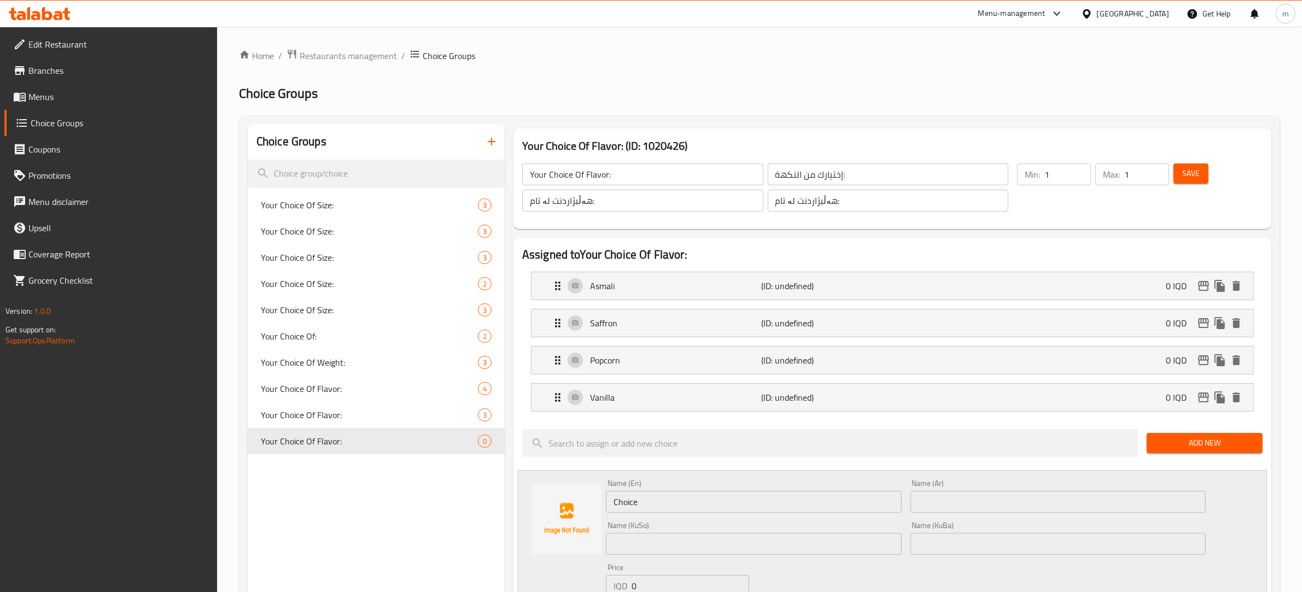
click at [726, 504] on input "Choice" at bounding box center [754, 502] width 296 height 22
paste input "Toffe"
type input "Toffee"
click at [988, 518] on div "Name (KuBa) Name (KuBa)" at bounding box center [1058, 538] width 305 height 42
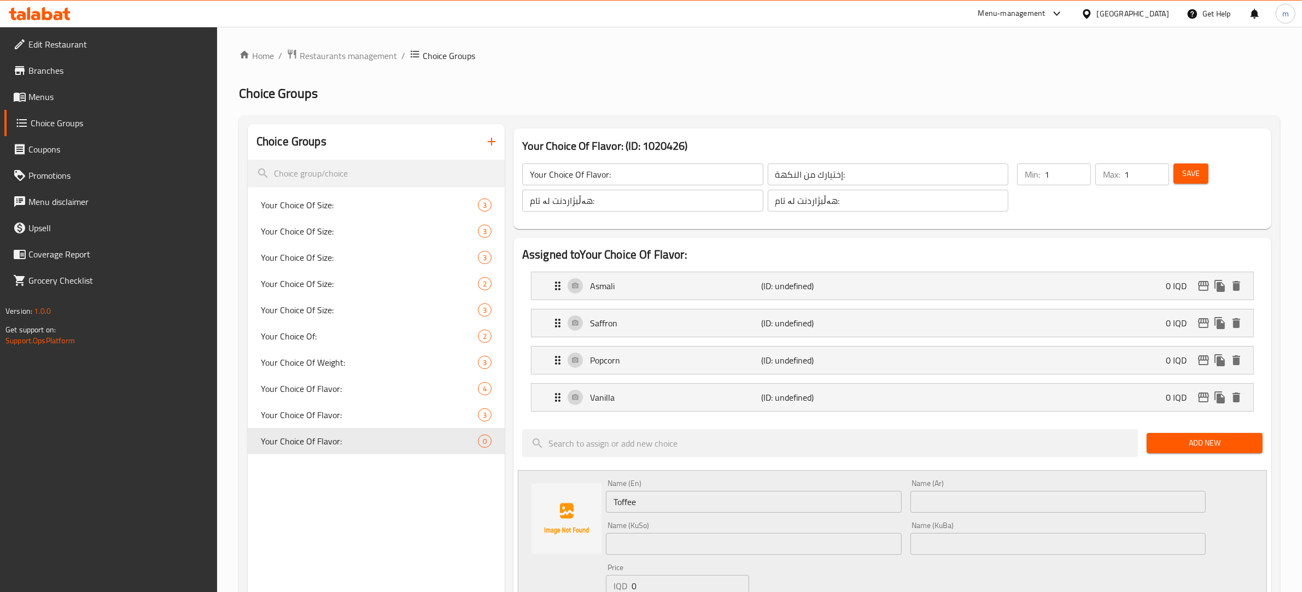
click at [980, 499] on input "text" at bounding box center [1058, 502] width 296 height 22
paste input "توفي"
type input "توفي"
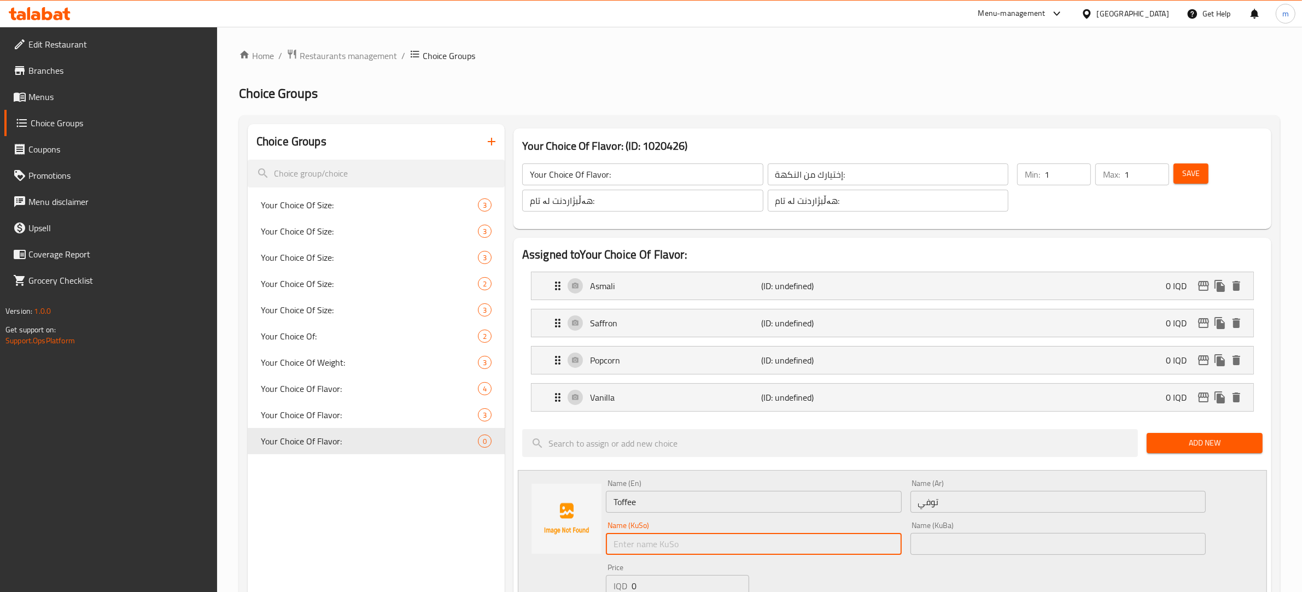
click at [687, 545] on input "text" at bounding box center [754, 544] width 296 height 22
paste input "تووفی"
type input "تووفی"
click at [974, 556] on div "Name (KuBa) Name (KuBa)" at bounding box center [1058, 538] width 305 height 42
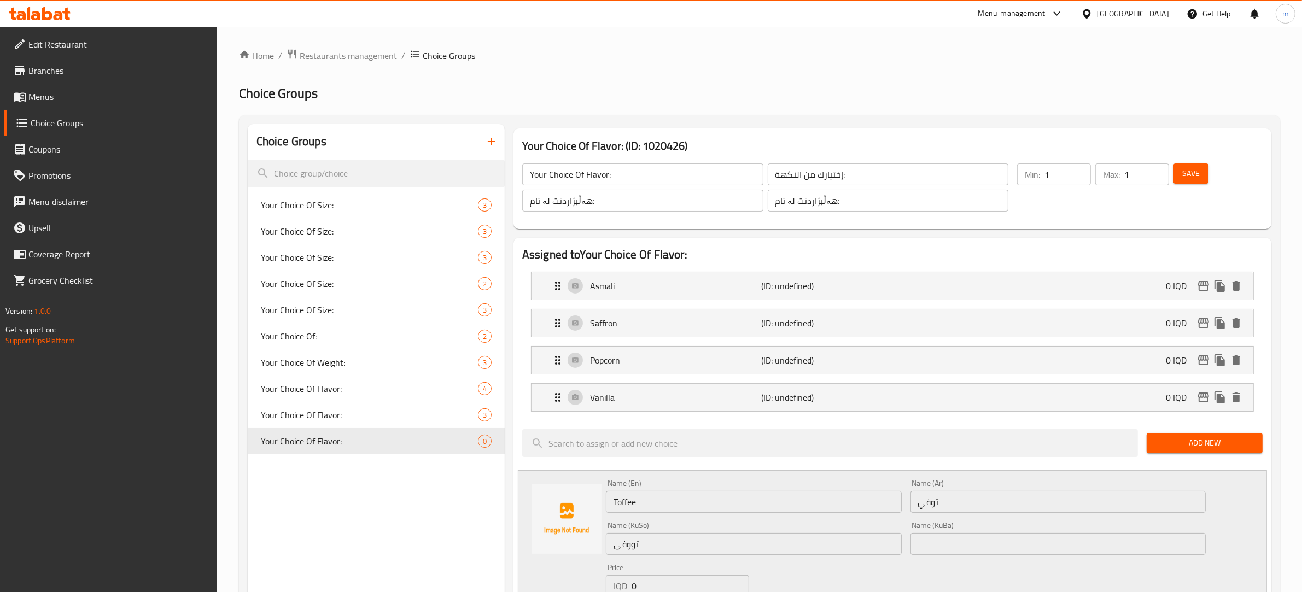
click at [969, 547] on input "text" at bounding box center [1058, 544] width 296 height 22
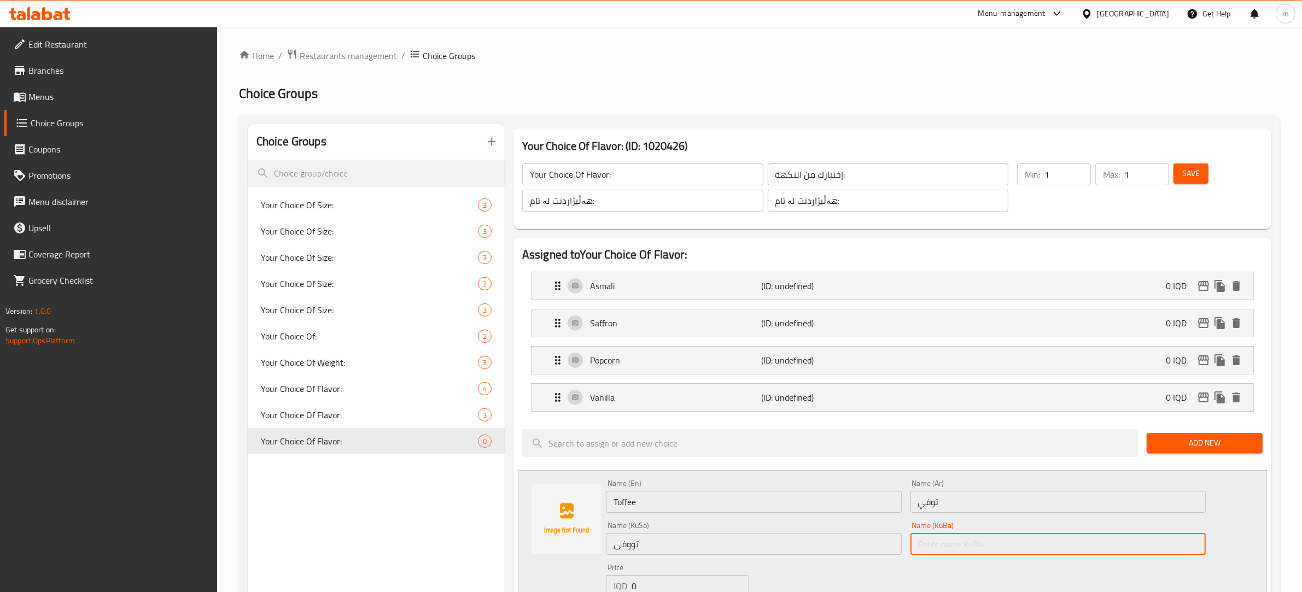
paste input "تووفی"
type input "تووفی"
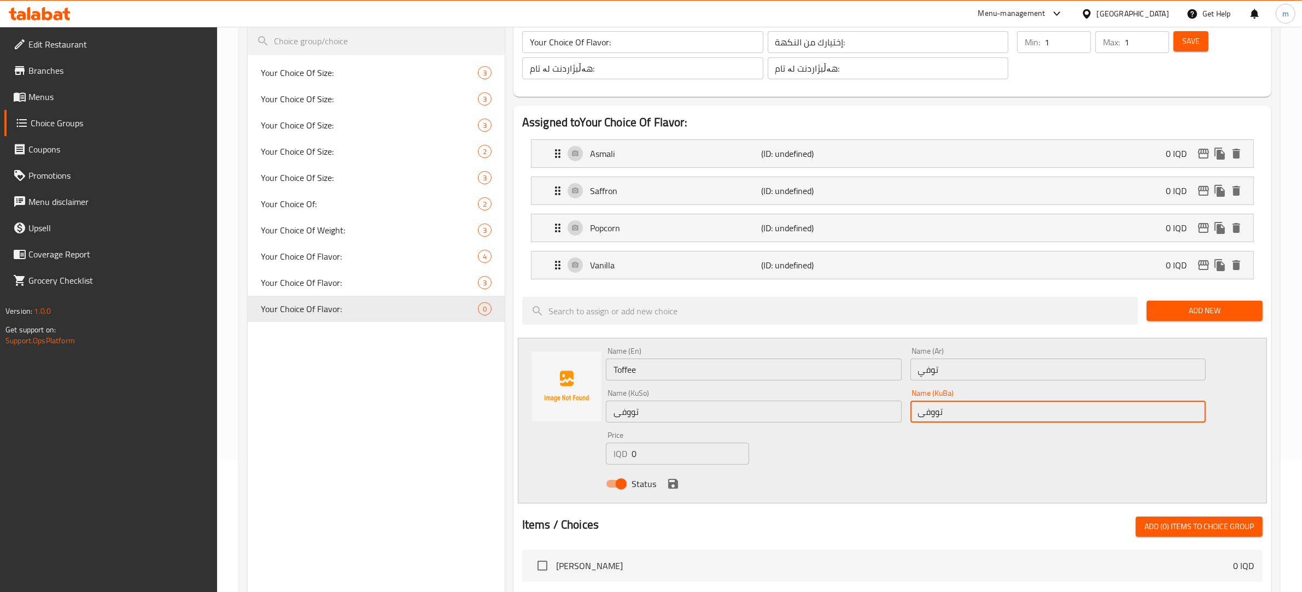
scroll to position [342, 0]
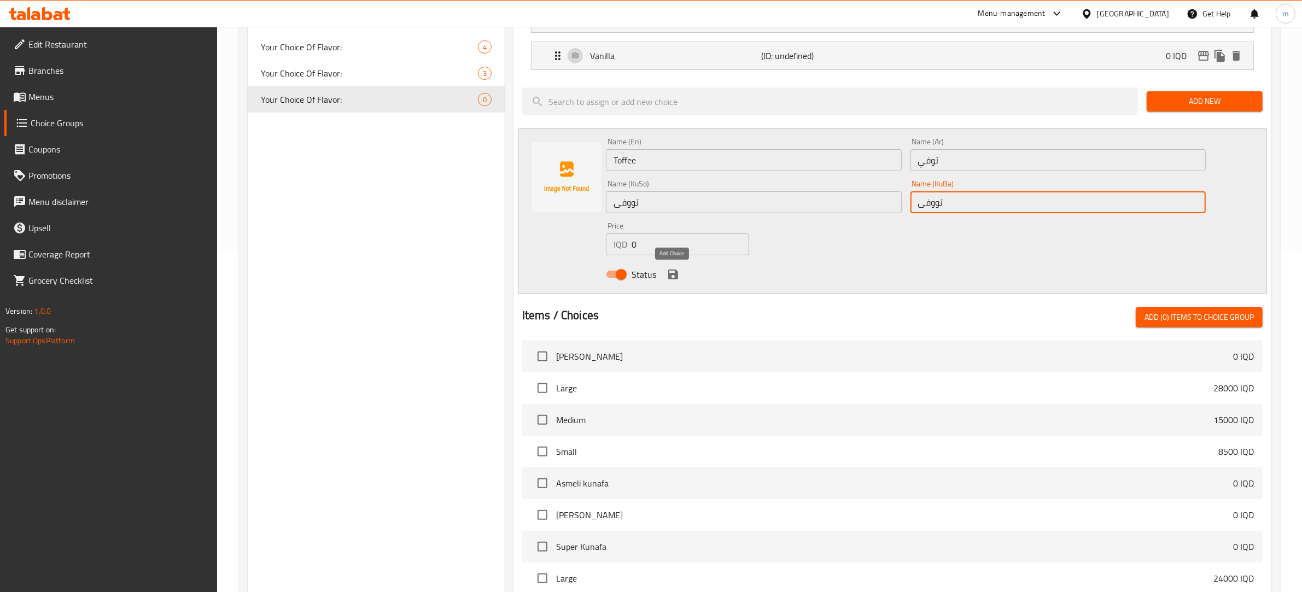
click at [673, 270] on icon "save" at bounding box center [673, 274] width 13 height 13
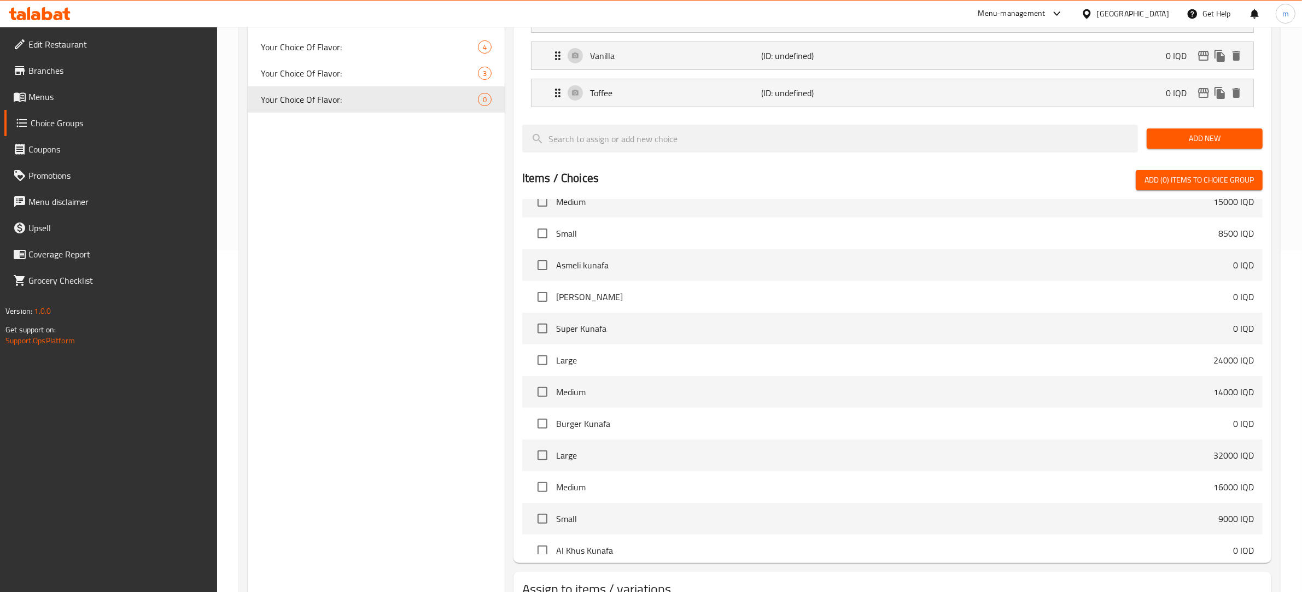
scroll to position [114, 0]
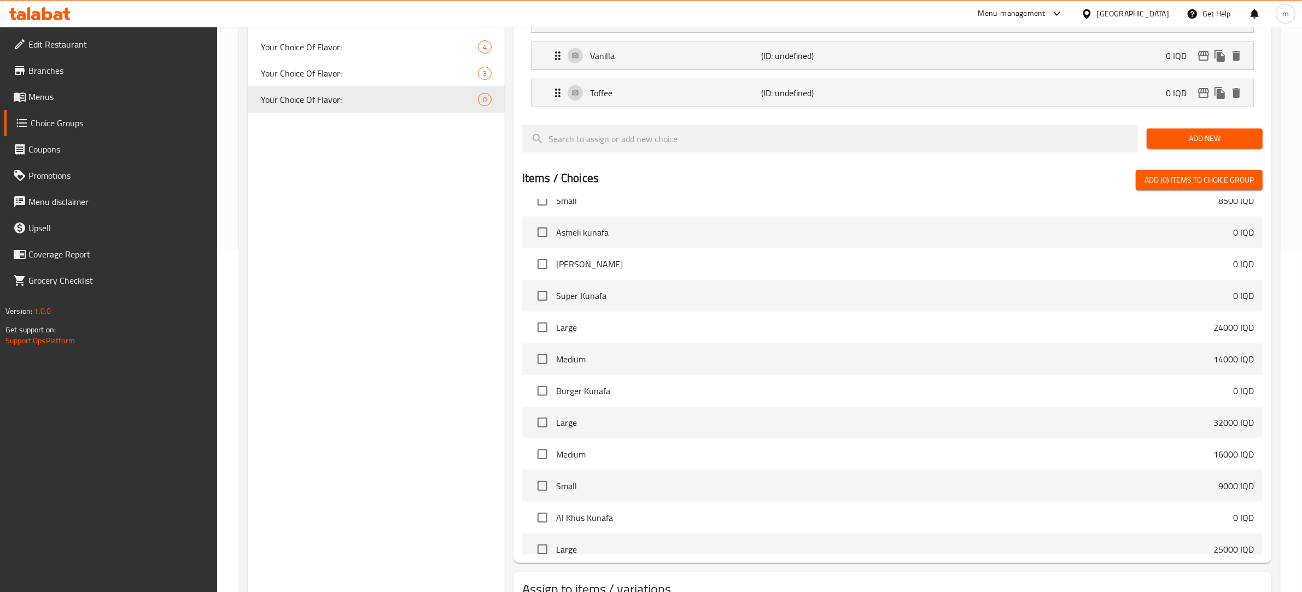
click at [1207, 129] on div "Add New" at bounding box center [1204, 138] width 125 height 37
click at [1203, 136] on span "Add New" at bounding box center [1204, 139] width 98 height 14
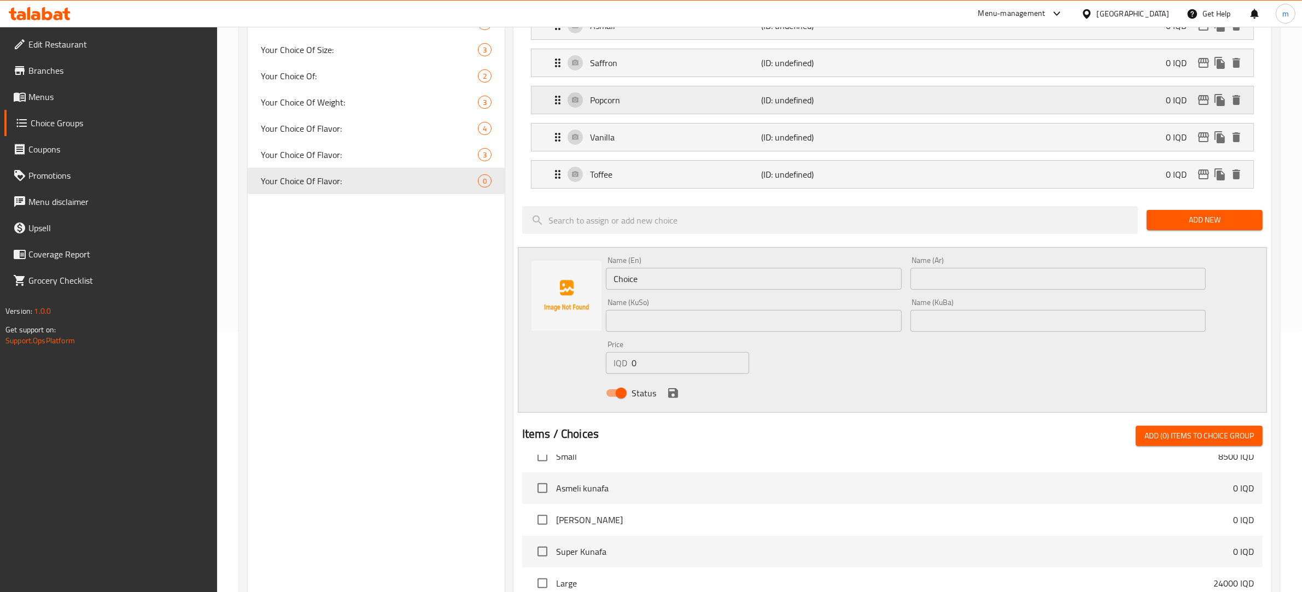
scroll to position [227, 0]
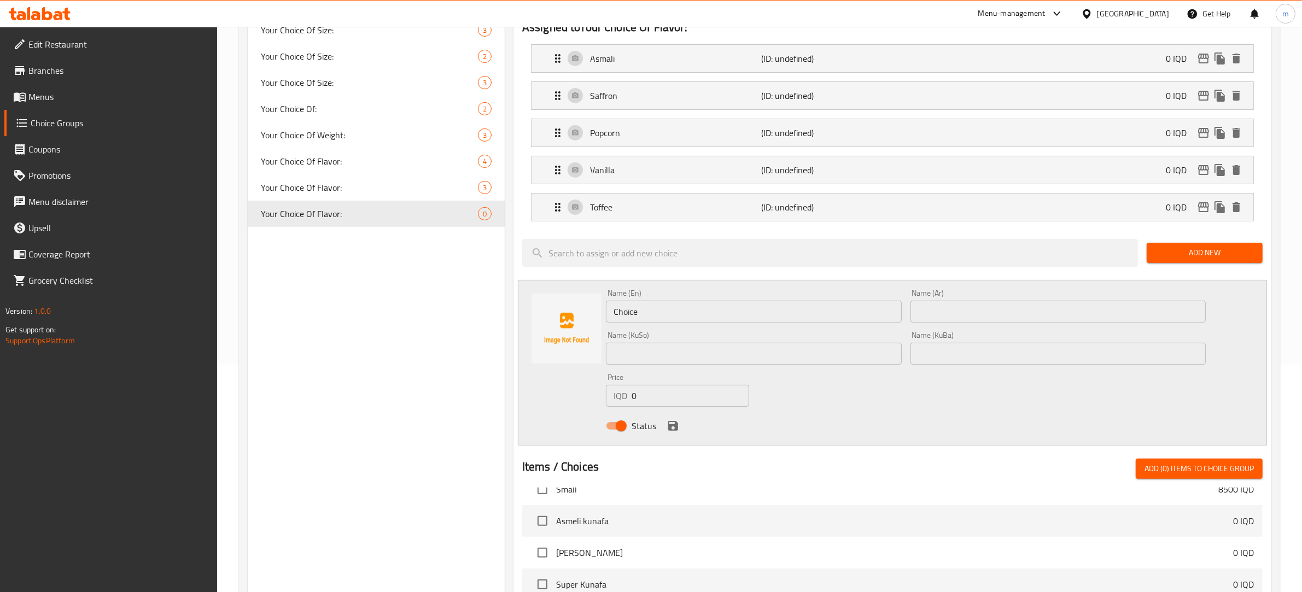
click at [640, 316] on input "Choice" at bounding box center [754, 312] width 296 height 22
paste input "Salted Caramel"
type input "Salted Caramel"
click at [971, 303] on input "text" at bounding box center [1058, 312] width 296 height 22
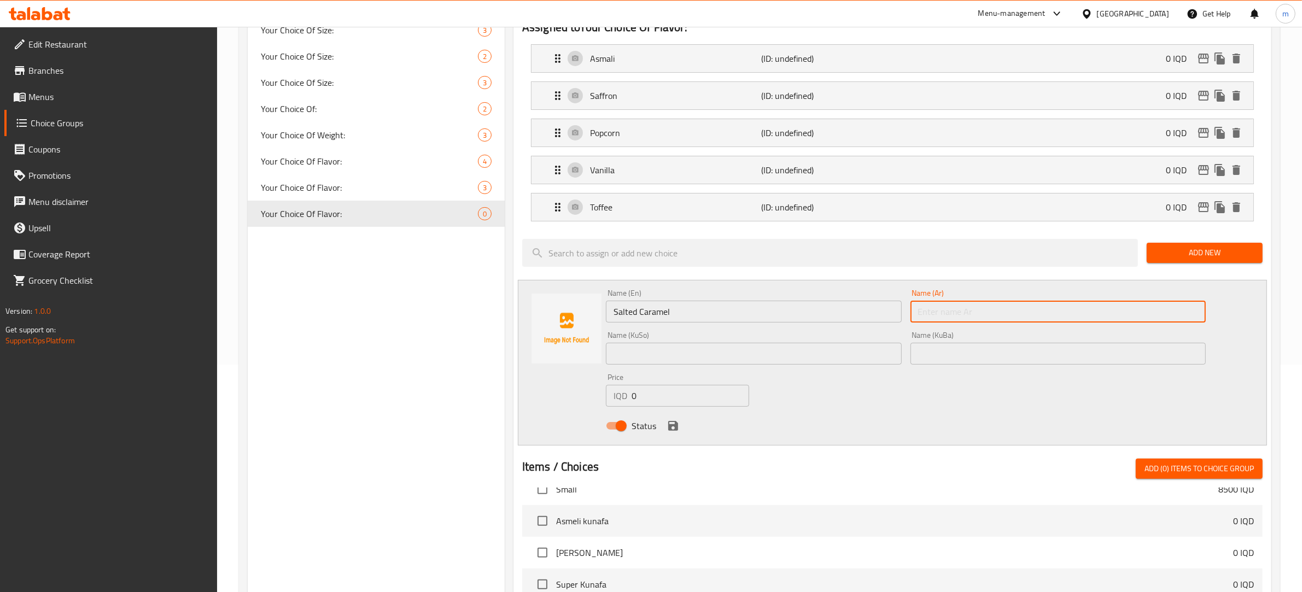
paste input "كراميل مملح"
type input "كراميل مملح"
click at [670, 353] on input "text" at bounding box center [754, 354] width 296 height 22
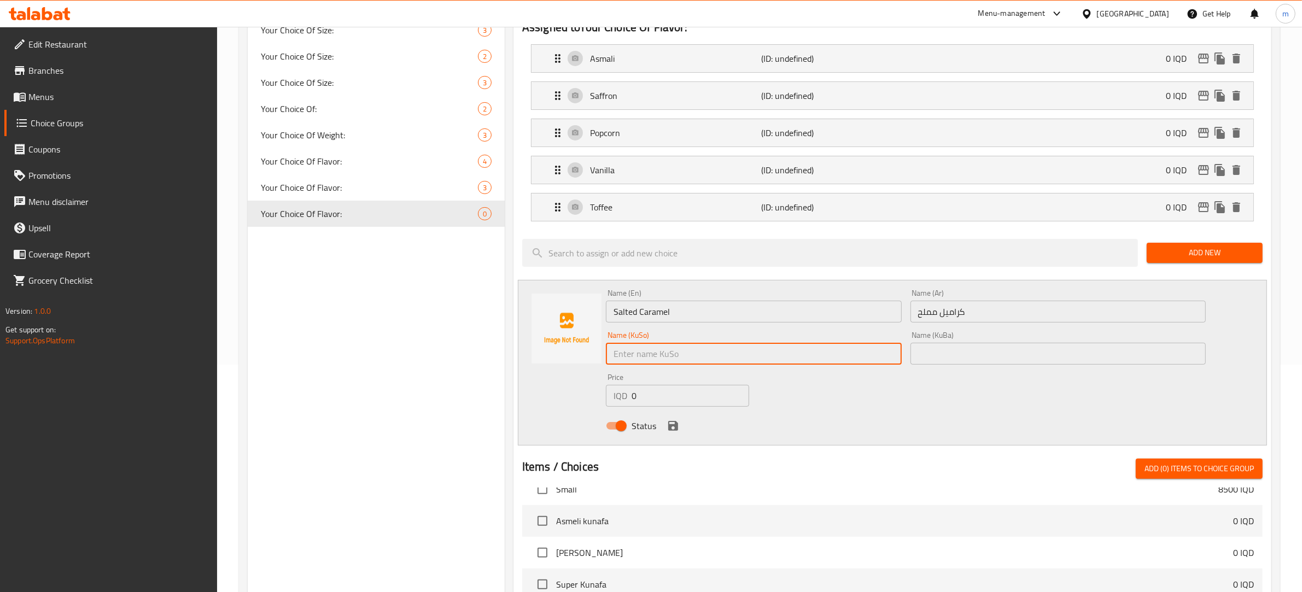
paste input "کەرامێڵی خوێکراو"
type input "کەرامێڵی خوێکراو"
click at [990, 359] on input "text" at bounding box center [1058, 354] width 296 height 22
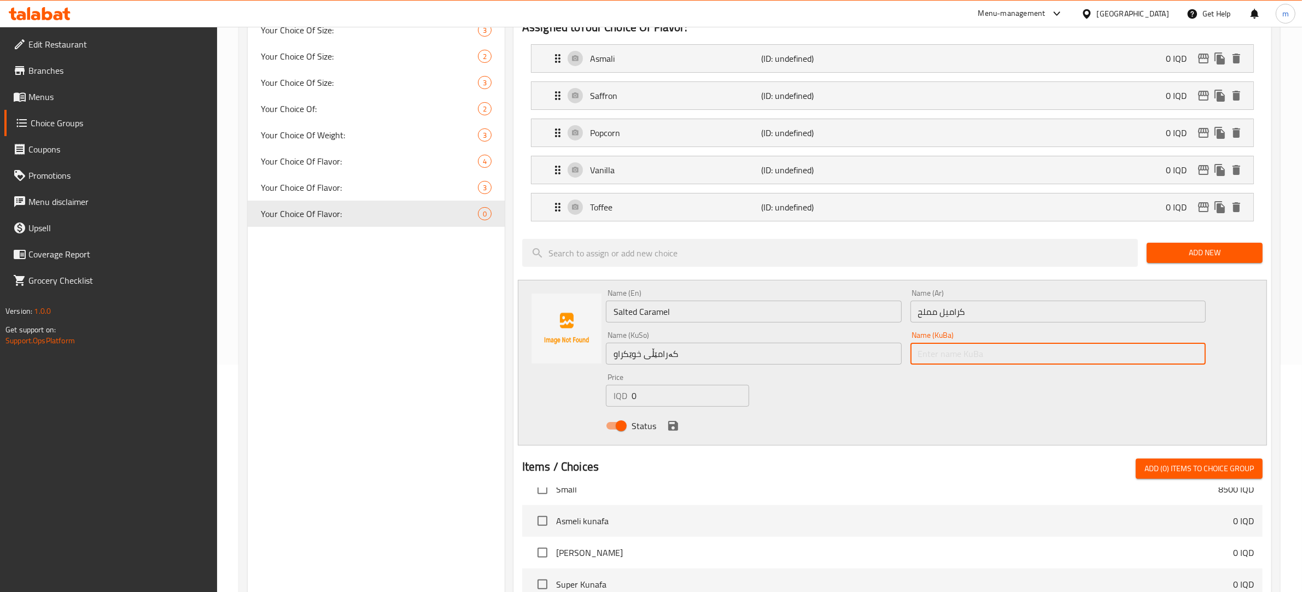
paste input "کەرامێڵی خوێکراو"
type input "کەرامێڵی خوێکراو"
click at [667, 424] on icon "save" at bounding box center [673, 425] width 13 height 13
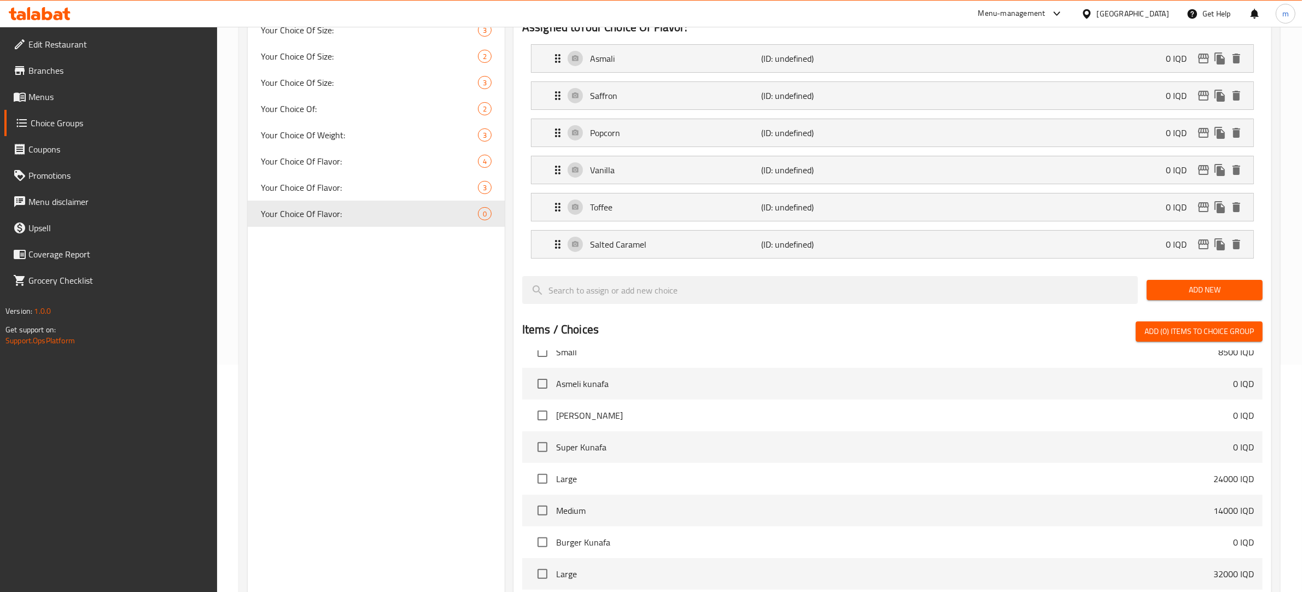
click at [1210, 288] on span "Add New" at bounding box center [1204, 290] width 98 height 14
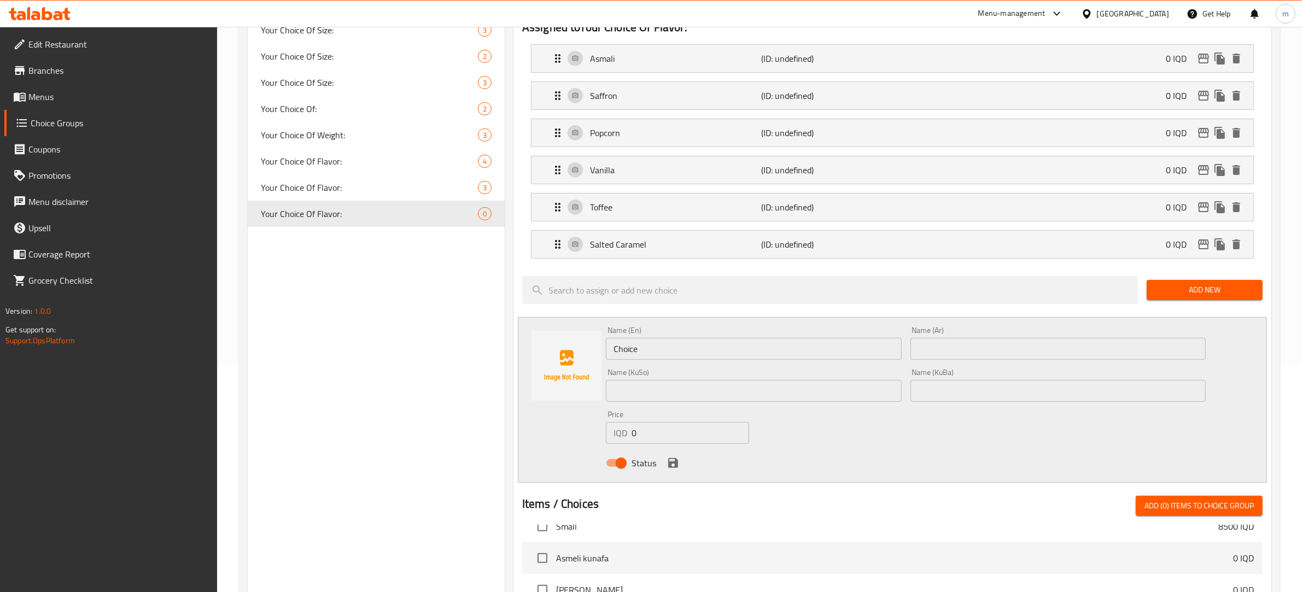
click at [684, 351] on input "Choice" at bounding box center [754, 349] width 296 height 22
click at [684, 350] on input "Choice" at bounding box center [754, 349] width 296 height 22
paste input "Smores"
type input "Smores"
click at [977, 359] on input "text" at bounding box center [1058, 349] width 296 height 22
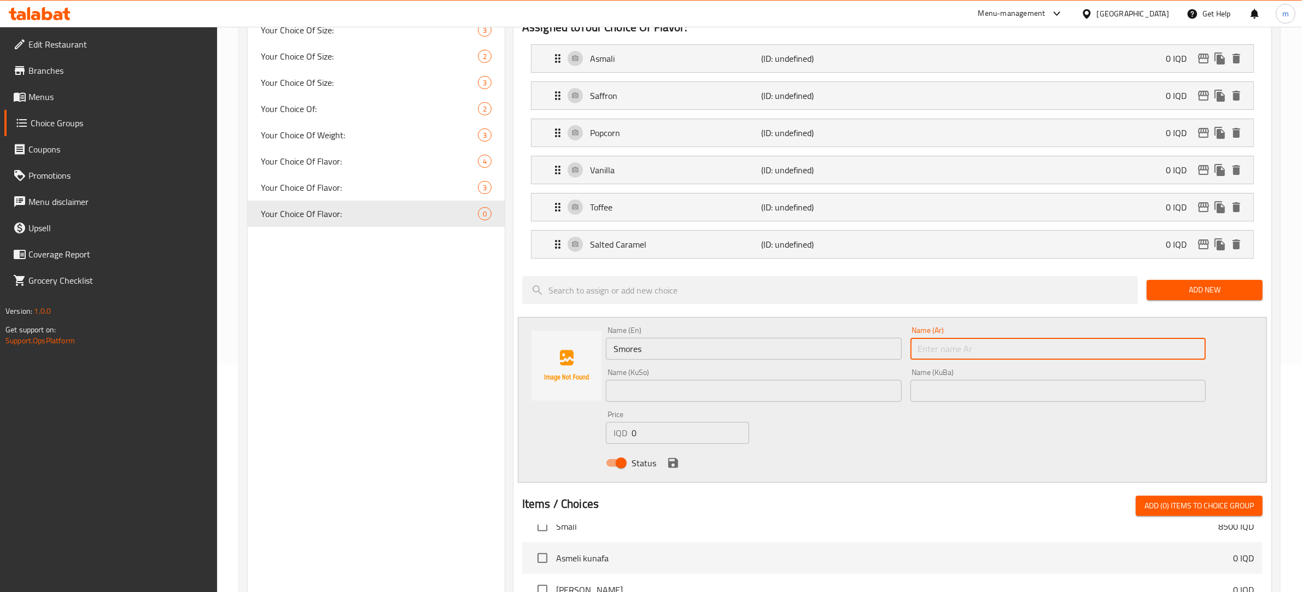
paste input "سيمورس"
type input "سيمورس"
click at [743, 400] on input "text" at bounding box center [754, 391] width 296 height 22
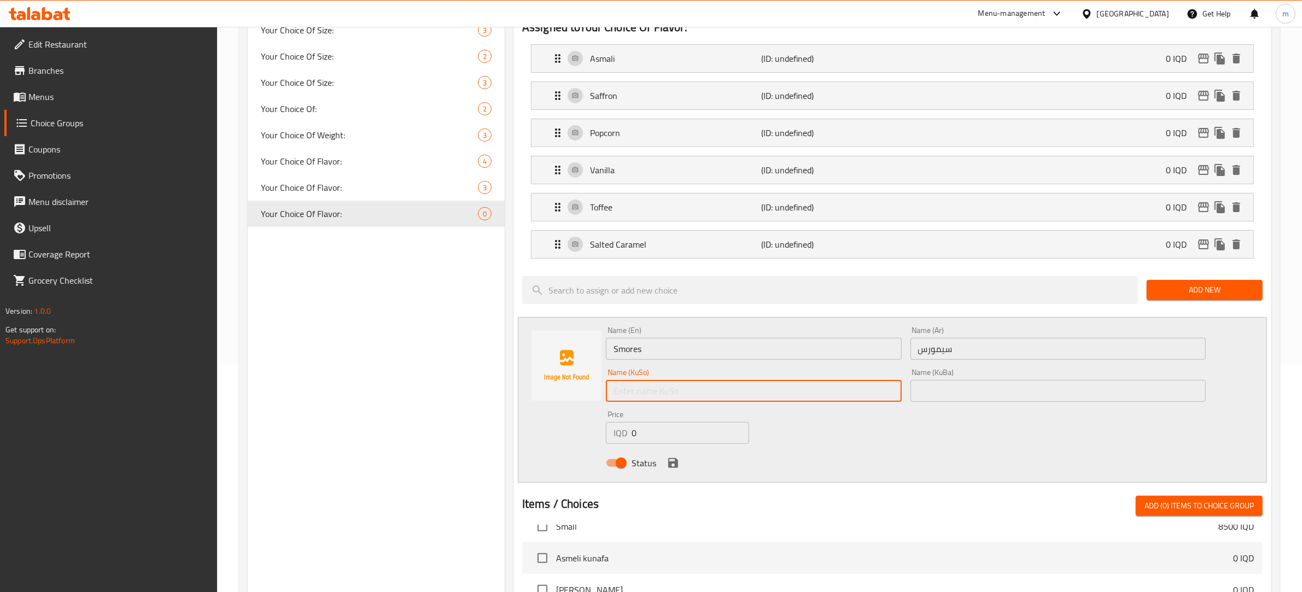
paste input "سیمۆرس"
type input "سیمۆرس"
click at [932, 394] on input "text" at bounding box center [1058, 391] width 296 height 22
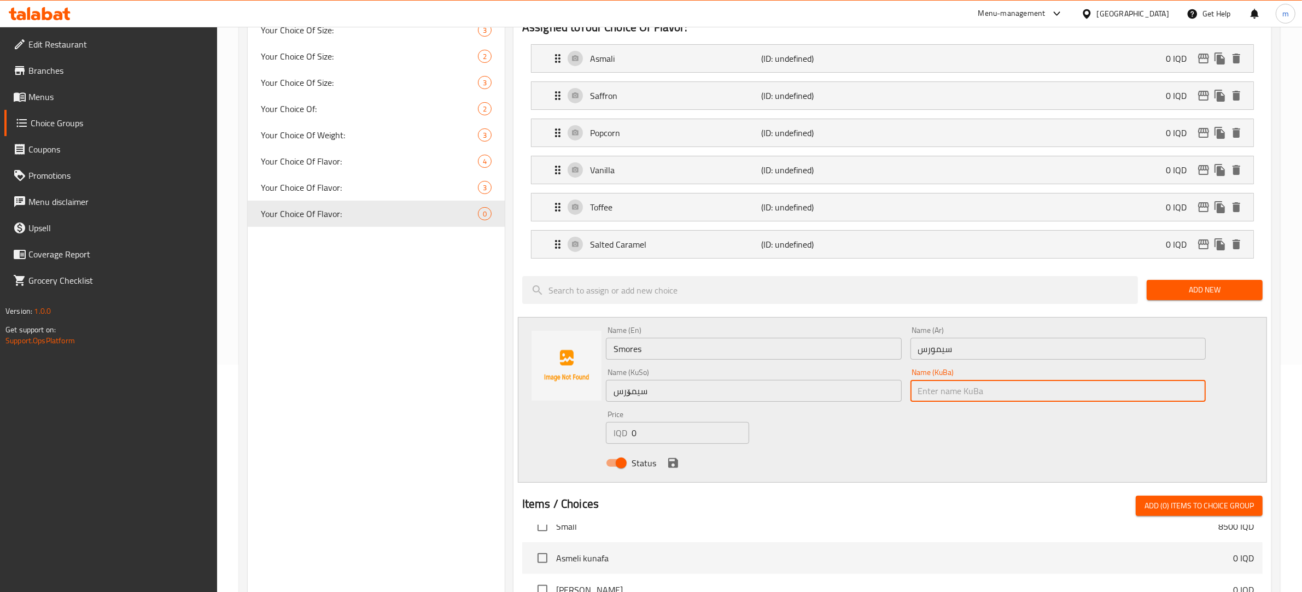
paste input "سیمۆرس"
type input "سیمۆرس"
click at [665, 466] on button "save" at bounding box center [673, 463] width 16 height 16
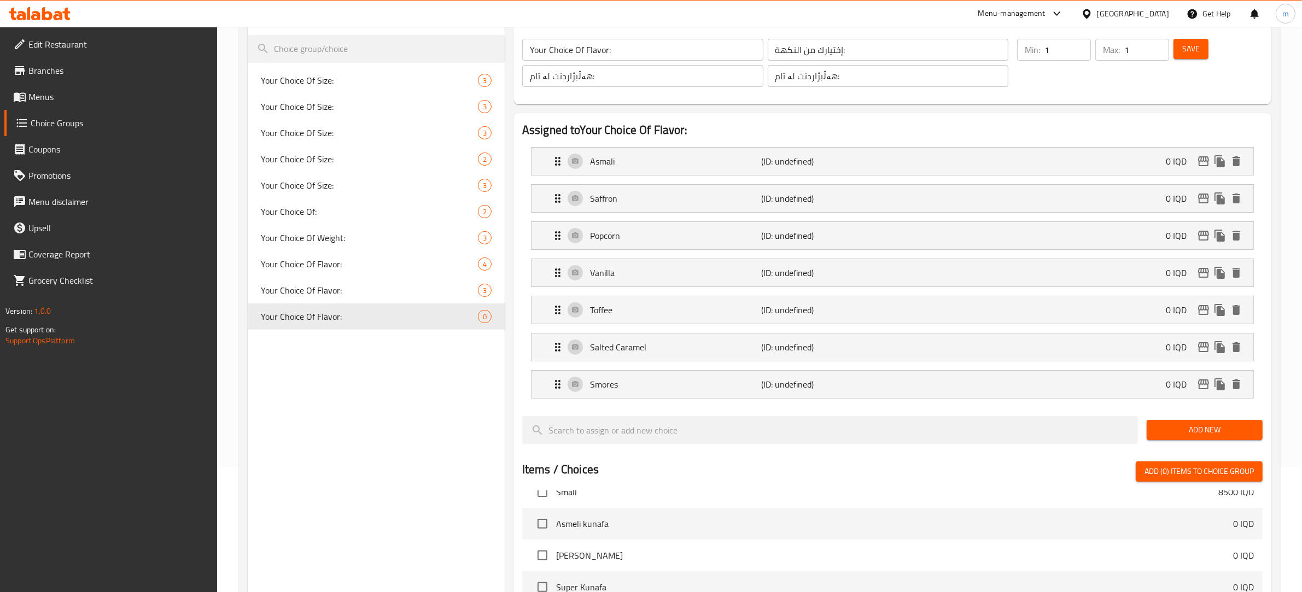
scroll to position [0, 0]
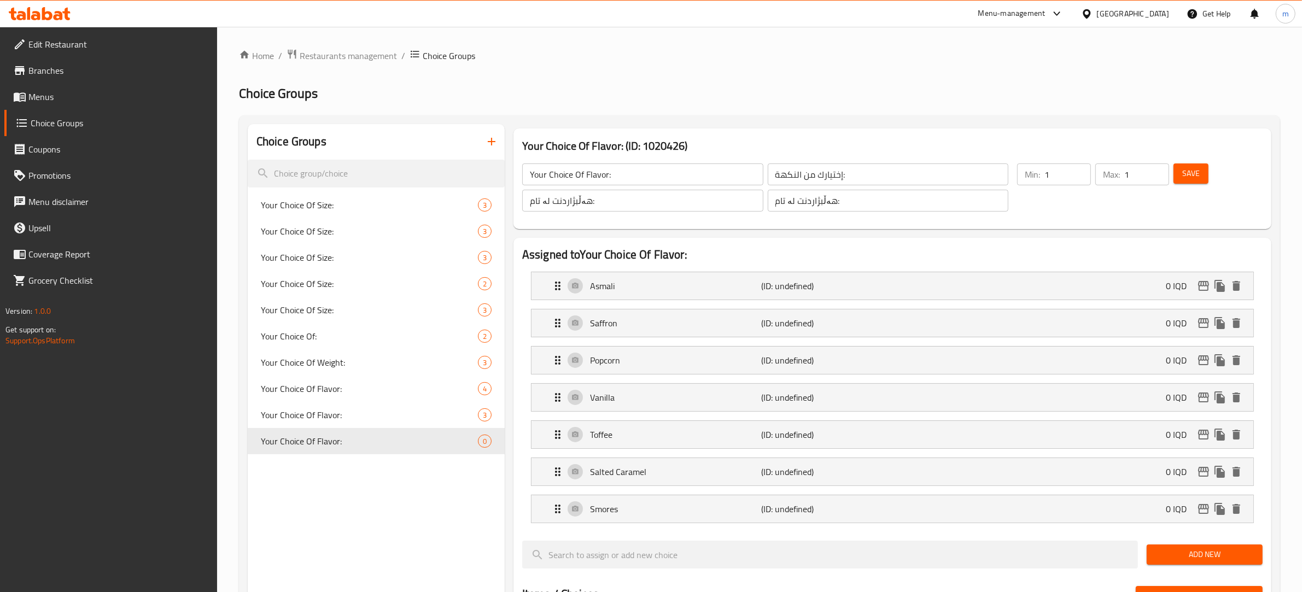
click at [1187, 180] on span "Save" at bounding box center [1190, 174] width 17 height 14
click at [1196, 181] on button "Save" at bounding box center [1191, 174] width 35 height 20
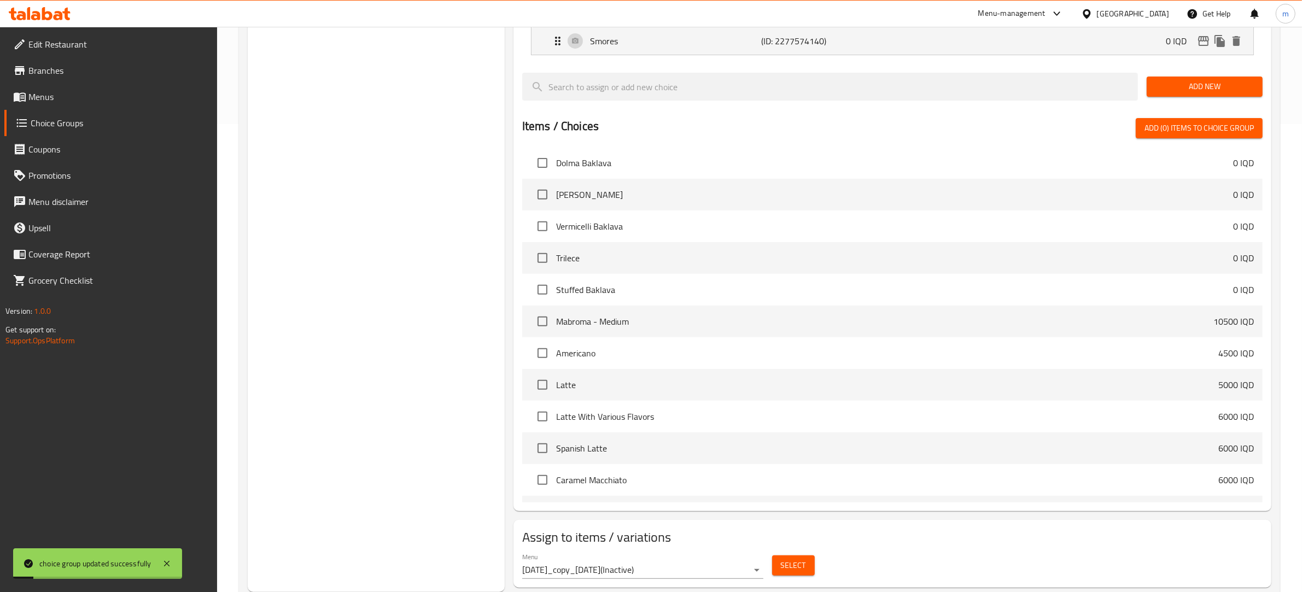
scroll to position [500, 0]
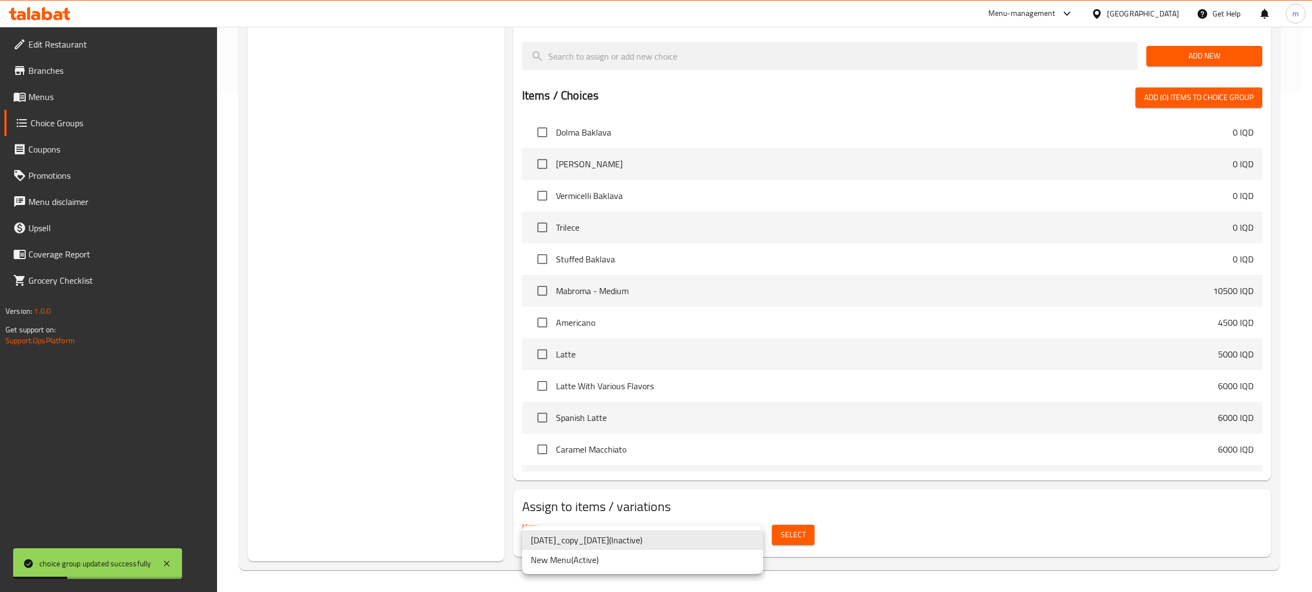
click at [592, 556] on li "New Menu ( Active )" at bounding box center [642, 560] width 241 height 20
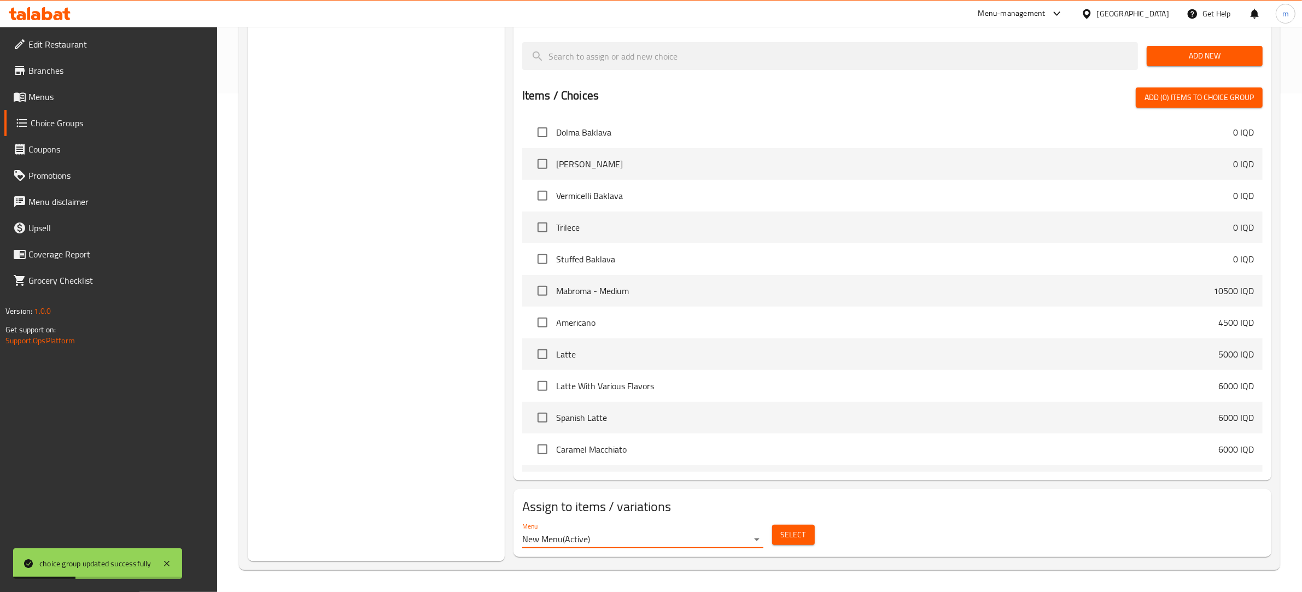
click at [816, 536] on div "Select" at bounding box center [793, 535] width 51 height 29
click at [796, 529] on span "Select" at bounding box center [793, 535] width 25 height 14
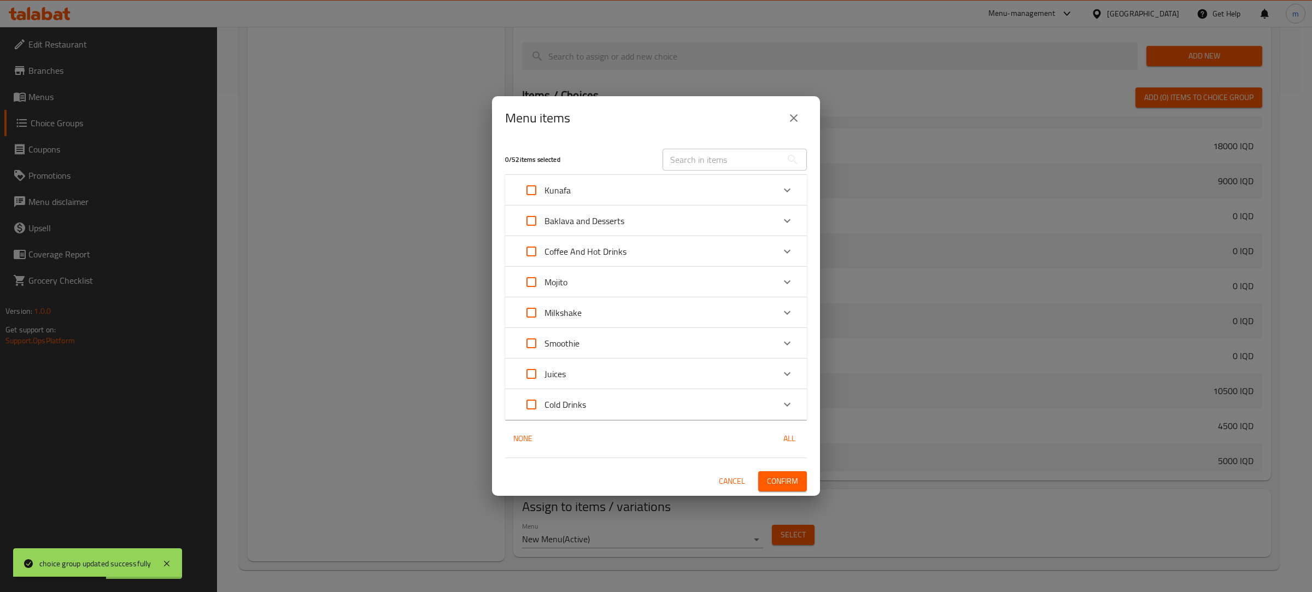
click at [714, 155] on input "text" at bounding box center [722, 160] width 119 height 22
click at [713, 152] on input "text" at bounding box center [722, 160] width 119 height 22
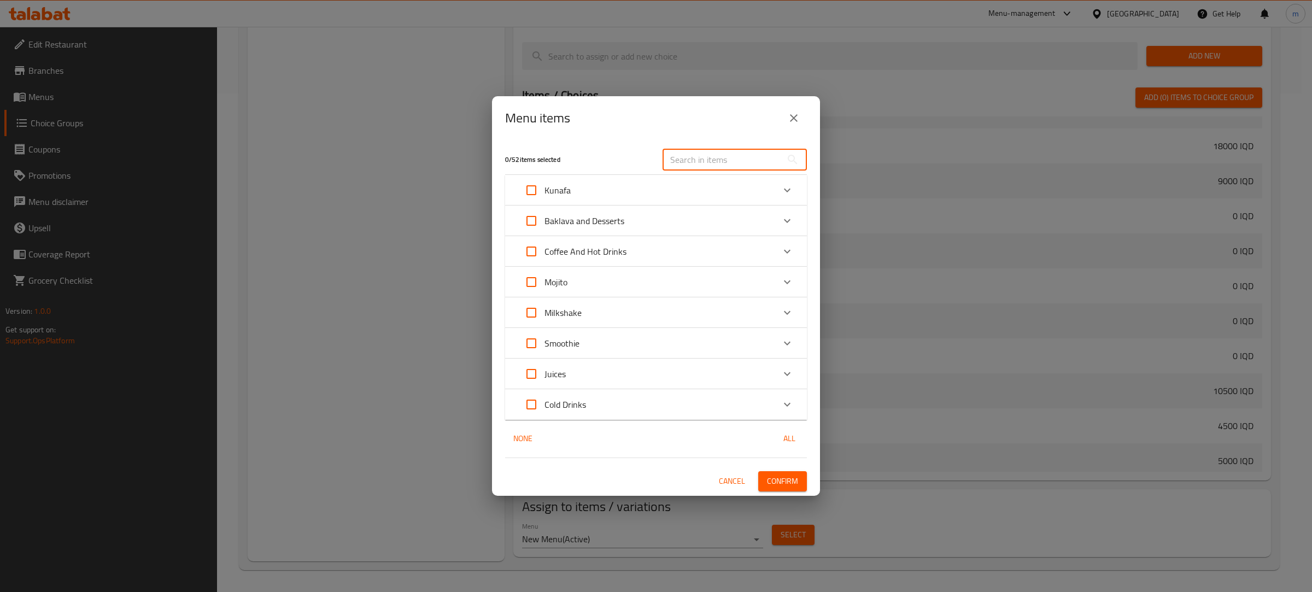
paste input "Latte With Various Flavors"
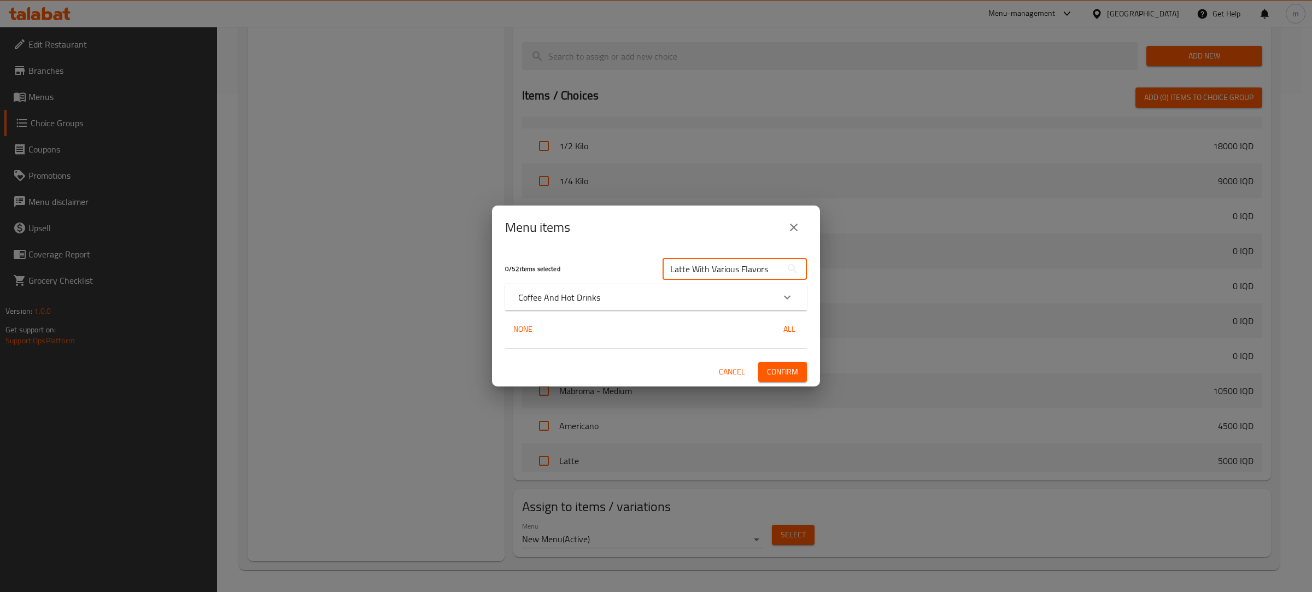
type input "Latte With Various Flavors"
click at [679, 296] on div "Coffee And Hot Drinks" at bounding box center [646, 297] width 256 height 13
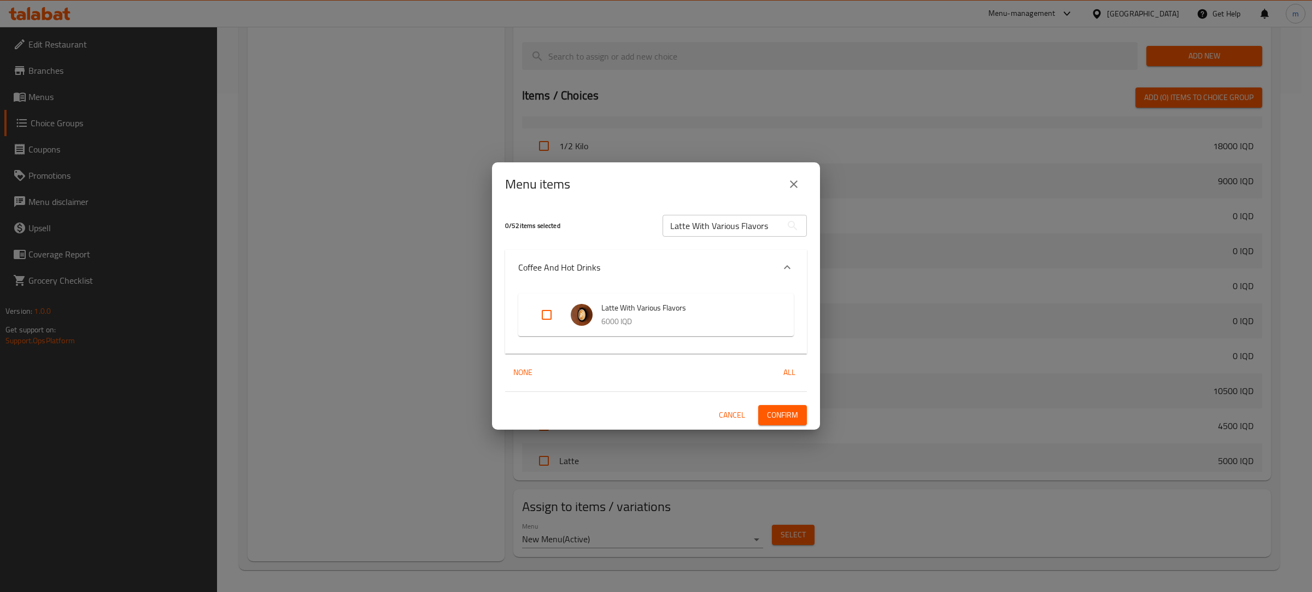
click at [539, 318] on input "Expand" at bounding box center [547, 315] width 26 height 26
checkbox input "true"
click at [774, 416] on span "Confirm" at bounding box center [782, 415] width 31 height 14
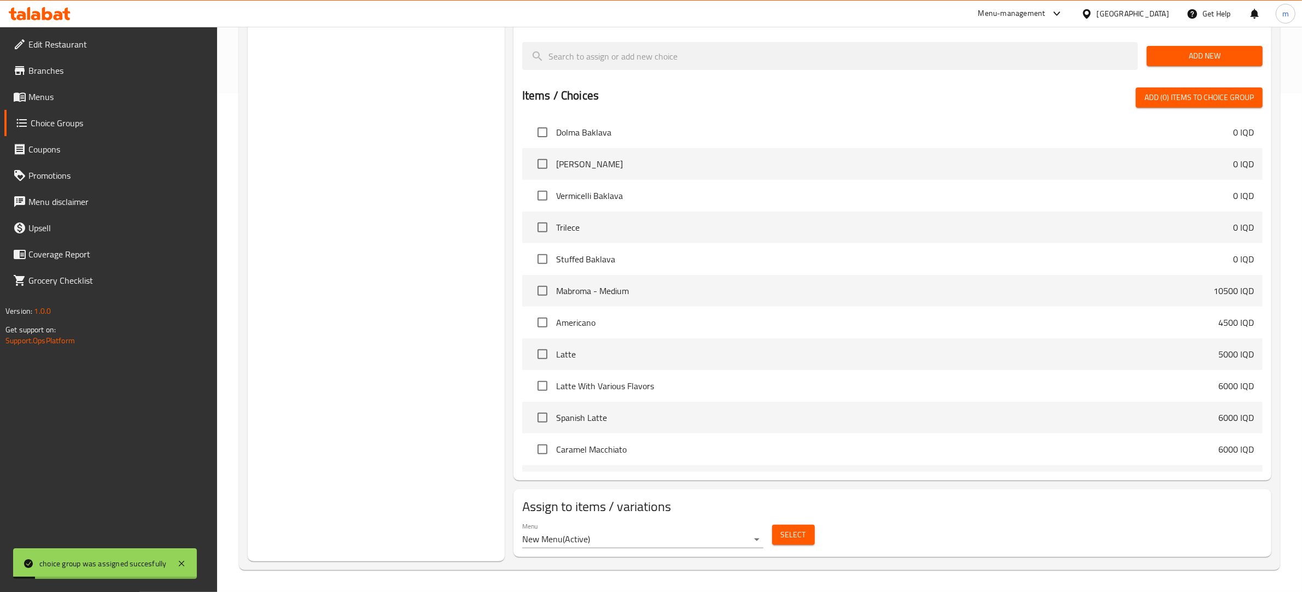
click at [66, 90] on span "Menus" at bounding box center [118, 96] width 180 height 13
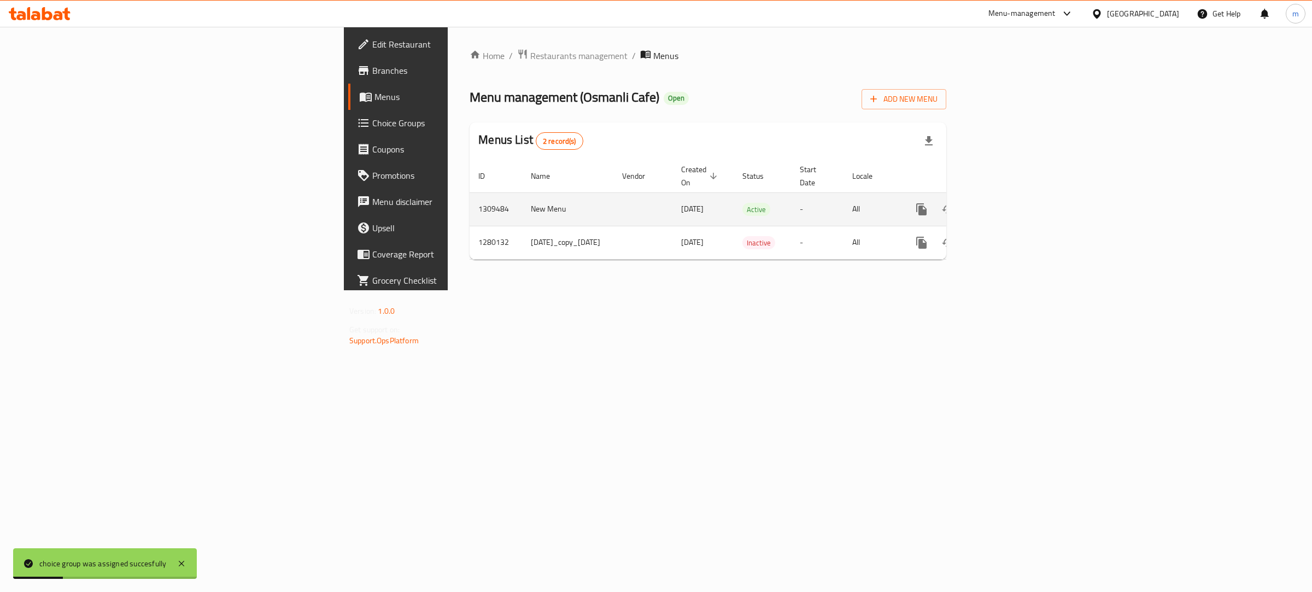
click at [1007, 203] on icon "enhanced table" at bounding box center [1000, 209] width 13 height 13
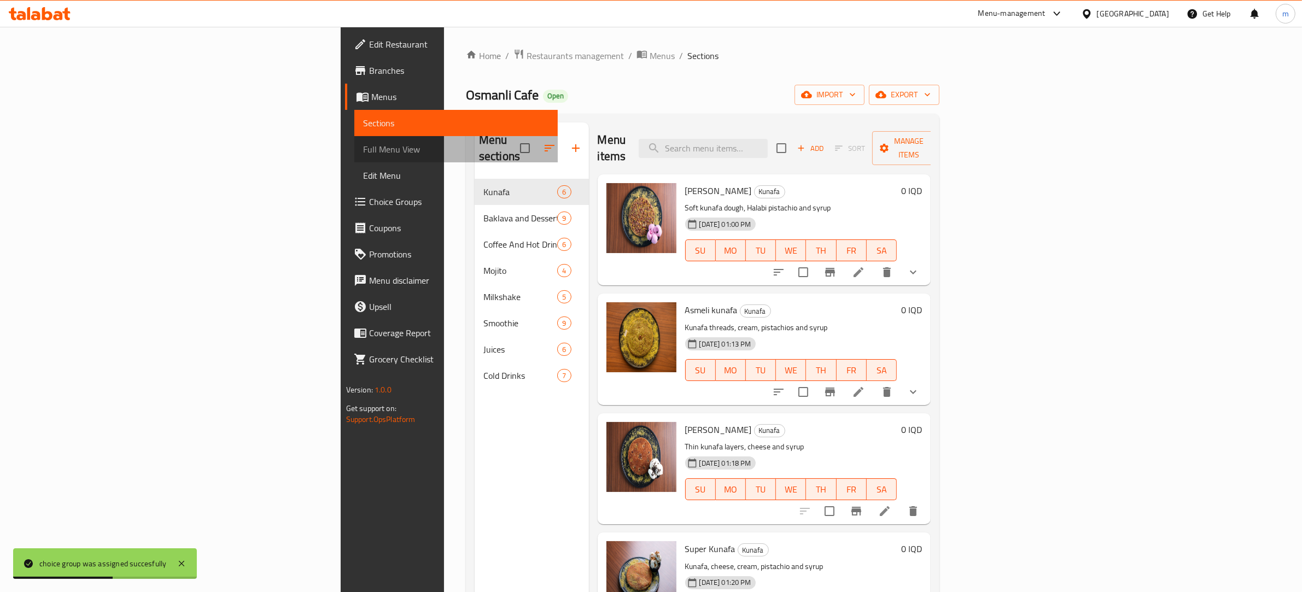
click at [363, 149] on span "Full Menu View" at bounding box center [456, 149] width 186 height 13
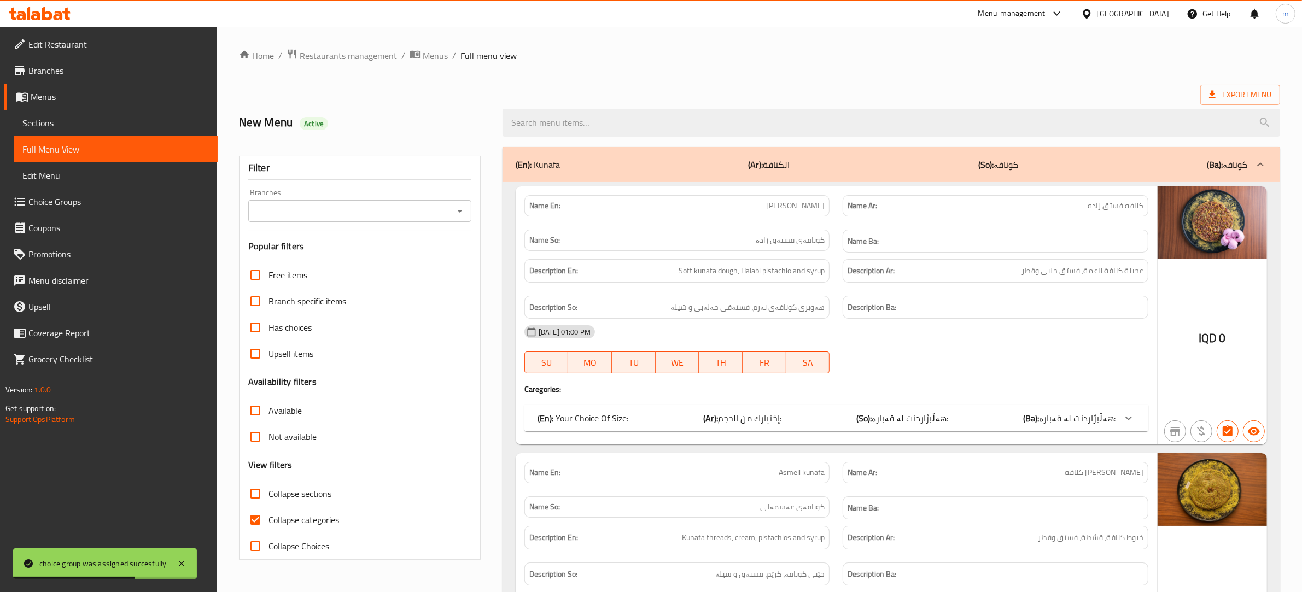
click at [463, 212] on icon "Open" at bounding box center [459, 211] width 13 height 13
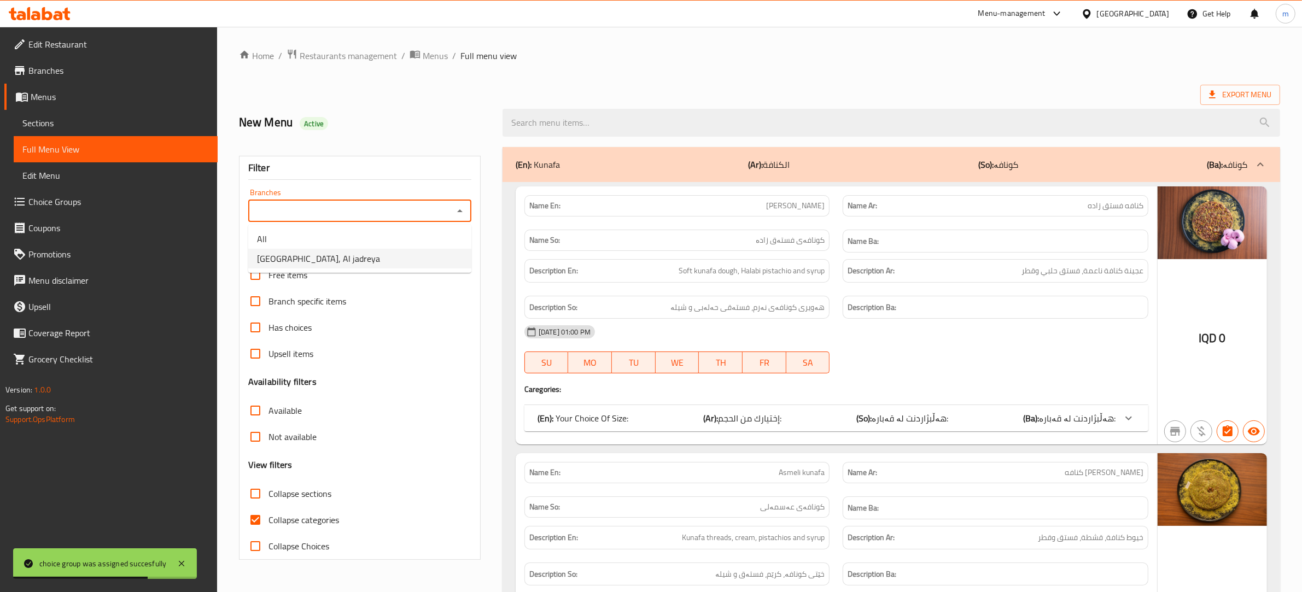
click at [324, 261] on span "[GEOGRAPHIC_DATA], Al jadreya" at bounding box center [318, 258] width 123 height 13
type input "[GEOGRAPHIC_DATA], Al jadreya"
click at [253, 521] on input "Collapse categories" at bounding box center [255, 520] width 26 height 26
checkbox input "false"
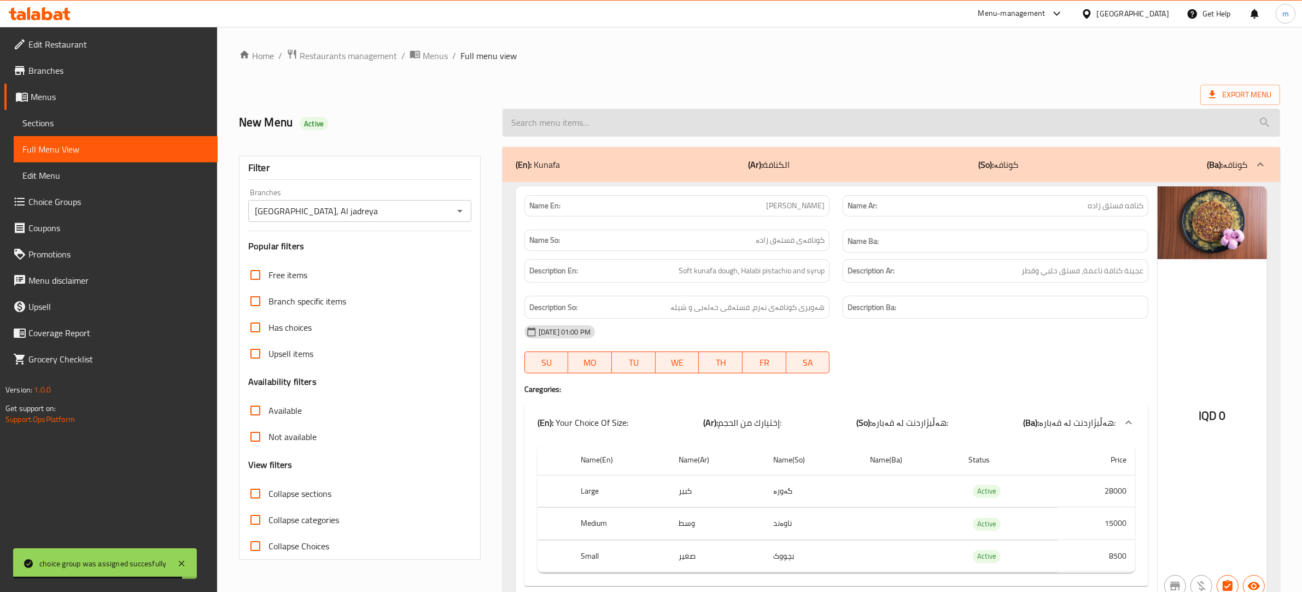
click at [616, 127] on input "search" at bounding box center [892, 123] width 778 height 28
paste input "Latte With Various Flavors"
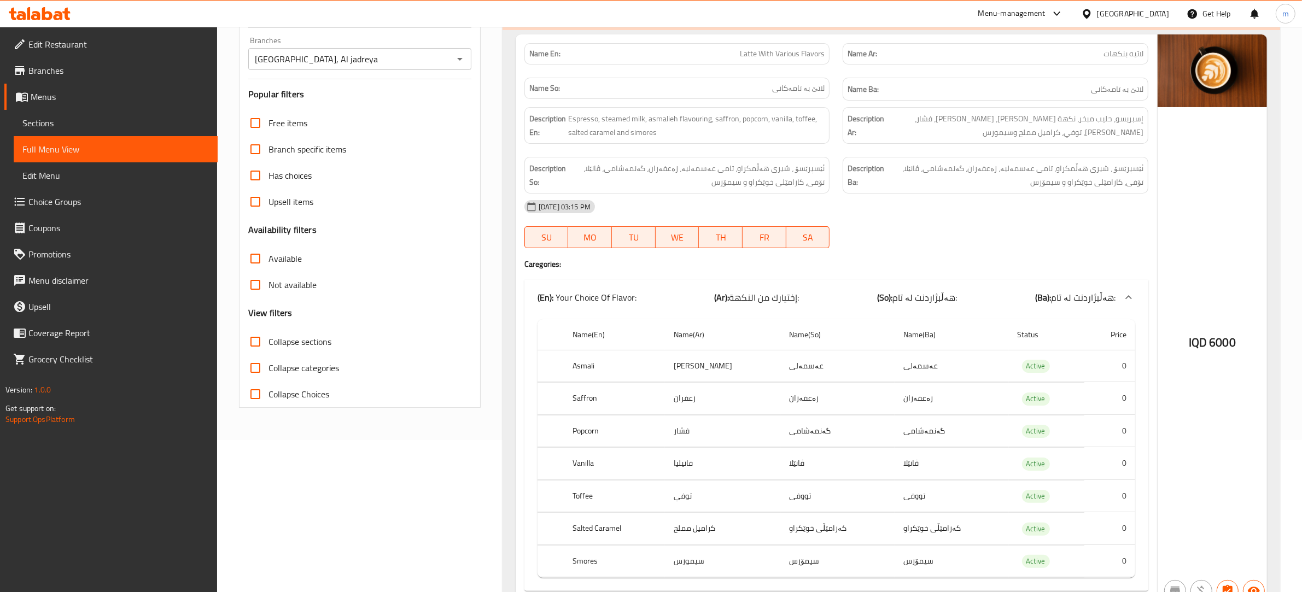
scroll to position [164, 0]
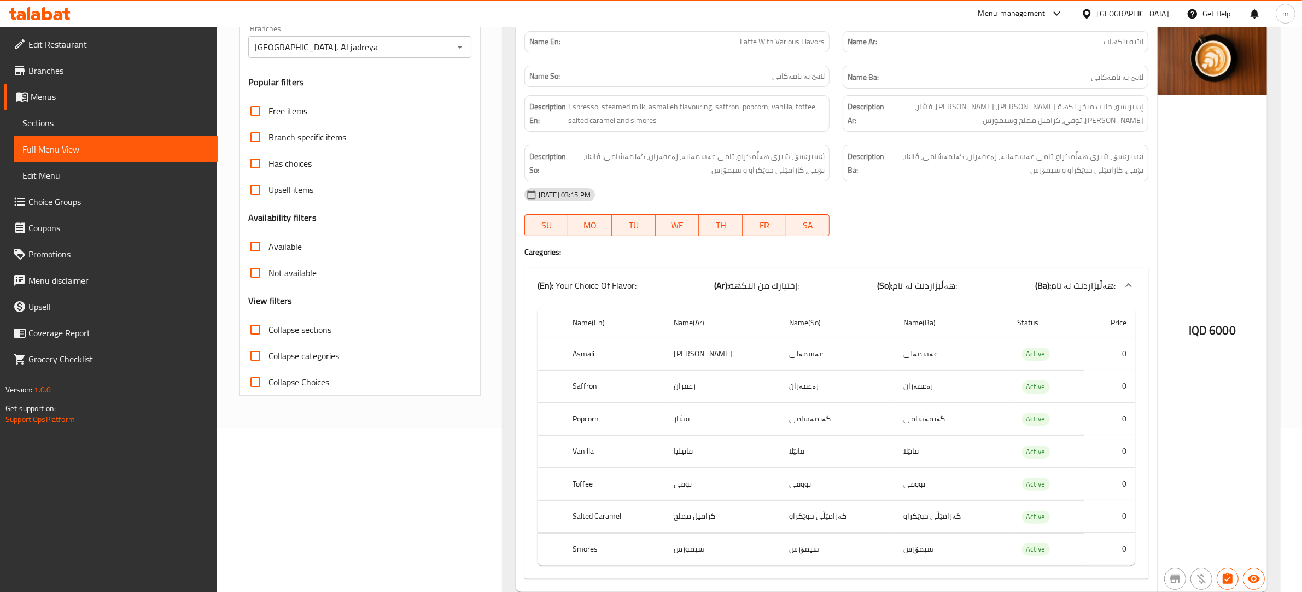
click at [694, 360] on td "[PERSON_NAME]" at bounding box center [723, 354] width 116 height 32
copy td "[PERSON_NAME]"
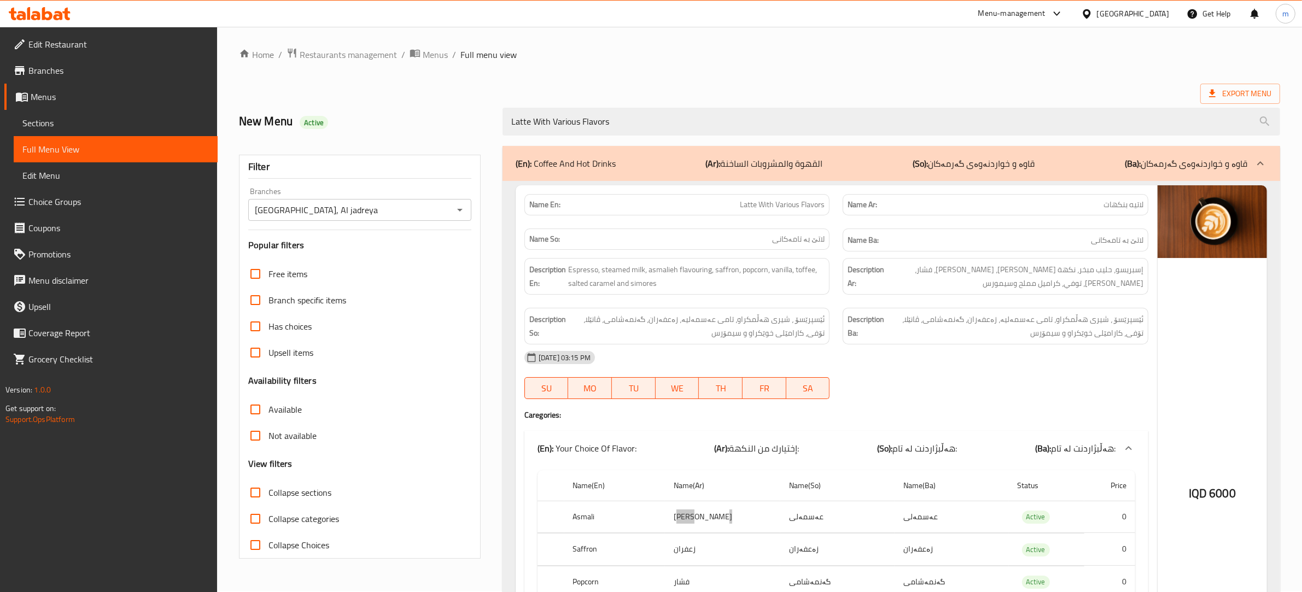
scroll to position [0, 0]
click at [777, 83] on div "Home / Restaurants management / Menus / Full menu view Export Menu New Menu Act…" at bounding box center [759, 413] width 1041 height 729
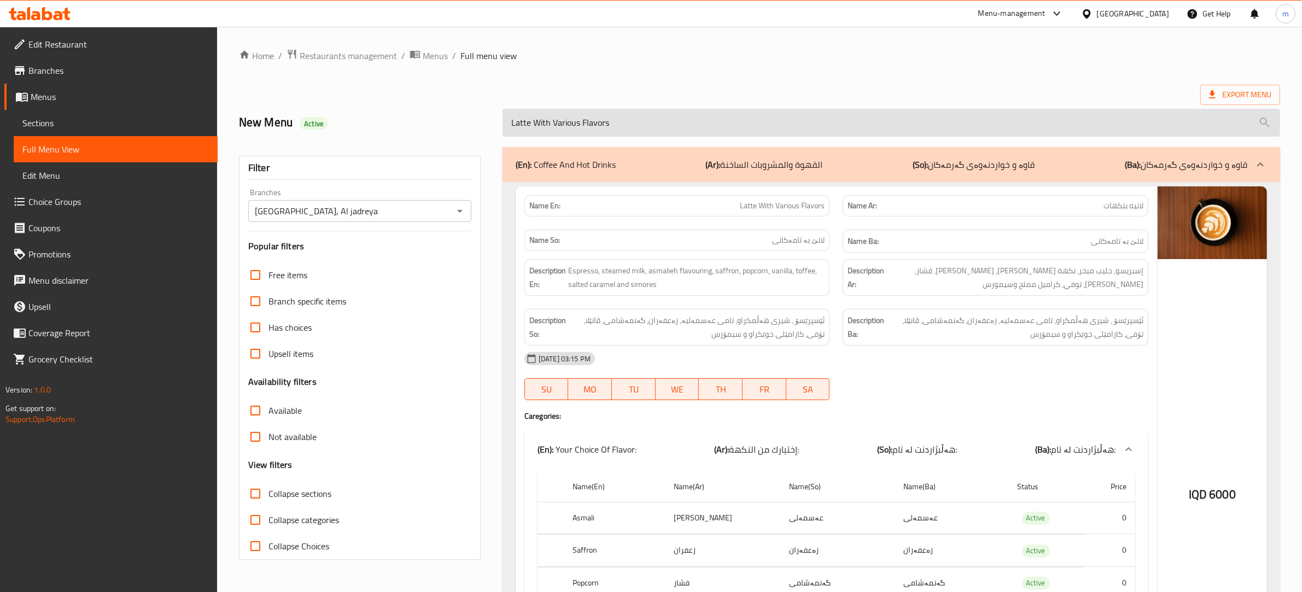
click at [596, 119] on input "Latte With Various Flavors" at bounding box center [892, 123] width 778 height 28
click at [573, 120] on input "Latte With Various Flavors" at bounding box center [892, 123] width 778 height 28
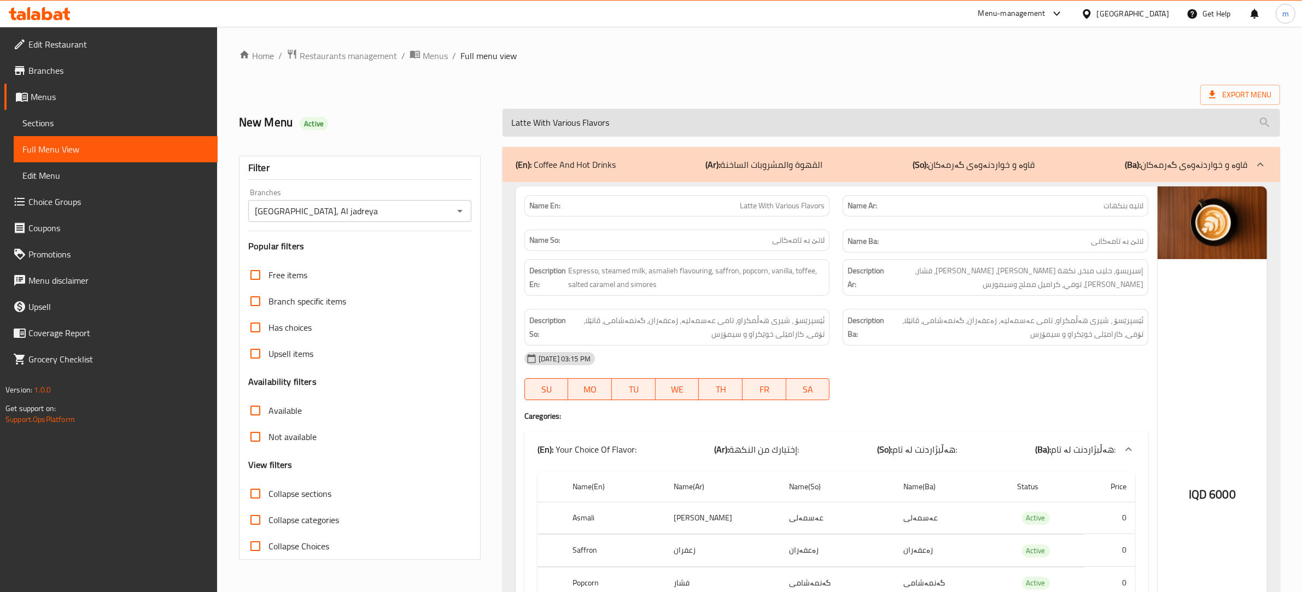
click at [573, 120] on input "Latte With Various Flavors" at bounding box center [892, 123] width 778 height 28
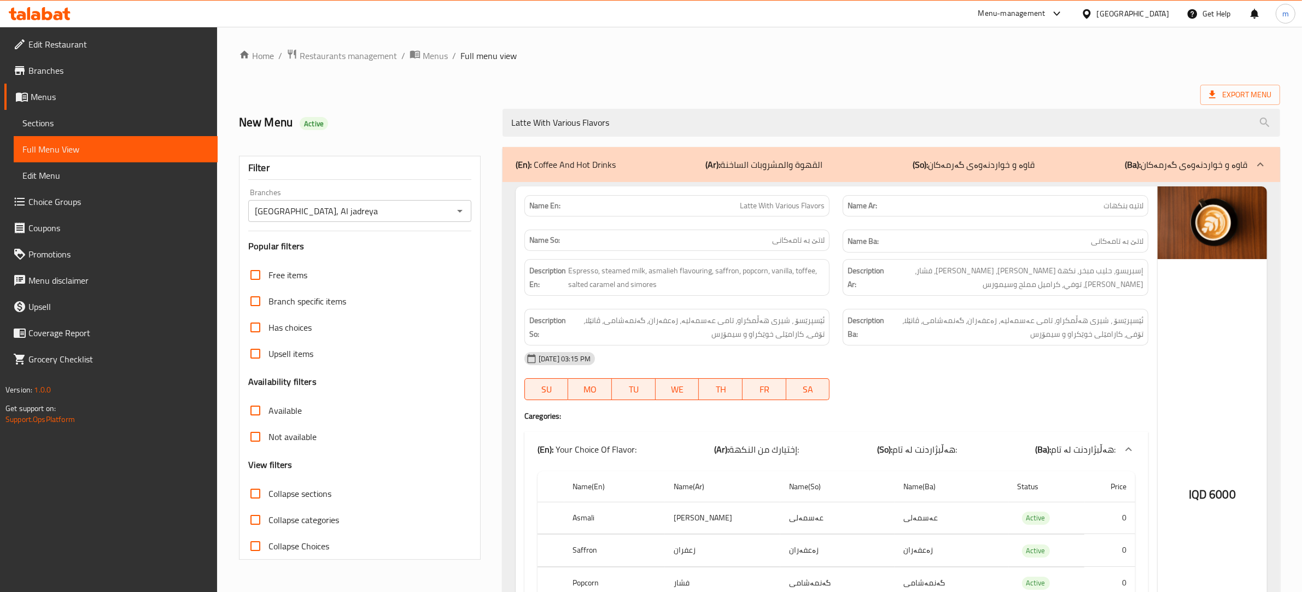
paste input "Mojito"
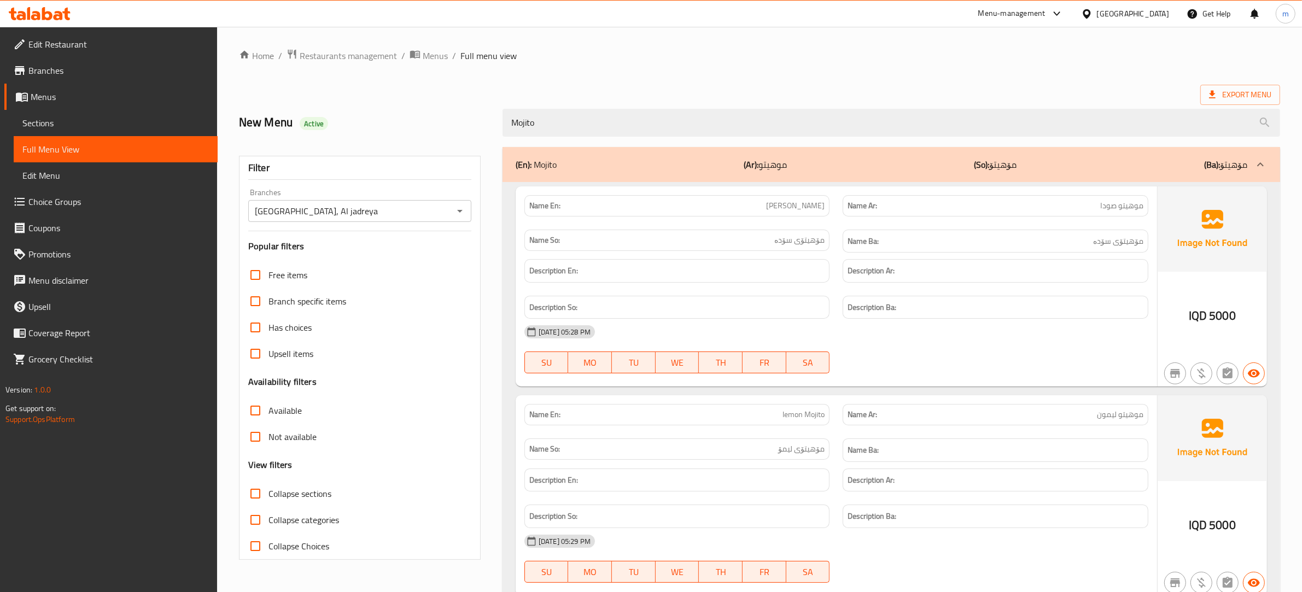
type input "Mojito"
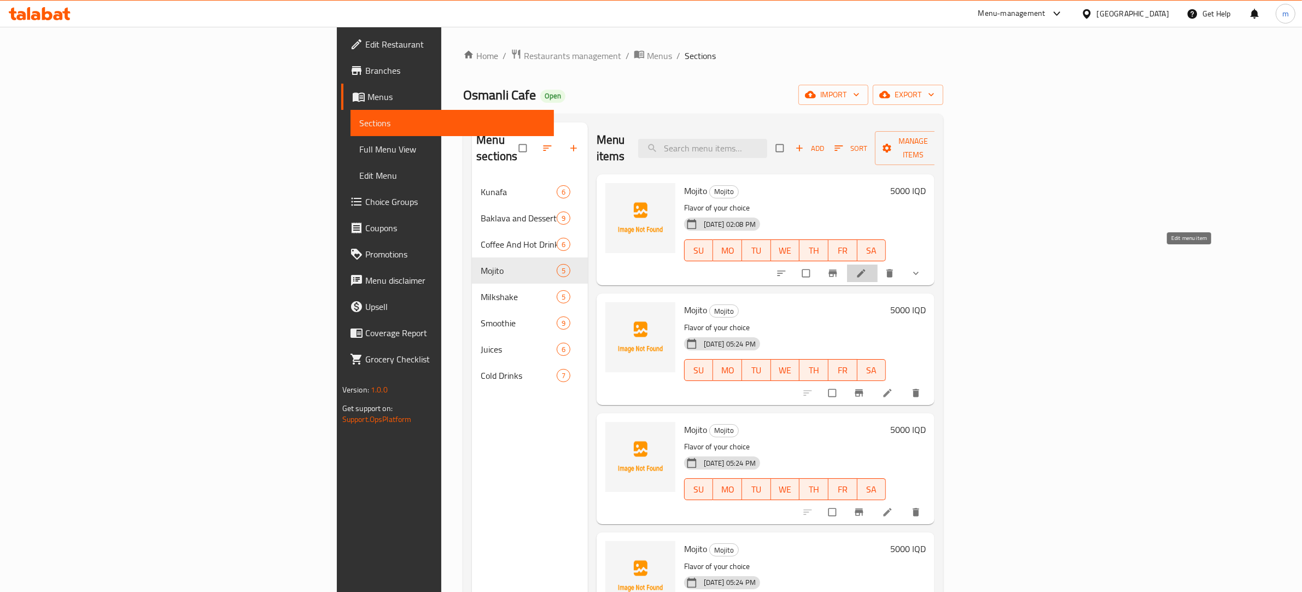
click at [867, 268] on icon at bounding box center [861, 273] width 11 height 11
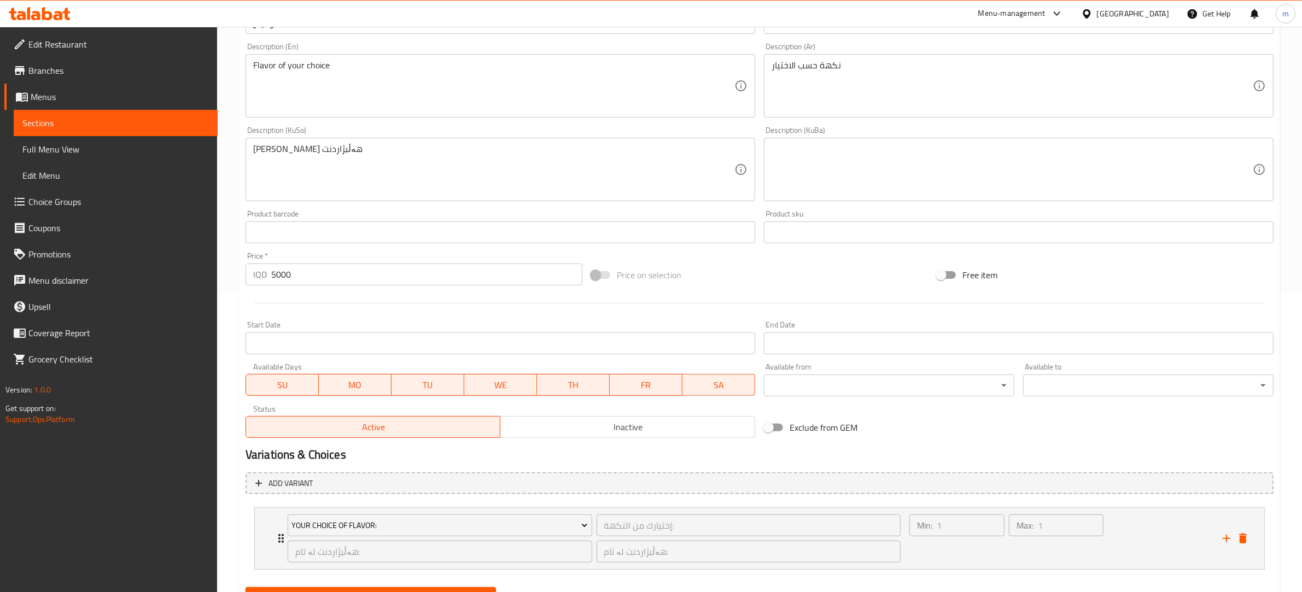
scroll to position [350, 0]
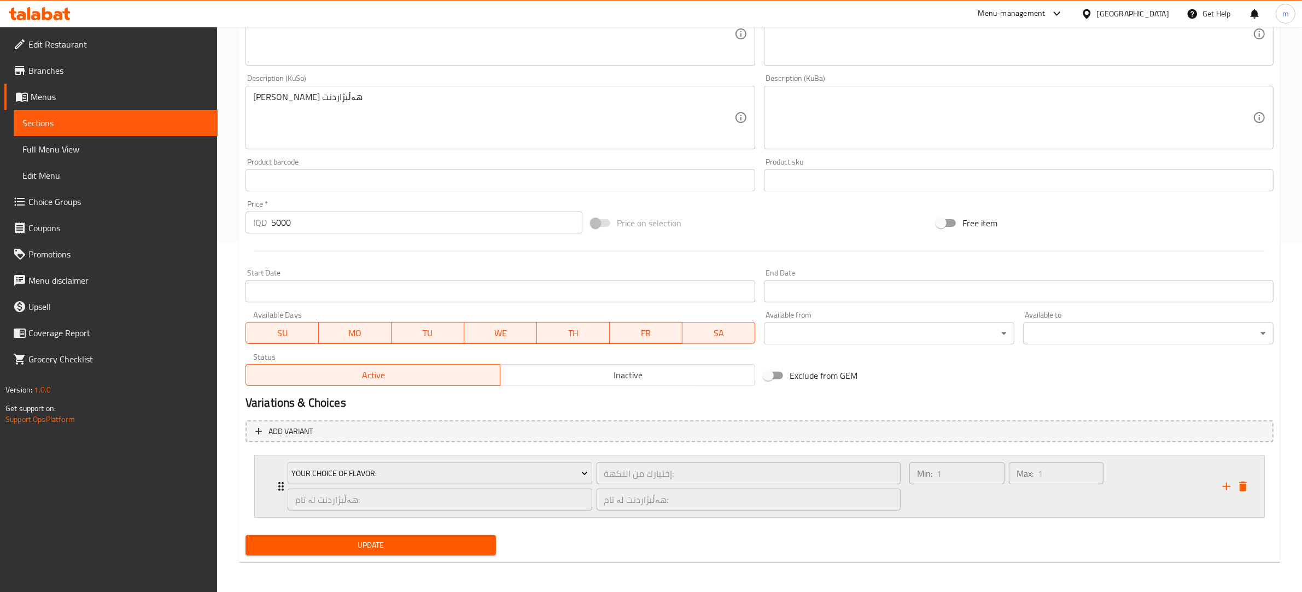
click at [1035, 501] on div "Max: 1 ​" at bounding box center [1057, 486] width 100 height 52
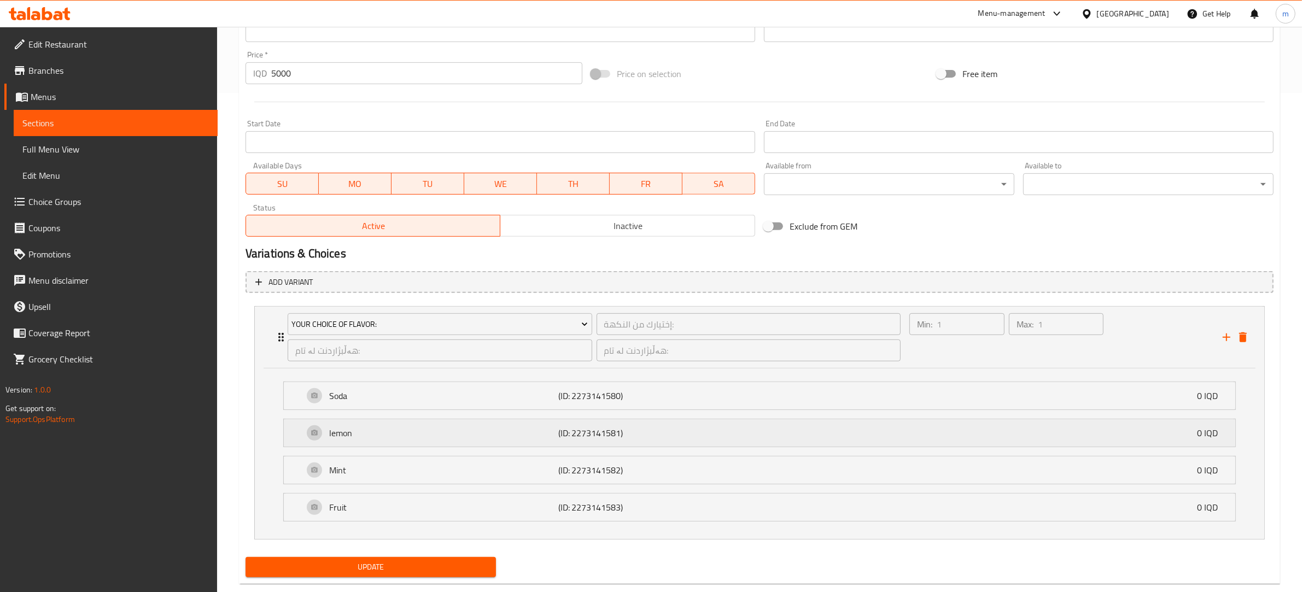
scroll to position [521, 0]
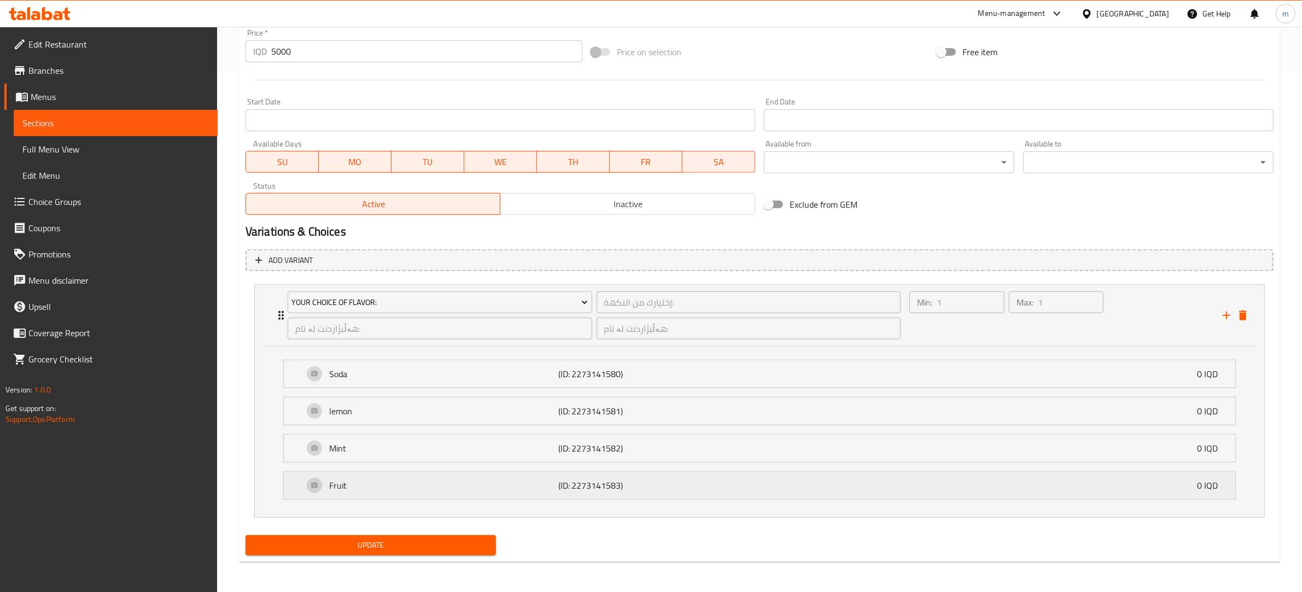
click at [465, 485] on p "Fruit" at bounding box center [443, 485] width 229 height 13
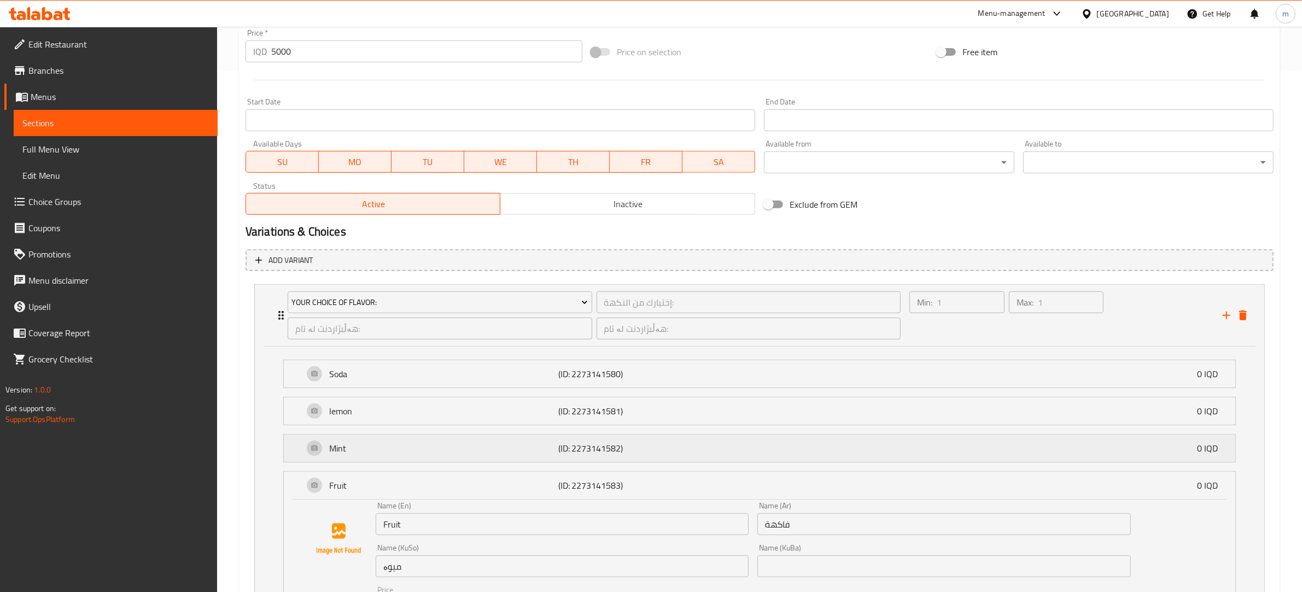
click at [460, 439] on div "Mint (ID: 2273141582) 0 IQD" at bounding box center [762, 448] width 919 height 27
click at [452, 420] on div "lemon (ID: 2273141581) 0 IQD" at bounding box center [762, 411] width 919 height 27
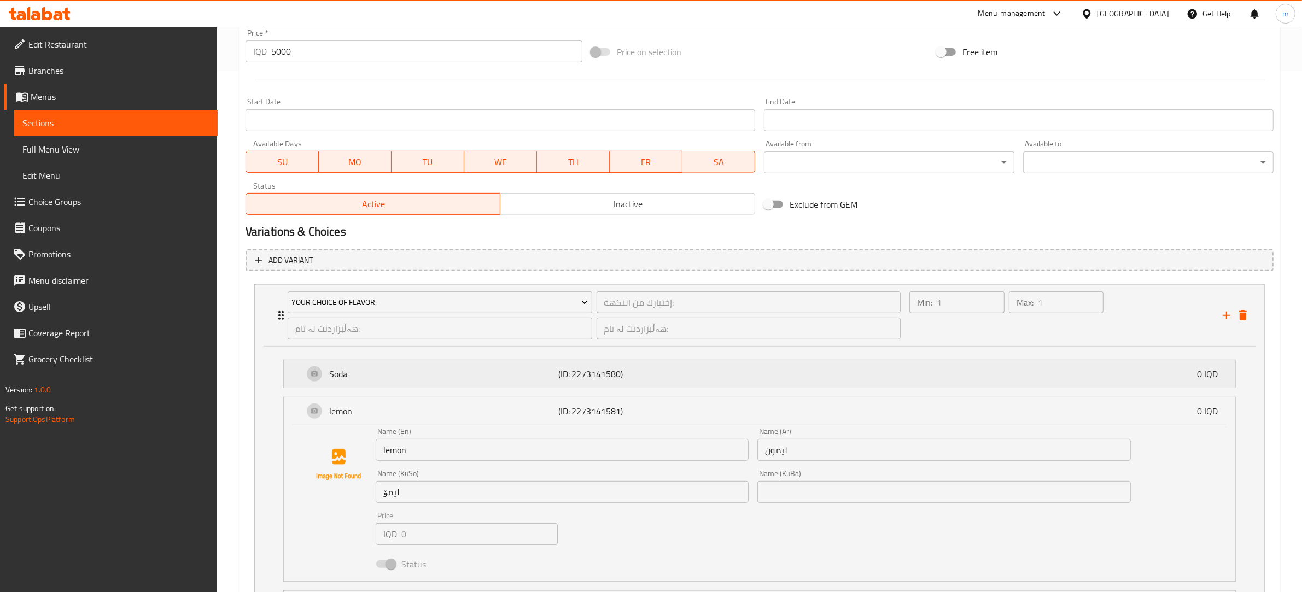
click at [447, 382] on div "Soda (ID: 2273141580) 0 IQD" at bounding box center [762, 373] width 919 height 27
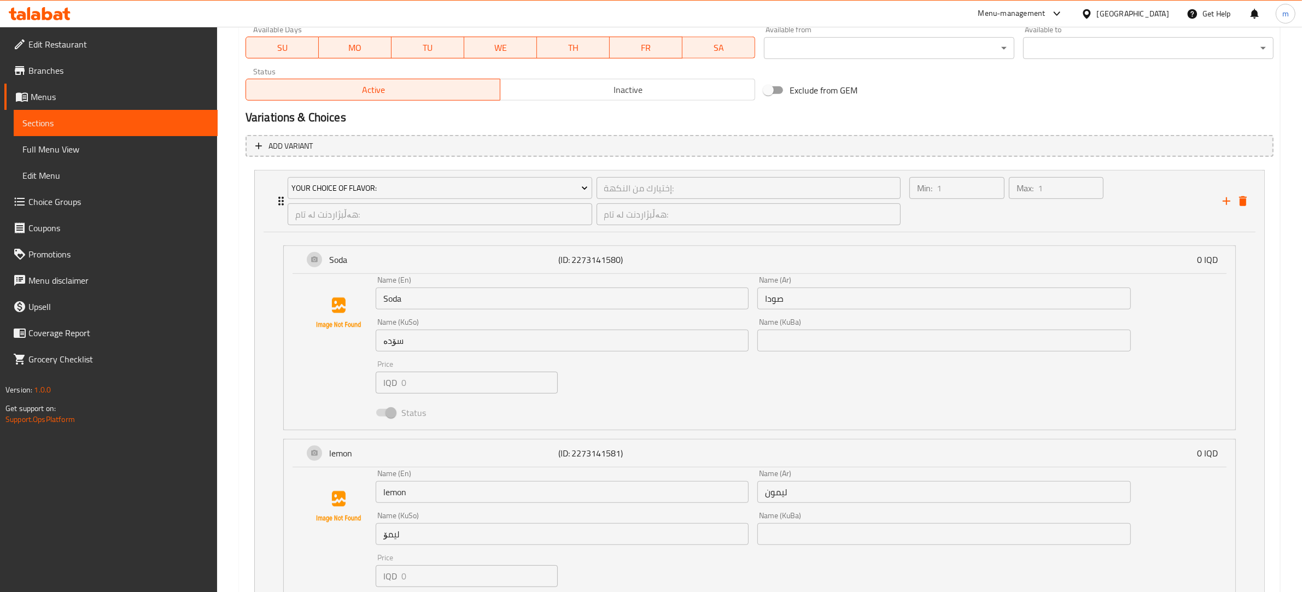
scroll to position [749, 0]
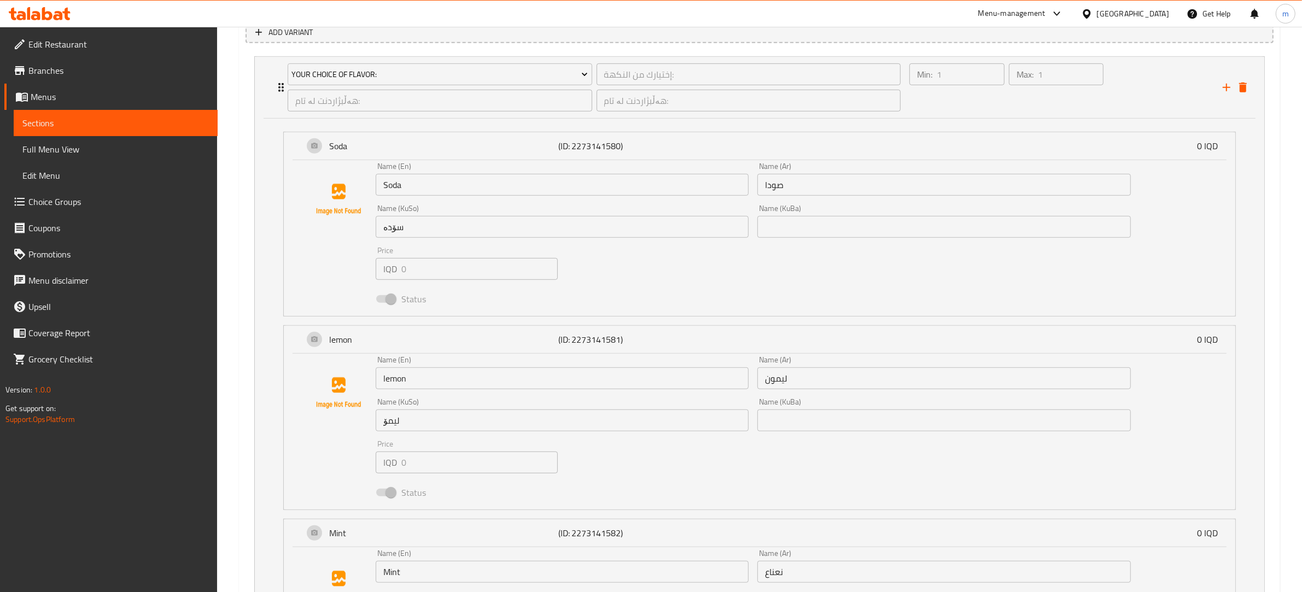
click at [390, 185] on input "Soda" at bounding box center [562, 185] width 373 height 22
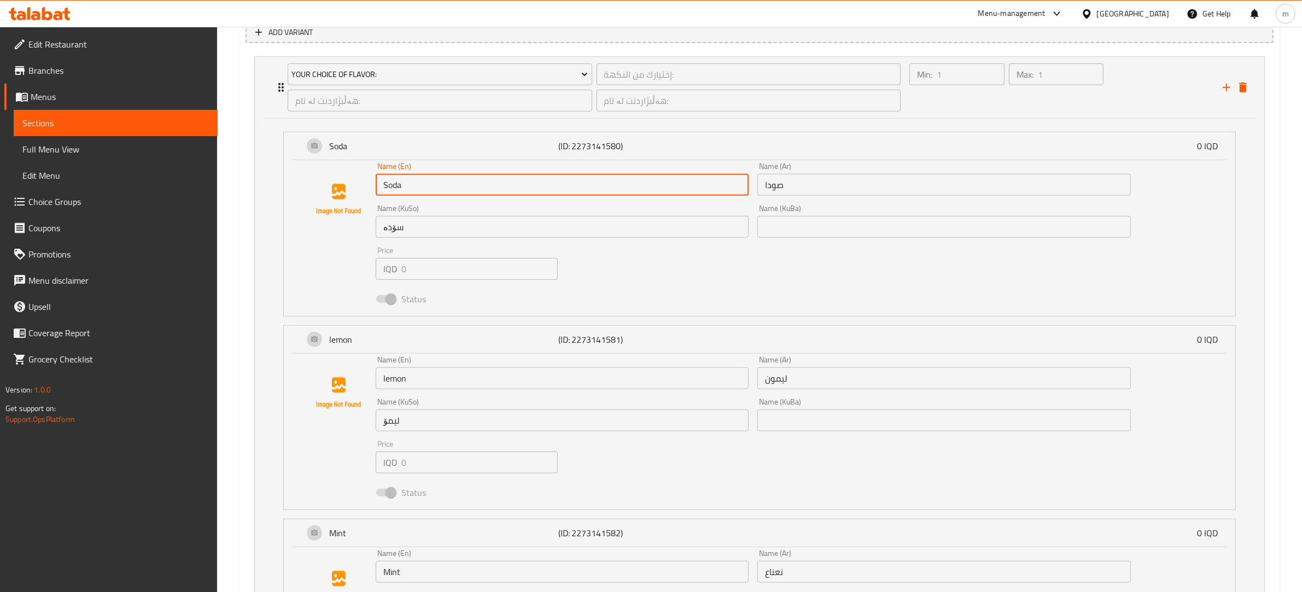
click at [390, 185] on input "Soda" at bounding box center [562, 185] width 373 height 22
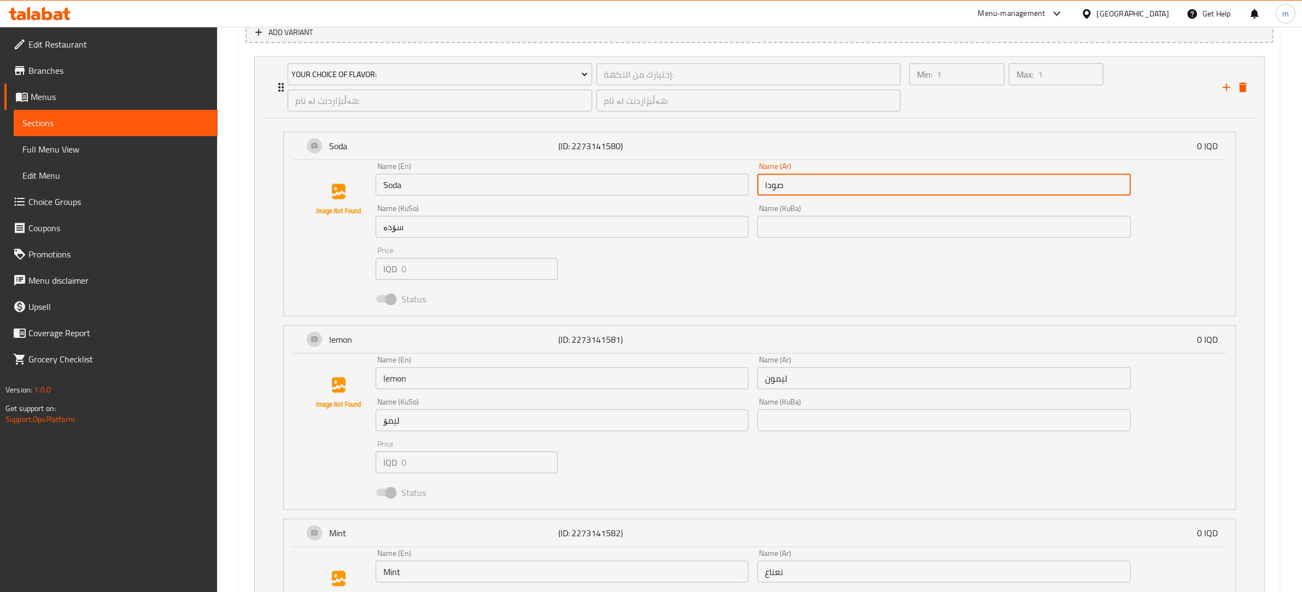
click at [770, 182] on input "صودا" at bounding box center [943, 185] width 373 height 22
click at [390, 229] on input "سۆدە" at bounding box center [562, 227] width 373 height 22
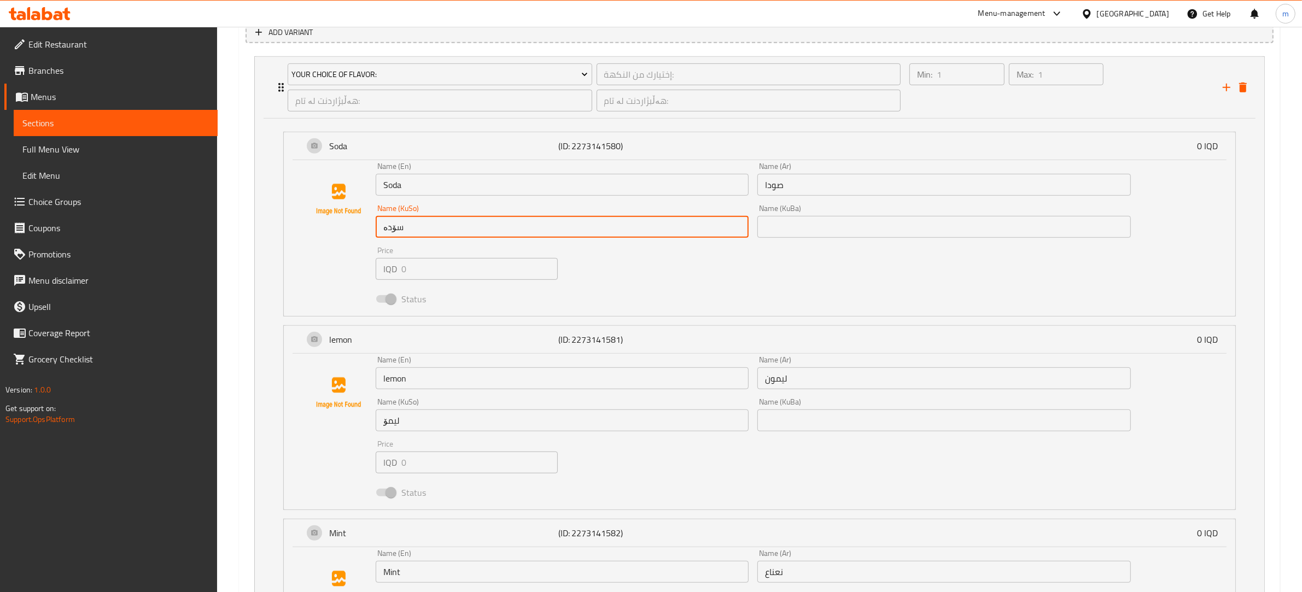
click at [390, 229] on input "سۆدە" at bounding box center [562, 227] width 373 height 22
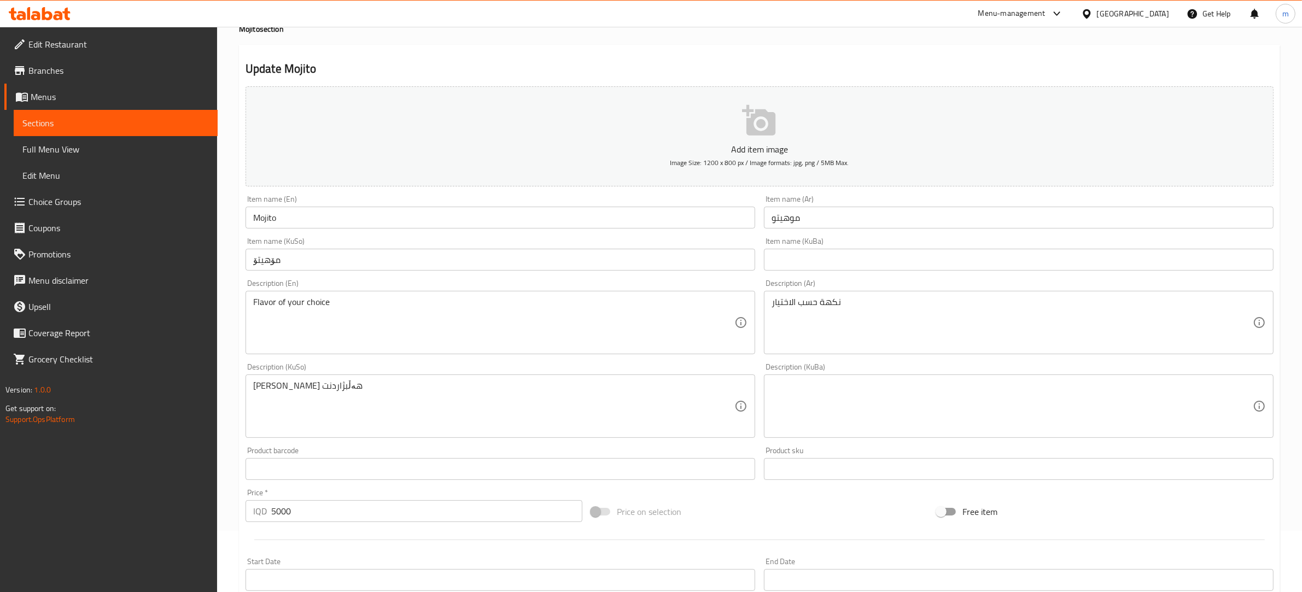
scroll to position [0, 0]
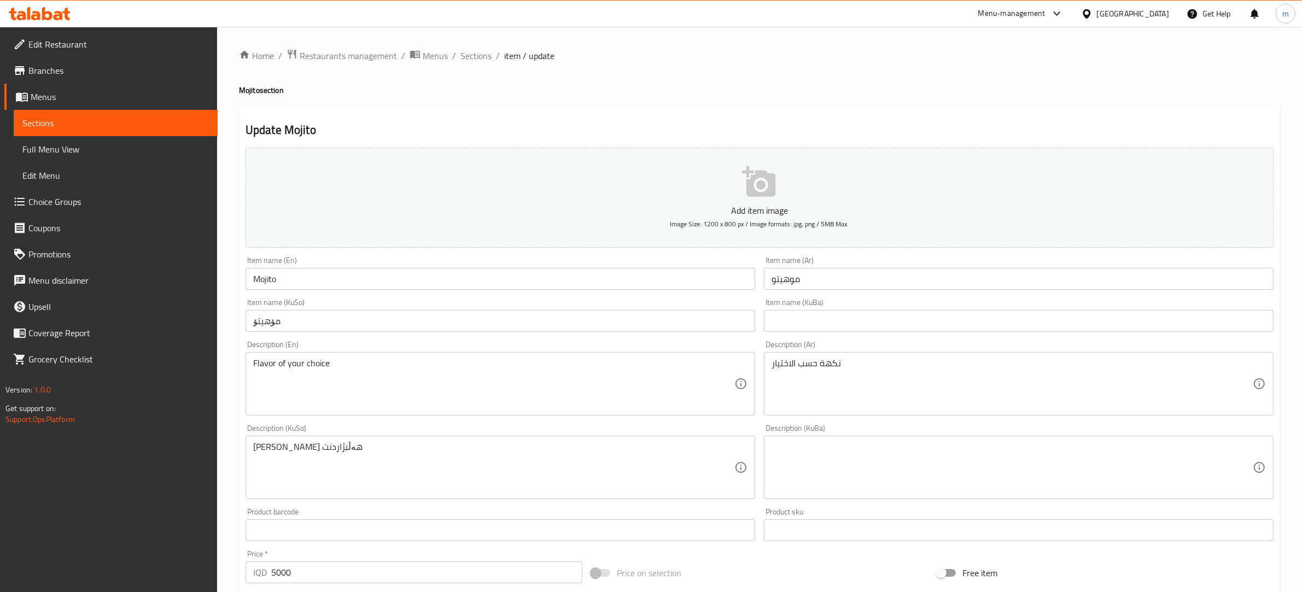
click at [294, 278] on input "Mojito" at bounding box center [501, 279] width 510 height 22
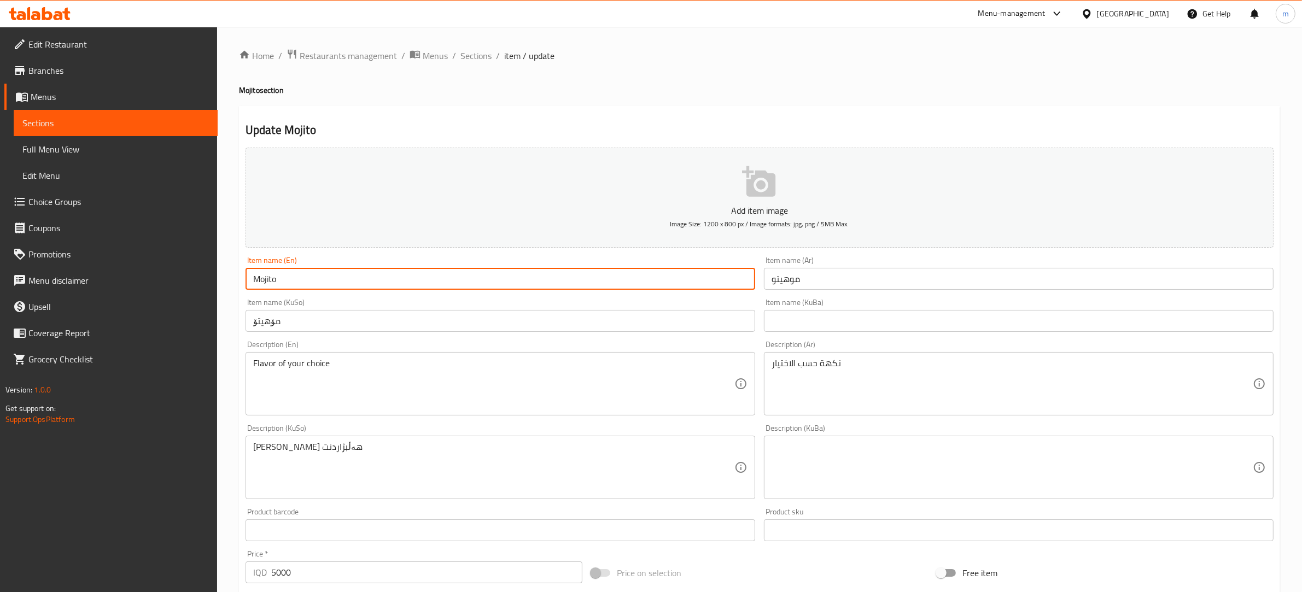
click at [294, 278] on input "Mojito" at bounding box center [501, 279] width 510 height 22
click at [841, 280] on input "موهيتو" at bounding box center [1019, 279] width 510 height 22
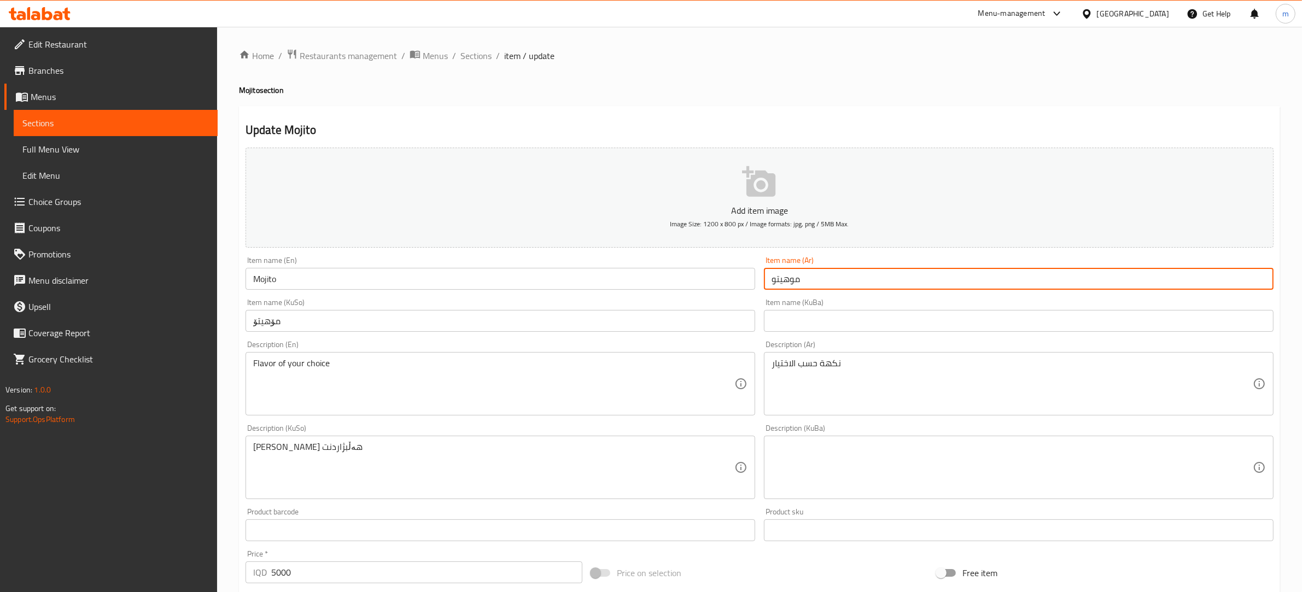
click at [841, 280] on input "موهيتو" at bounding box center [1019, 279] width 510 height 22
click at [303, 316] on input "مۆهیتۆ" at bounding box center [501, 321] width 510 height 22
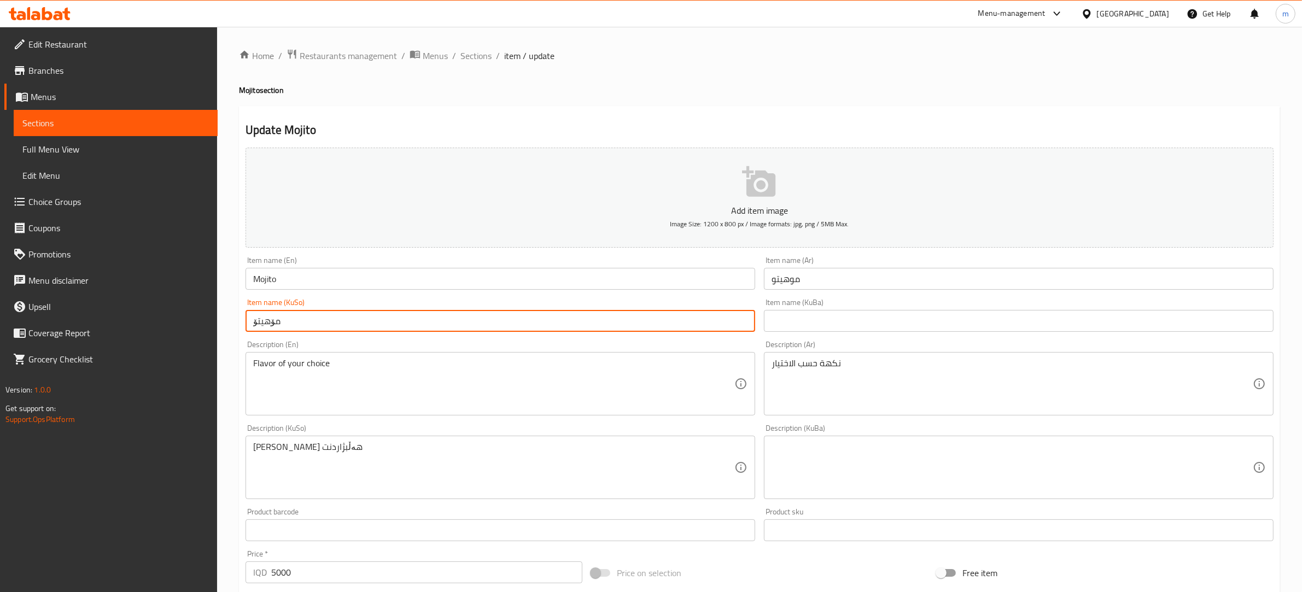
click at [303, 316] on input "مۆهیتۆ" at bounding box center [501, 321] width 510 height 22
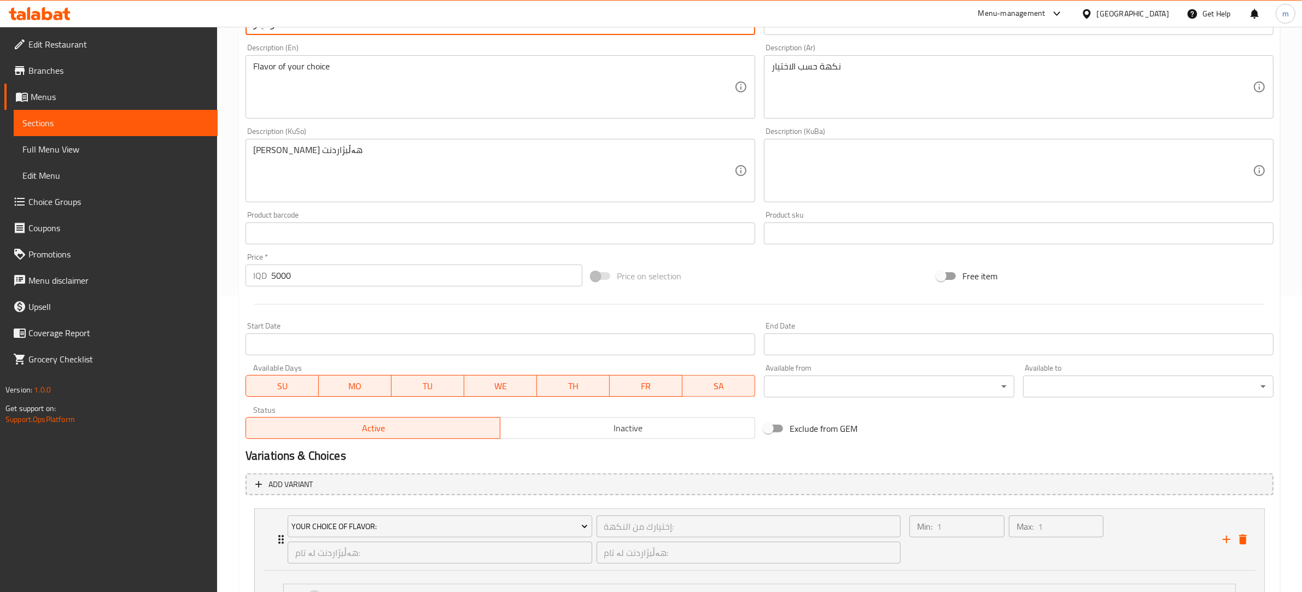
scroll to position [342, 0]
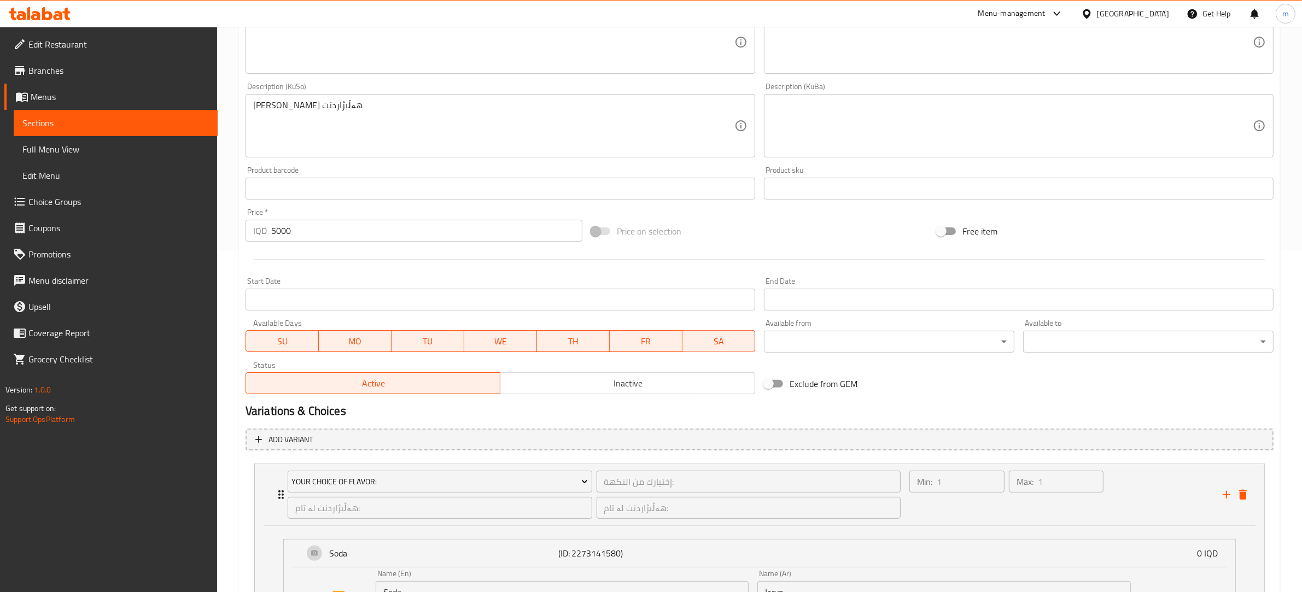
click at [281, 223] on input "5000" at bounding box center [426, 231] width 311 height 22
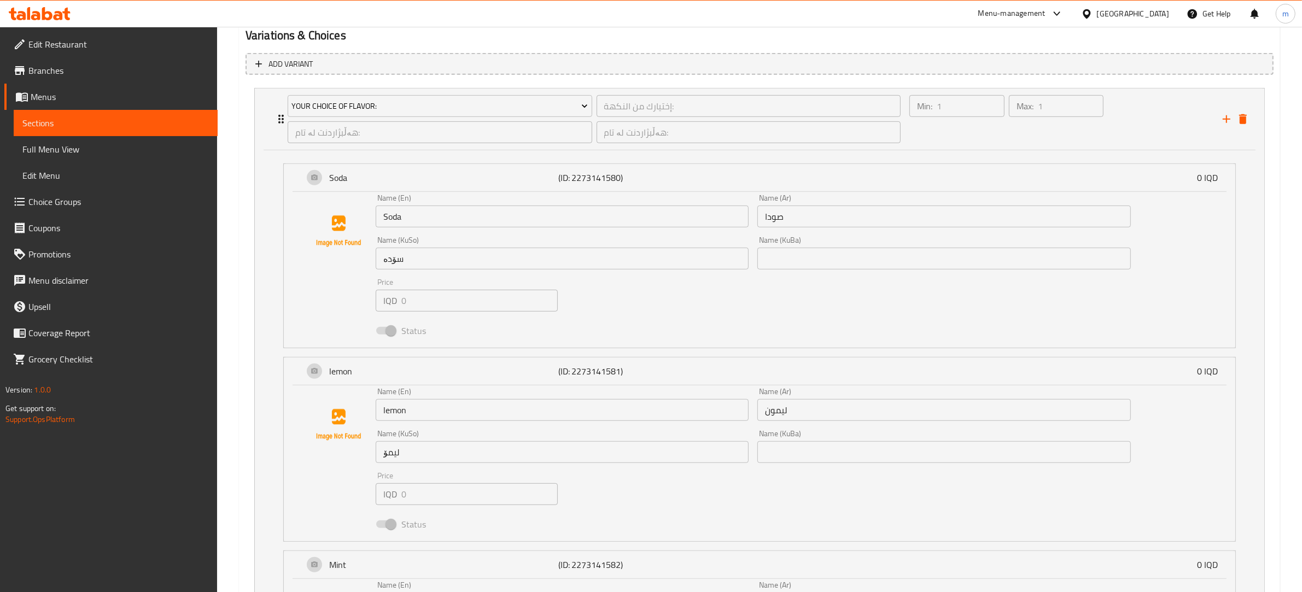
scroll to position [797, 0]
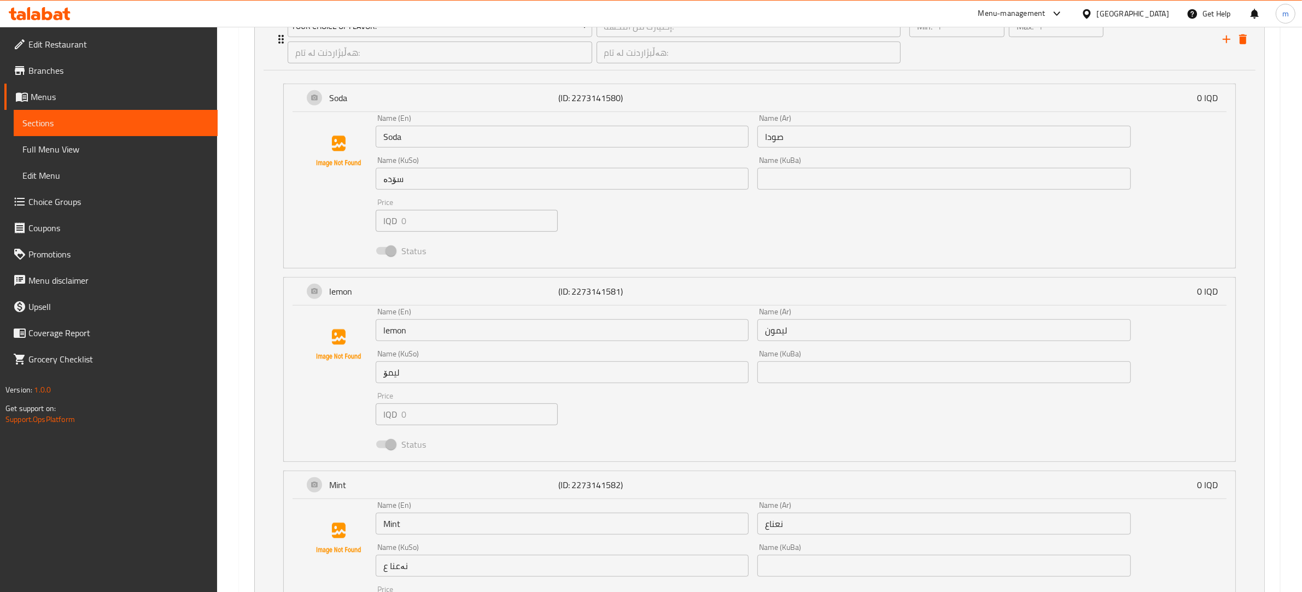
click at [390, 132] on input "Soda" at bounding box center [562, 137] width 373 height 22
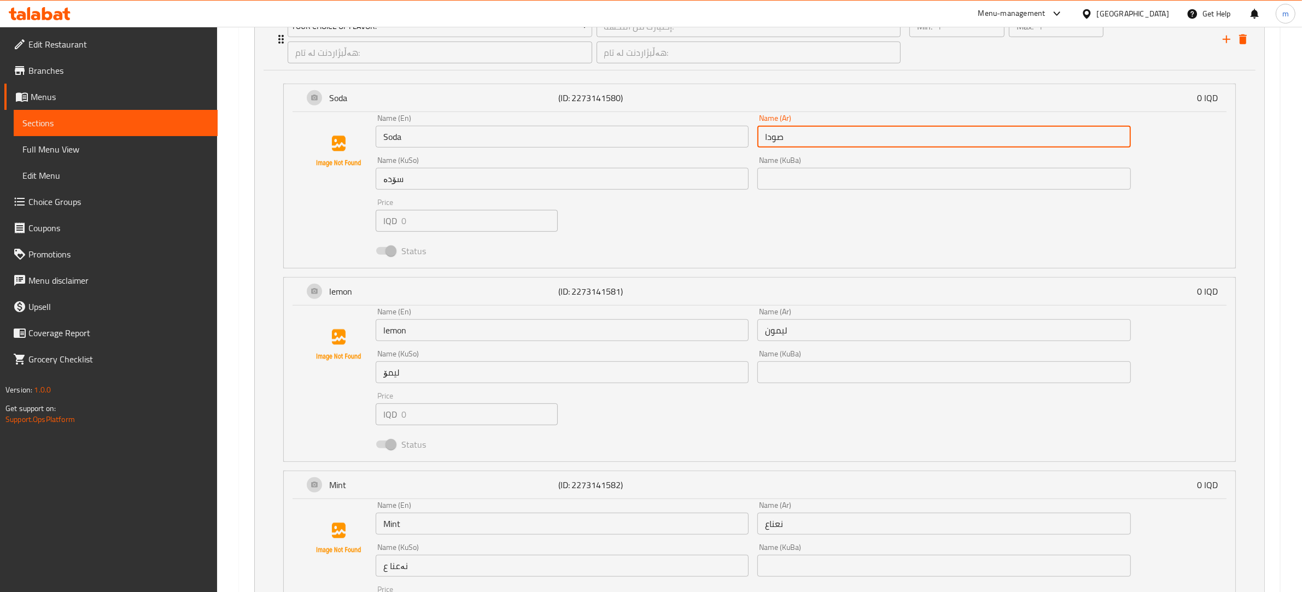
click at [761, 138] on input "صودا" at bounding box center [943, 137] width 373 height 22
click at [769, 139] on input "صودا" at bounding box center [943, 137] width 373 height 22
click at [390, 178] on input "سۆدە" at bounding box center [562, 179] width 373 height 22
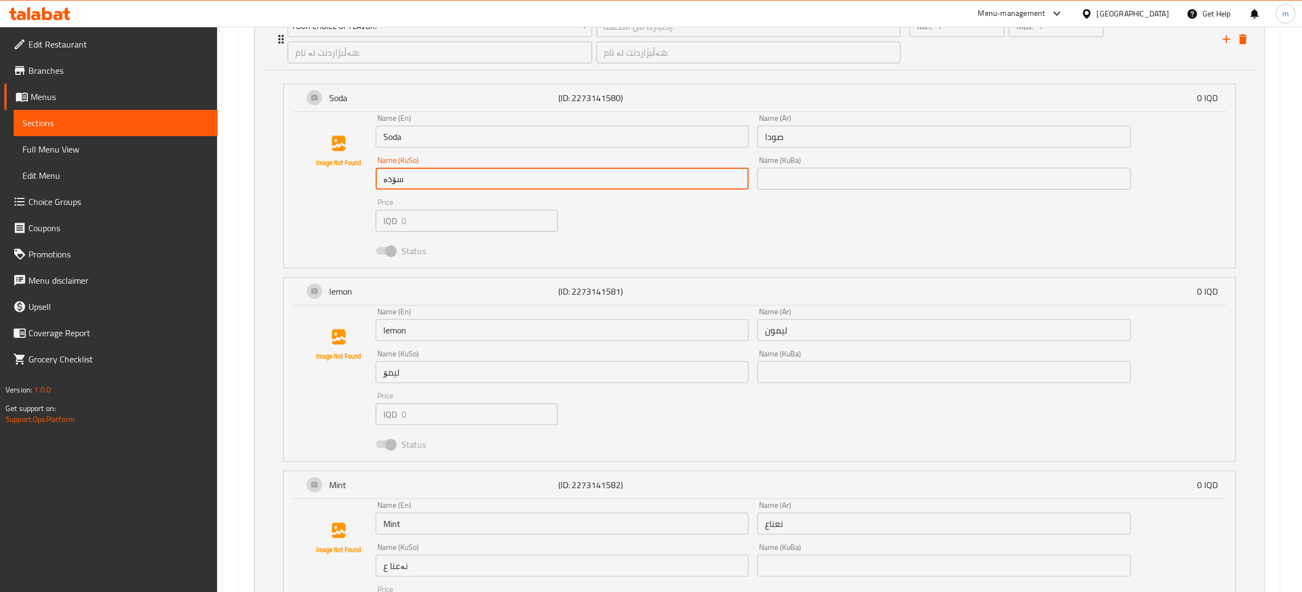
click at [390, 178] on input "سۆدە" at bounding box center [562, 179] width 373 height 22
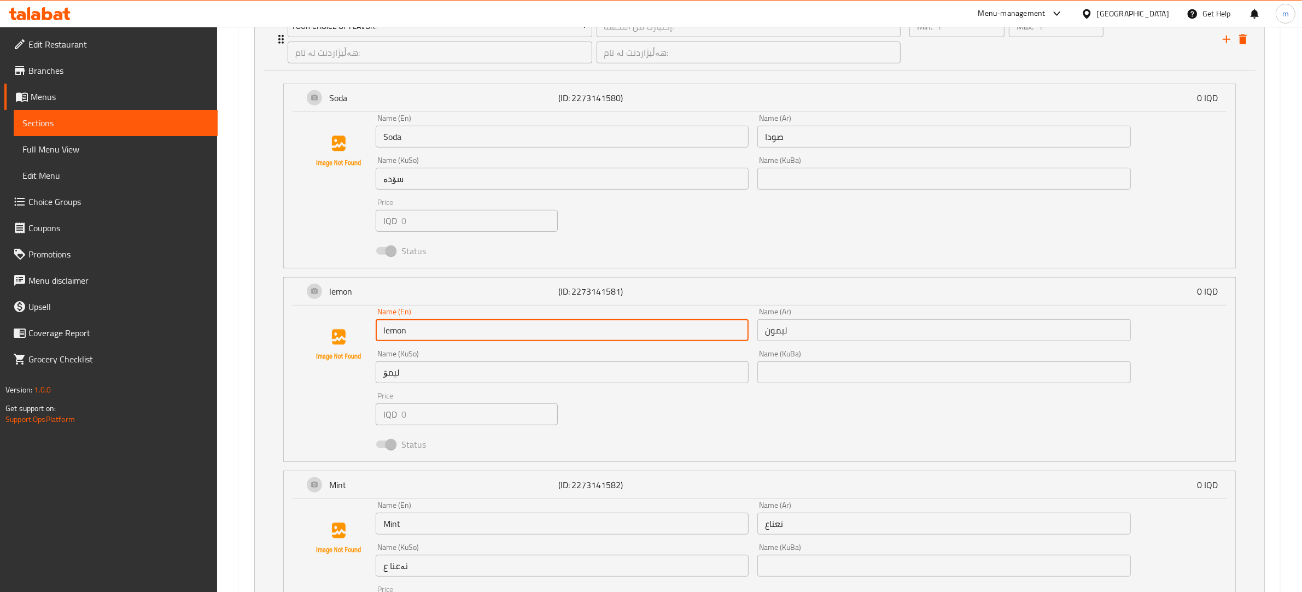
click at [393, 330] on input "lemon" at bounding box center [562, 330] width 373 height 22
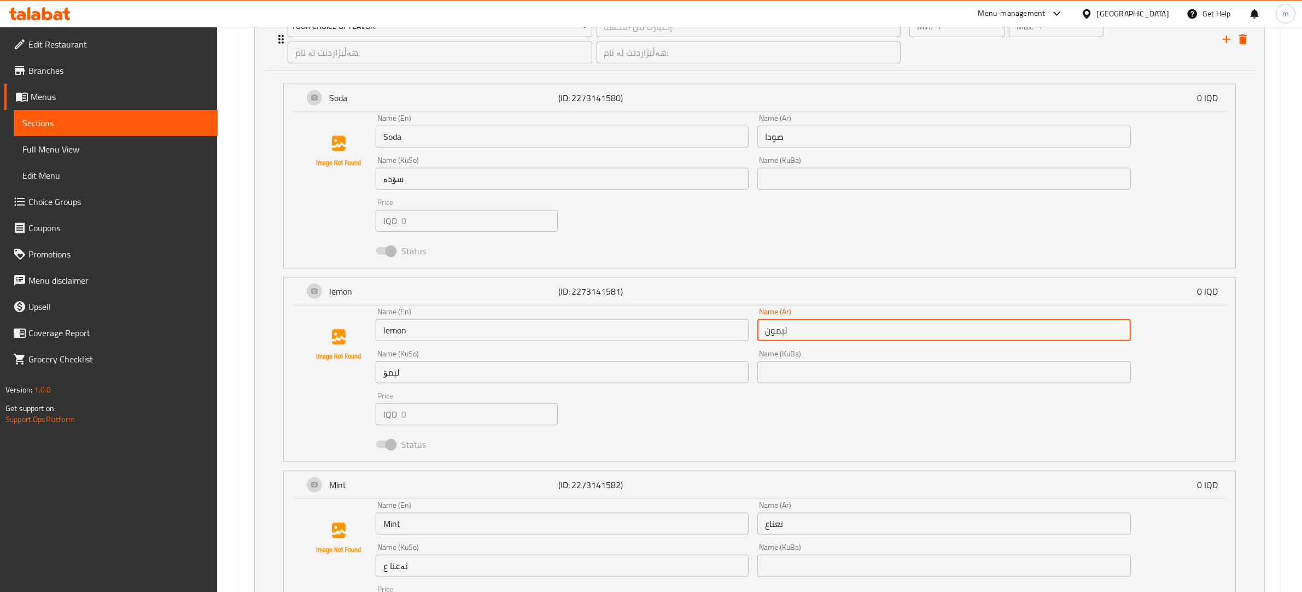
click at [789, 329] on input "ليمون" at bounding box center [943, 330] width 373 height 22
click at [775, 329] on input "ليمون" at bounding box center [943, 330] width 373 height 22
click at [394, 375] on input "لیمۆ" at bounding box center [562, 372] width 373 height 22
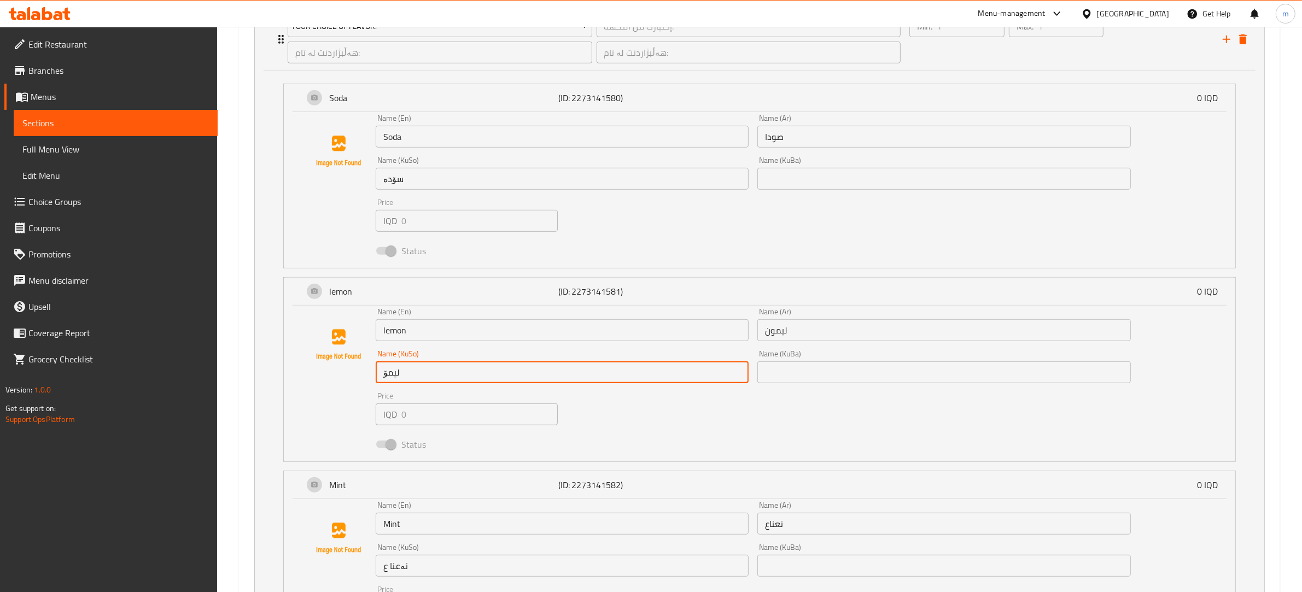
click at [394, 375] on input "لیمۆ" at bounding box center [562, 372] width 373 height 22
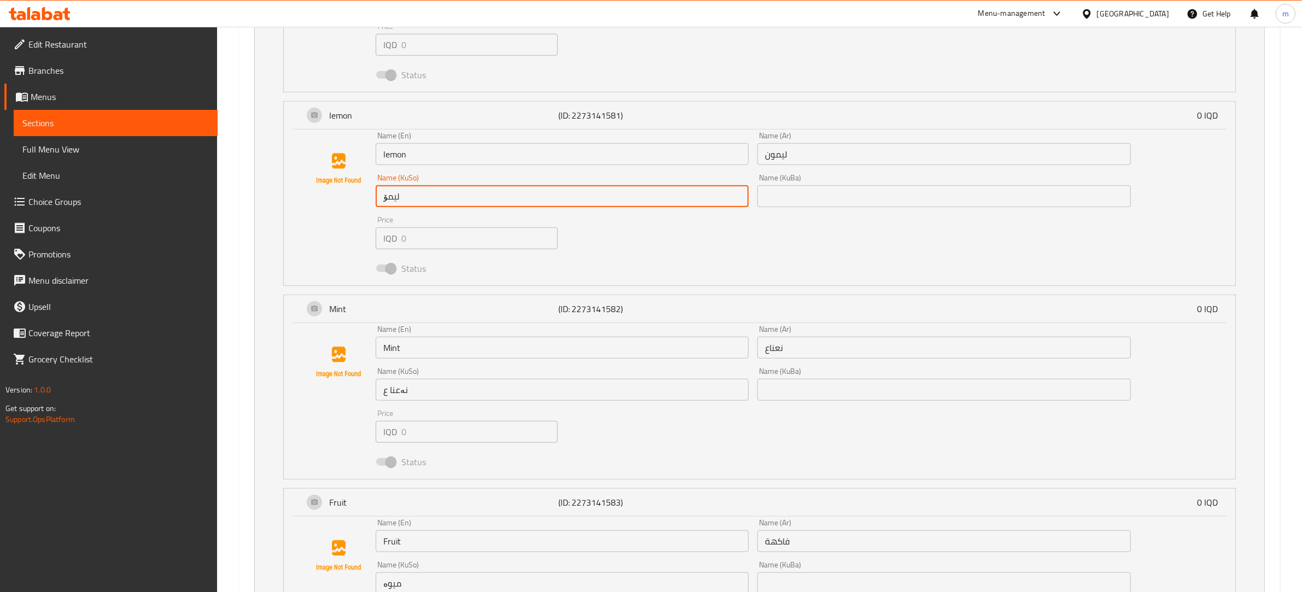
scroll to position [1139, 0]
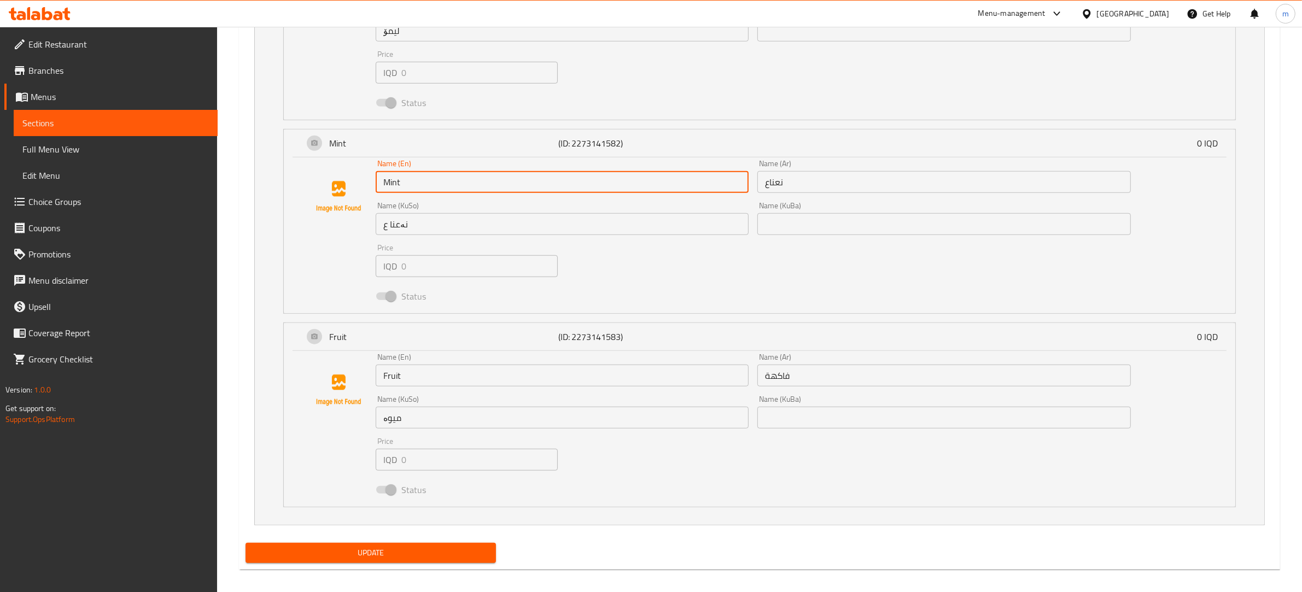
click at [391, 176] on input "Mint" at bounding box center [562, 182] width 373 height 22
click at [780, 177] on input "نعناع" at bounding box center [943, 182] width 373 height 22
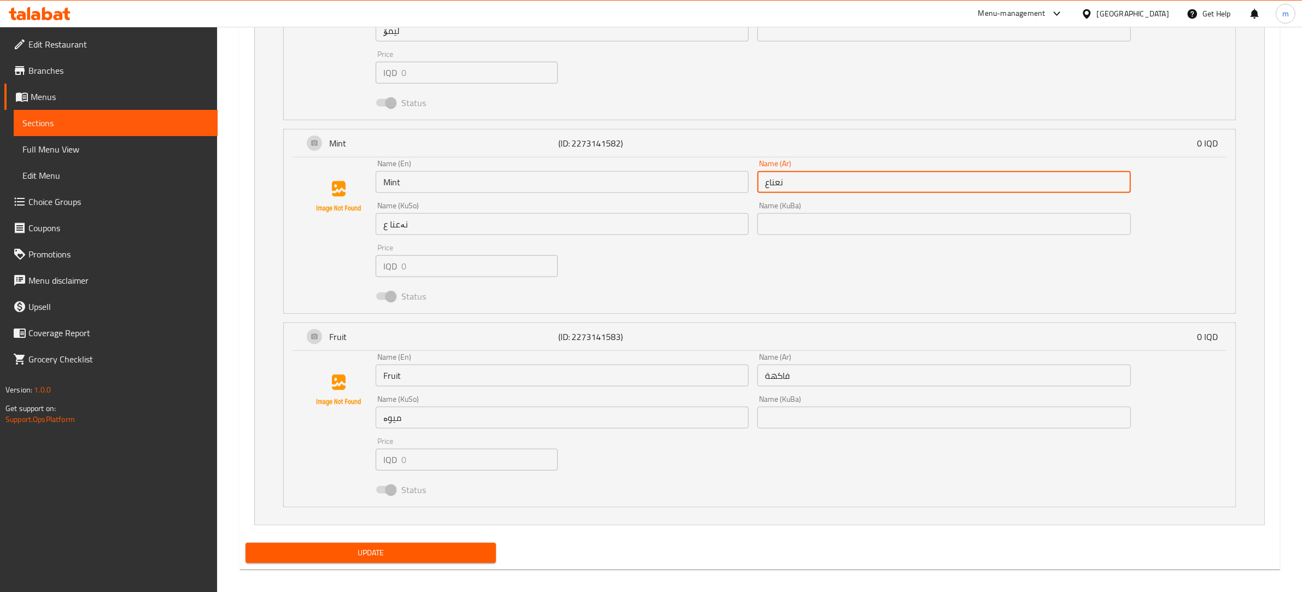
click at [780, 177] on input "نعناع" at bounding box center [943, 182] width 373 height 22
click at [405, 223] on input "نەعنا ع" at bounding box center [562, 224] width 373 height 22
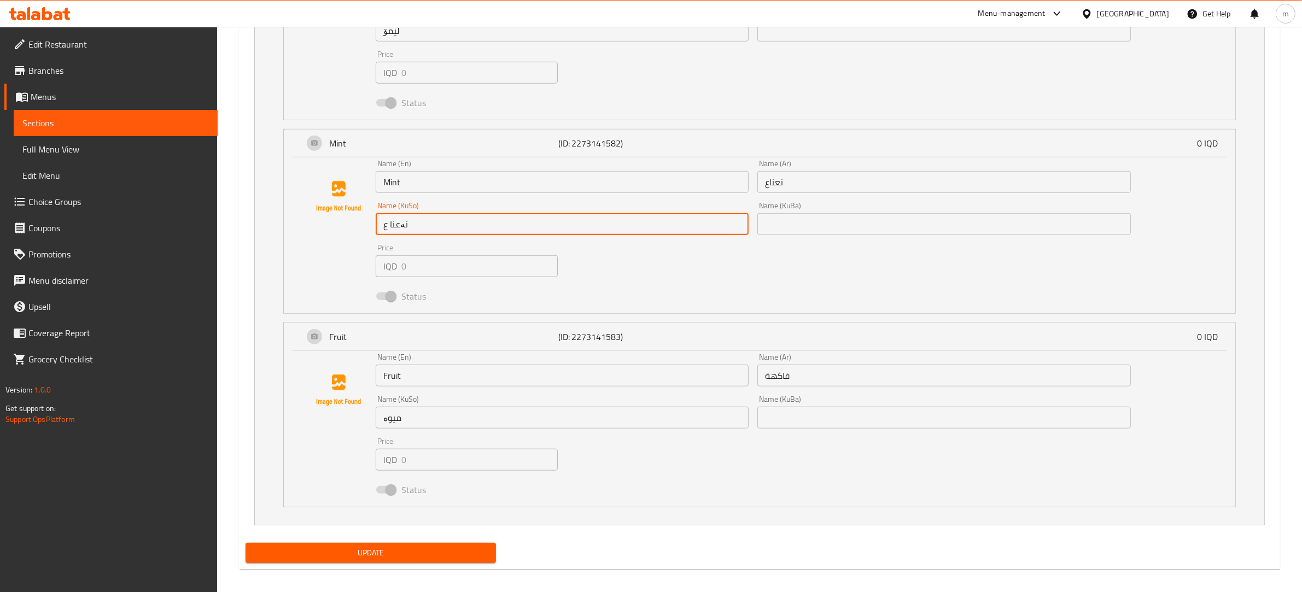
click at [405, 223] on input "نەعنا ع" at bounding box center [562, 224] width 373 height 22
click at [387, 378] on input "Fruit" at bounding box center [562, 376] width 373 height 22
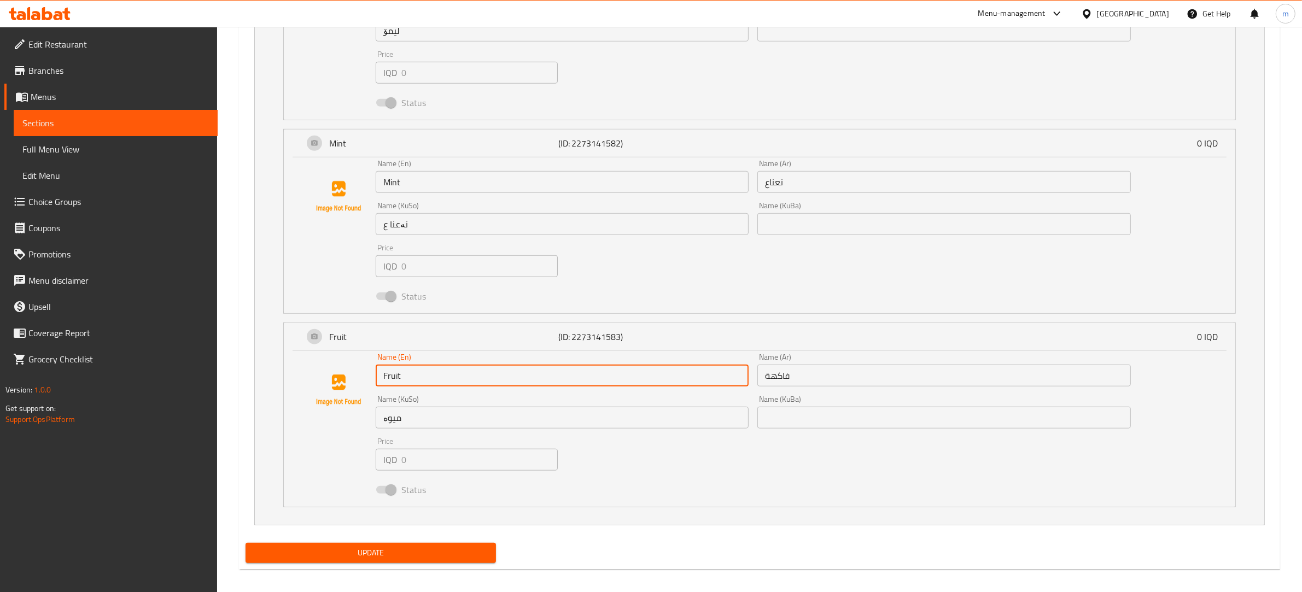
click at [387, 378] on input "Fruit" at bounding box center [562, 376] width 373 height 22
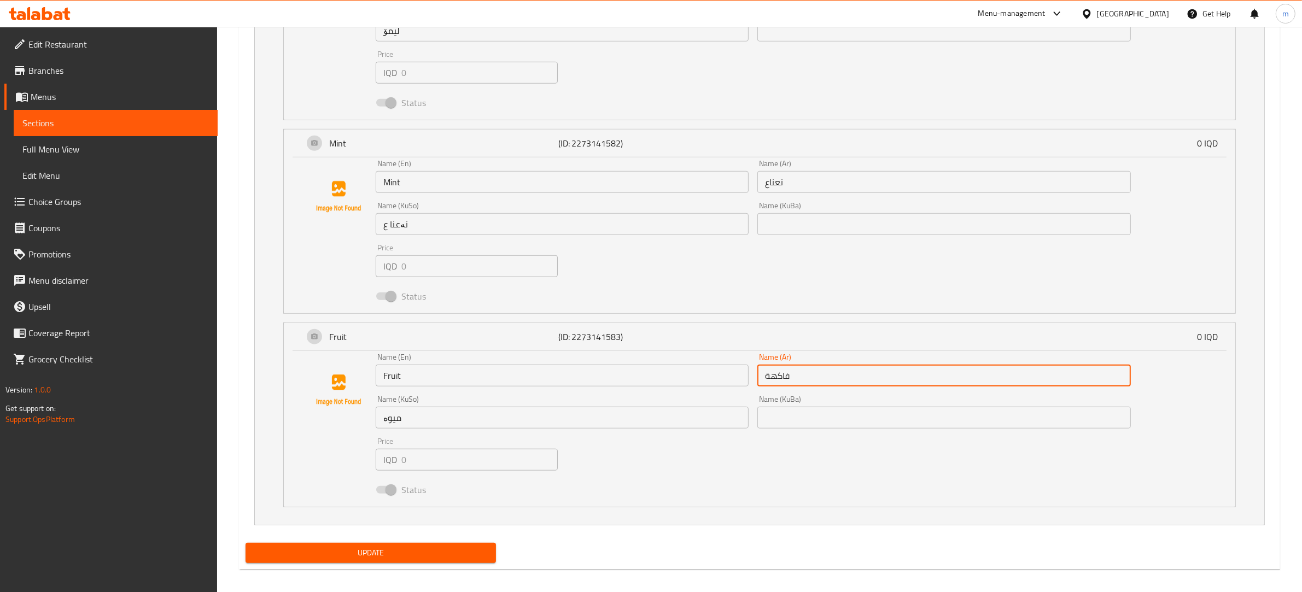
click at [775, 378] on input "فاكهة" at bounding box center [943, 376] width 373 height 22
click at [393, 416] on input "میوە" at bounding box center [562, 418] width 373 height 22
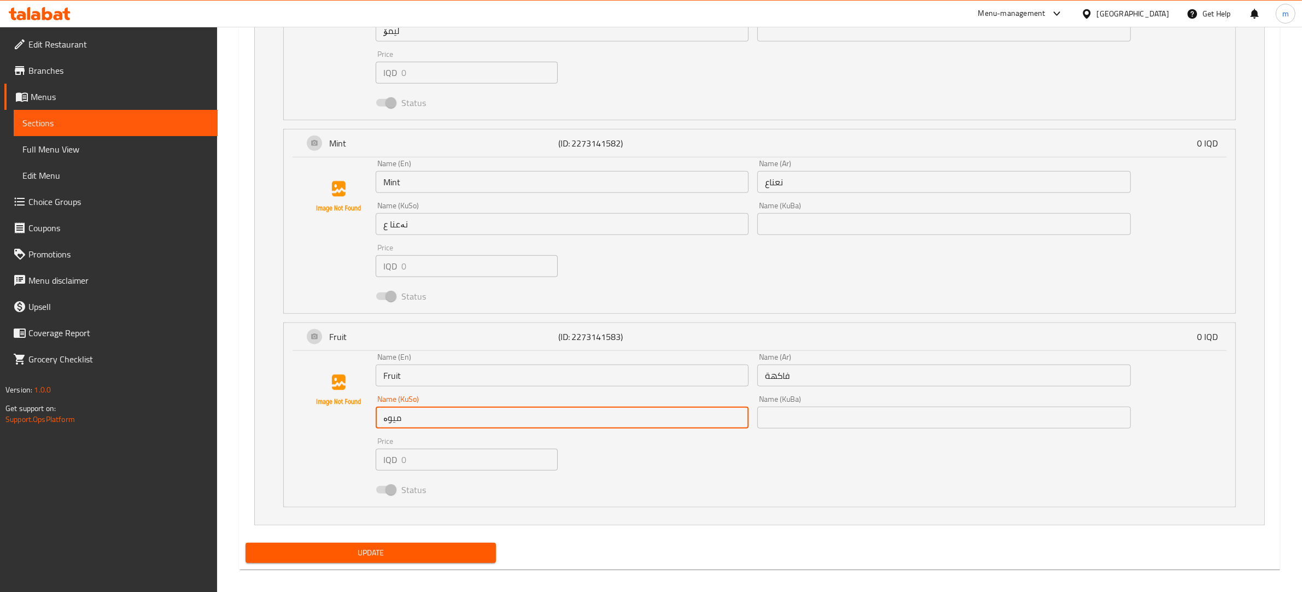
click at [393, 416] on input "میوە" at bounding box center [562, 418] width 373 height 22
